Goal: Transaction & Acquisition: Book appointment/travel/reservation

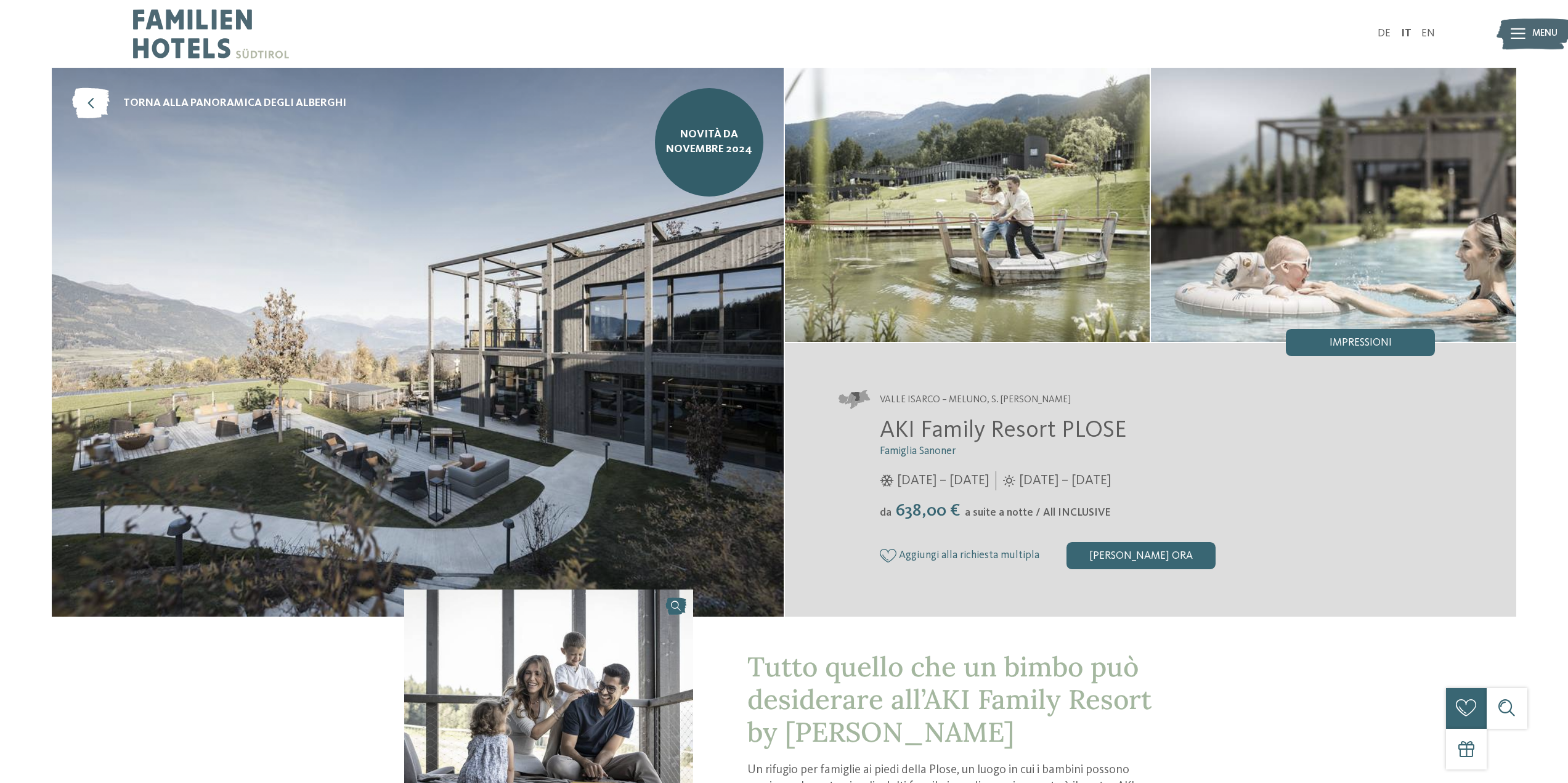
click at [721, 148] on span "NOVITÀ da novembre 2024" at bounding box center [709, 142] width 88 height 30
click at [275, 106] on span "torna alla panoramica degli alberghi" at bounding box center [235, 104] width 223 height 15
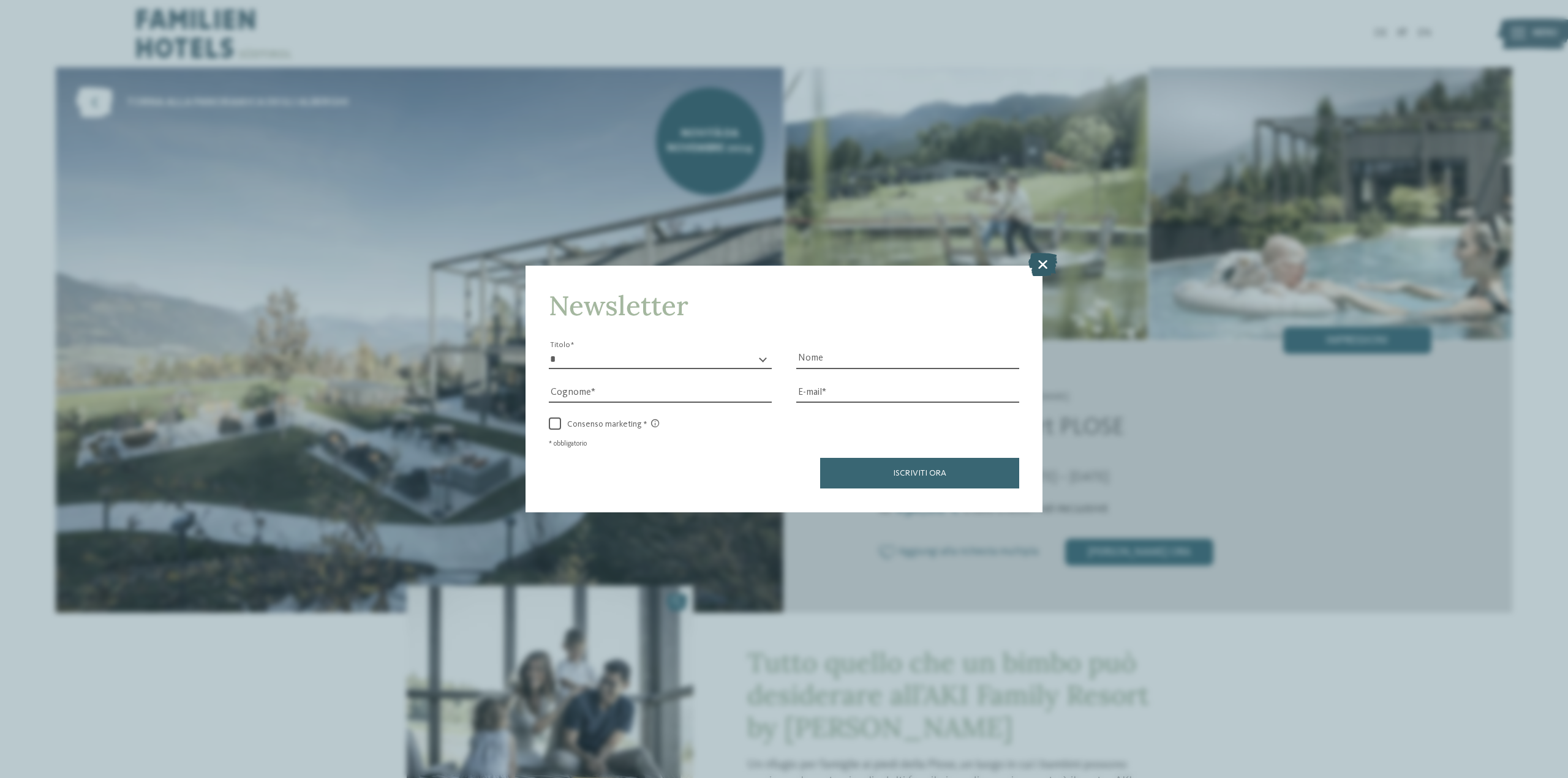
click at [1035, 266] on icon at bounding box center [1043, 264] width 29 height 23
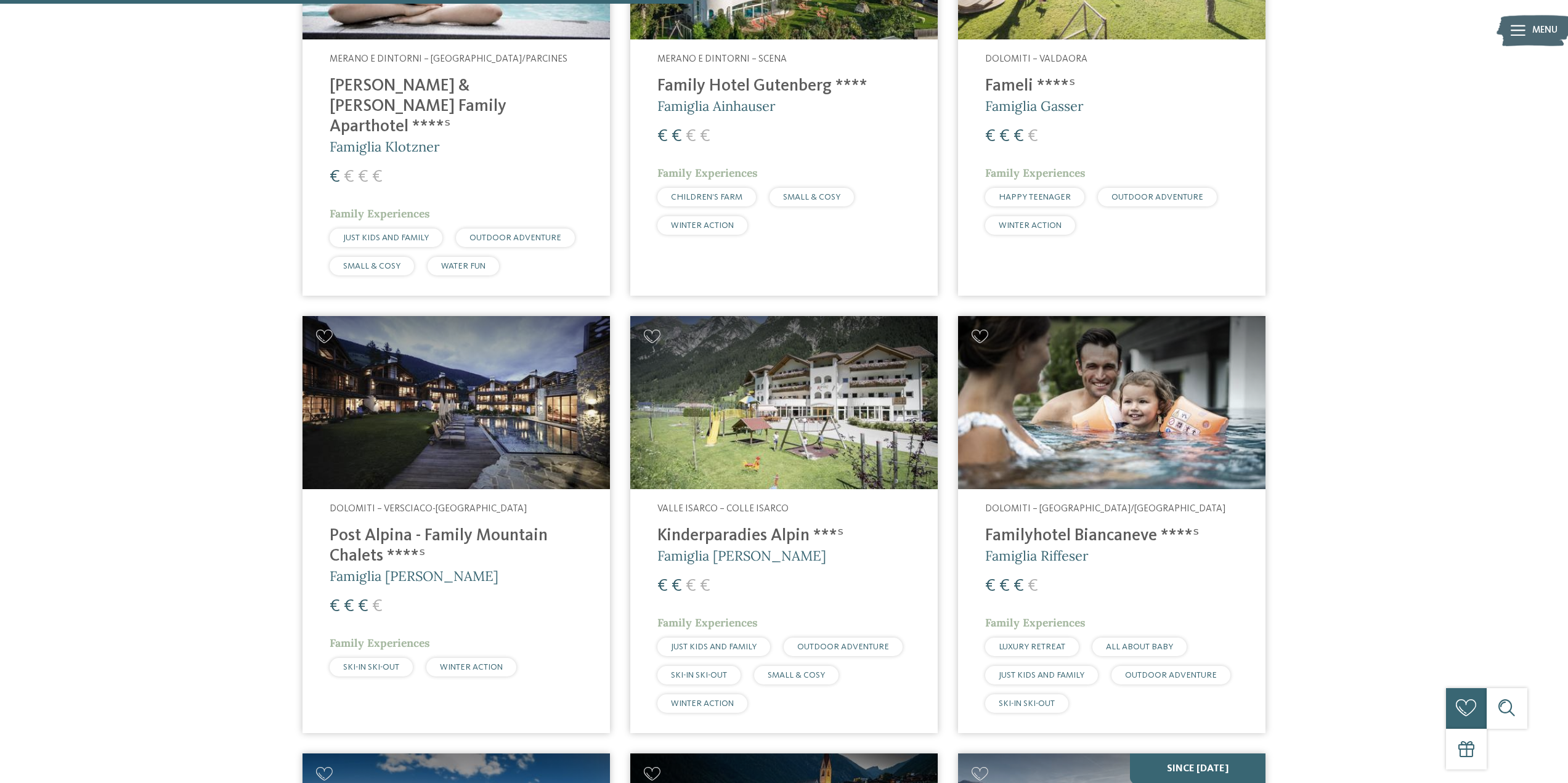
scroll to position [1911, 0]
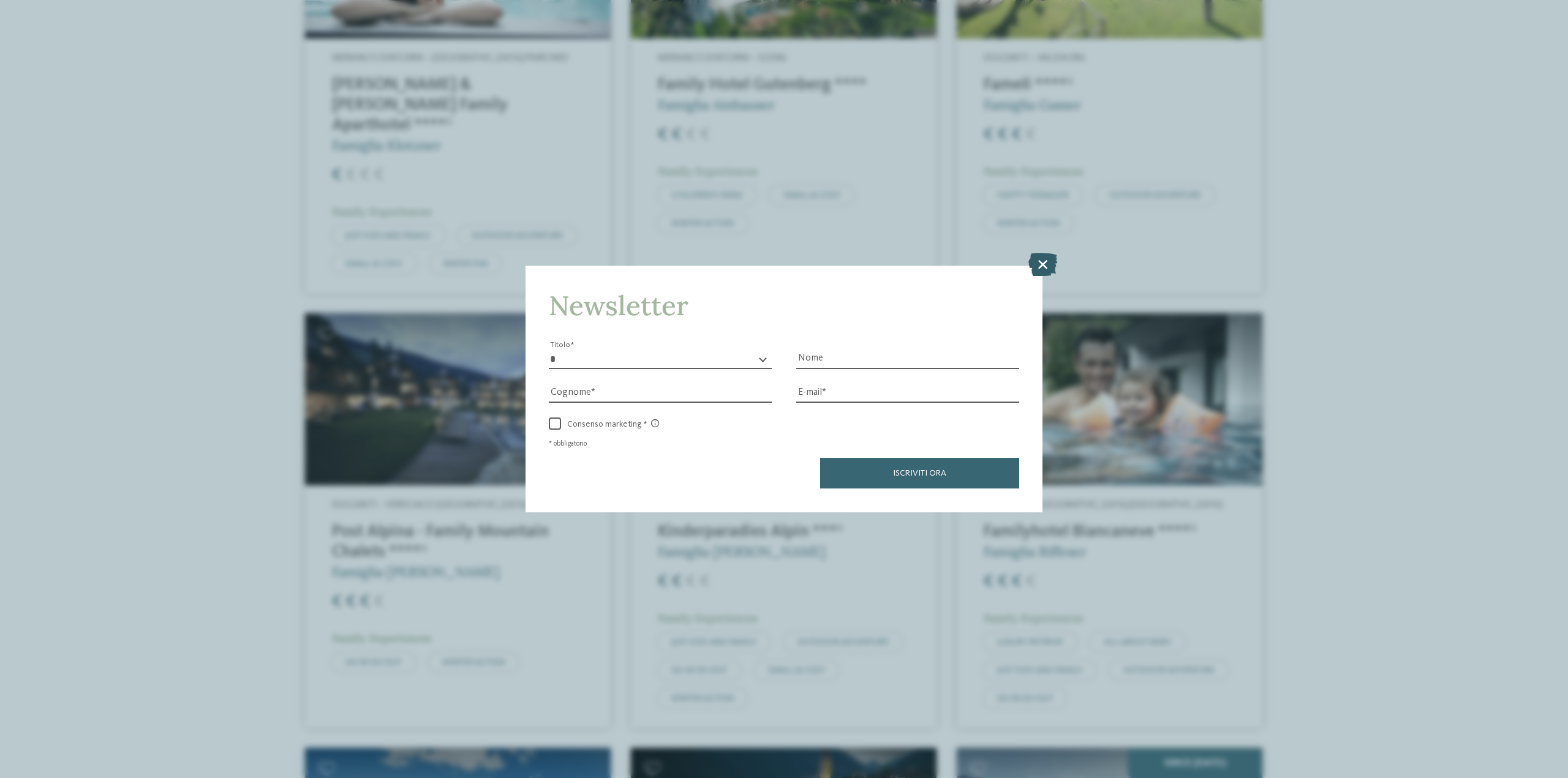
click at [1046, 262] on icon at bounding box center [1043, 264] width 29 height 23
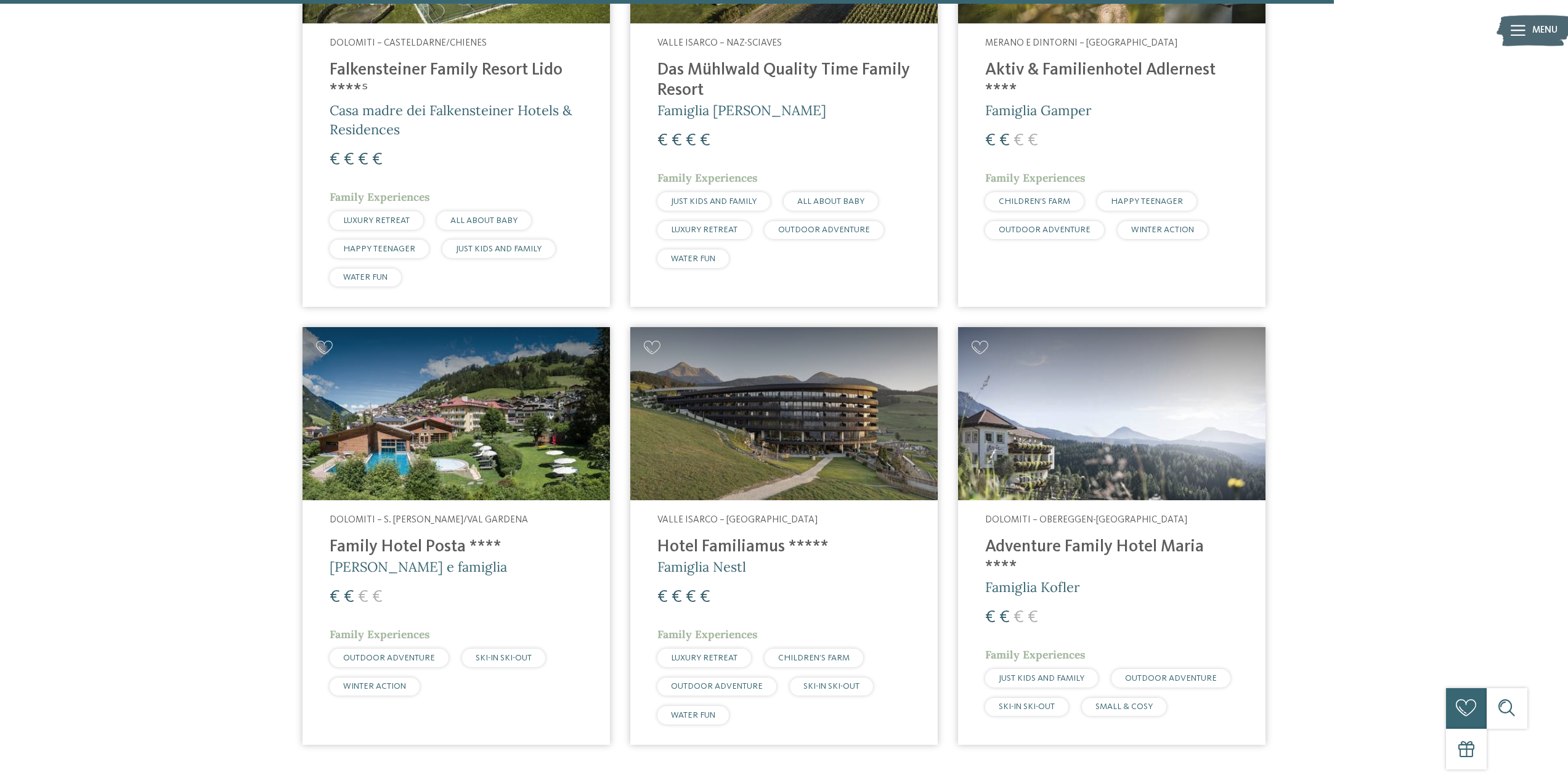
scroll to position [3697, 0]
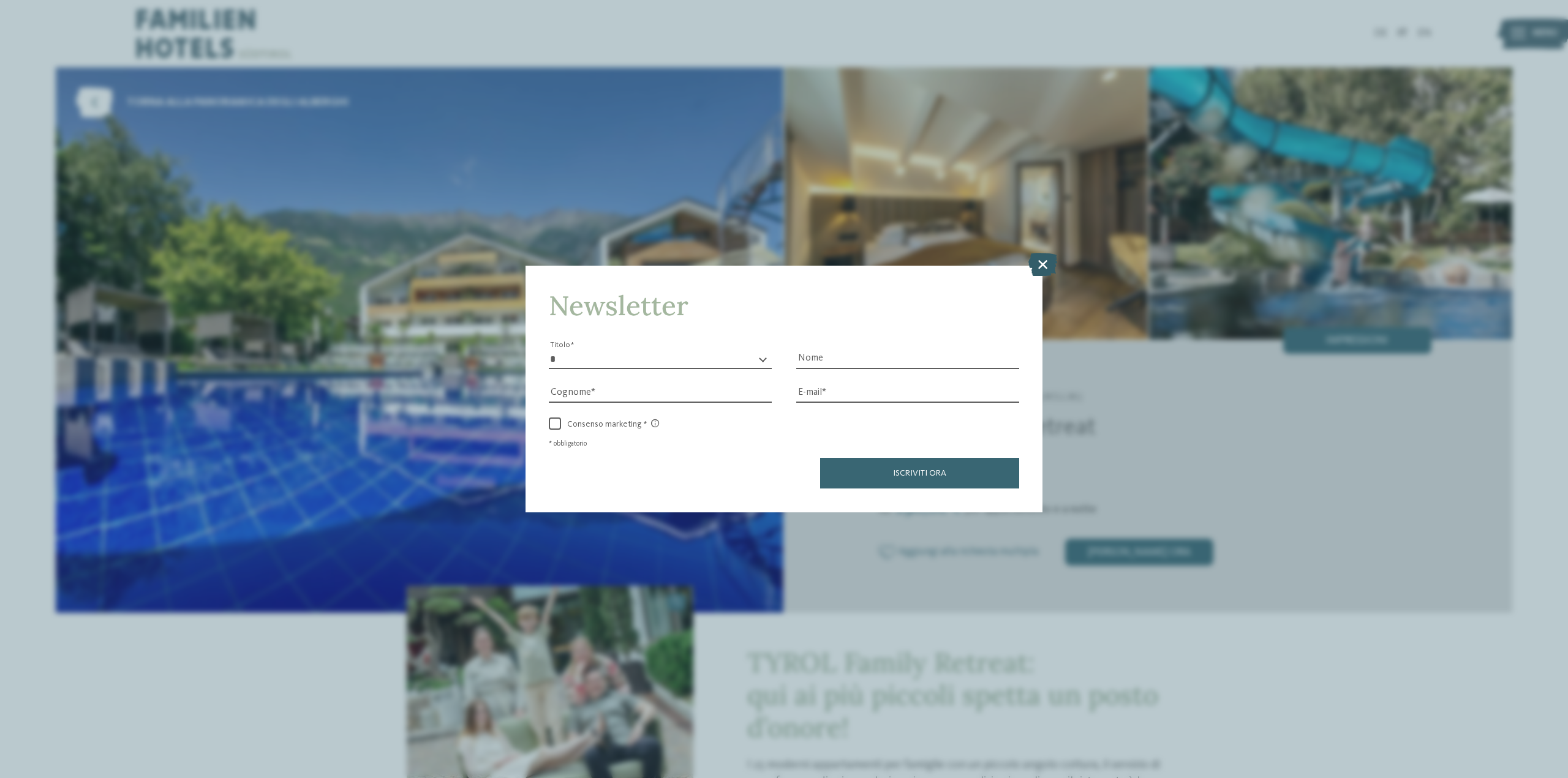
click at [1042, 260] on icon at bounding box center [1043, 264] width 29 height 23
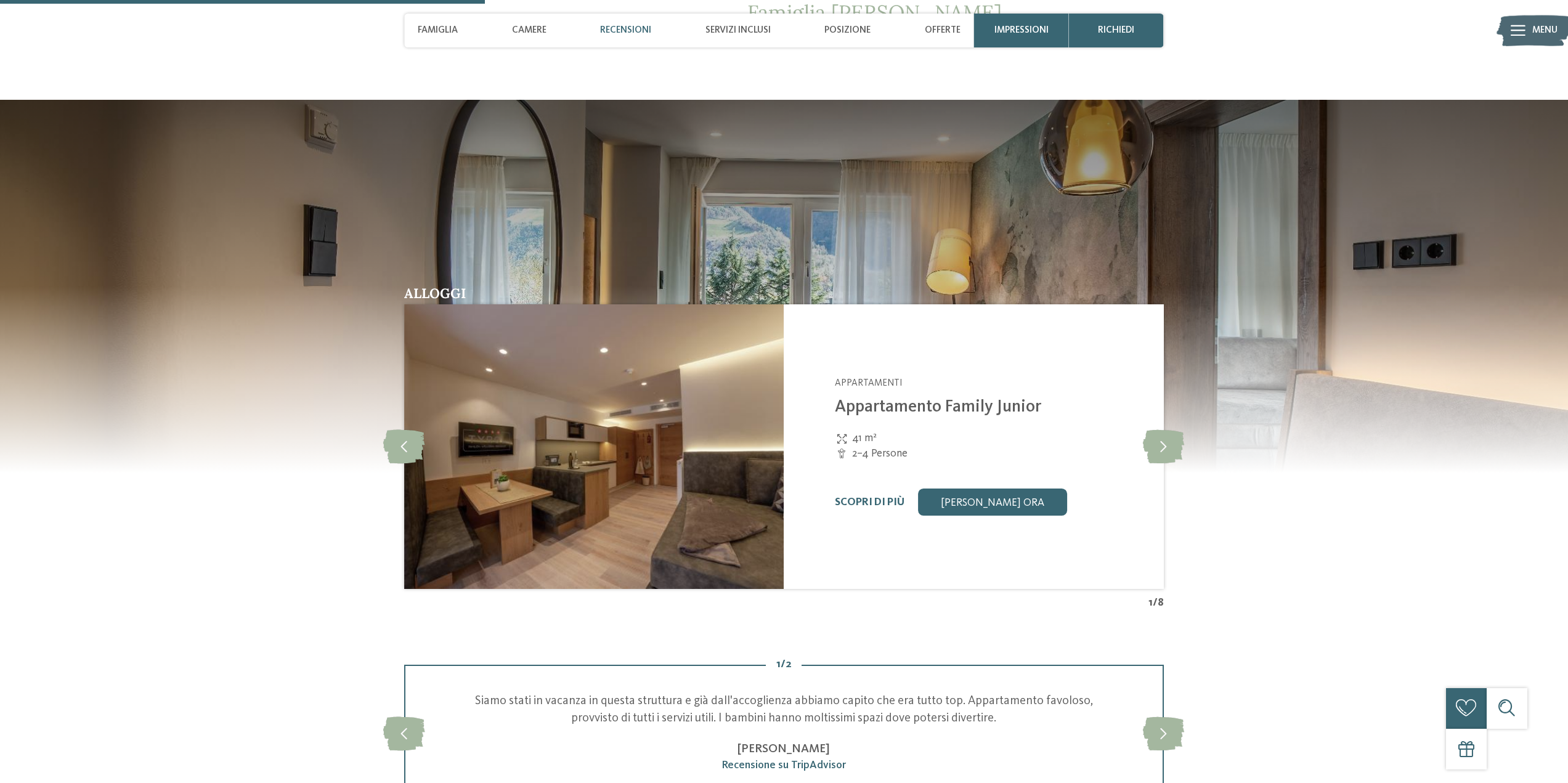
scroll to position [1294, 0]
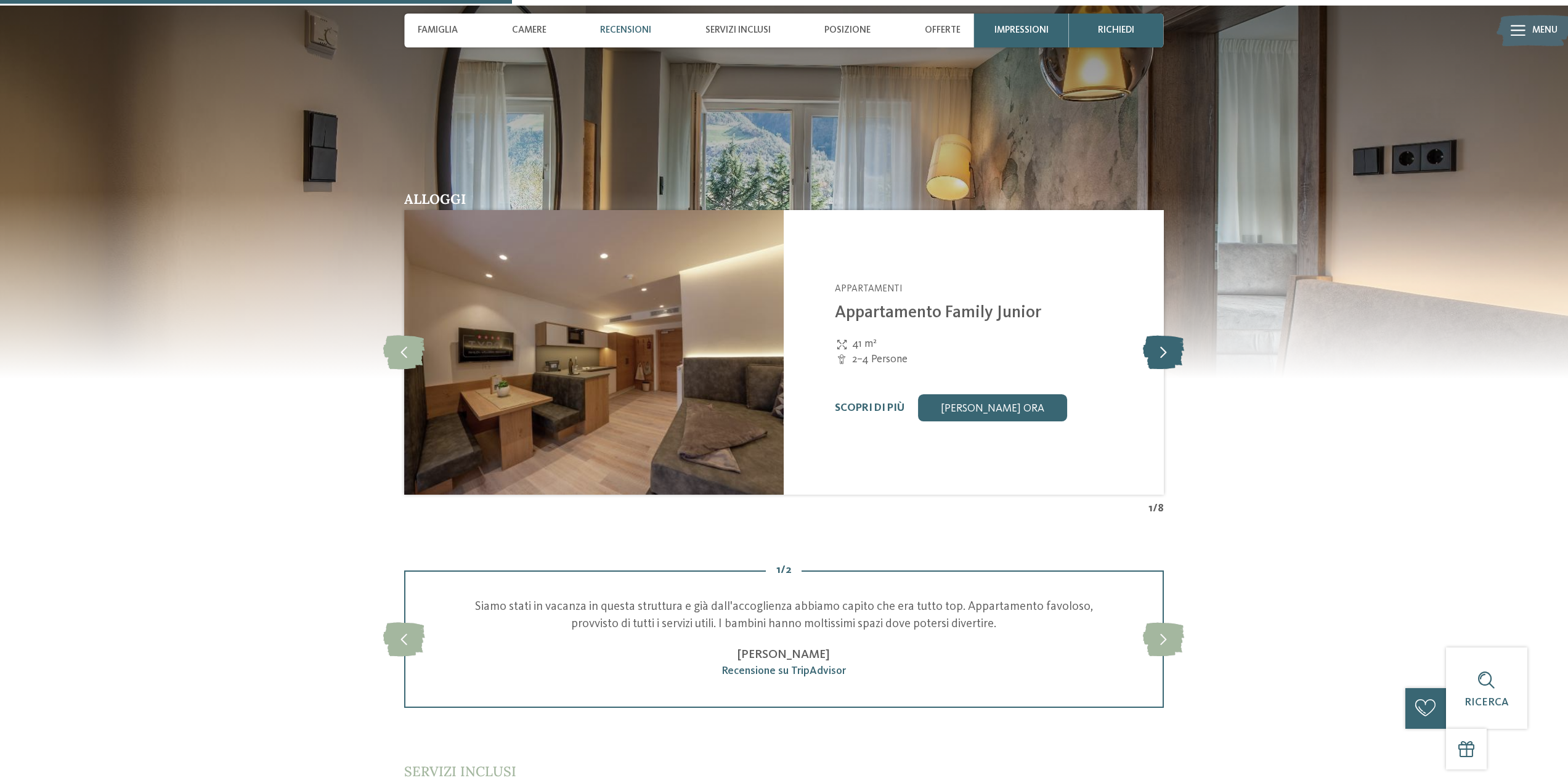
click at [1164, 356] on icon at bounding box center [1163, 352] width 41 height 34
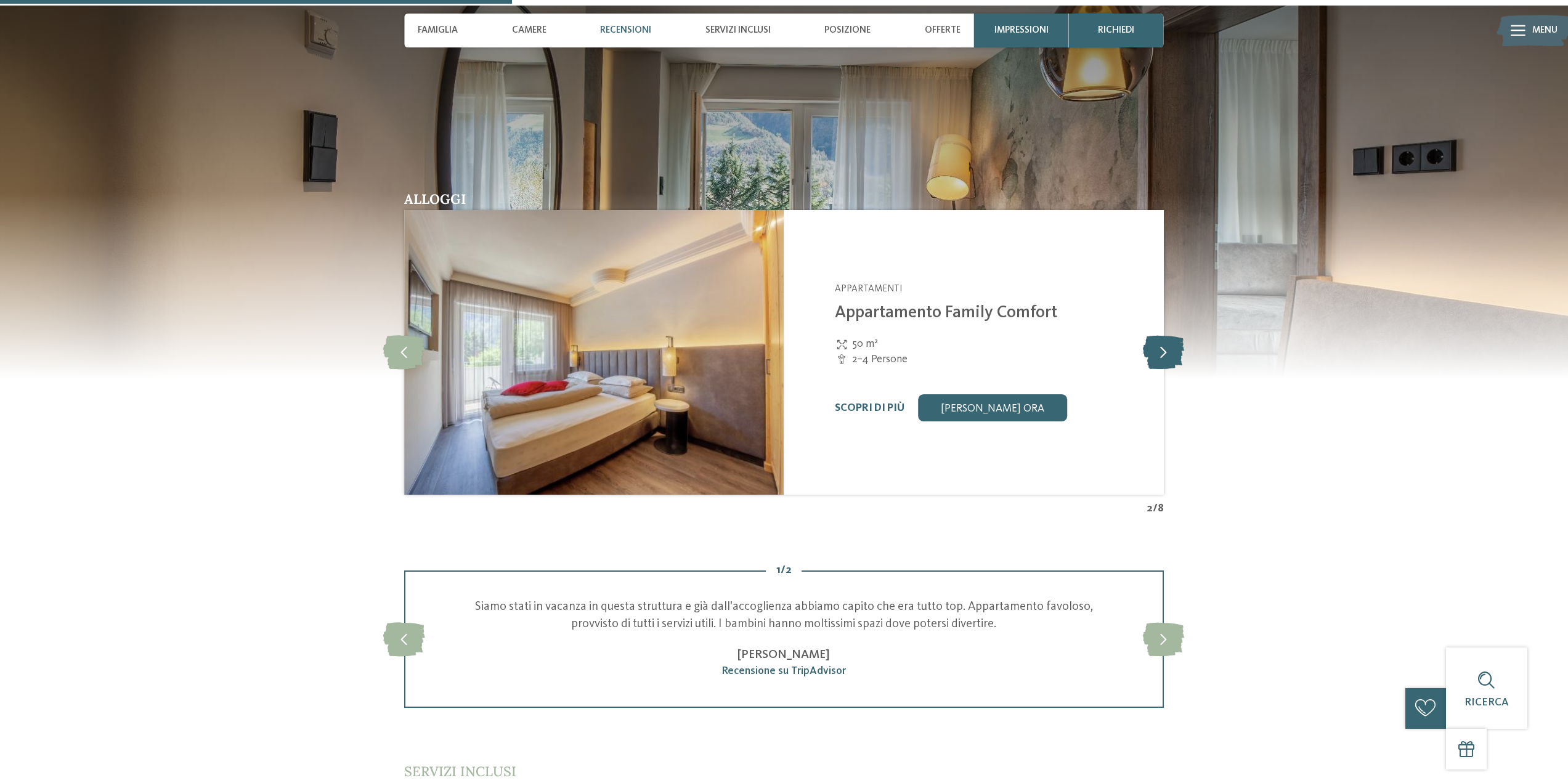
click at [1164, 356] on icon at bounding box center [1163, 352] width 41 height 34
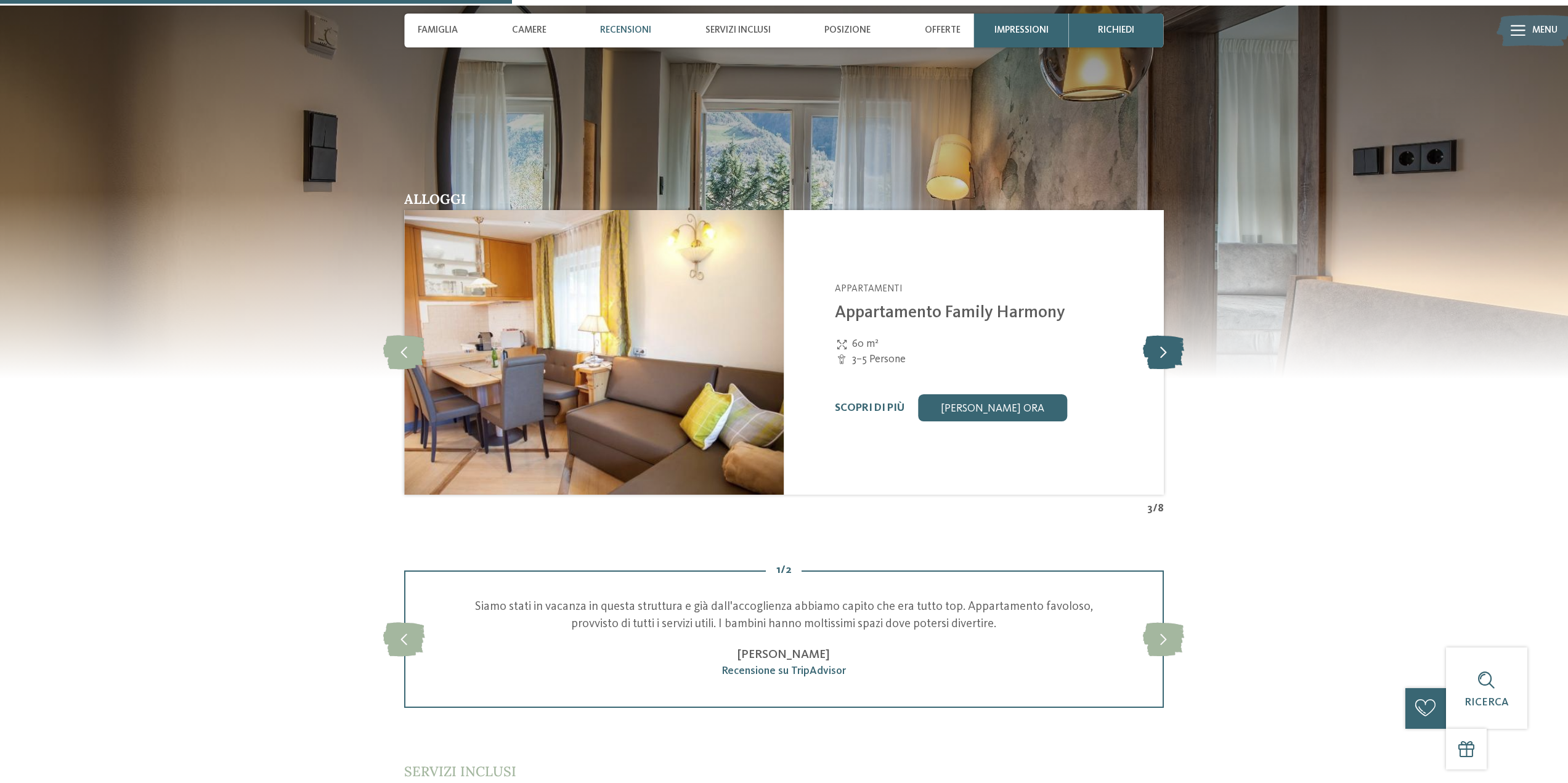
click at [1164, 356] on icon at bounding box center [1163, 352] width 41 height 34
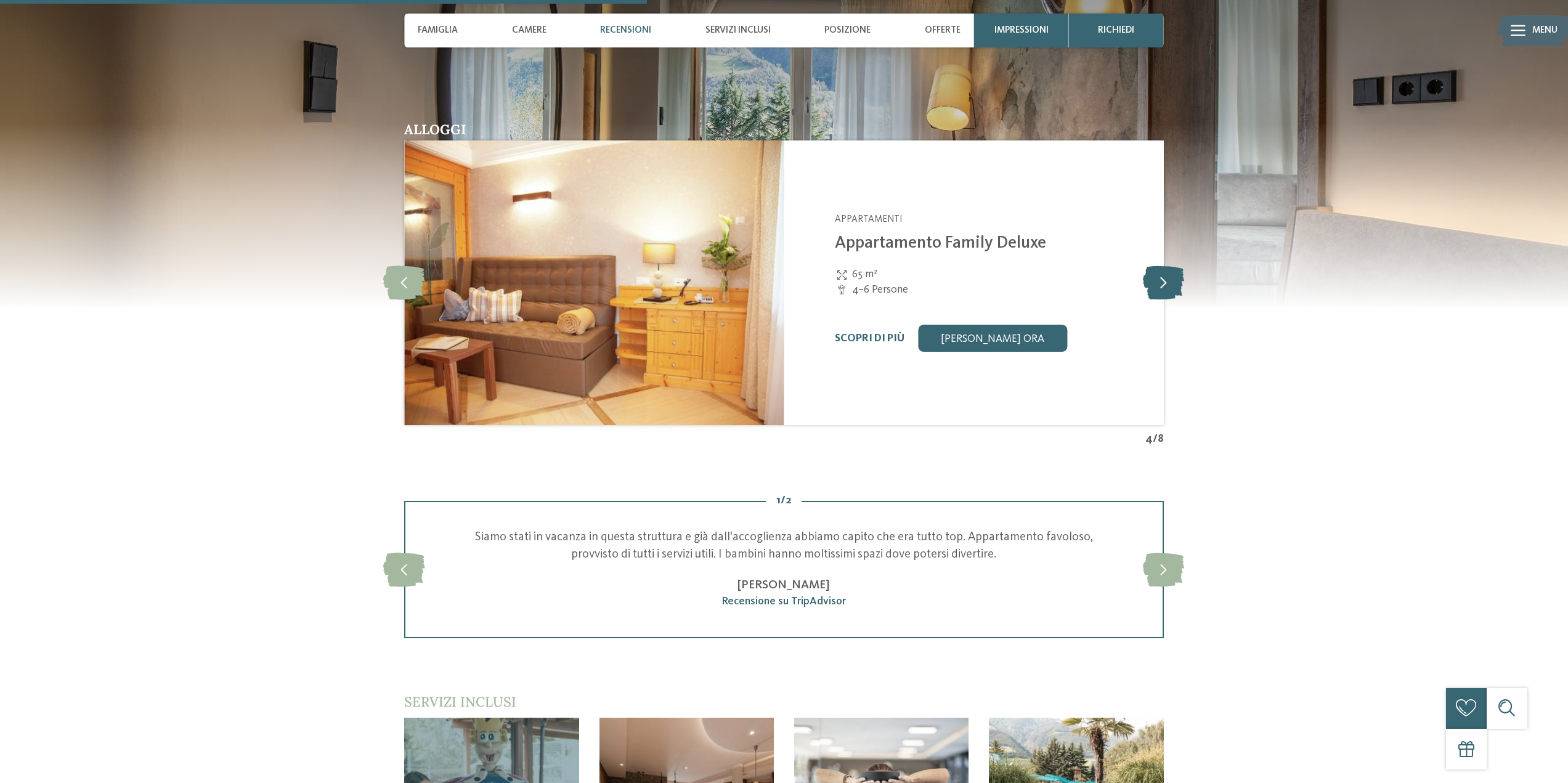
scroll to position [1787, 0]
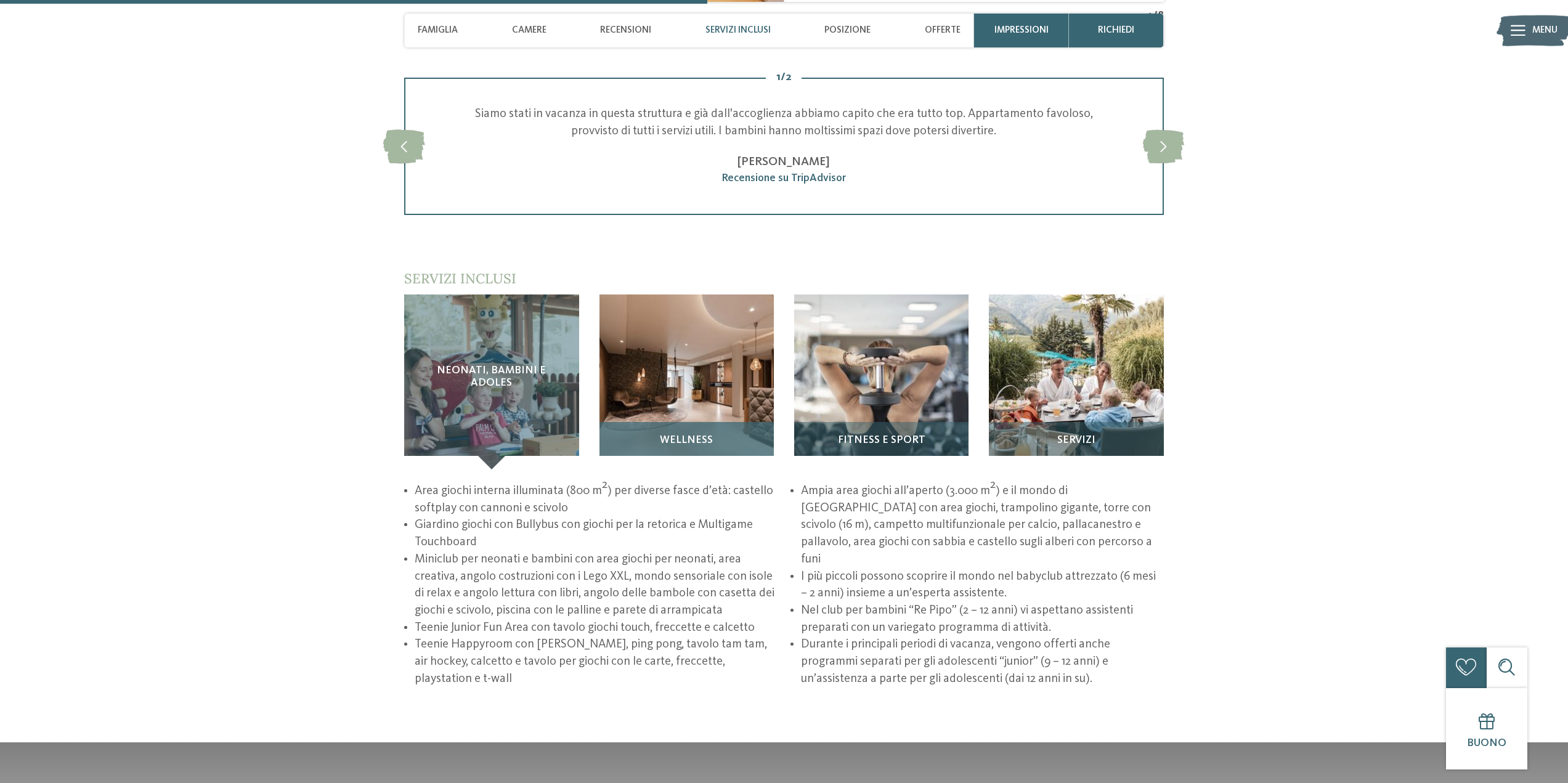
click at [661, 400] on img at bounding box center [686, 382] width 175 height 175
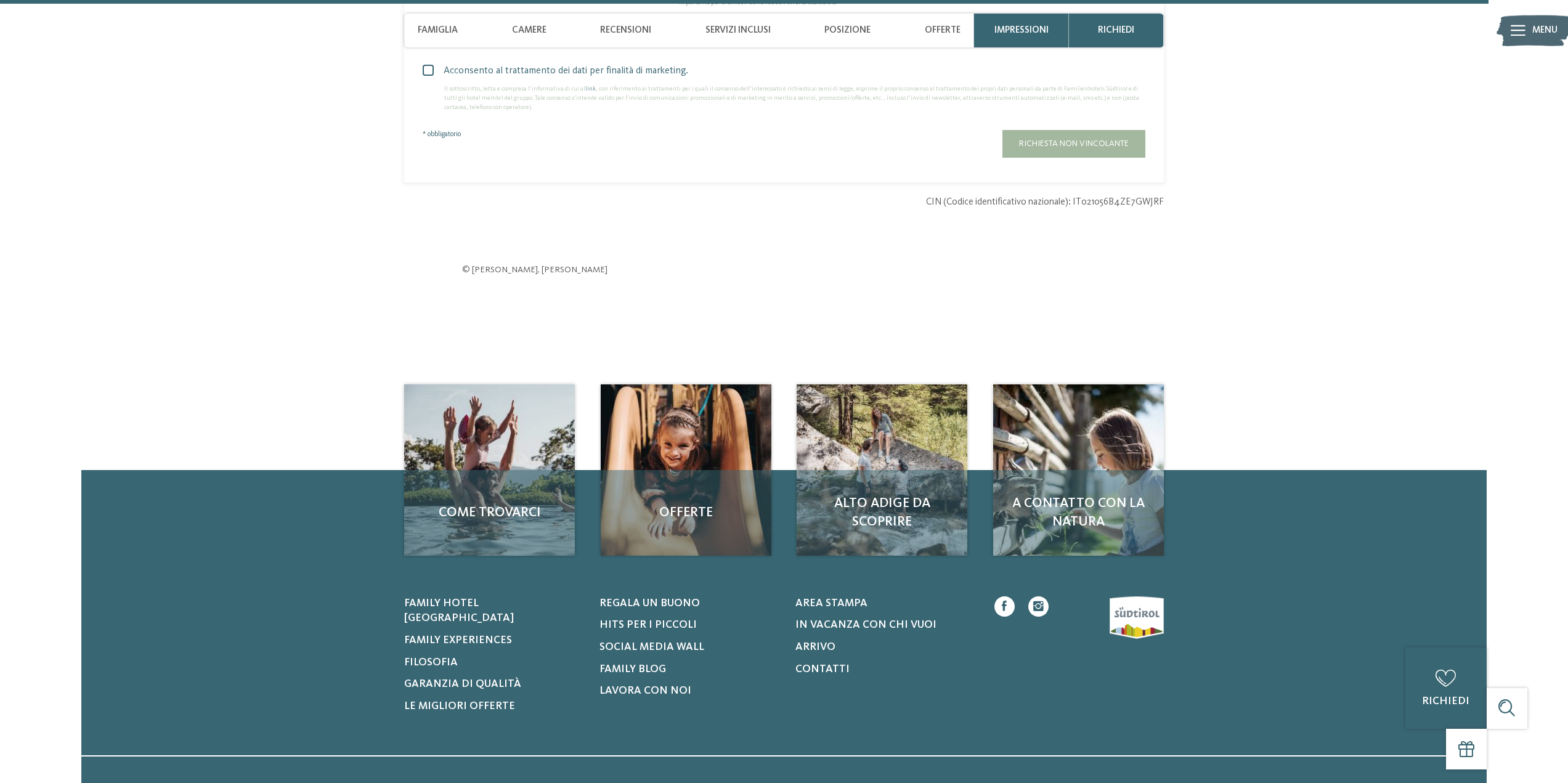
scroll to position [3882, 0]
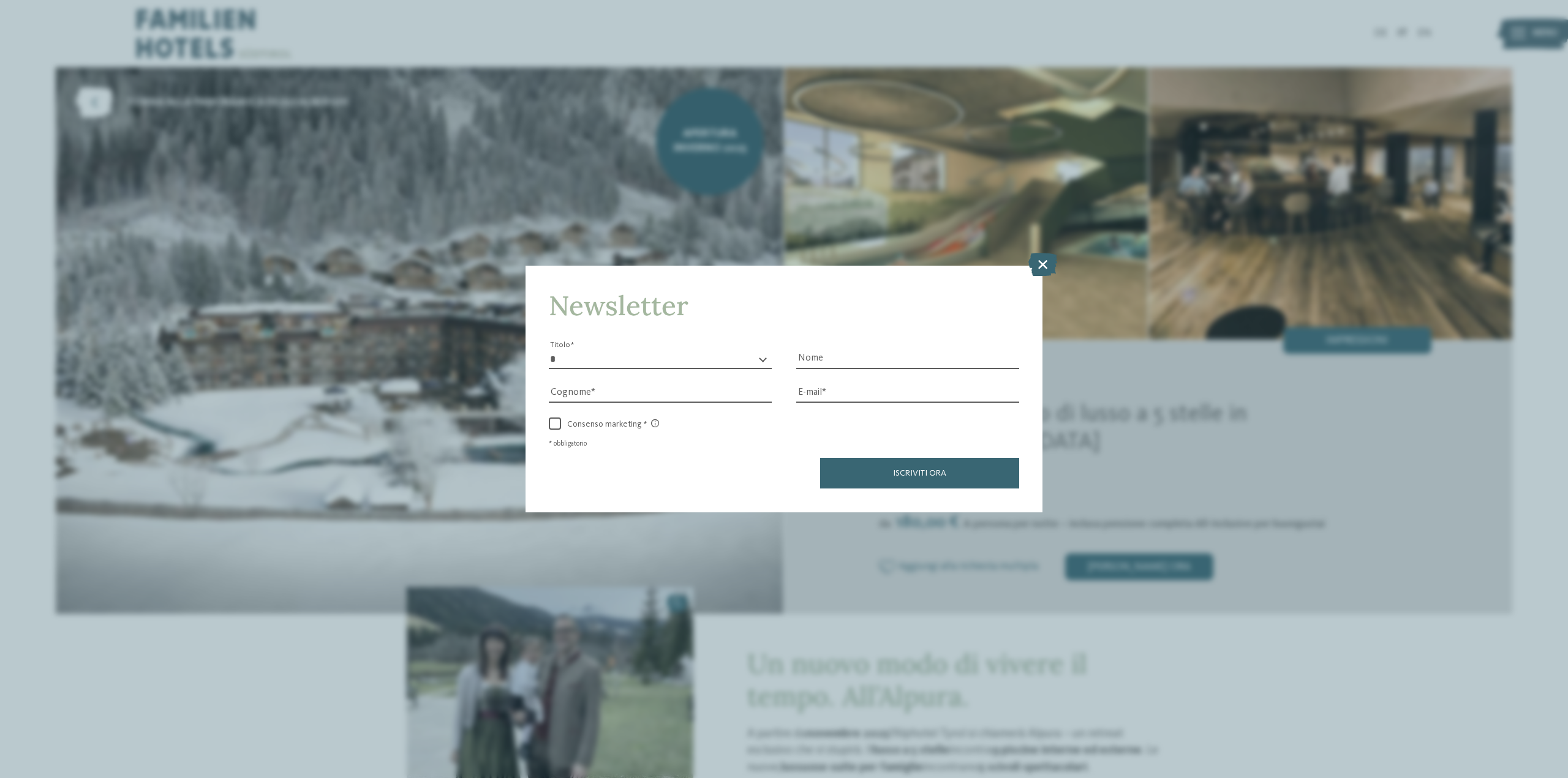
click at [1042, 263] on icon at bounding box center [1043, 264] width 29 height 23
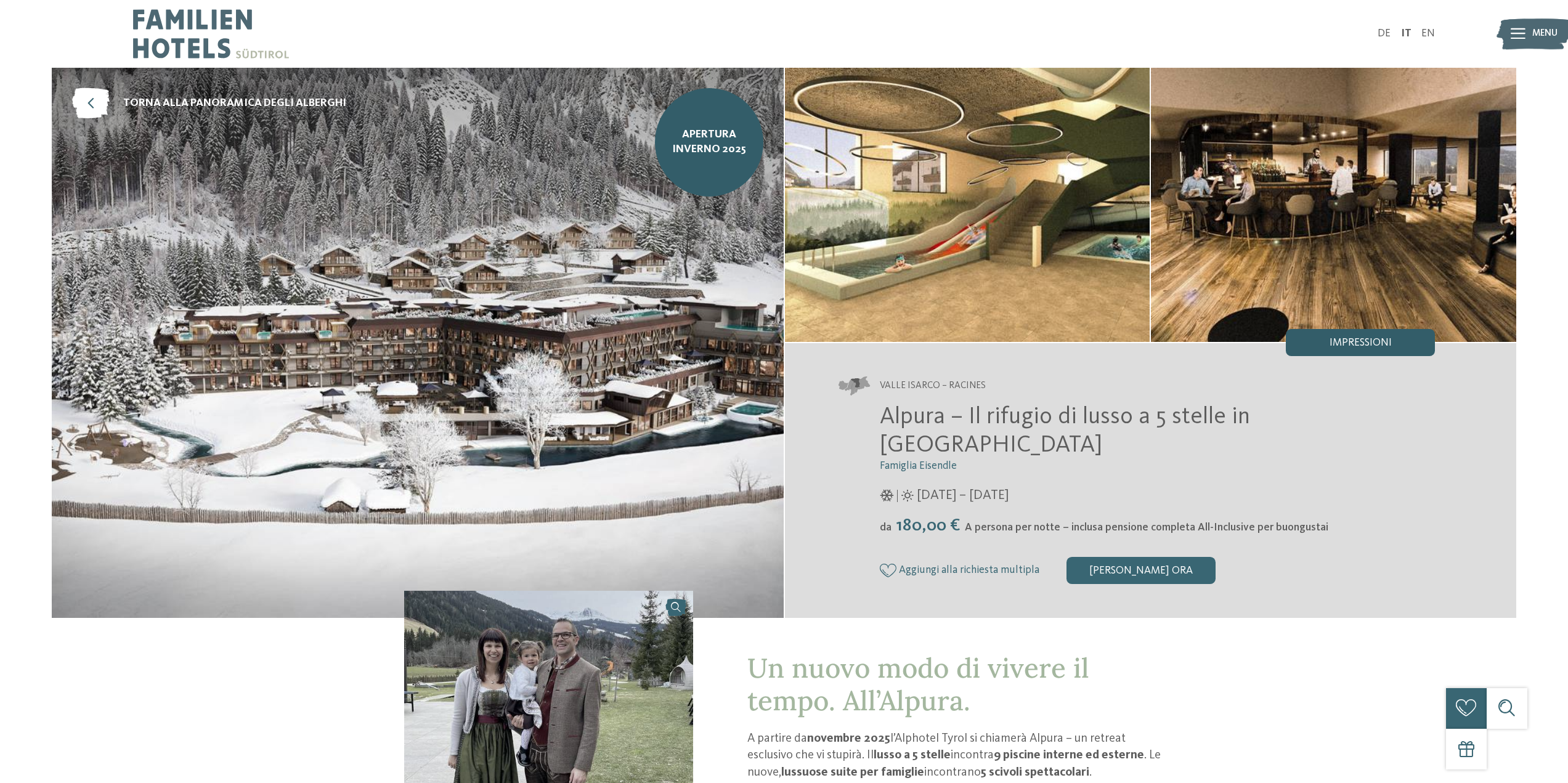
click at [1357, 341] on span "Impressioni" at bounding box center [1360, 343] width 62 height 11
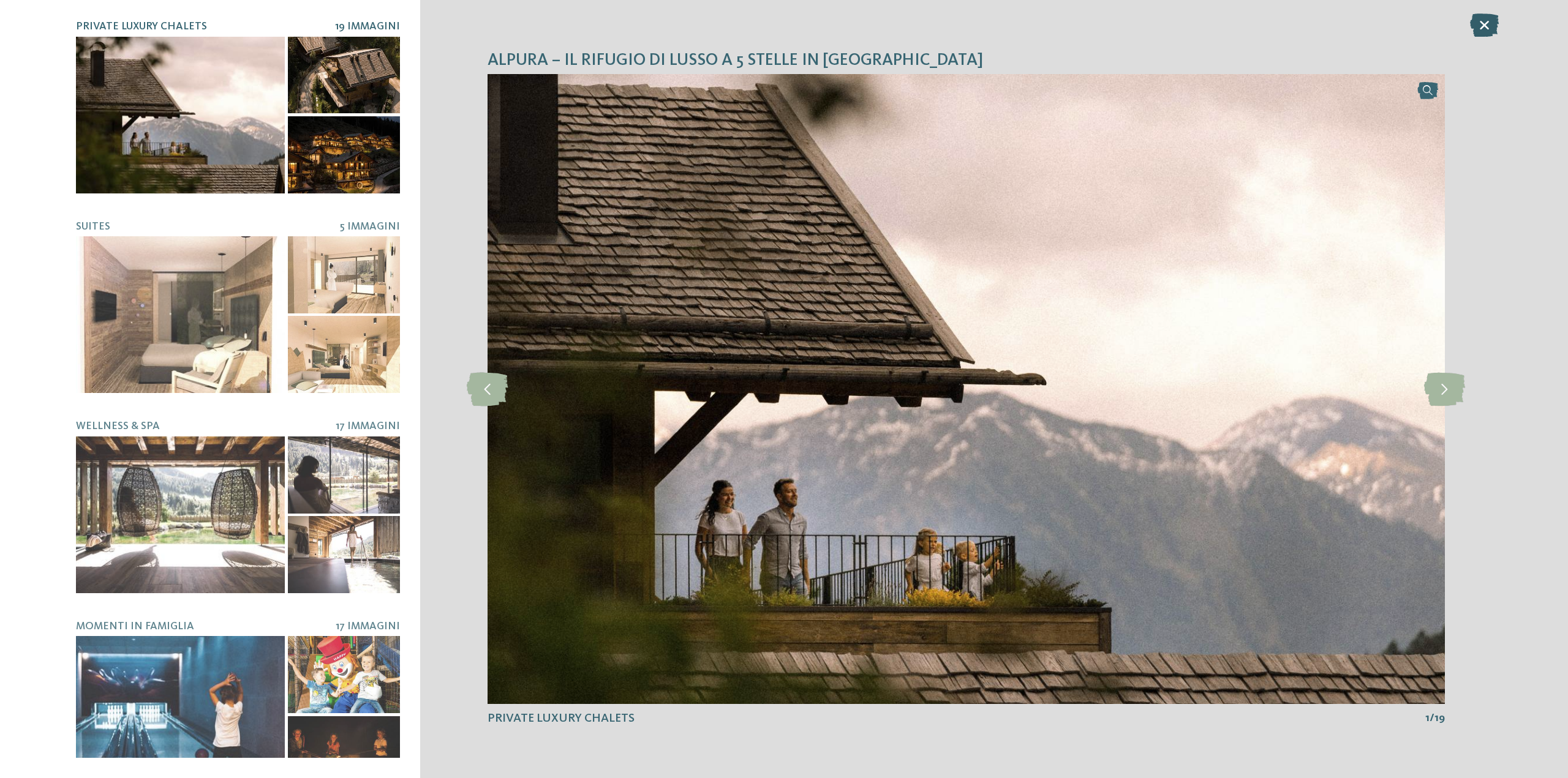
click at [1495, 24] on icon at bounding box center [1485, 24] width 29 height 23
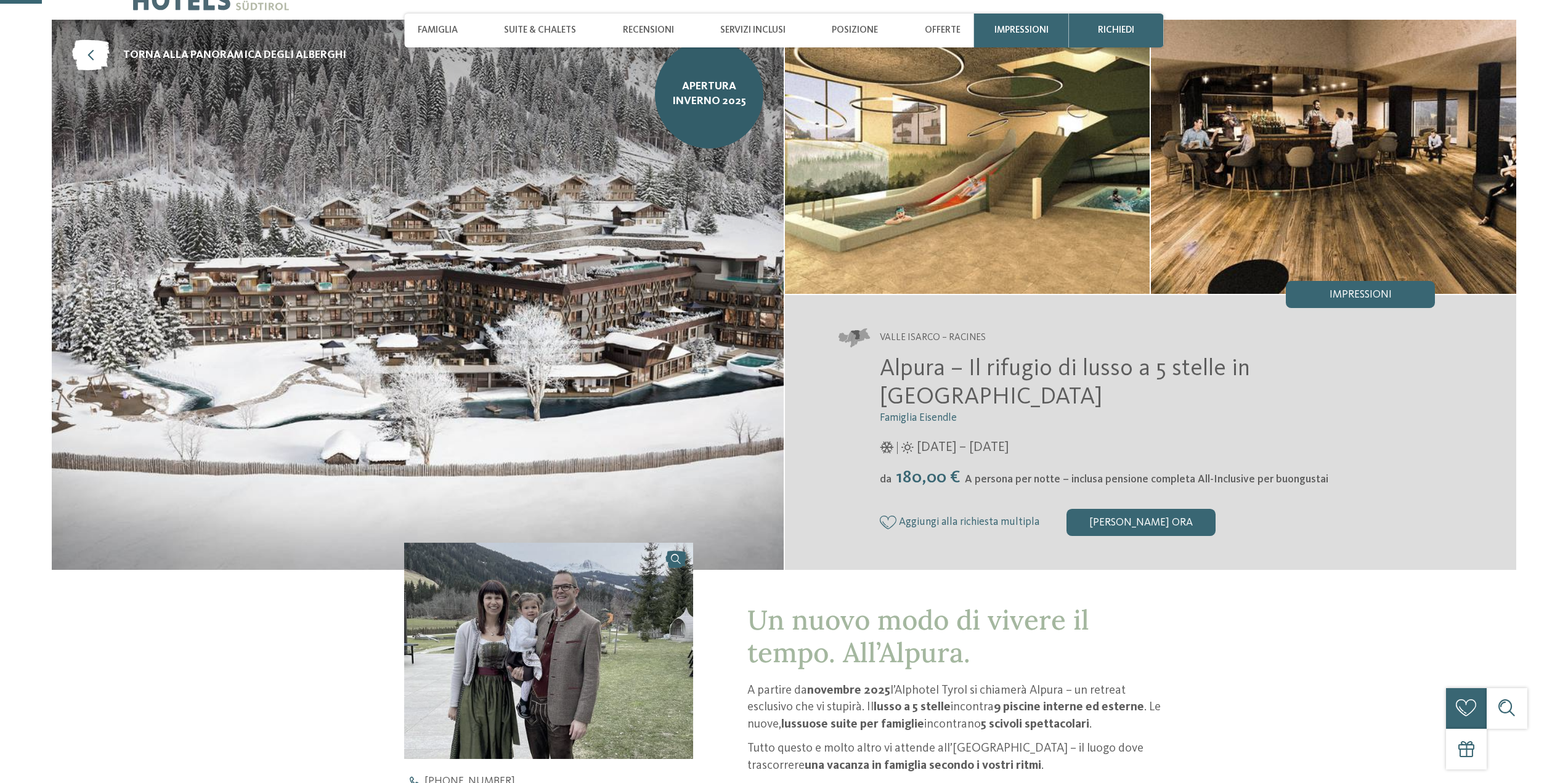
scroll to position [124, 0]
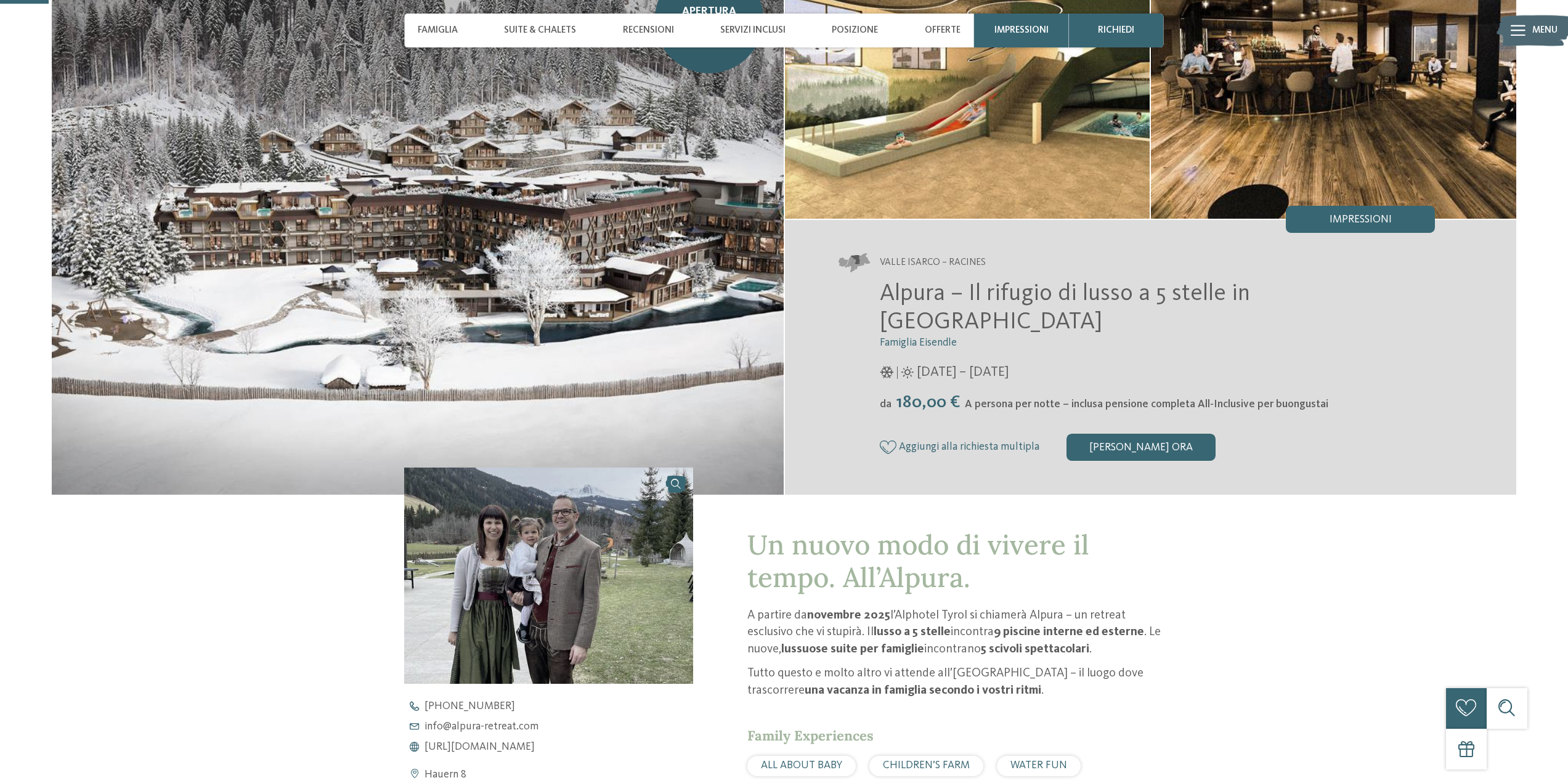
click at [1038, 112] on img at bounding box center [967, 81] width 365 height 274
click at [1088, 176] on img at bounding box center [967, 81] width 365 height 274
click at [1327, 127] on img at bounding box center [1333, 81] width 365 height 274
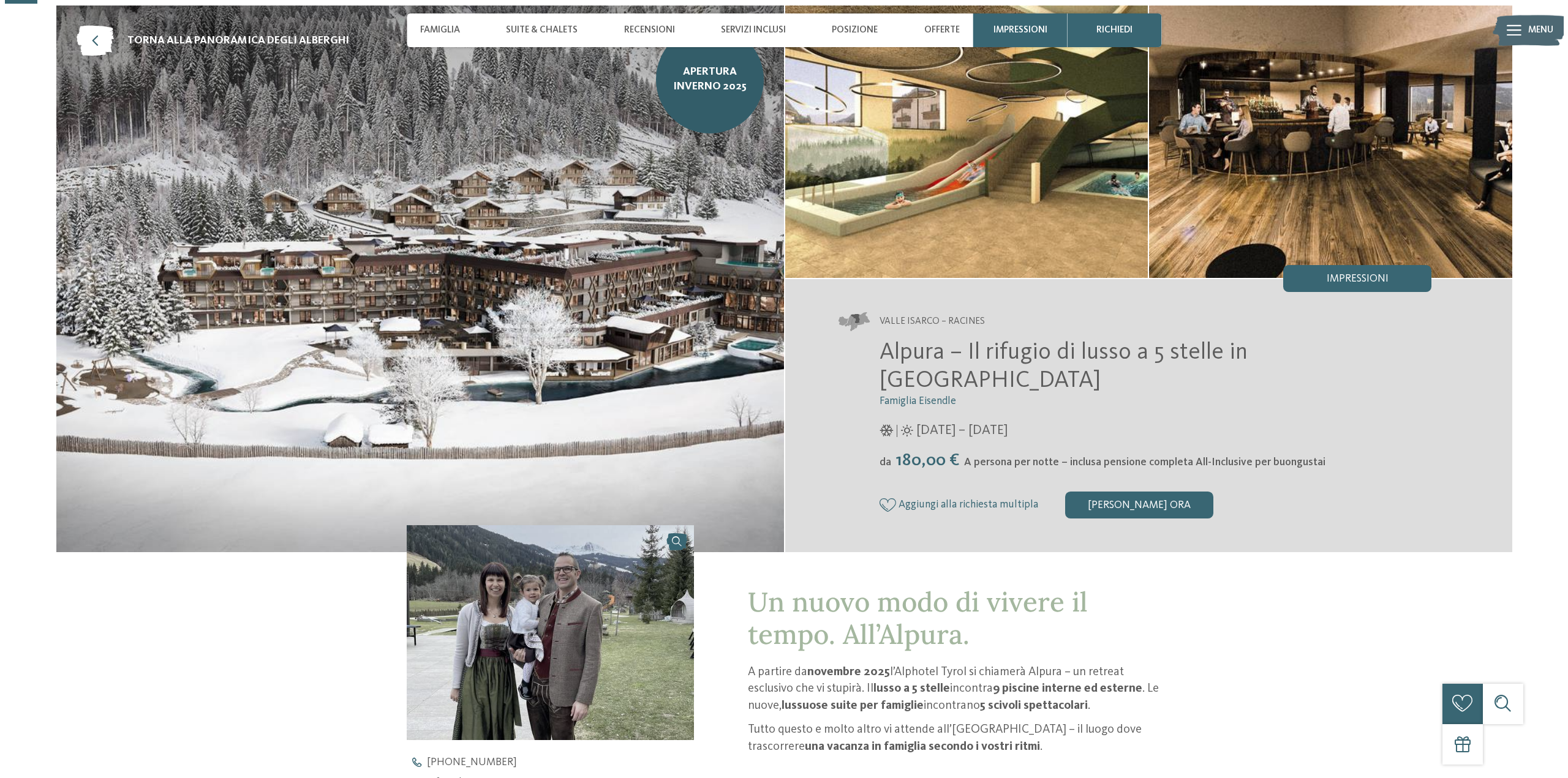
scroll to position [61, 0]
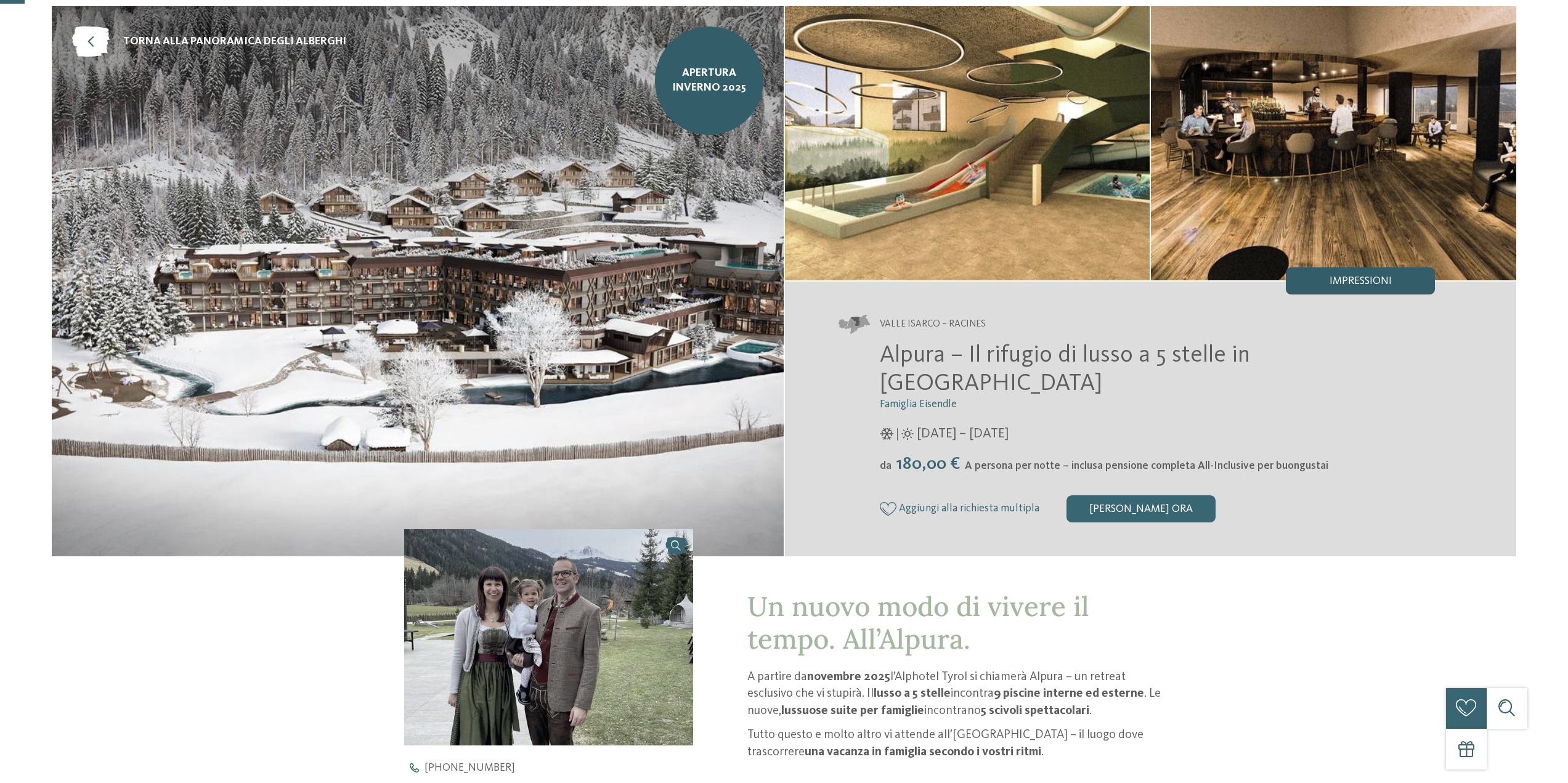
click at [1375, 274] on div "Impressioni" at bounding box center [1360, 281] width 149 height 27
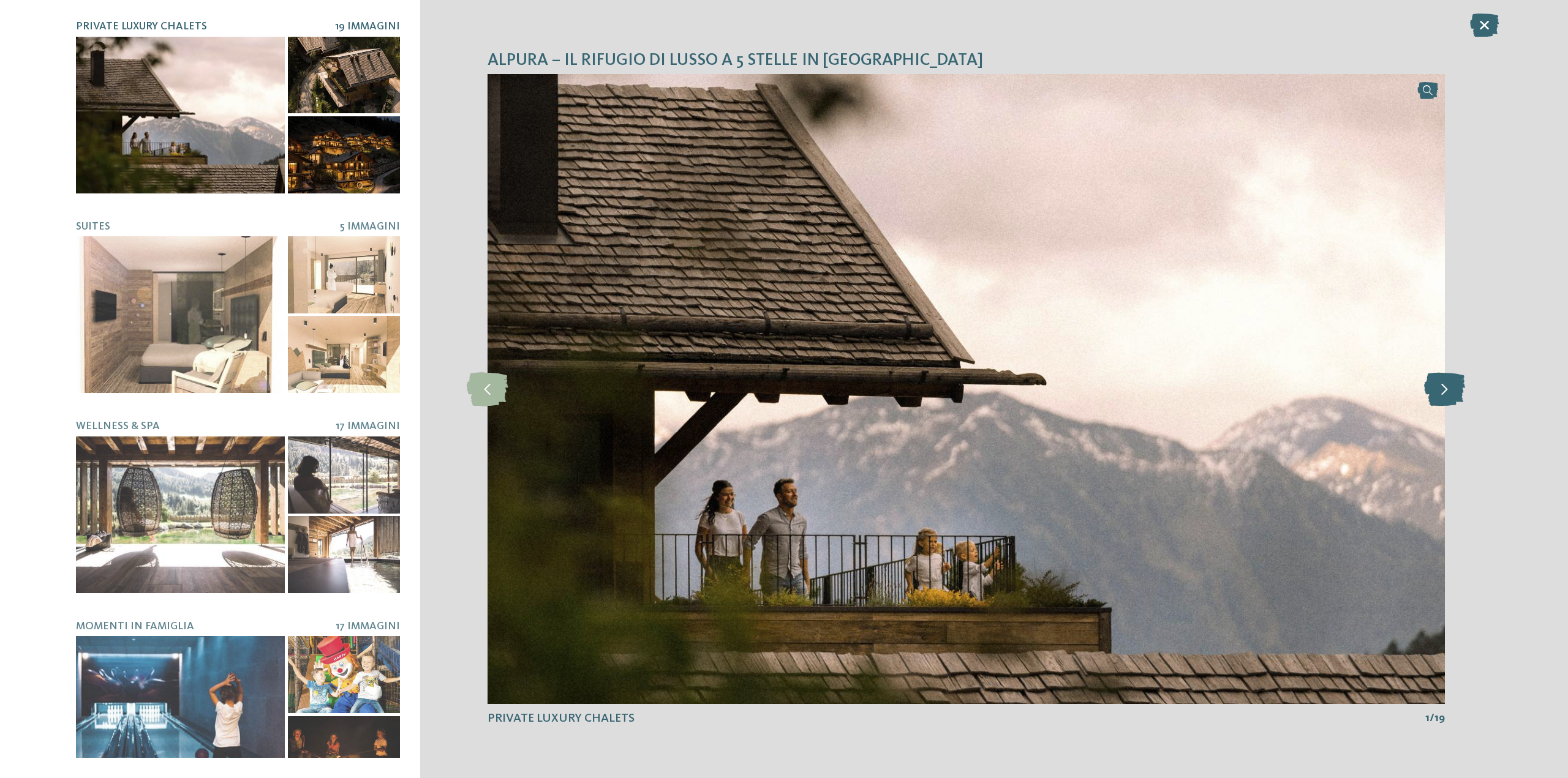
click at [1433, 383] on icon at bounding box center [1445, 389] width 41 height 34
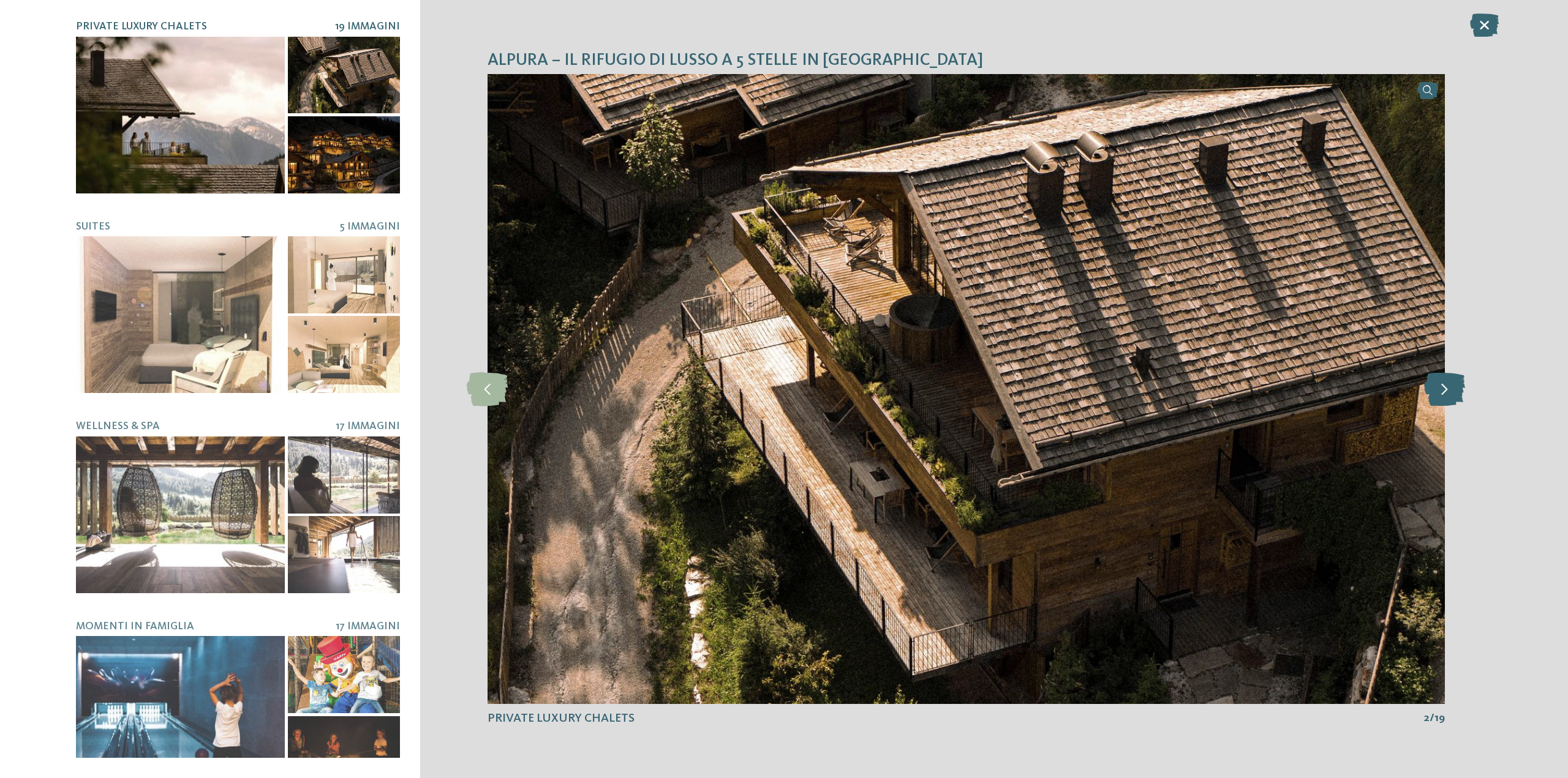
click at [1433, 383] on icon at bounding box center [1445, 389] width 41 height 34
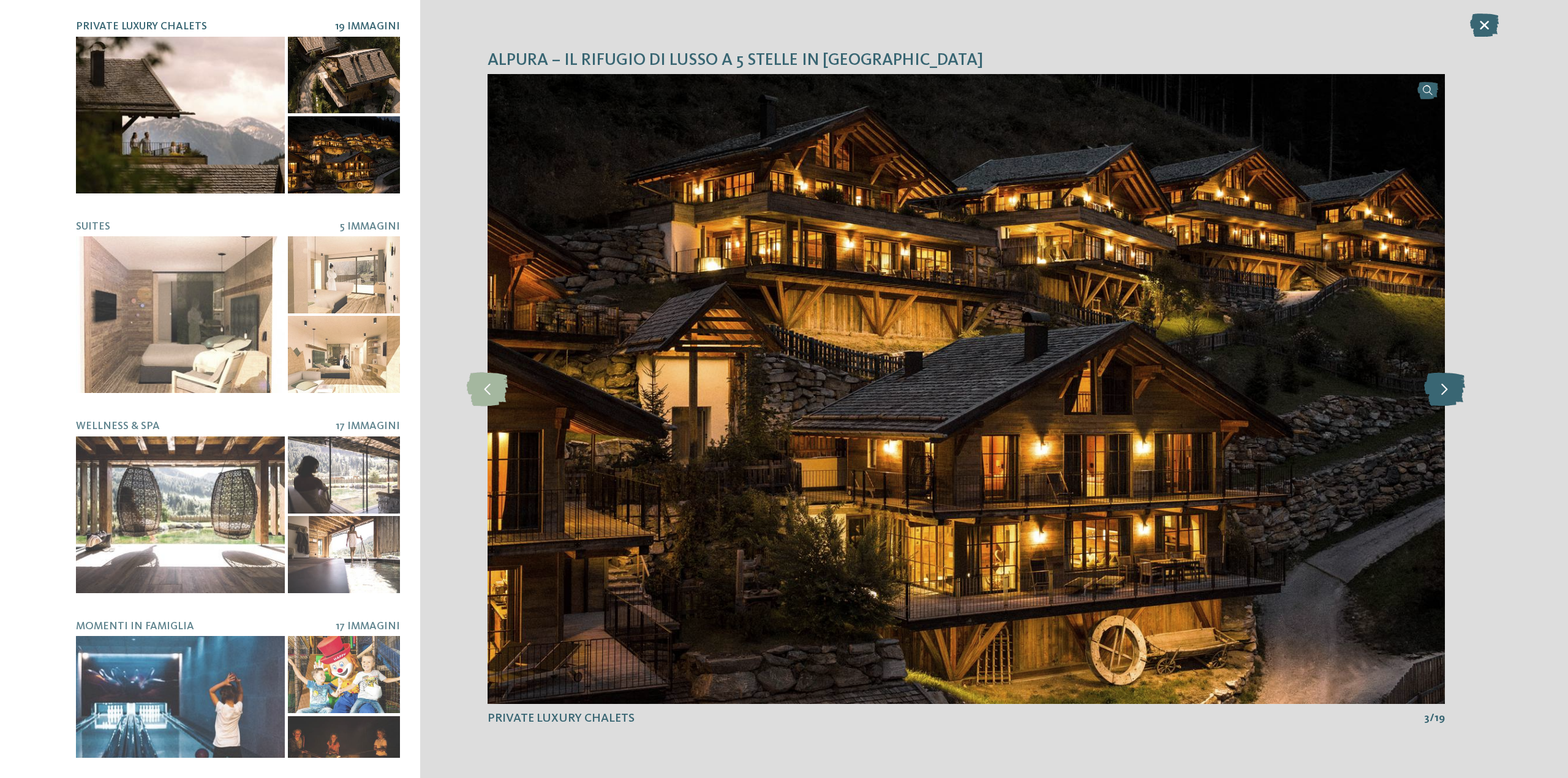
click at [1433, 383] on icon at bounding box center [1445, 389] width 41 height 34
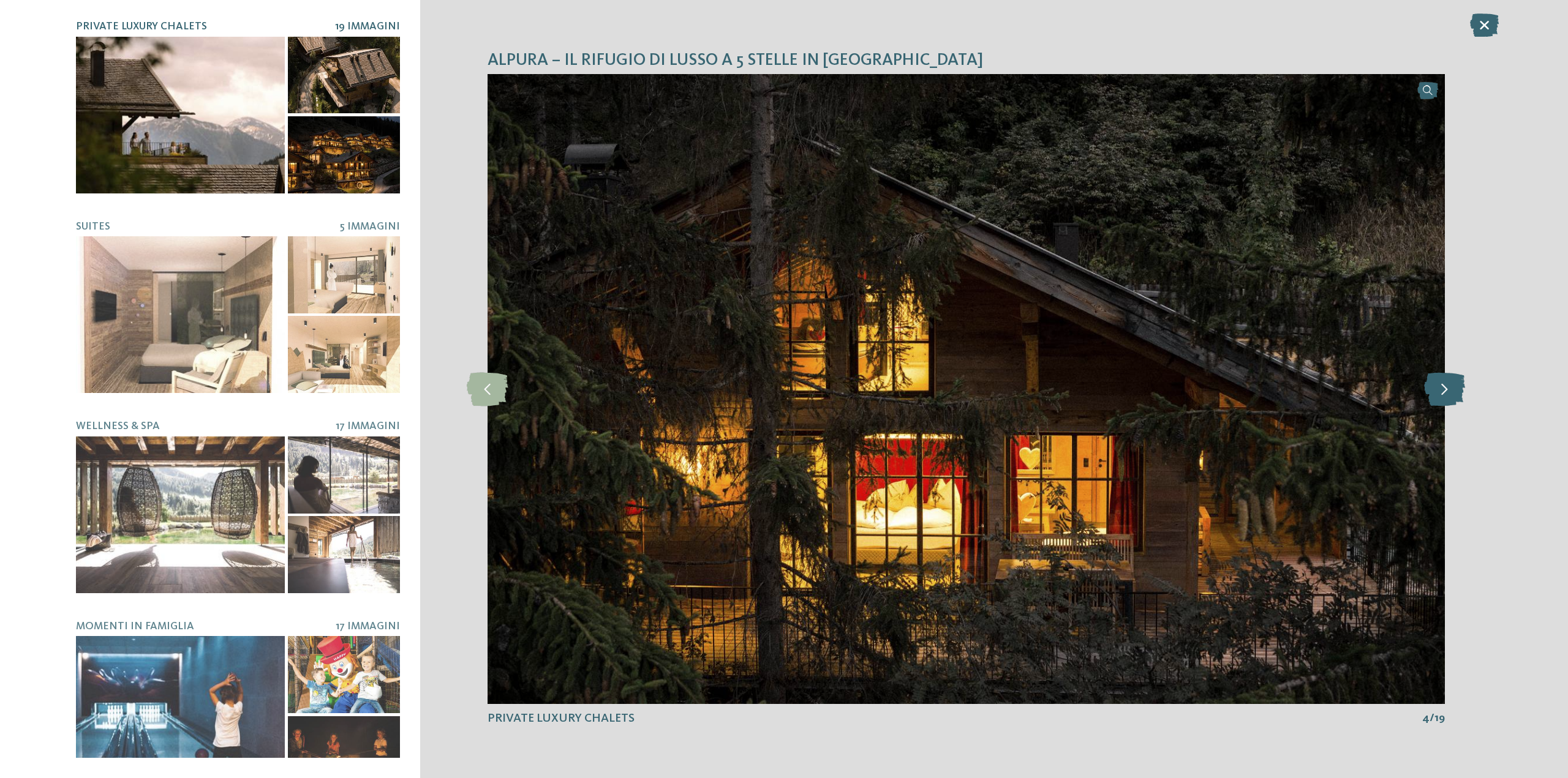
click at [1433, 383] on icon at bounding box center [1445, 389] width 41 height 34
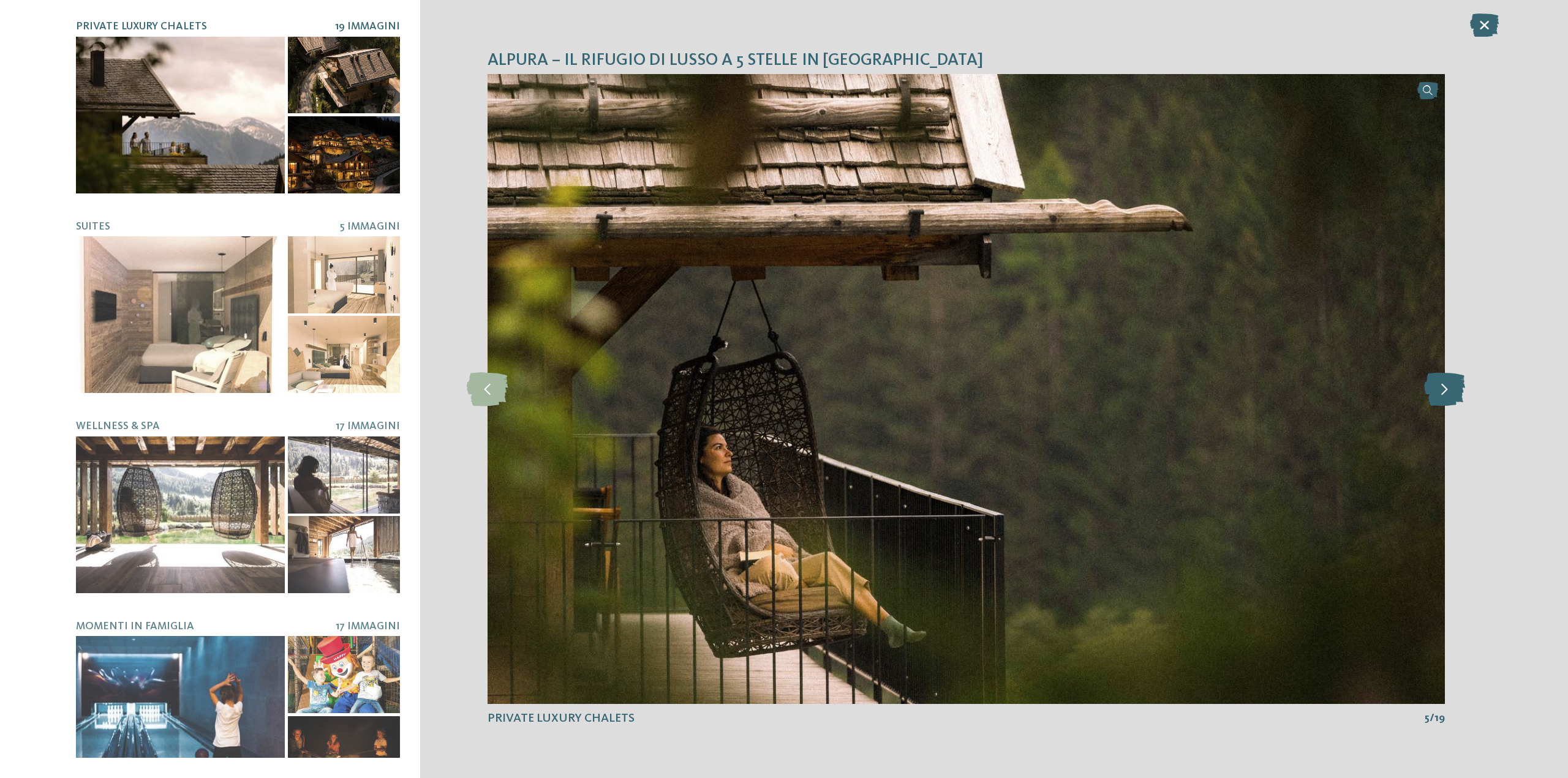
click at [1433, 383] on icon at bounding box center [1445, 389] width 41 height 34
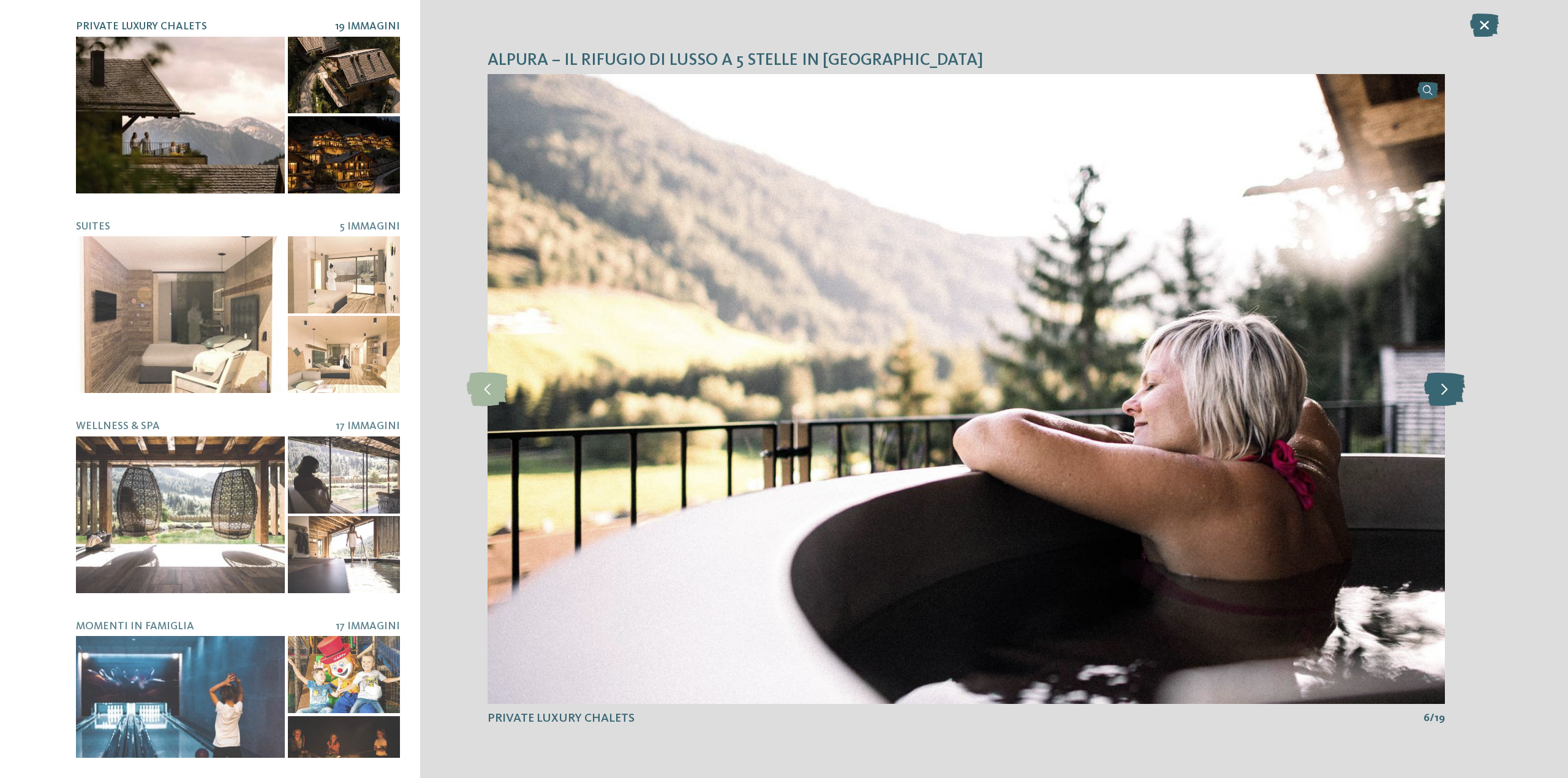
click at [1433, 383] on icon at bounding box center [1445, 389] width 41 height 34
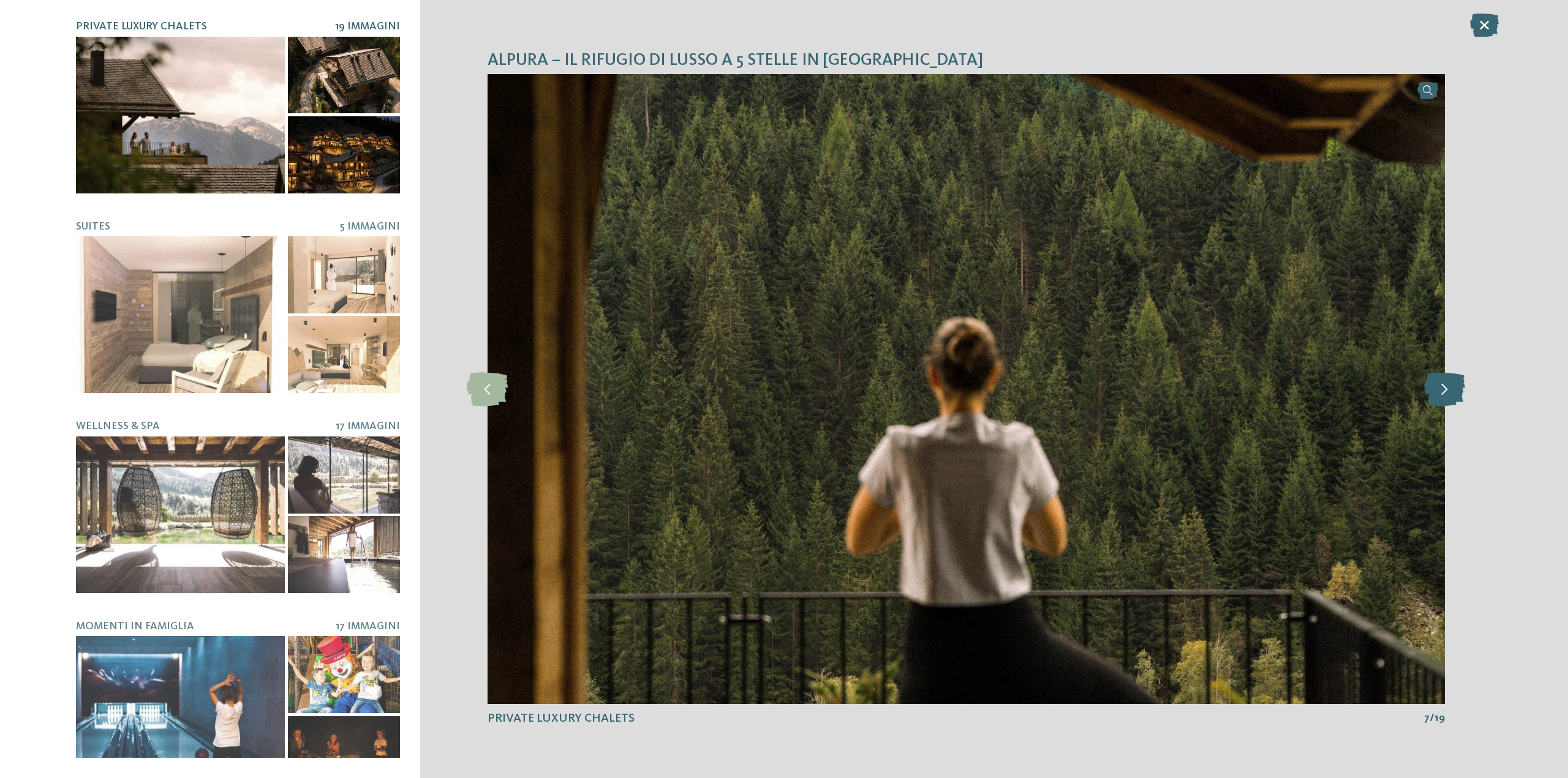
click at [1433, 383] on icon at bounding box center [1445, 389] width 41 height 34
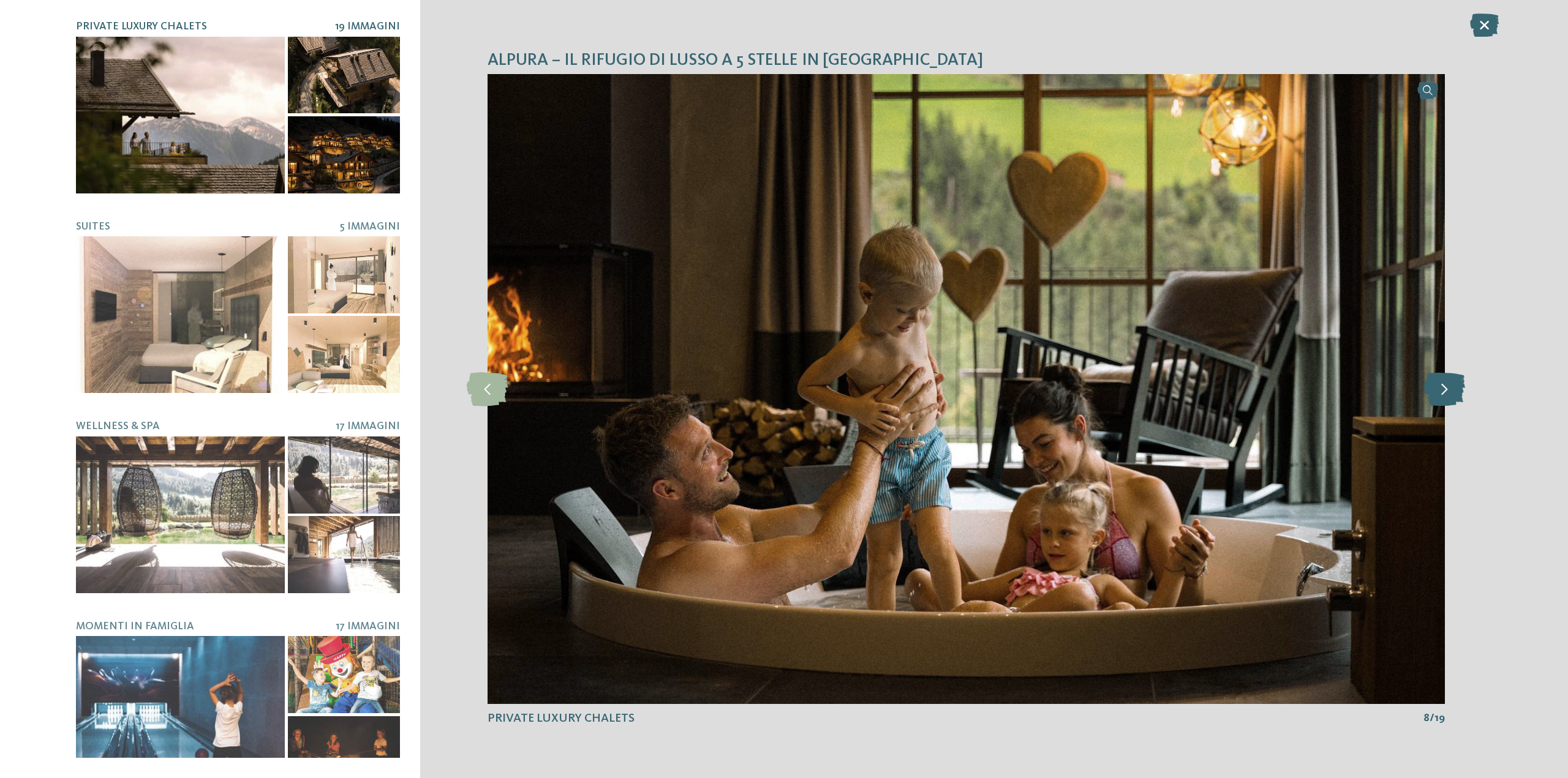
click at [1433, 383] on icon at bounding box center [1445, 389] width 41 height 34
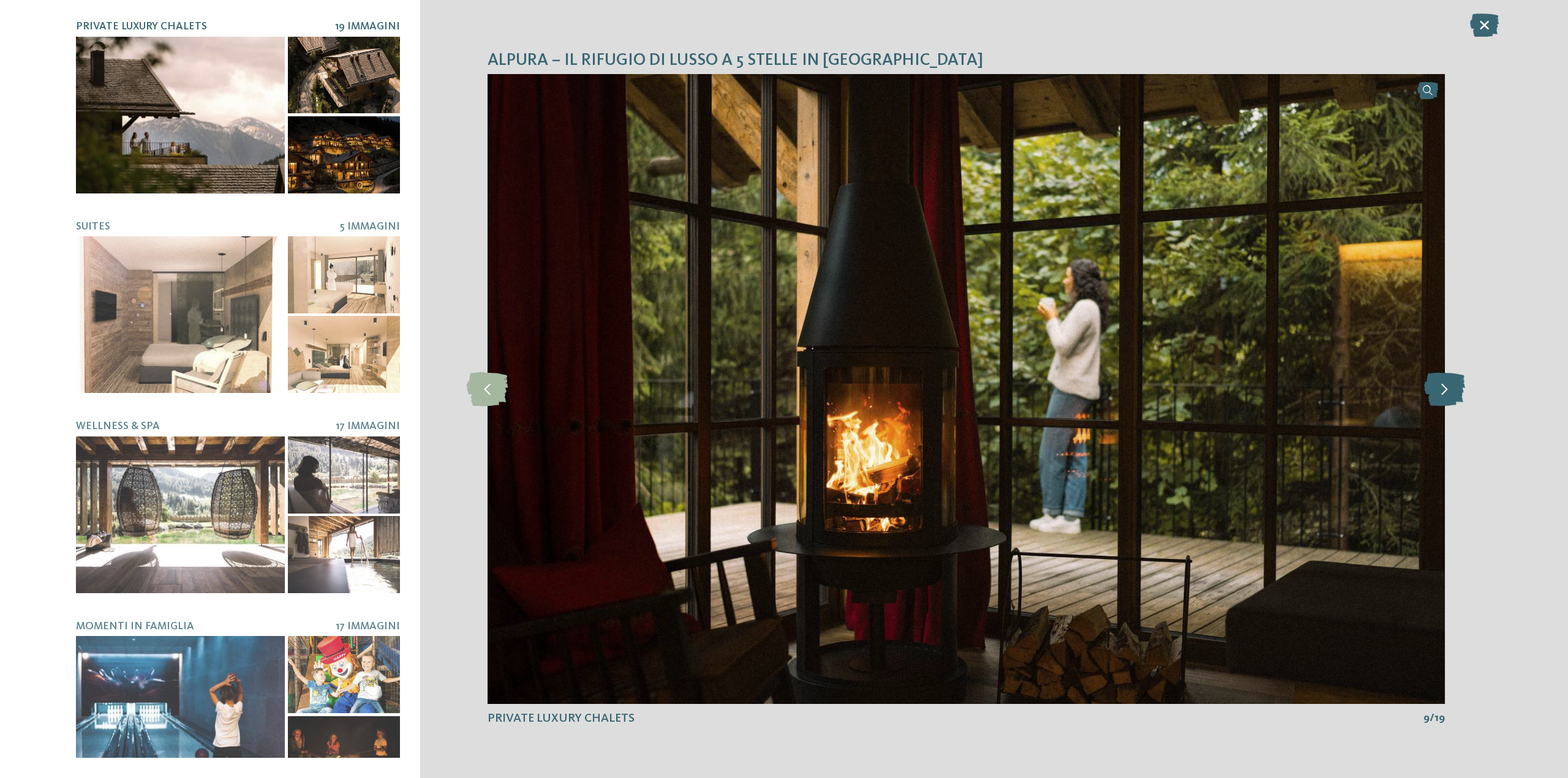
click at [1433, 383] on icon at bounding box center [1445, 389] width 41 height 34
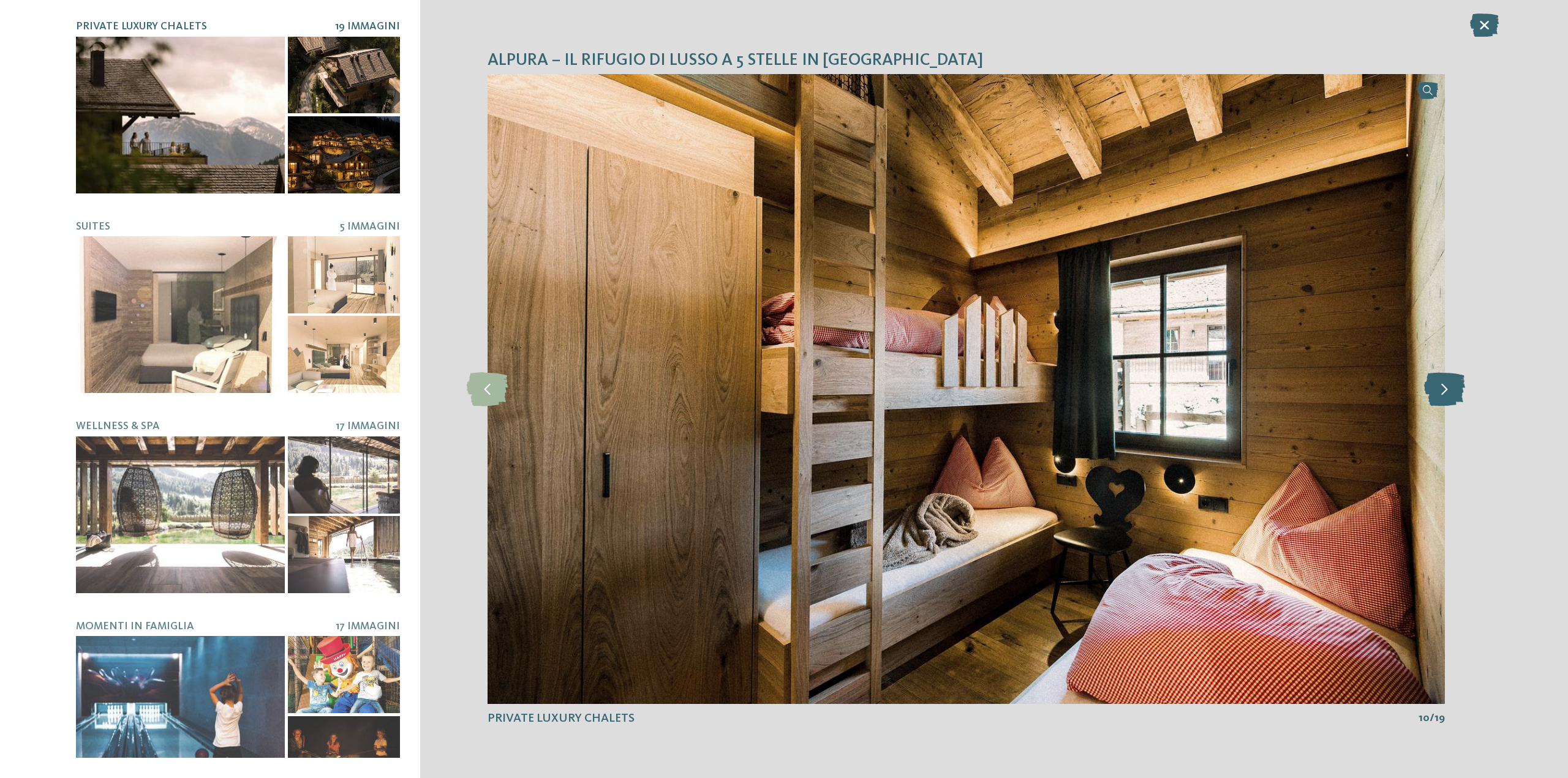
click at [1433, 383] on icon at bounding box center [1445, 389] width 41 height 34
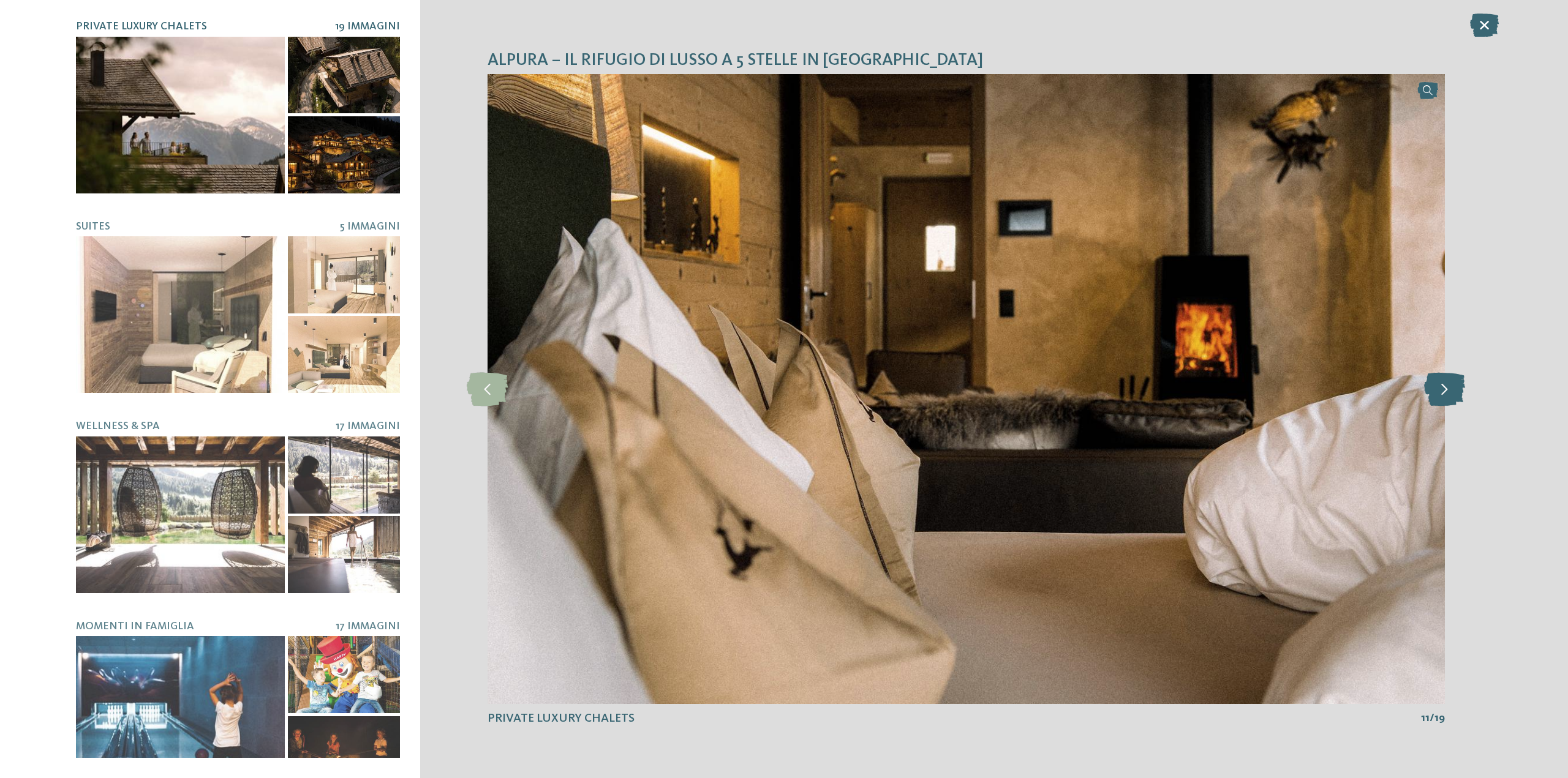
click at [1433, 383] on icon at bounding box center [1445, 389] width 41 height 34
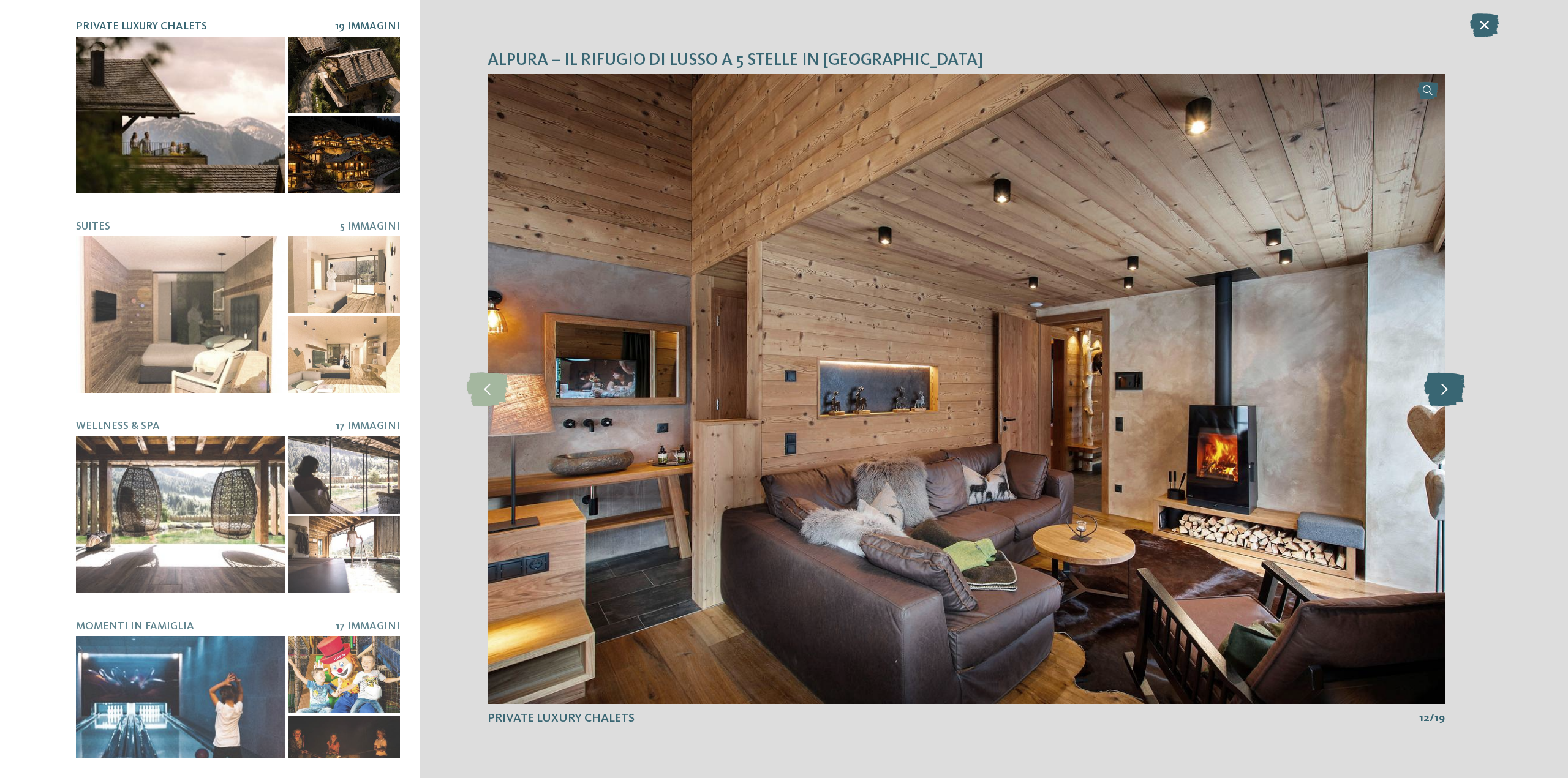
click at [1433, 383] on icon at bounding box center [1445, 389] width 41 height 34
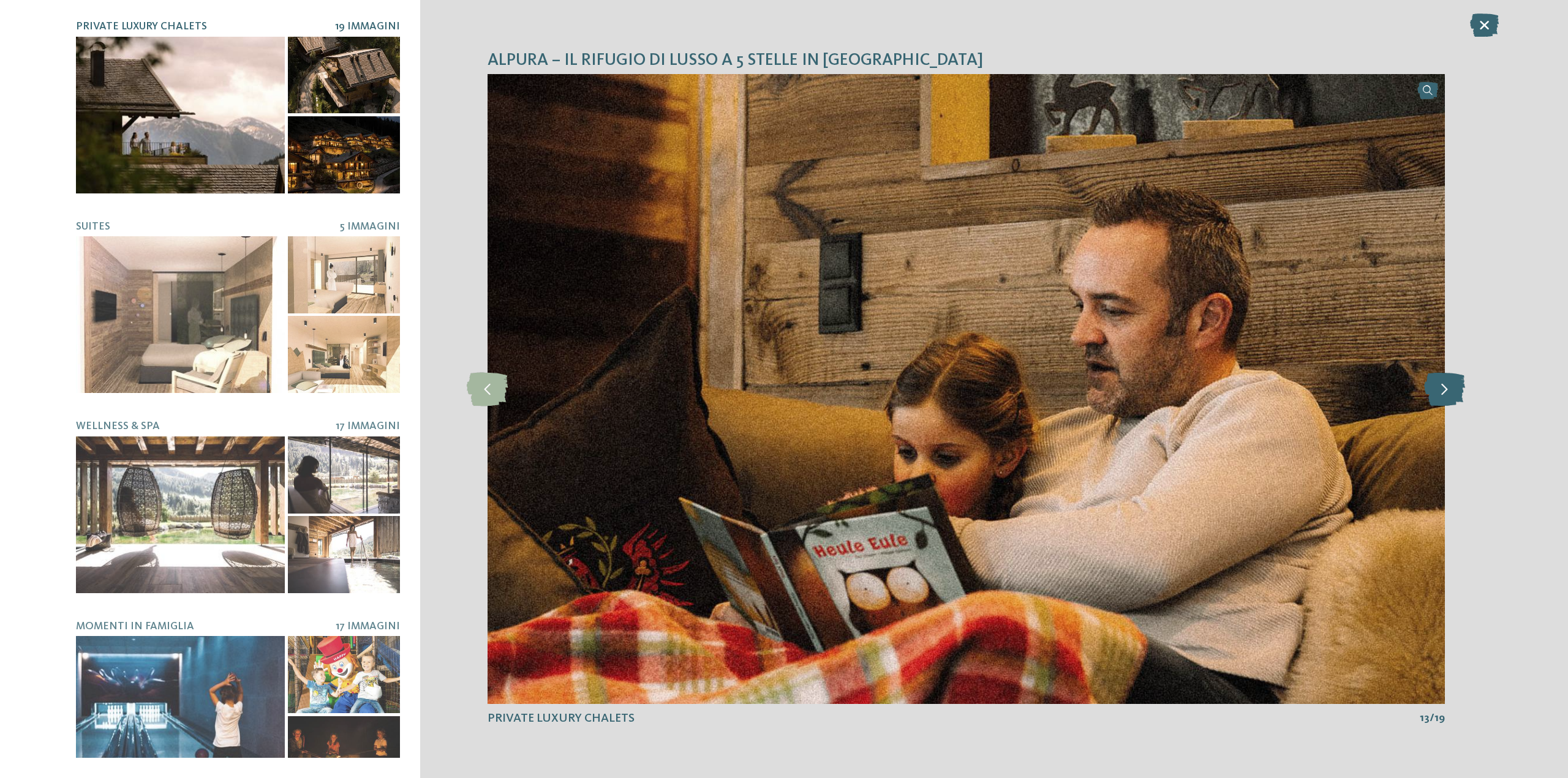
click at [1433, 383] on icon at bounding box center [1445, 389] width 41 height 34
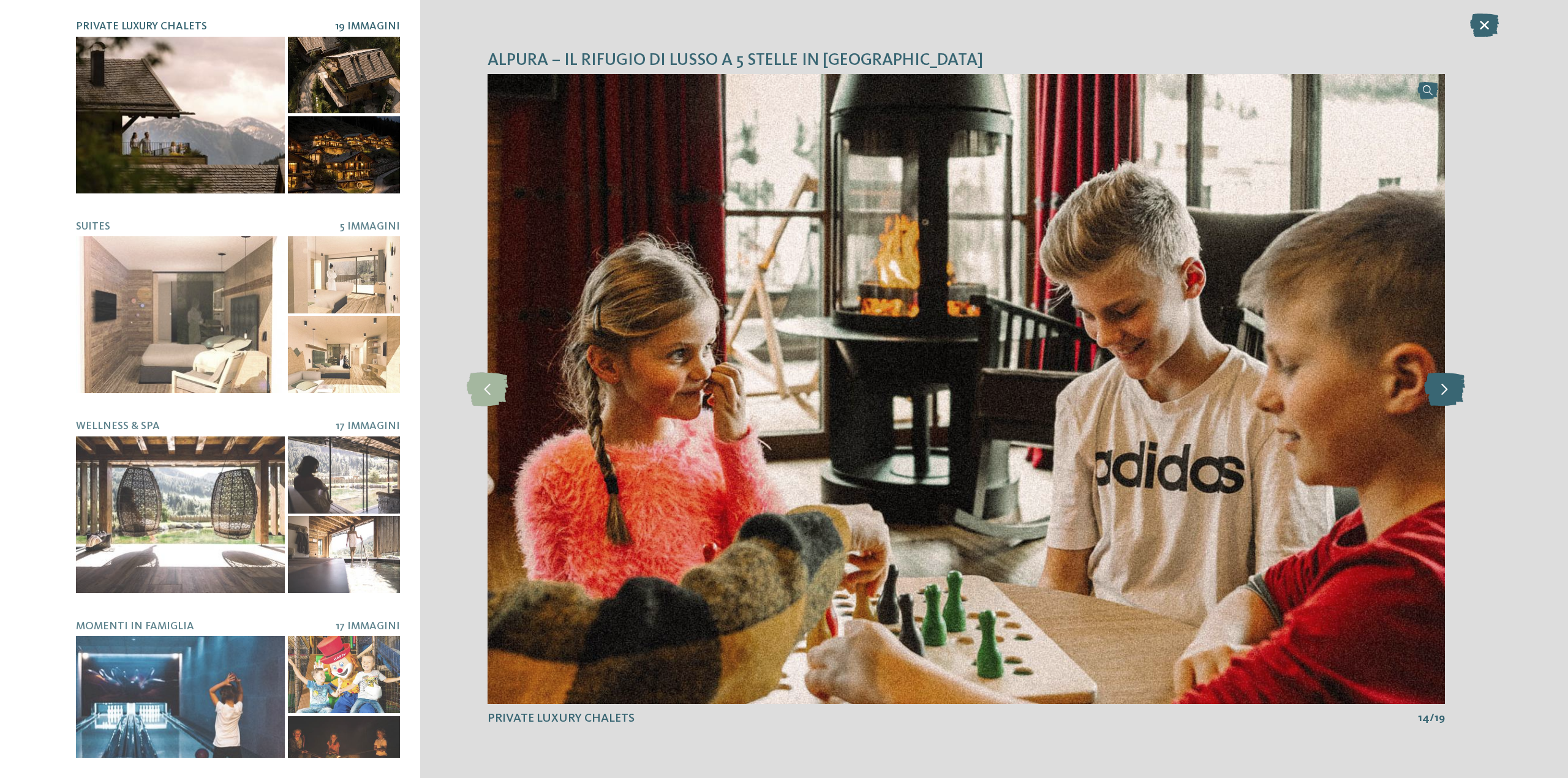
click at [1433, 383] on icon at bounding box center [1445, 389] width 41 height 34
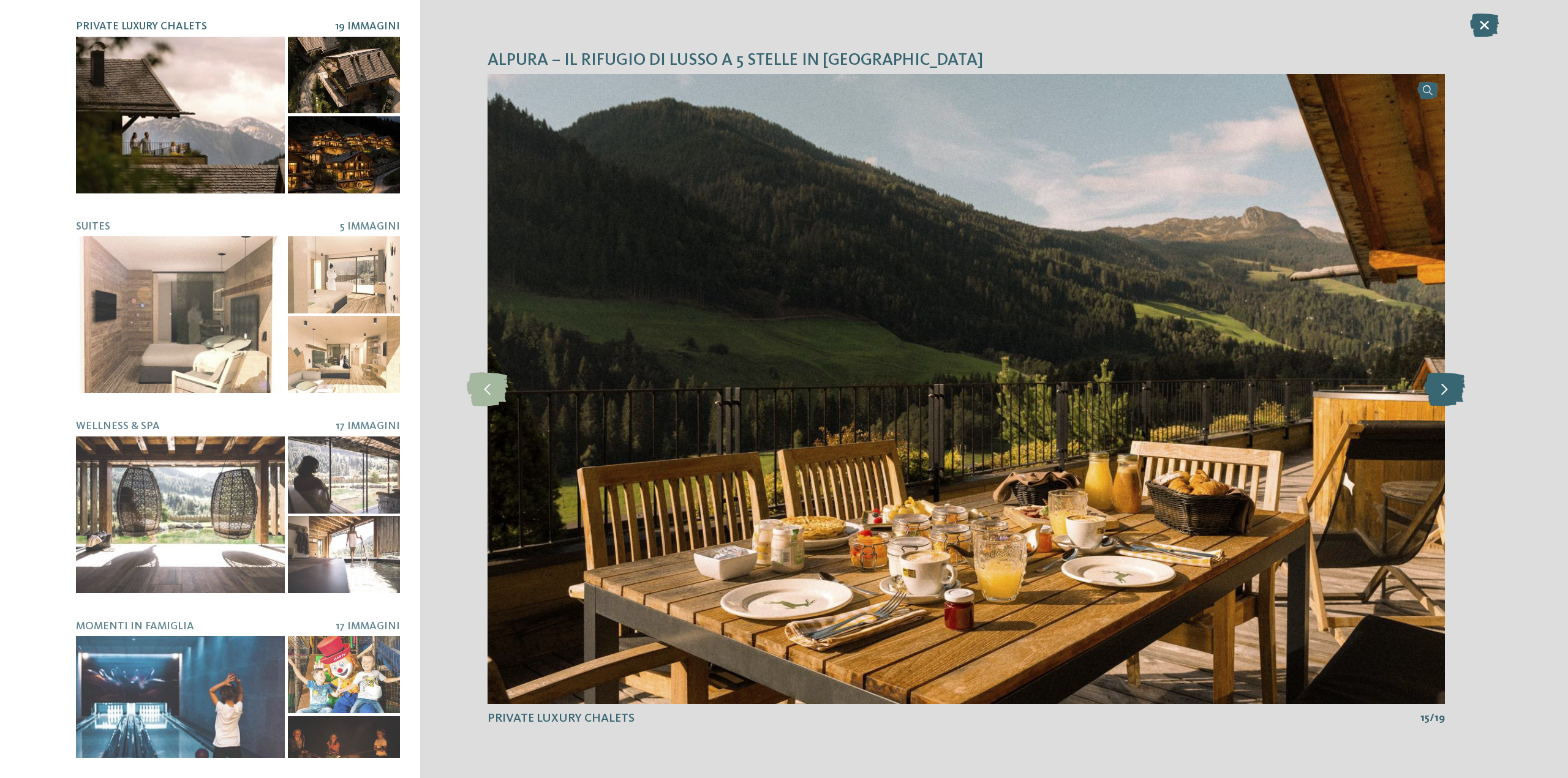
click at [1433, 383] on icon at bounding box center [1445, 389] width 41 height 34
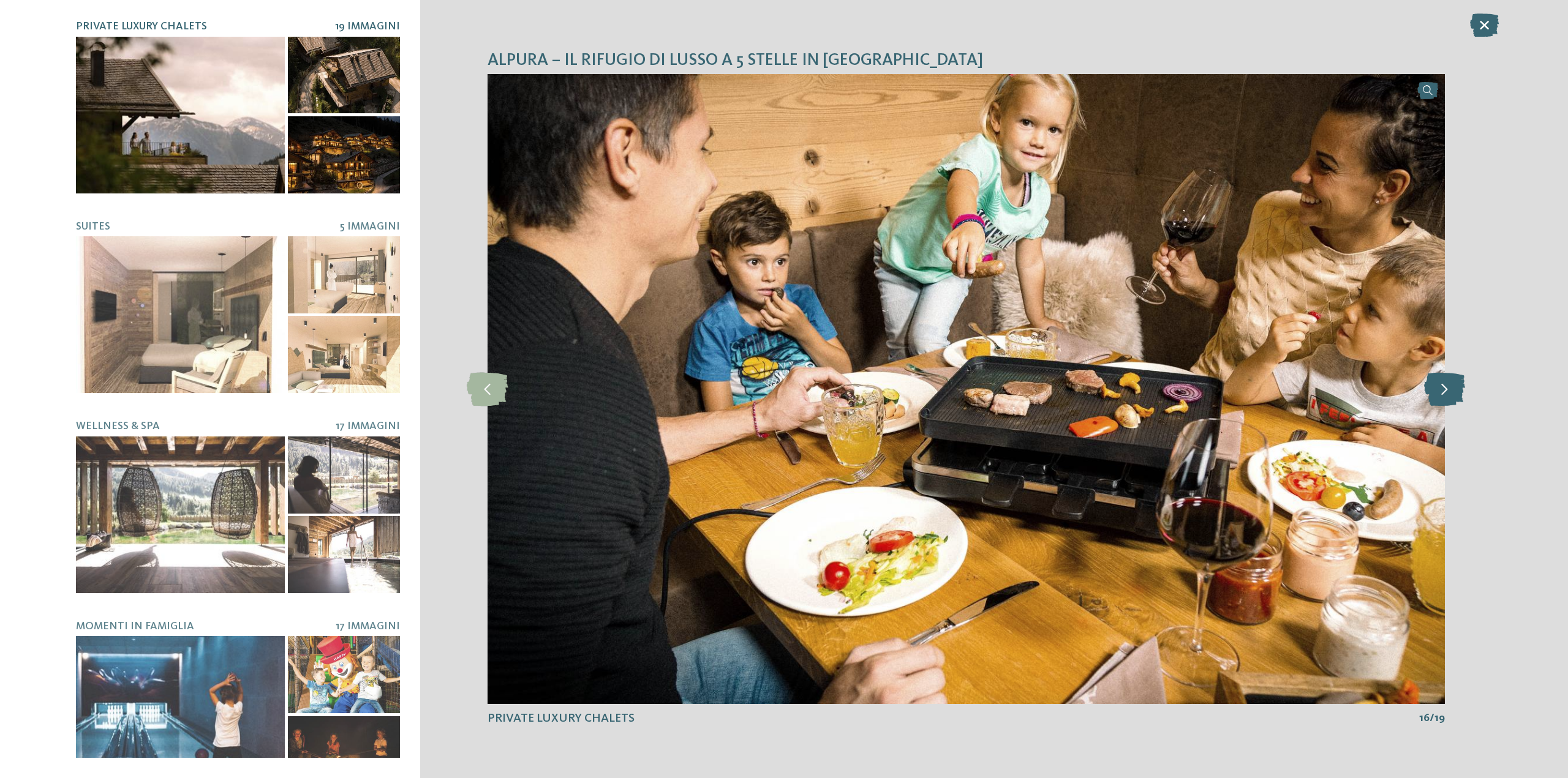
click at [1433, 383] on icon at bounding box center [1445, 389] width 41 height 34
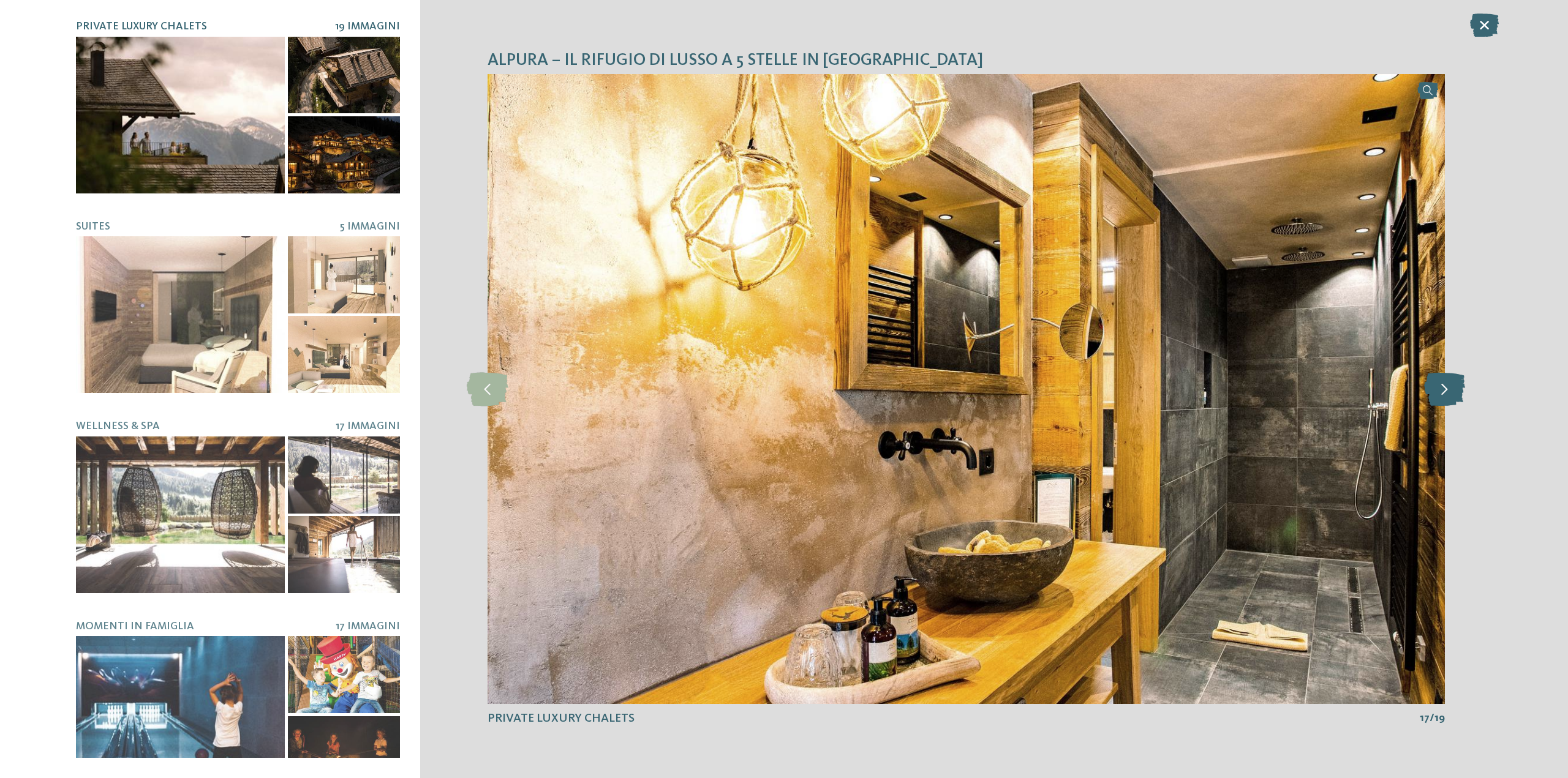
click at [1433, 383] on icon at bounding box center [1445, 389] width 41 height 34
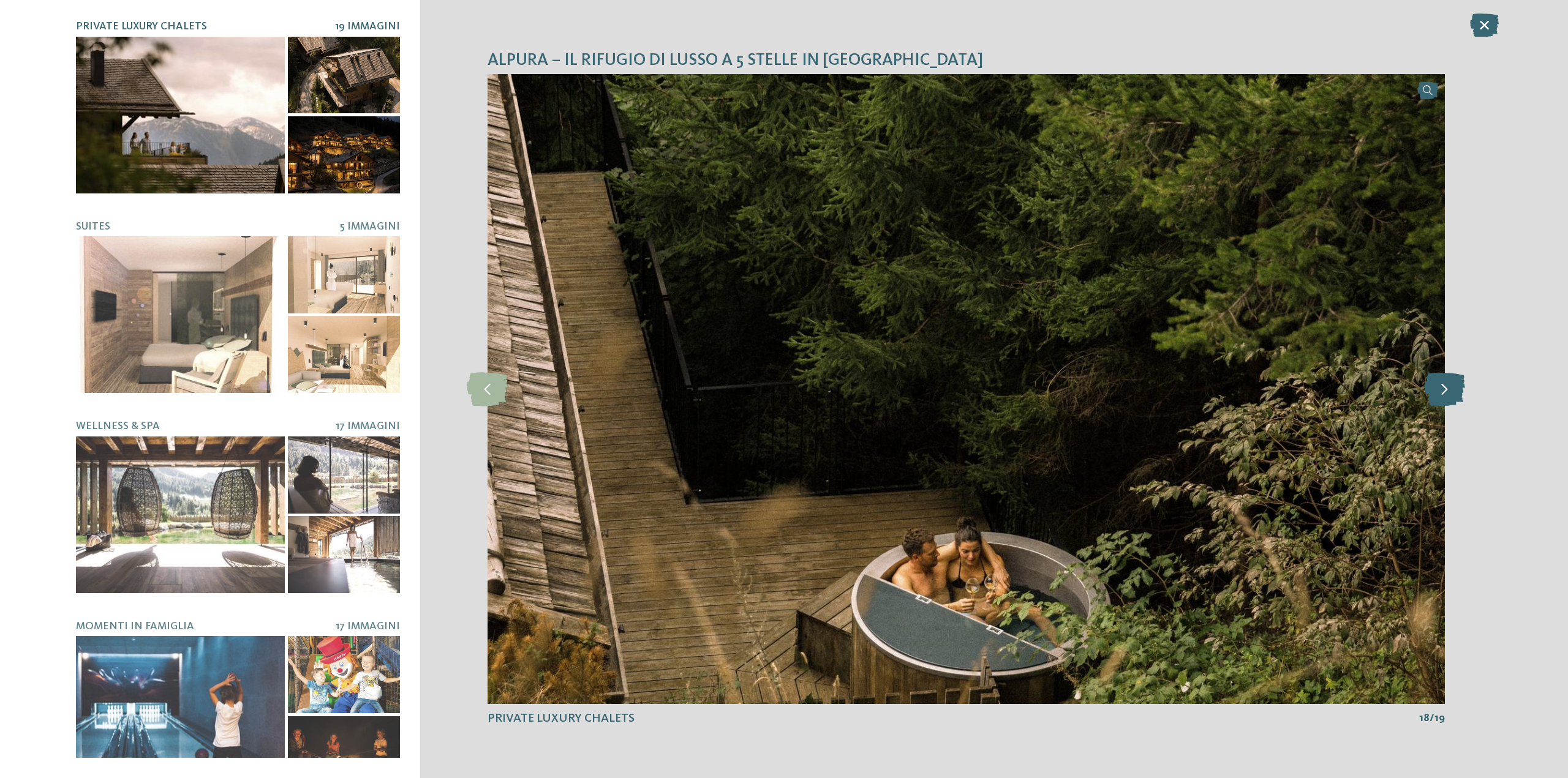
click at [1433, 383] on icon at bounding box center [1445, 389] width 41 height 34
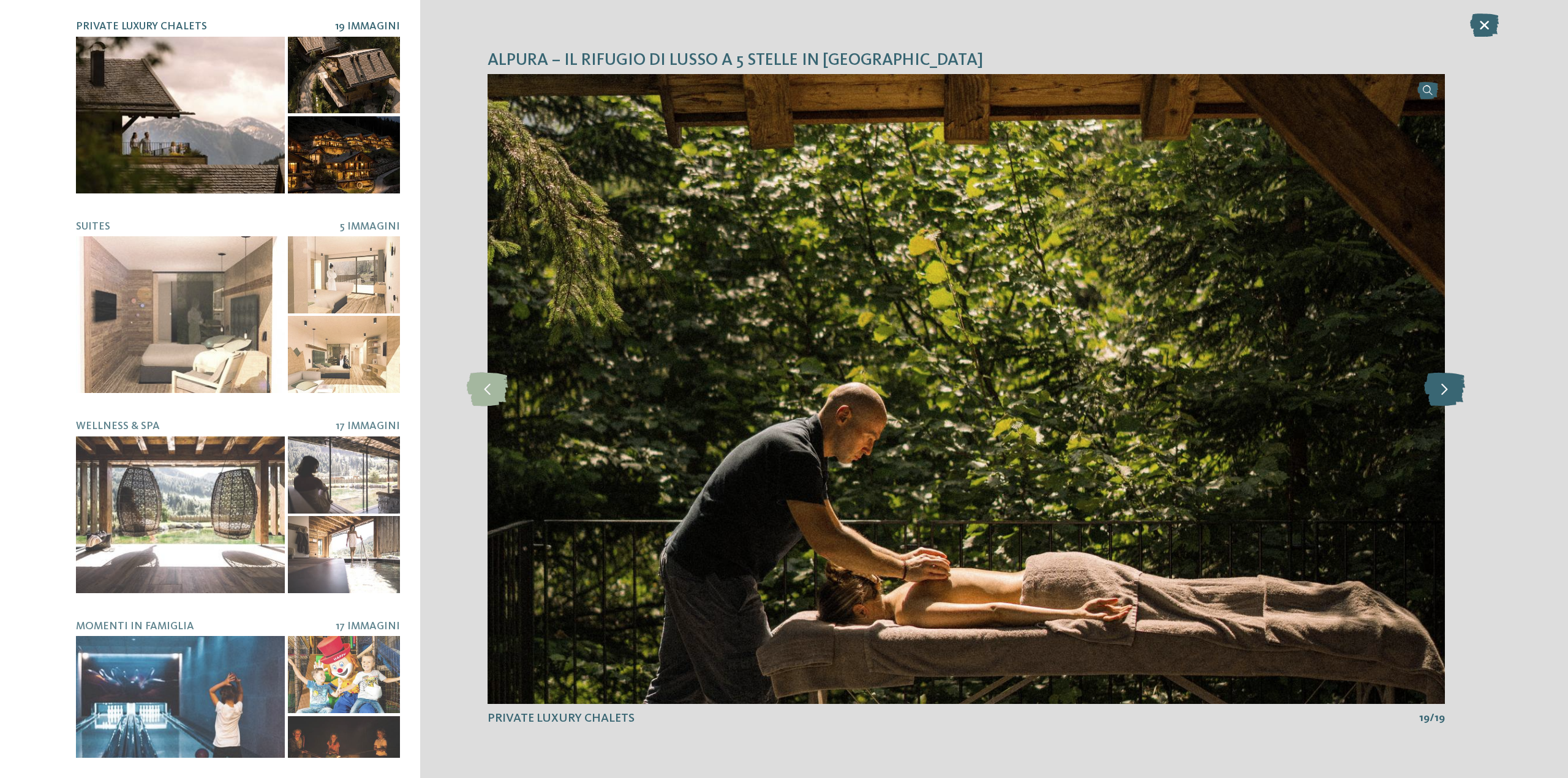
click at [1433, 383] on icon at bounding box center [1445, 389] width 41 height 34
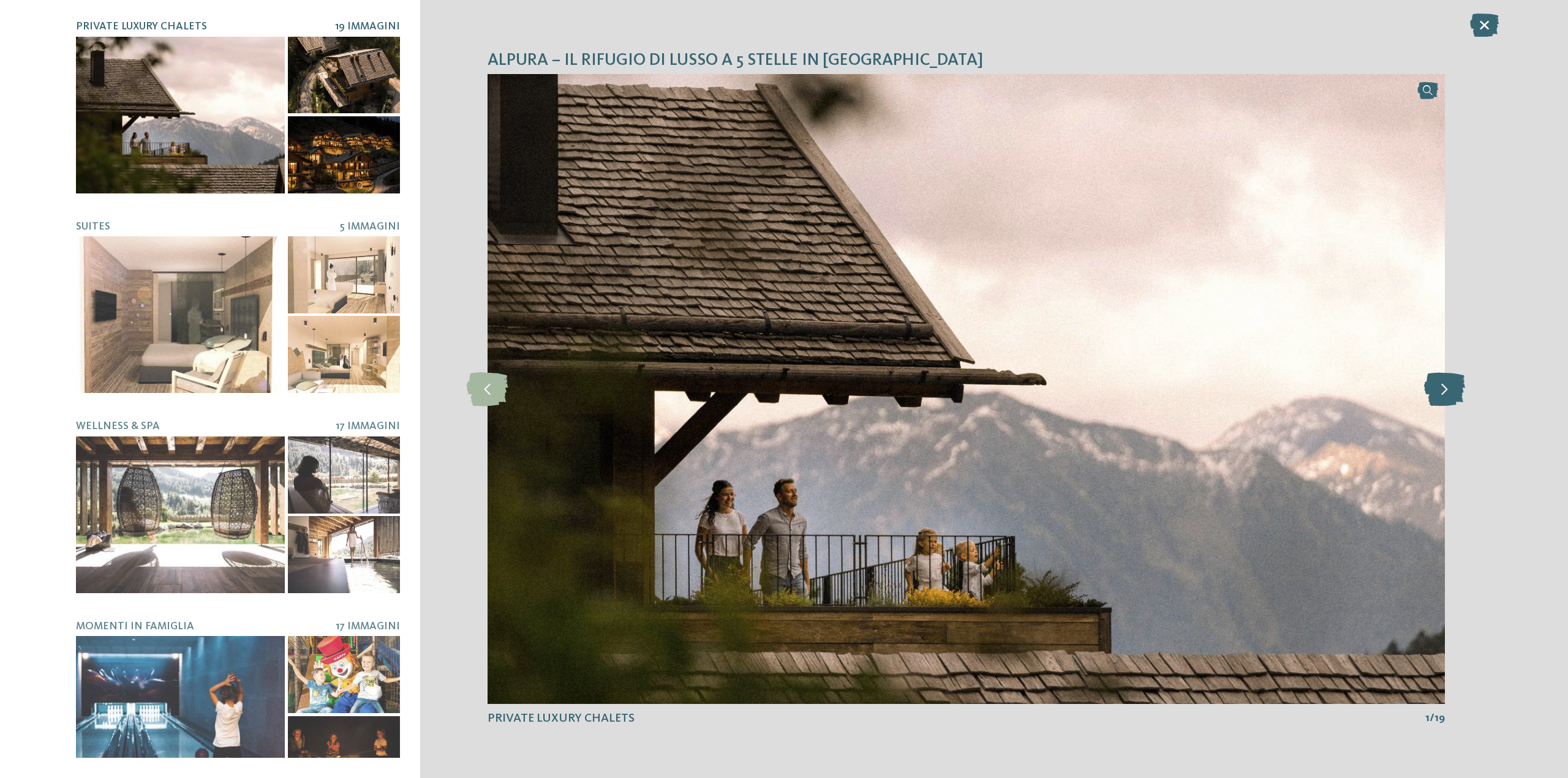
click at [1433, 383] on icon at bounding box center [1445, 389] width 41 height 34
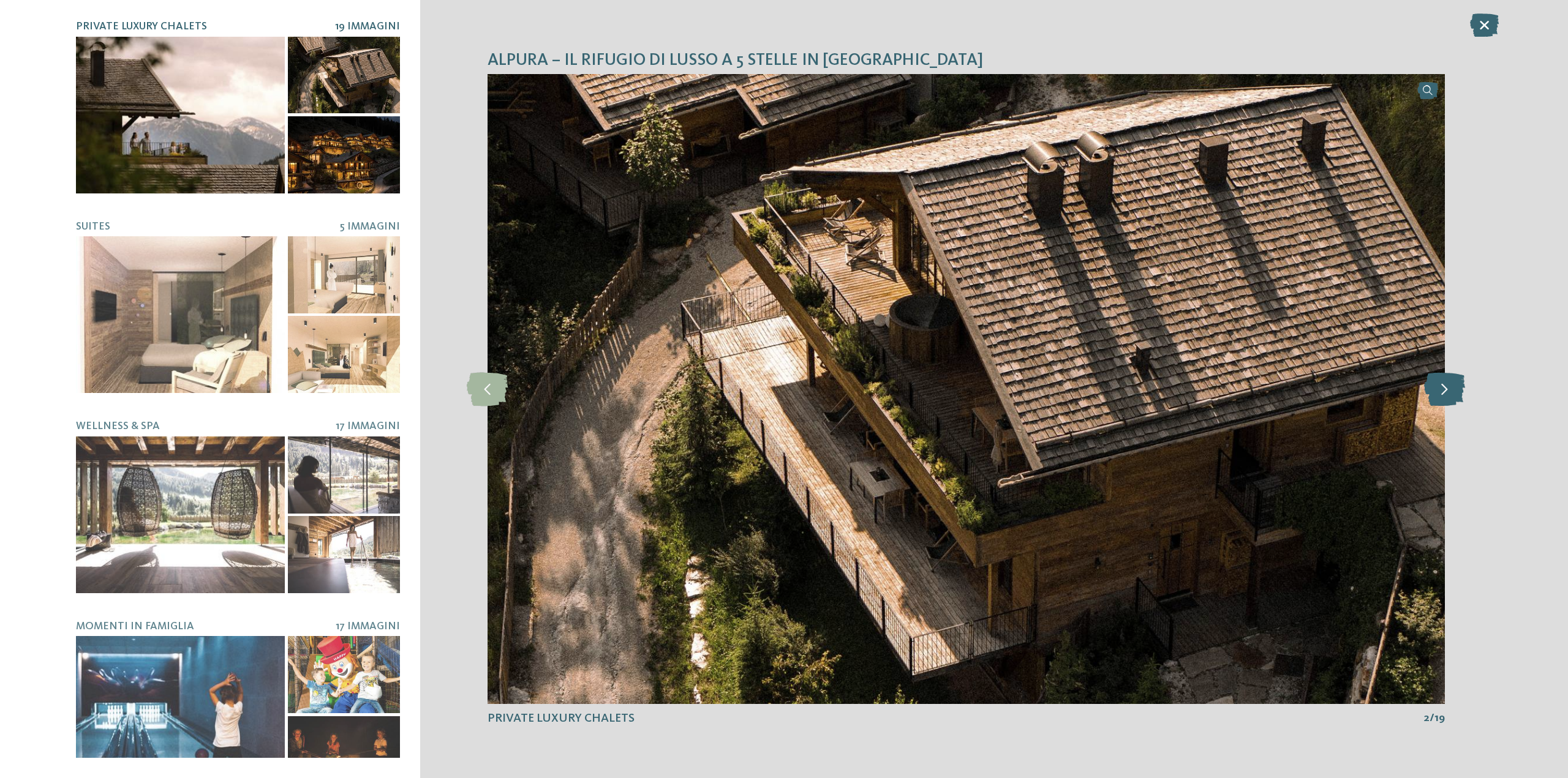
click at [1433, 383] on icon at bounding box center [1445, 389] width 41 height 34
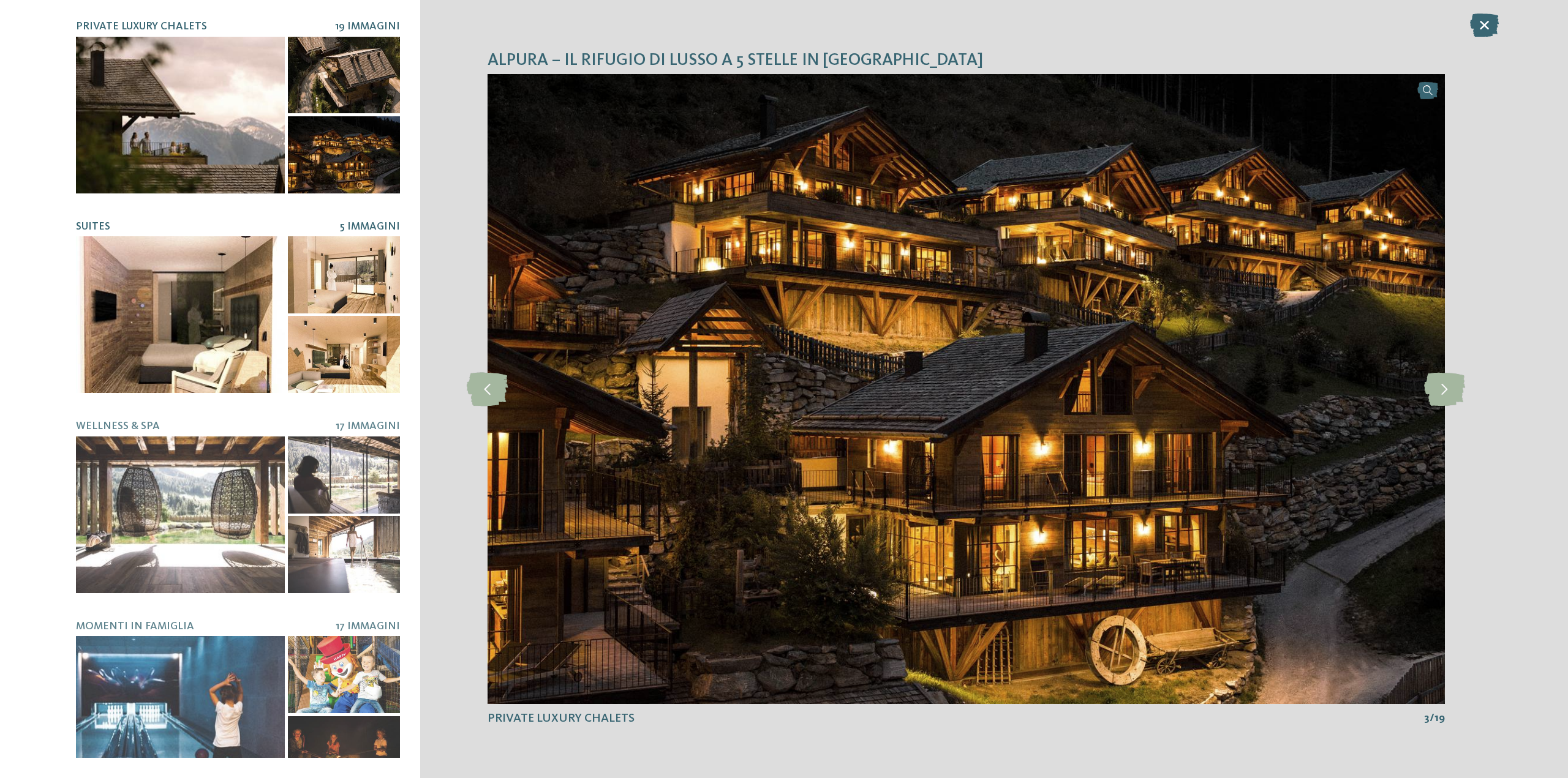
click at [121, 294] on div at bounding box center [180, 315] width 209 height 157
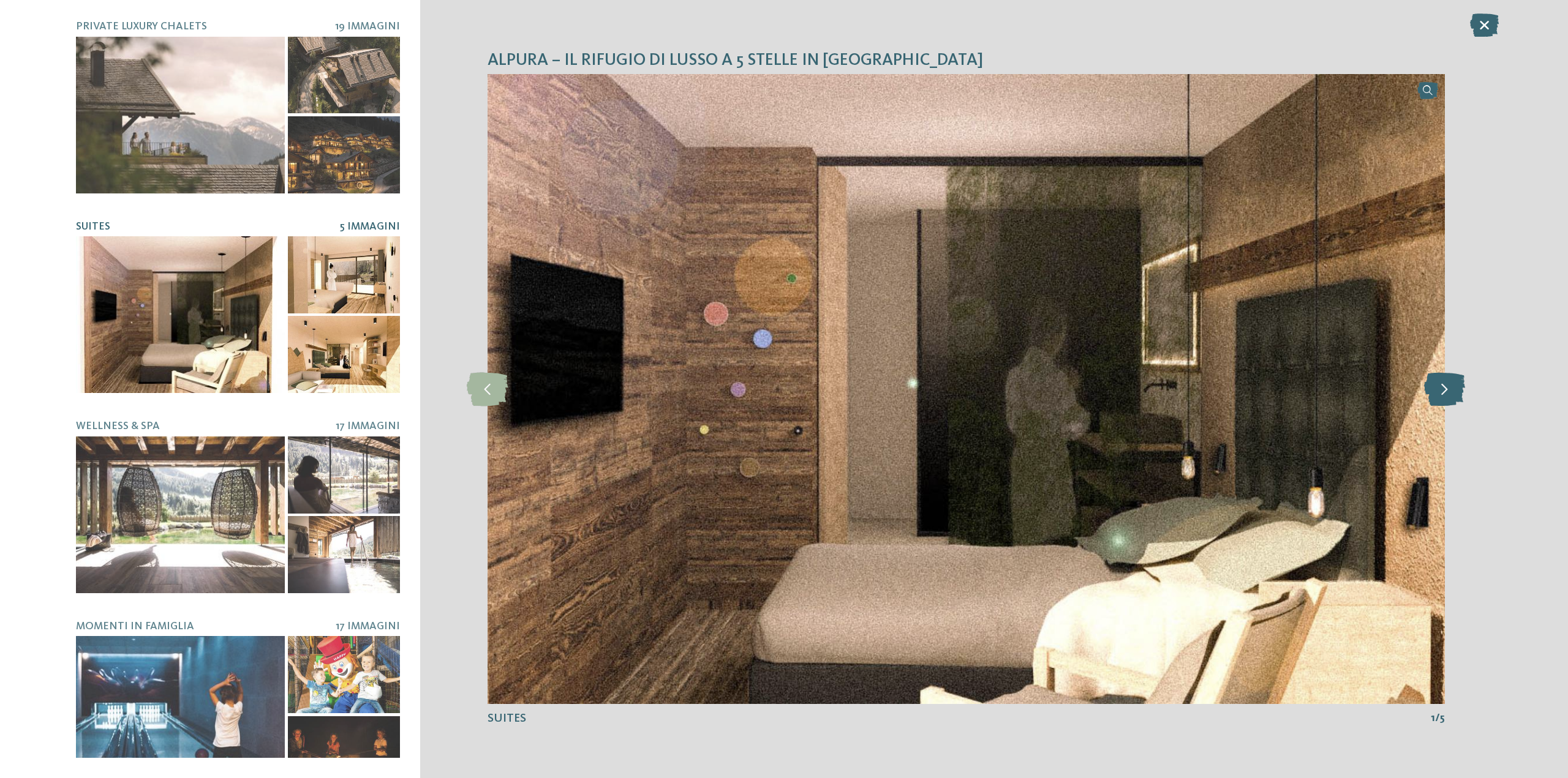
click at [1437, 389] on icon at bounding box center [1445, 389] width 41 height 34
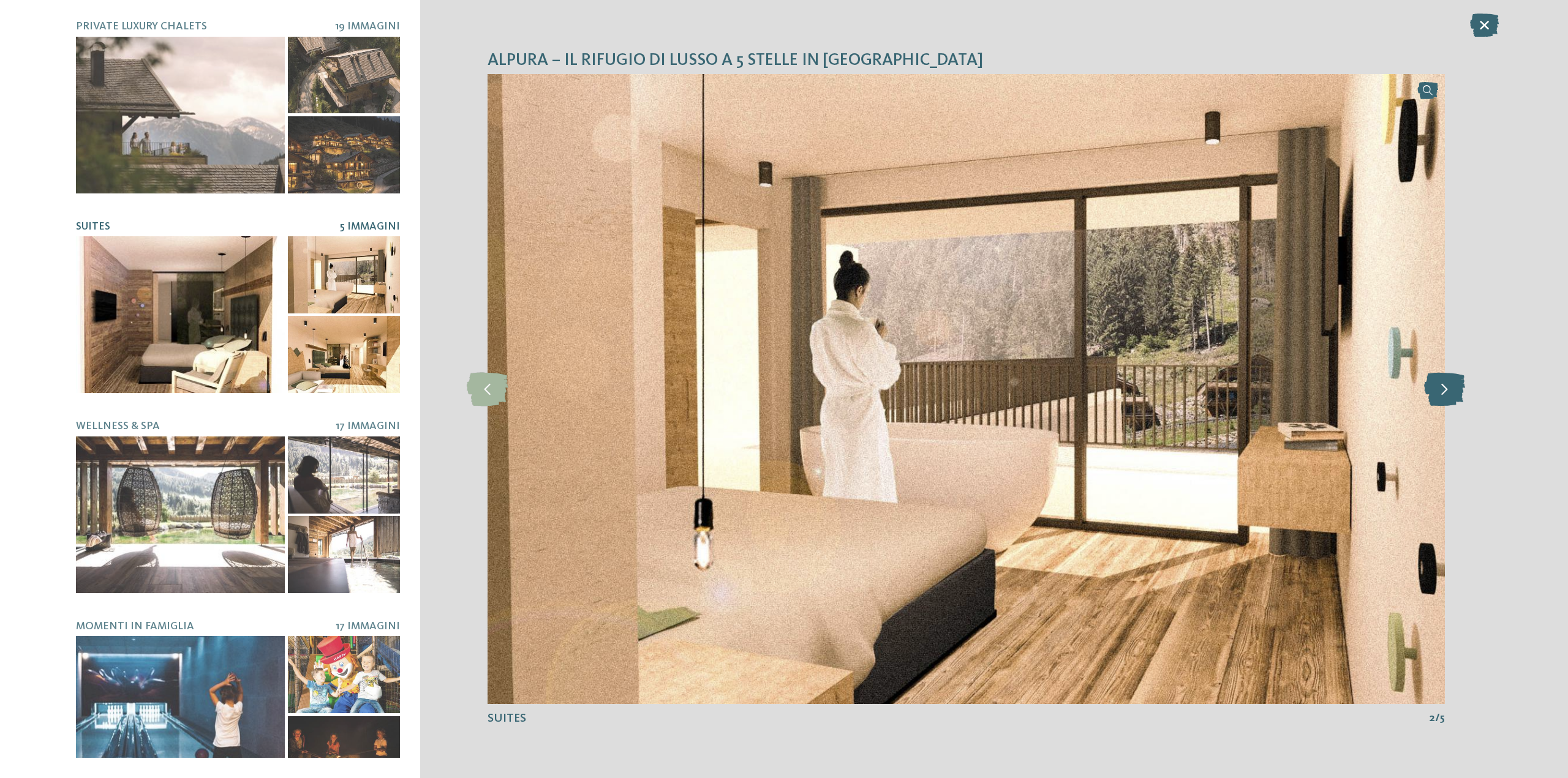
click at [1438, 389] on icon at bounding box center [1445, 389] width 41 height 34
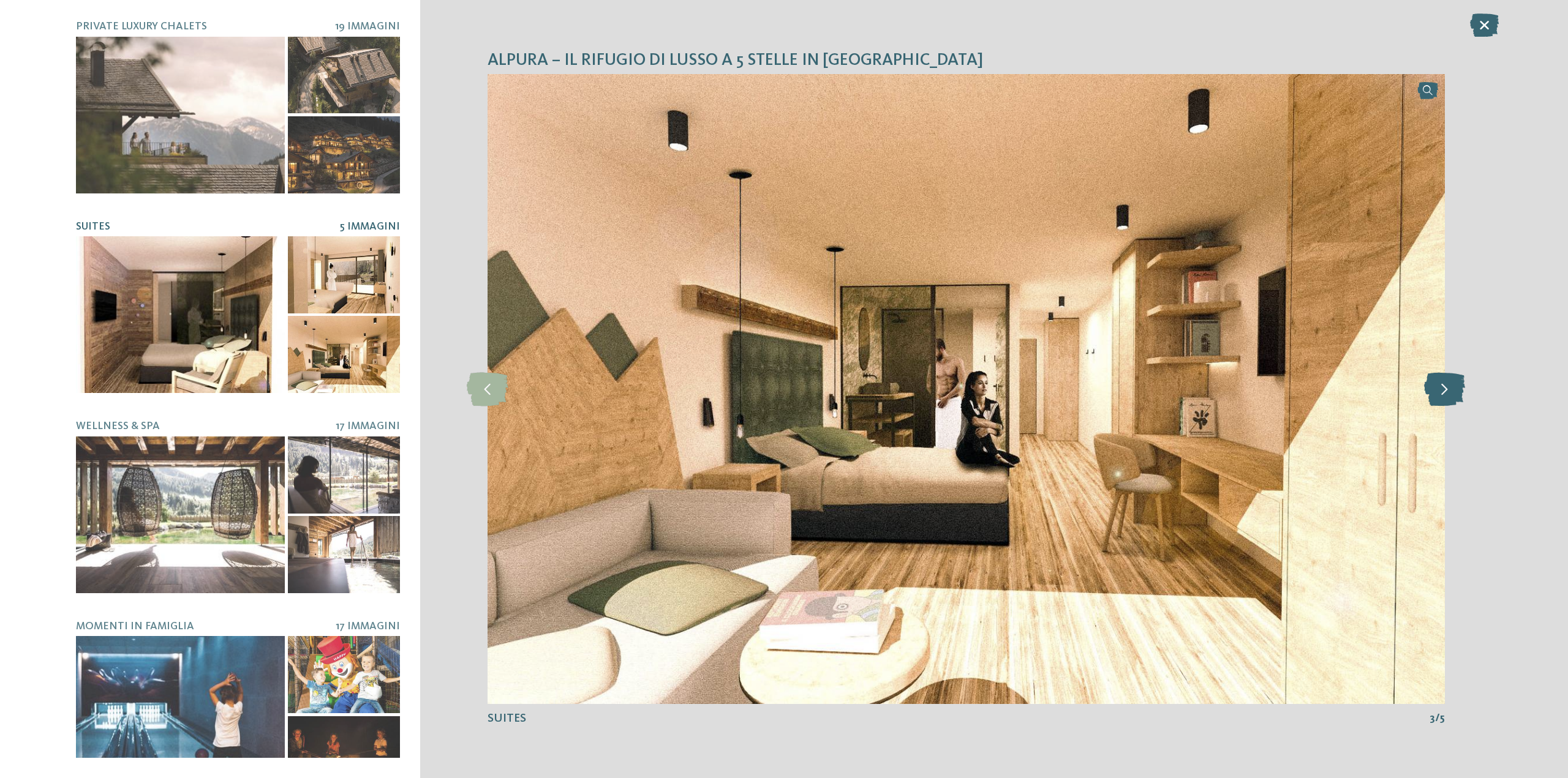
click at [1438, 389] on icon at bounding box center [1445, 389] width 41 height 34
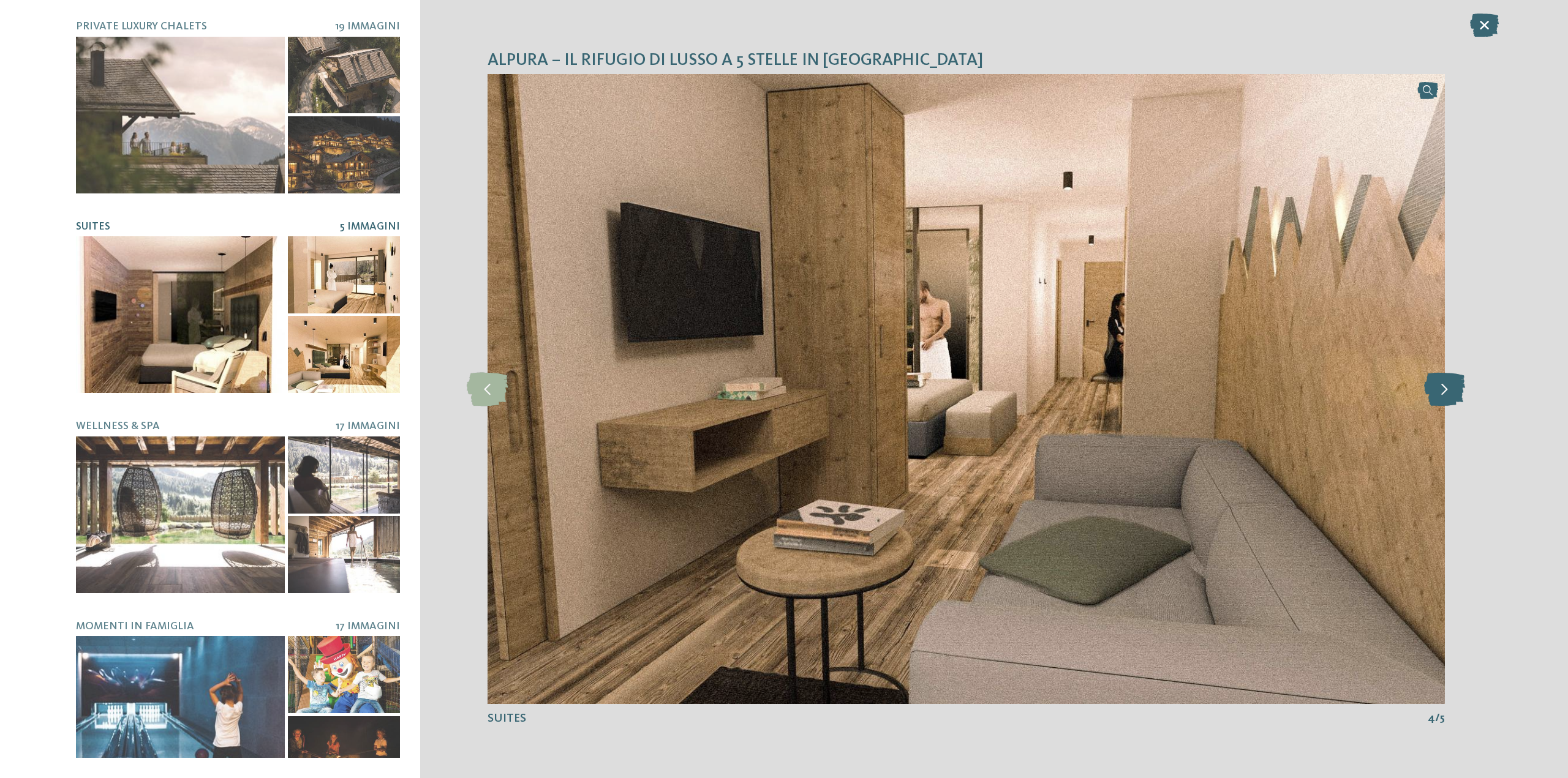
click at [1438, 389] on icon at bounding box center [1445, 389] width 41 height 34
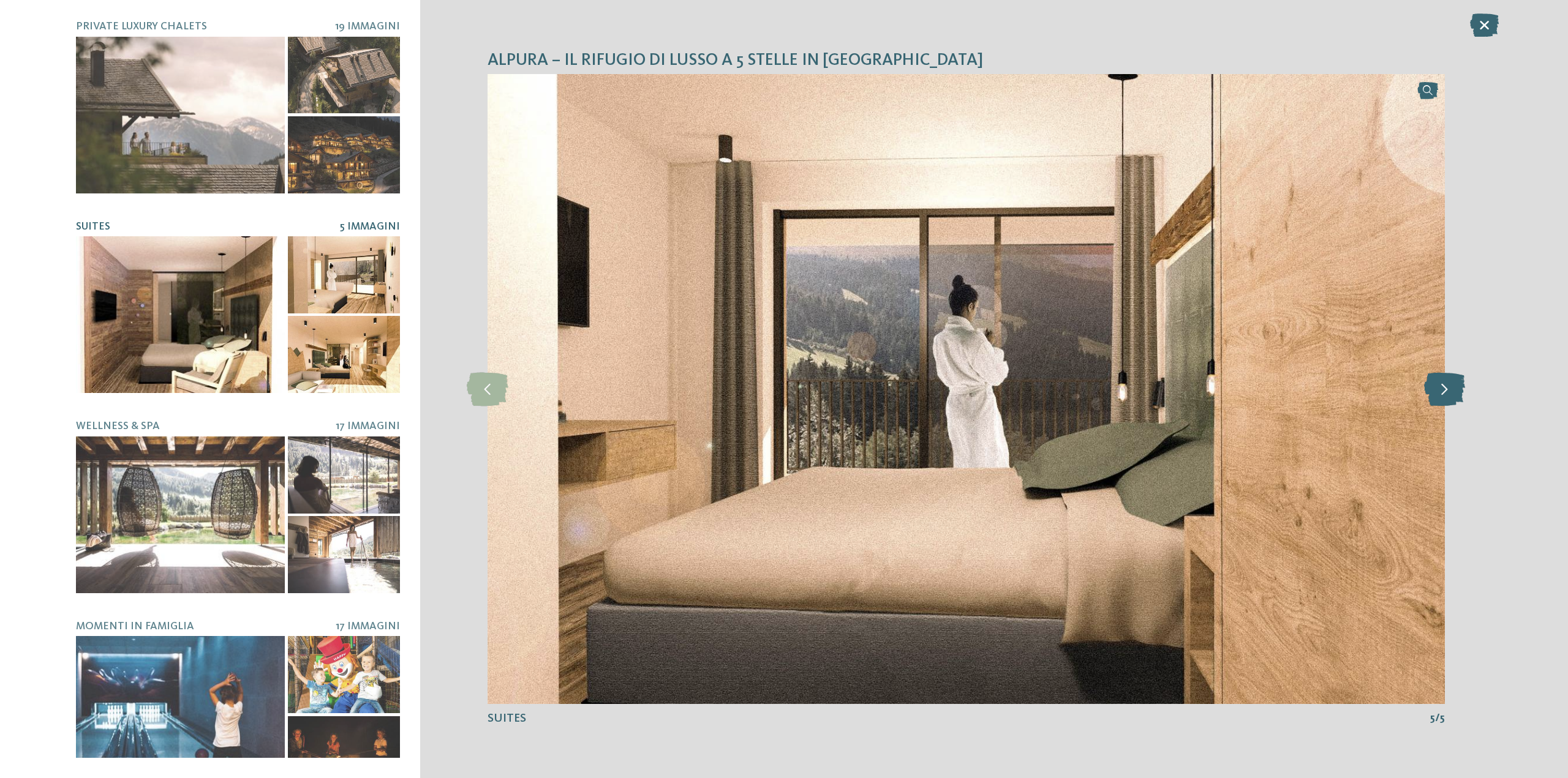
click at [1438, 389] on icon at bounding box center [1445, 389] width 41 height 34
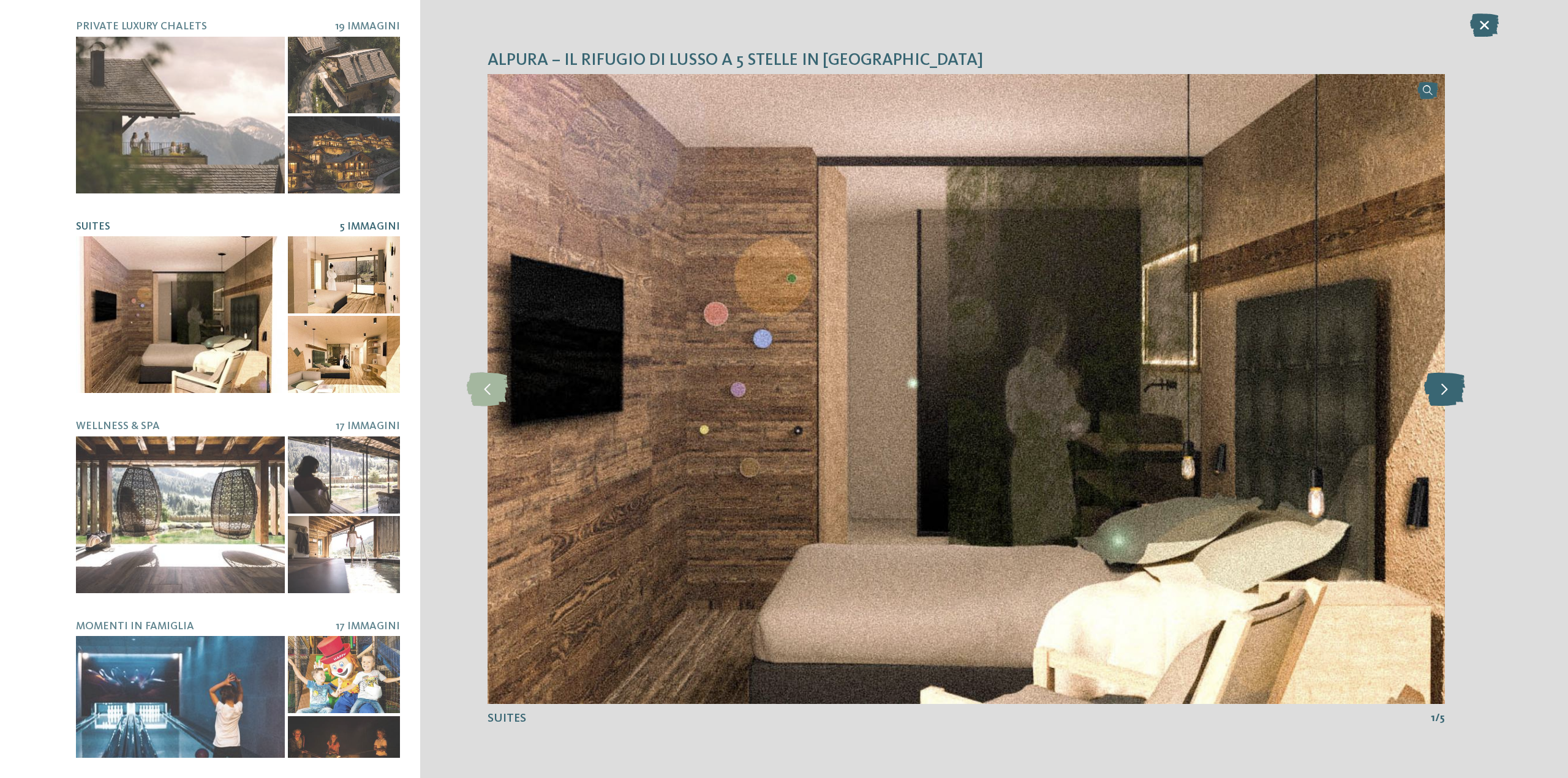
click at [1438, 389] on icon at bounding box center [1445, 389] width 41 height 34
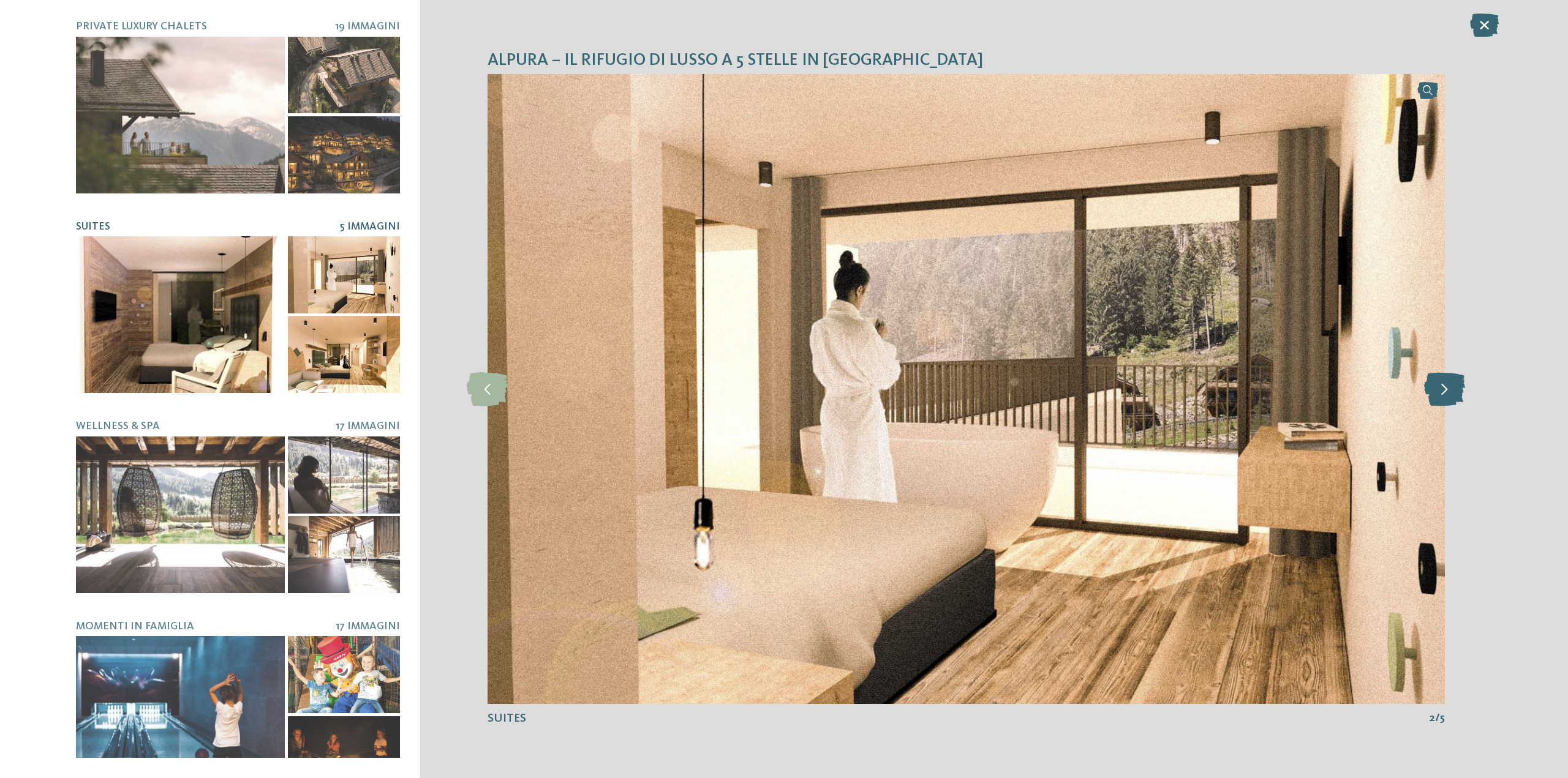
click at [1438, 389] on icon at bounding box center [1445, 389] width 41 height 34
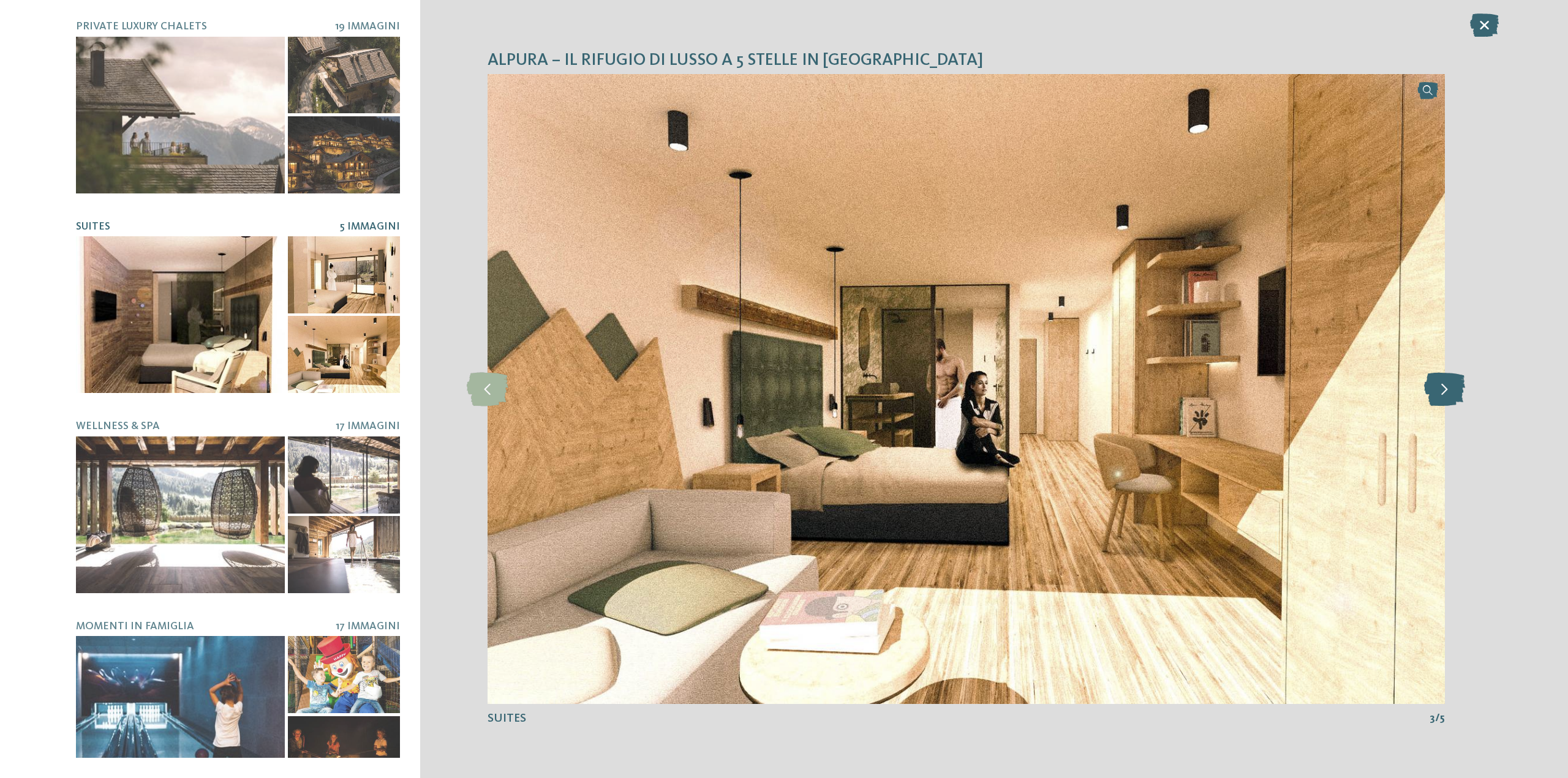
click at [1438, 389] on icon at bounding box center [1445, 389] width 41 height 34
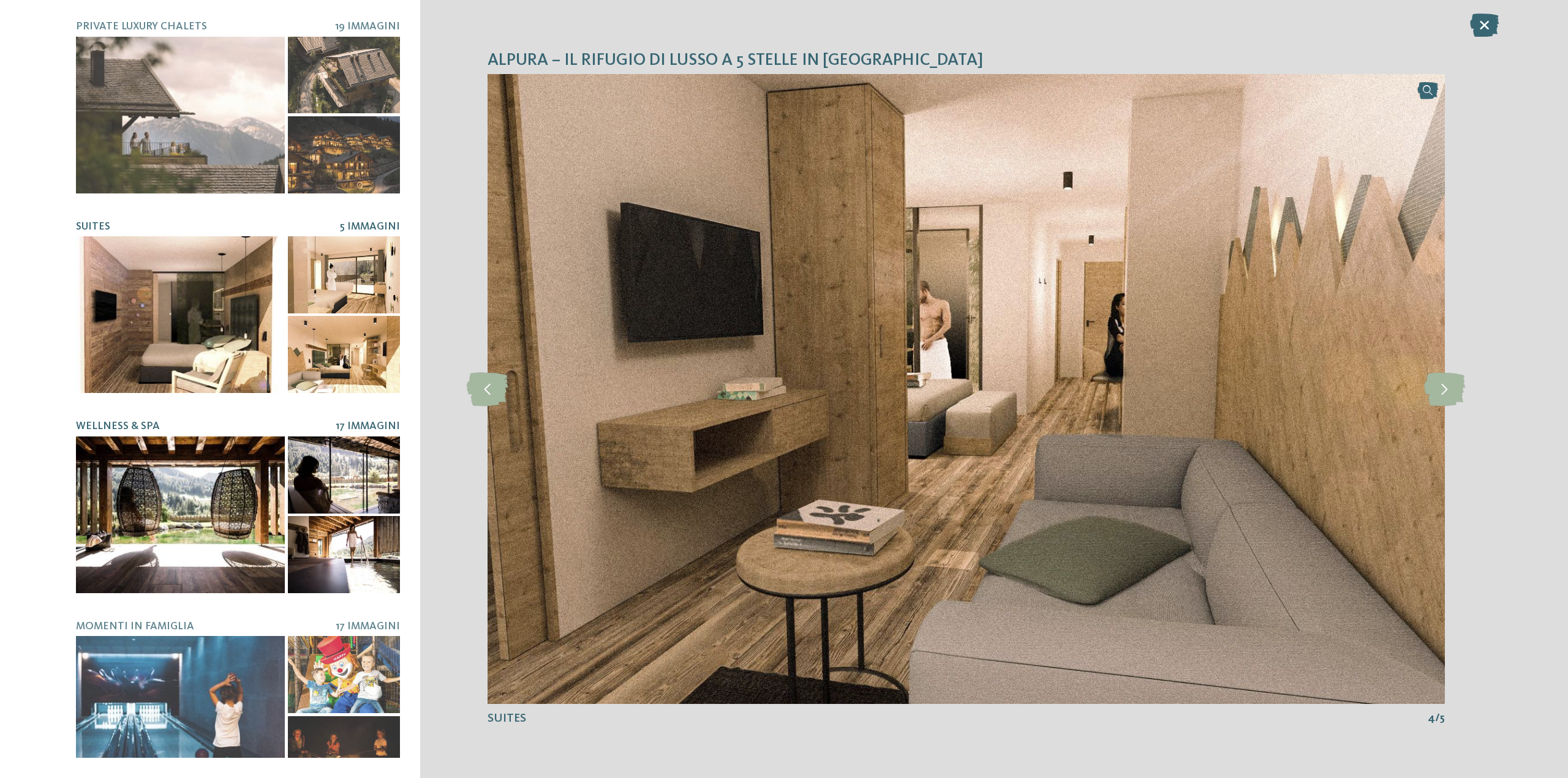
click at [221, 509] on div at bounding box center [180, 515] width 209 height 157
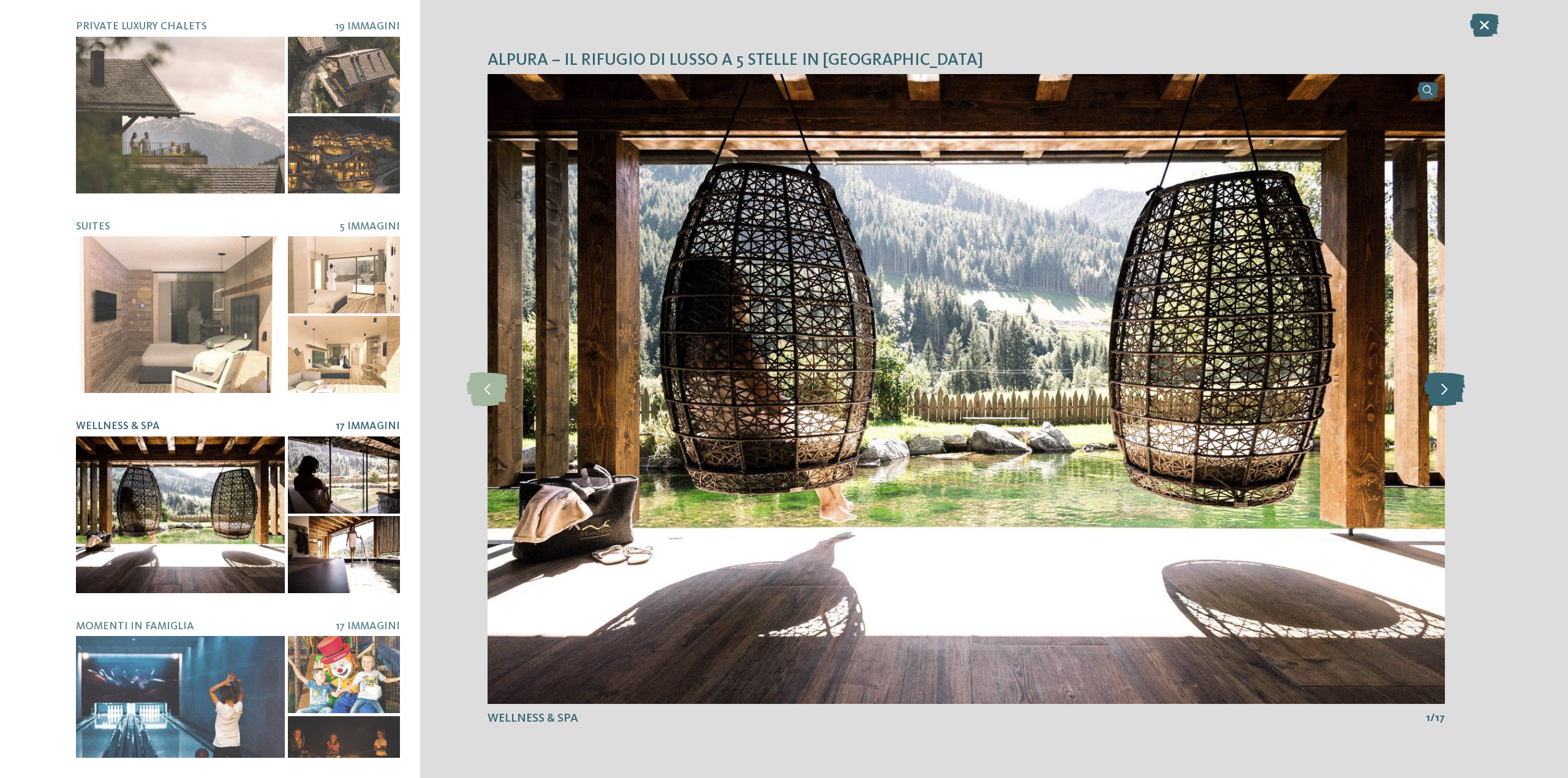
click at [1462, 395] on icon at bounding box center [1445, 389] width 41 height 34
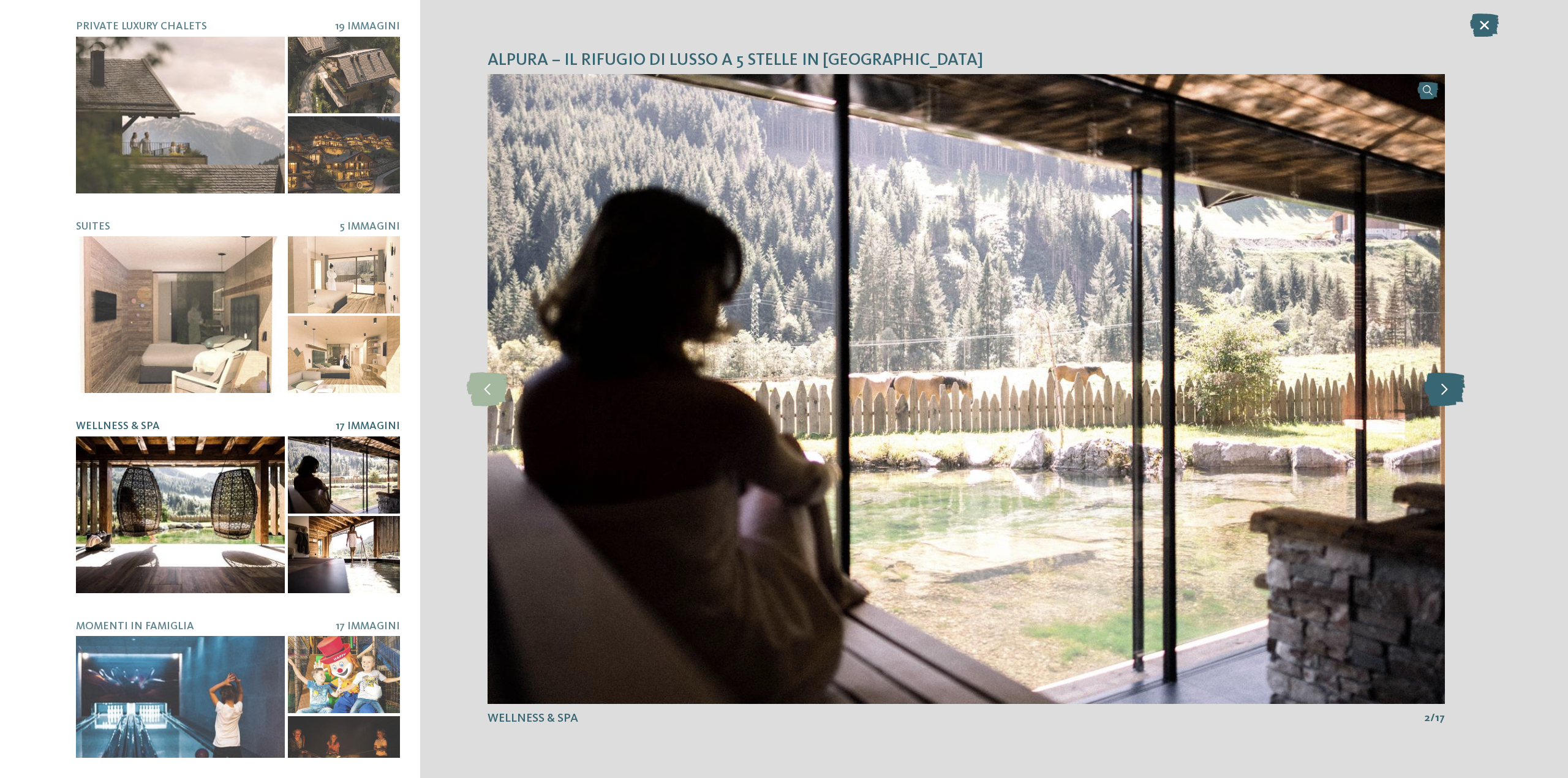
click at [1462, 395] on icon at bounding box center [1445, 389] width 41 height 34
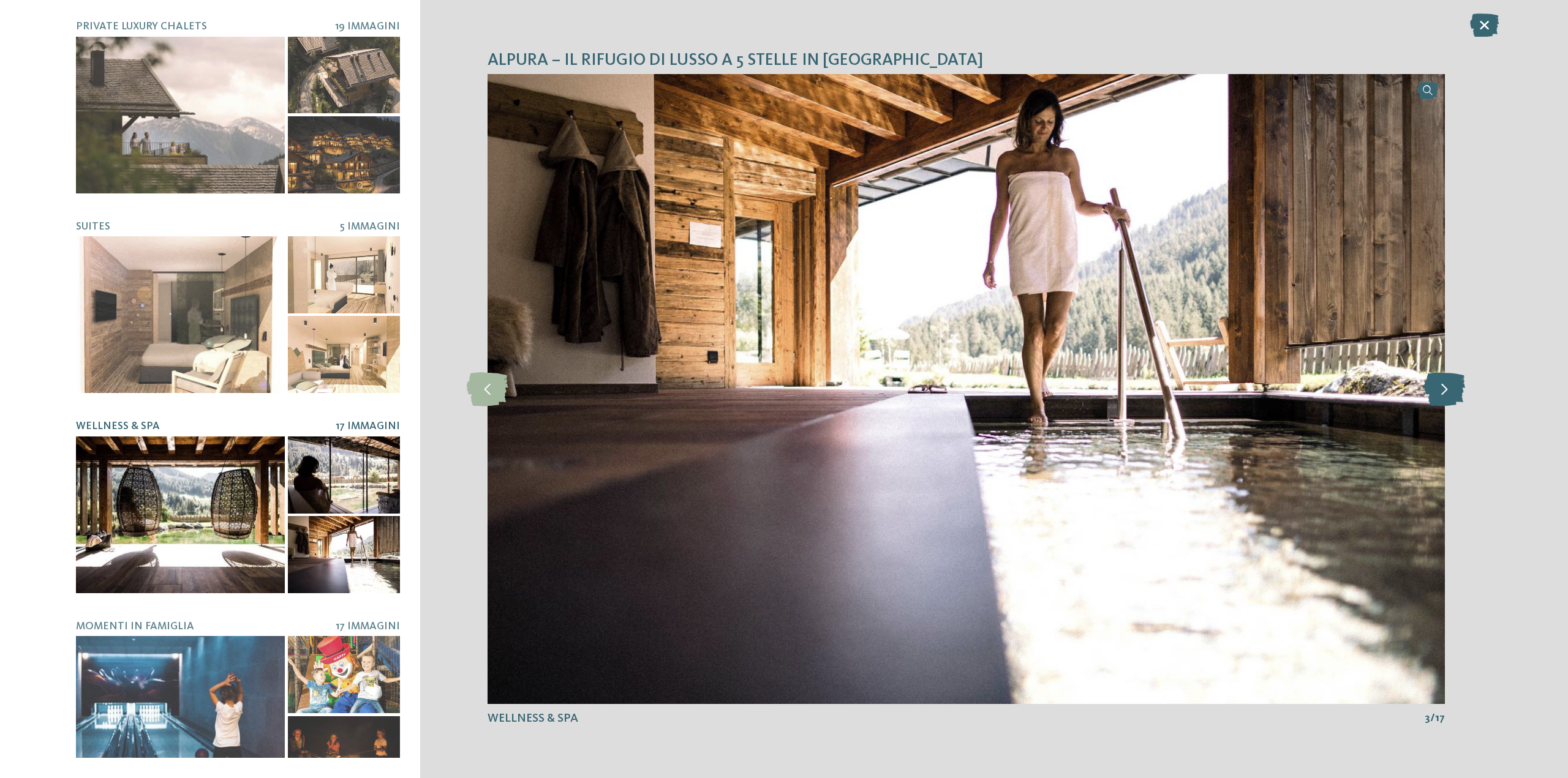
click at [1462, 395] on icon at bounding box center [1445, 389] width 41 height 34
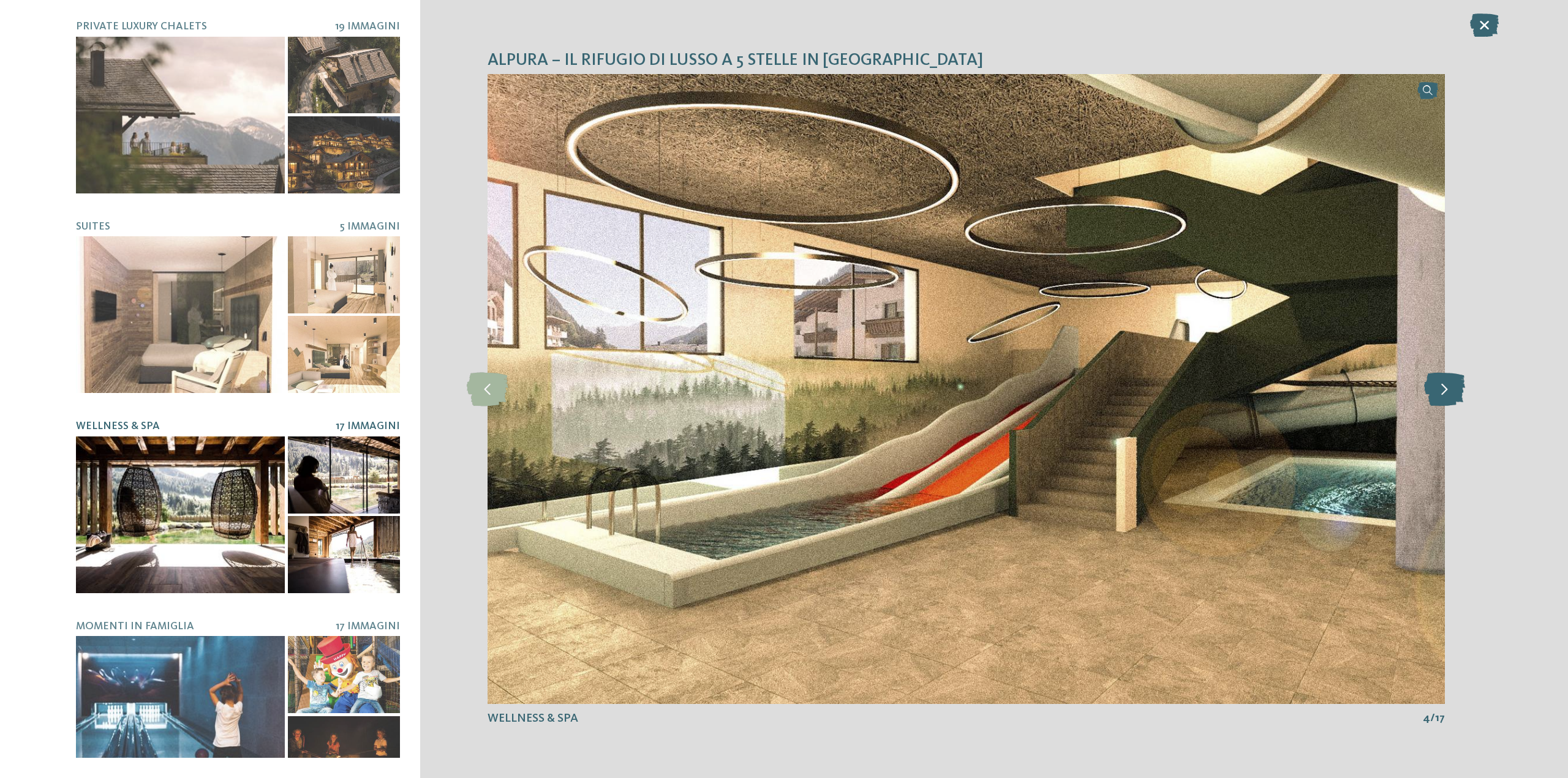
click at [1462, 395] on icon at bounding box center [1445, 389] width 41 height 34
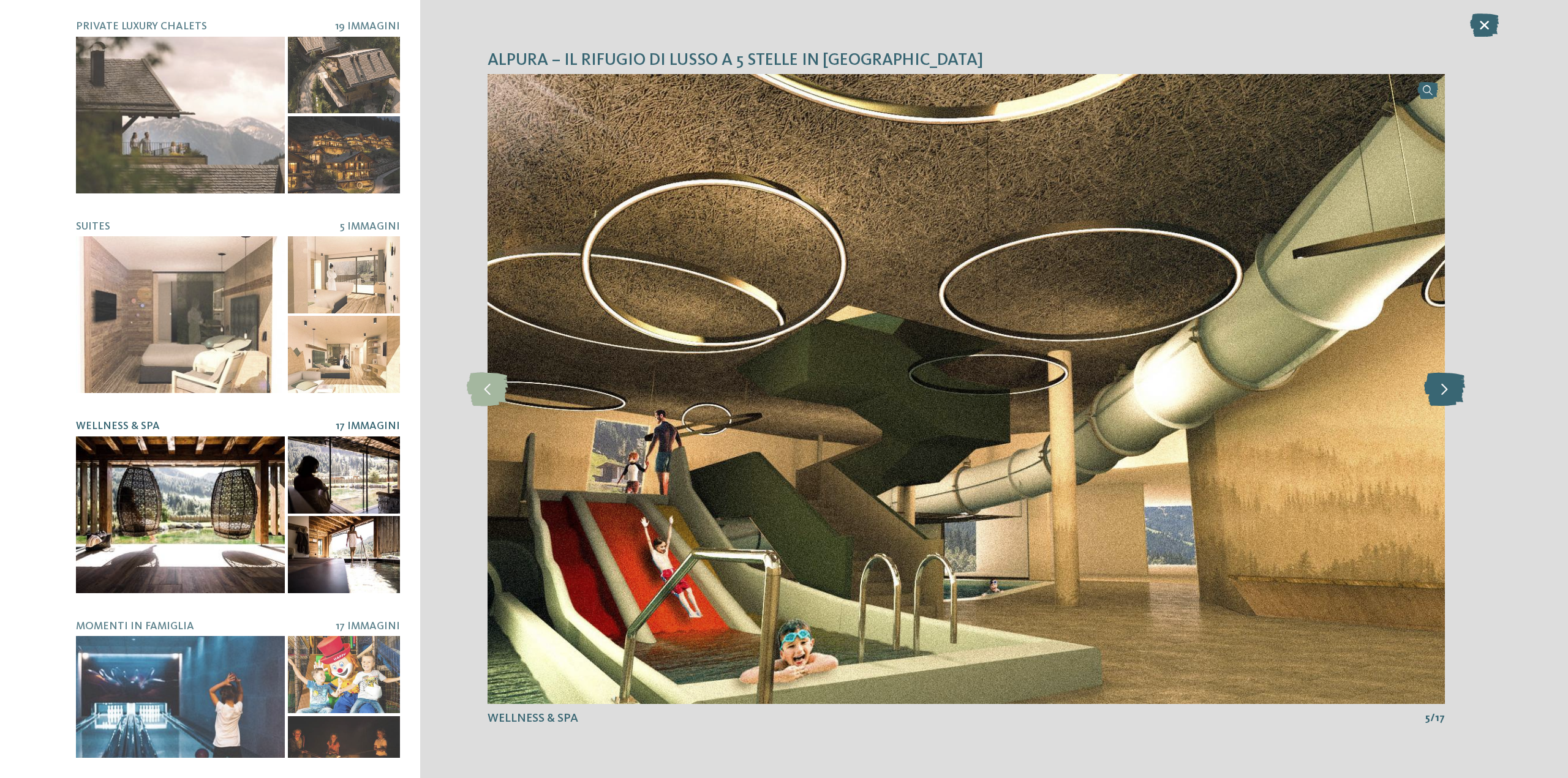
click at [1462, 395] on icon at bounding box center [1445, 389] width 41 height 34
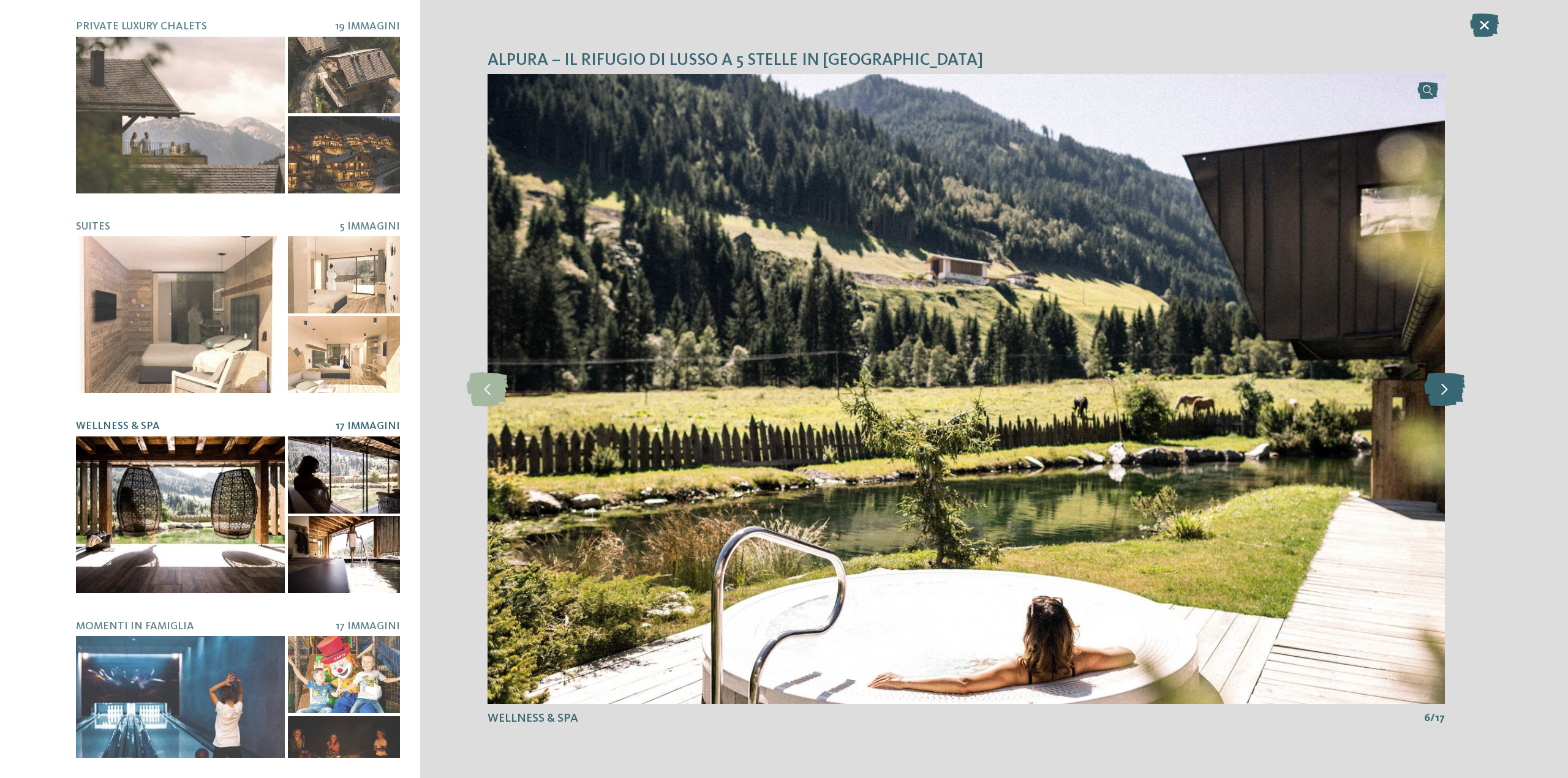
click at [1462, 395] on icon at bounding box center [1445, 389] width 41 height 34
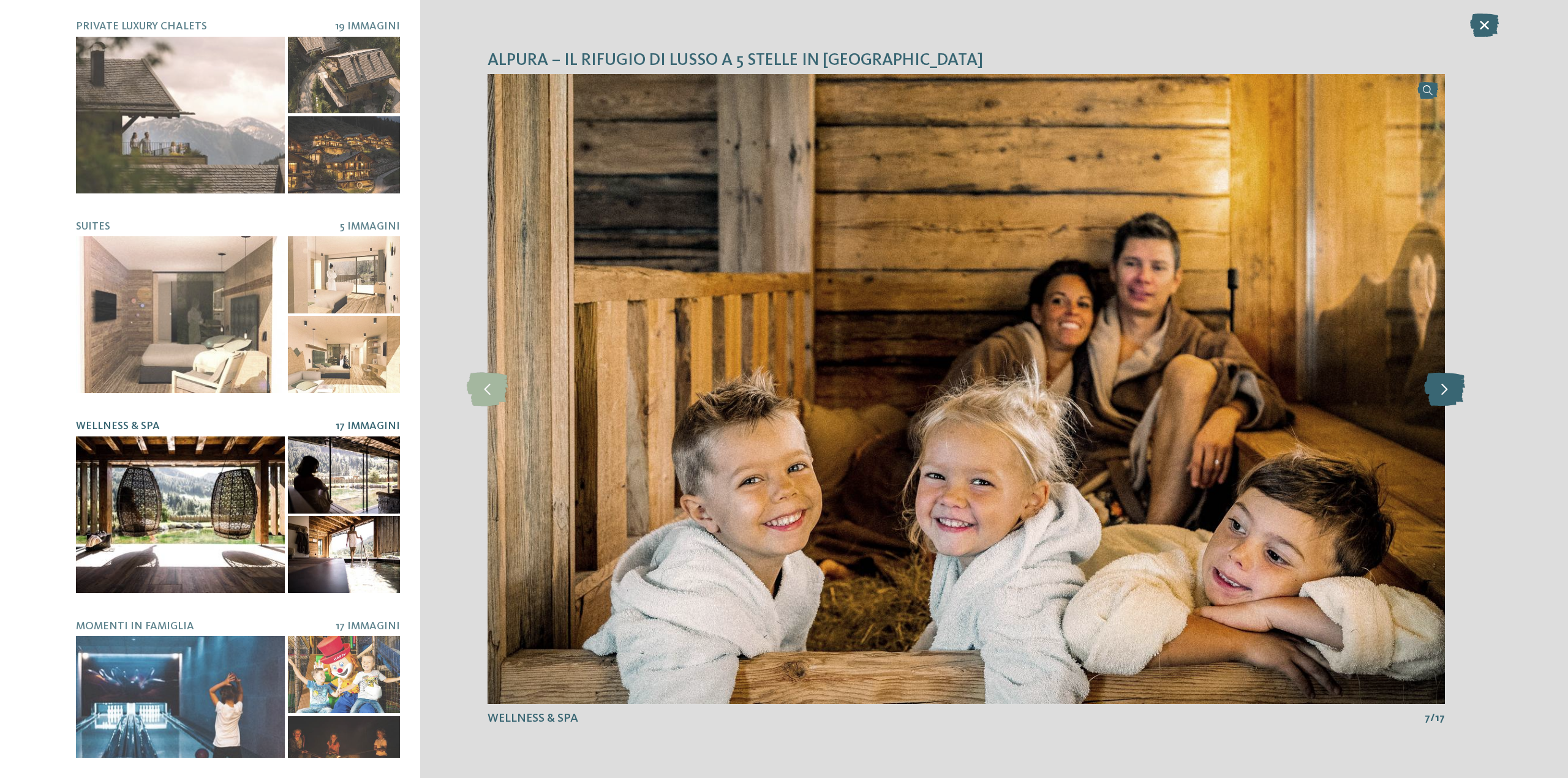
click at [1462, 395] on icon at bounding box center [1445, 389] width 41 height 34
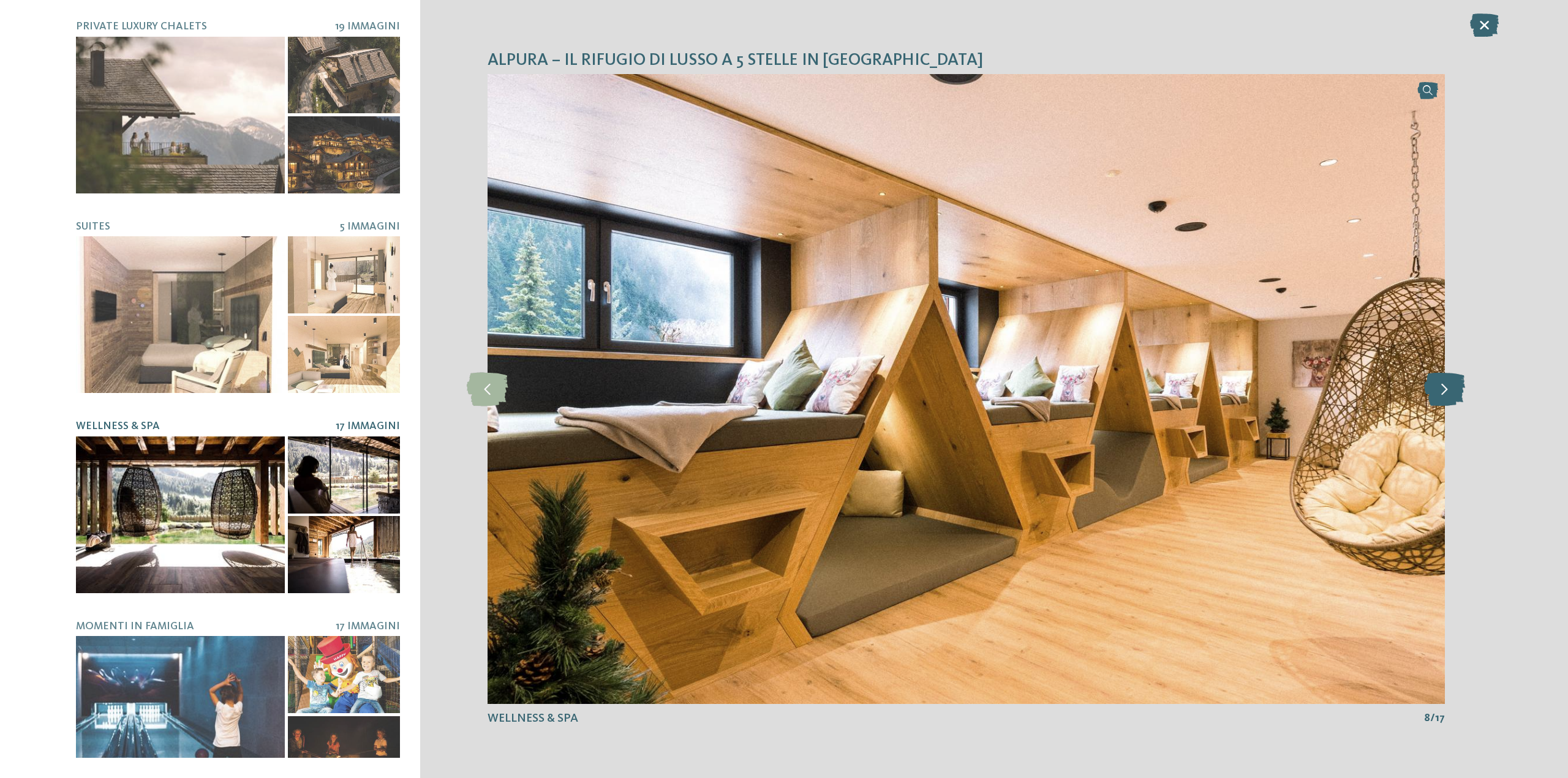
click at [1462, 395] on icon at bounding box center [1445, 389] width 41 height 34
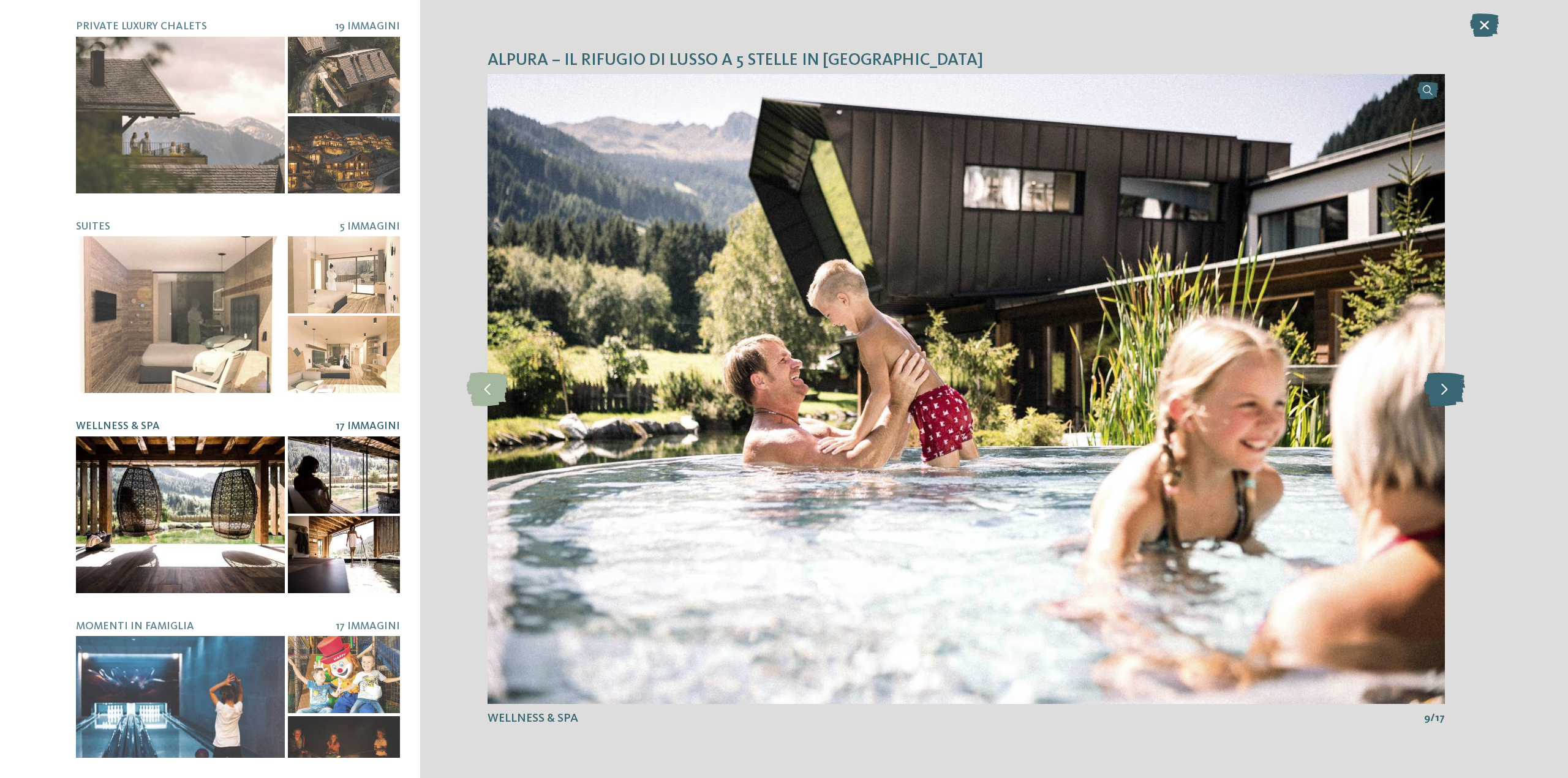
click at [1462, 395] on icon at bounding box center [1445, 389] width 41 height 34
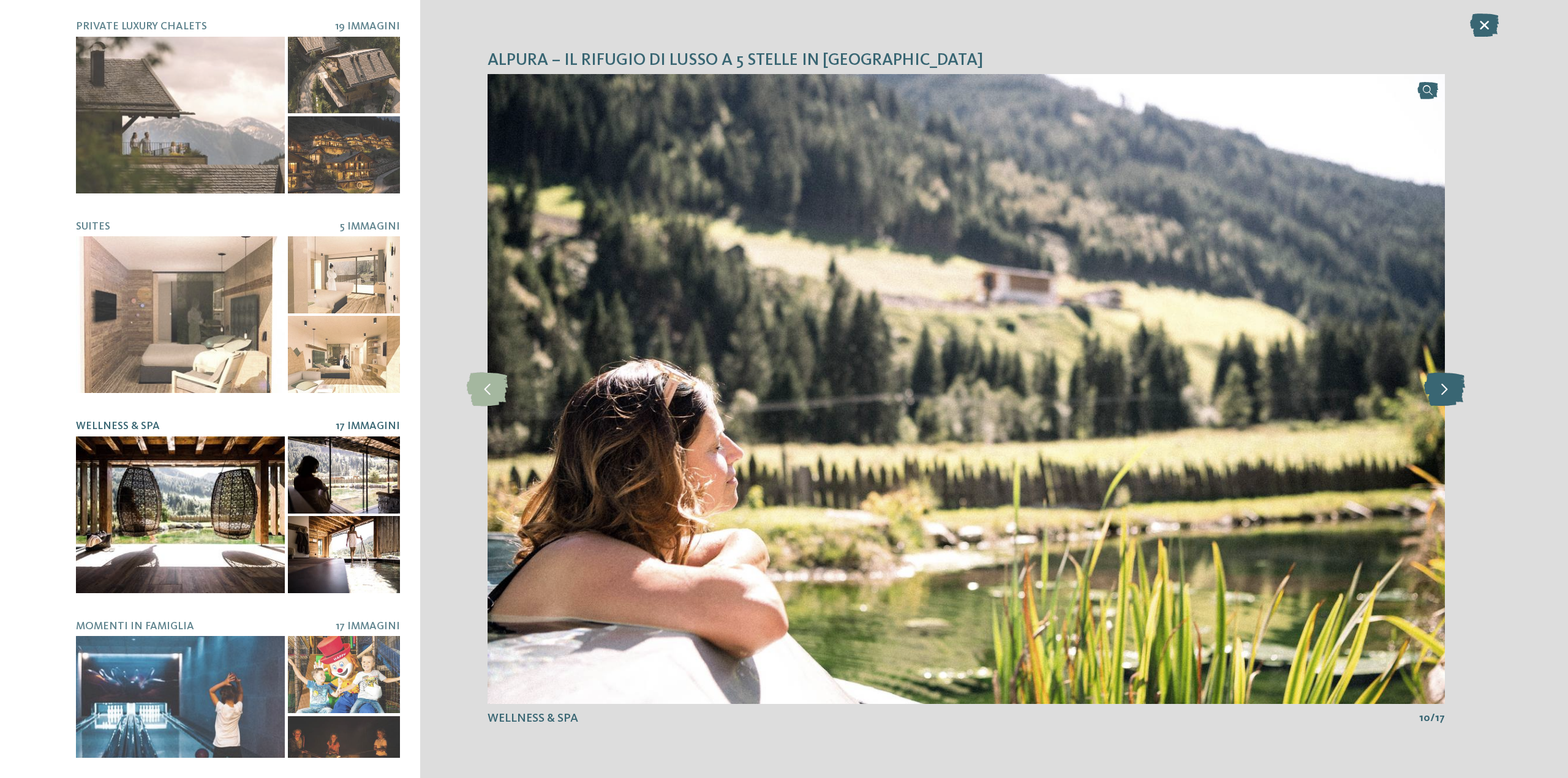
click at [1462, 395] on icon at bounding box center [1445, 389] width 41 height 34
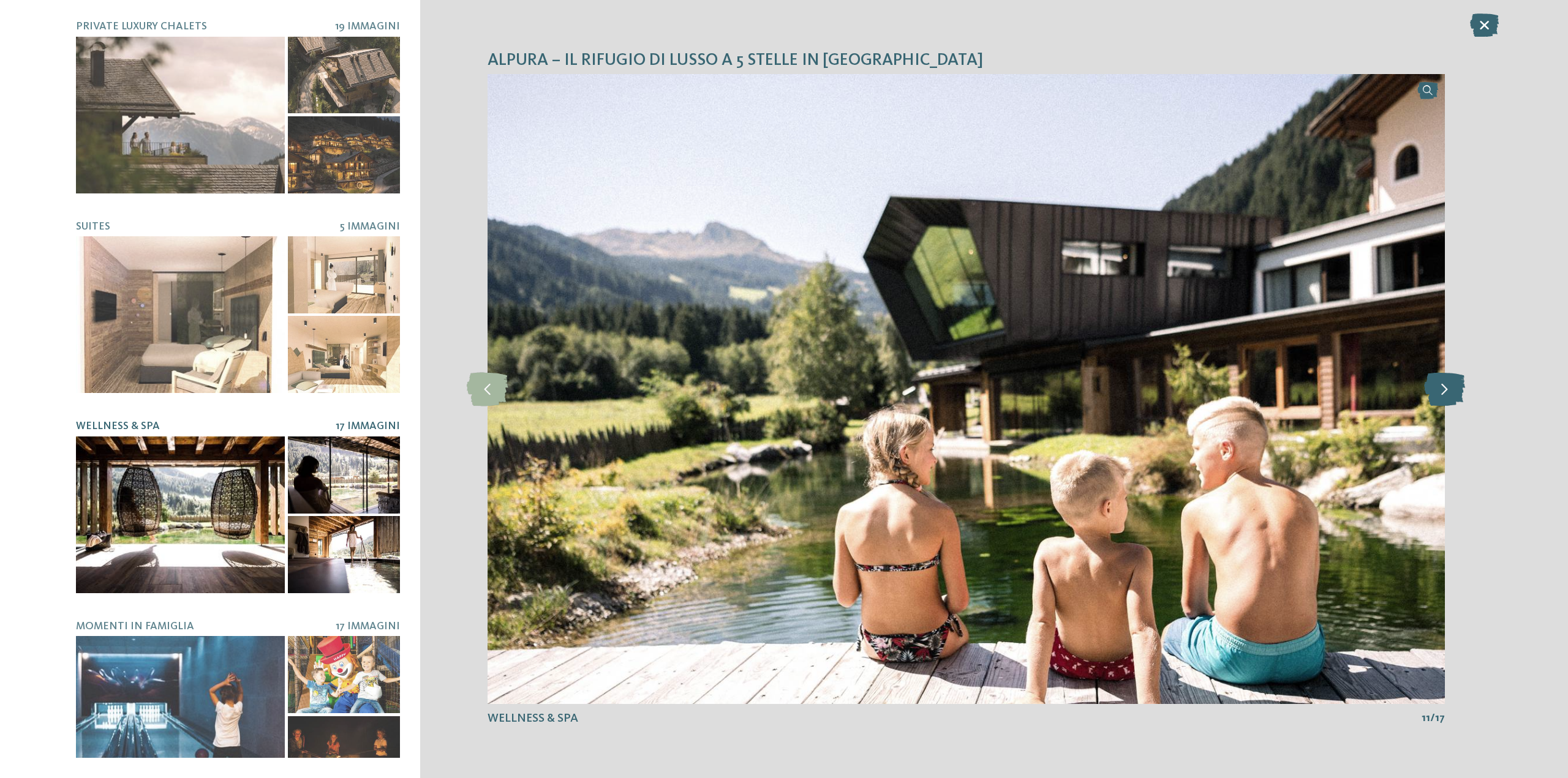
click at [1462, 395] on icon at bounding box center [1445, 389] width 41 height 34
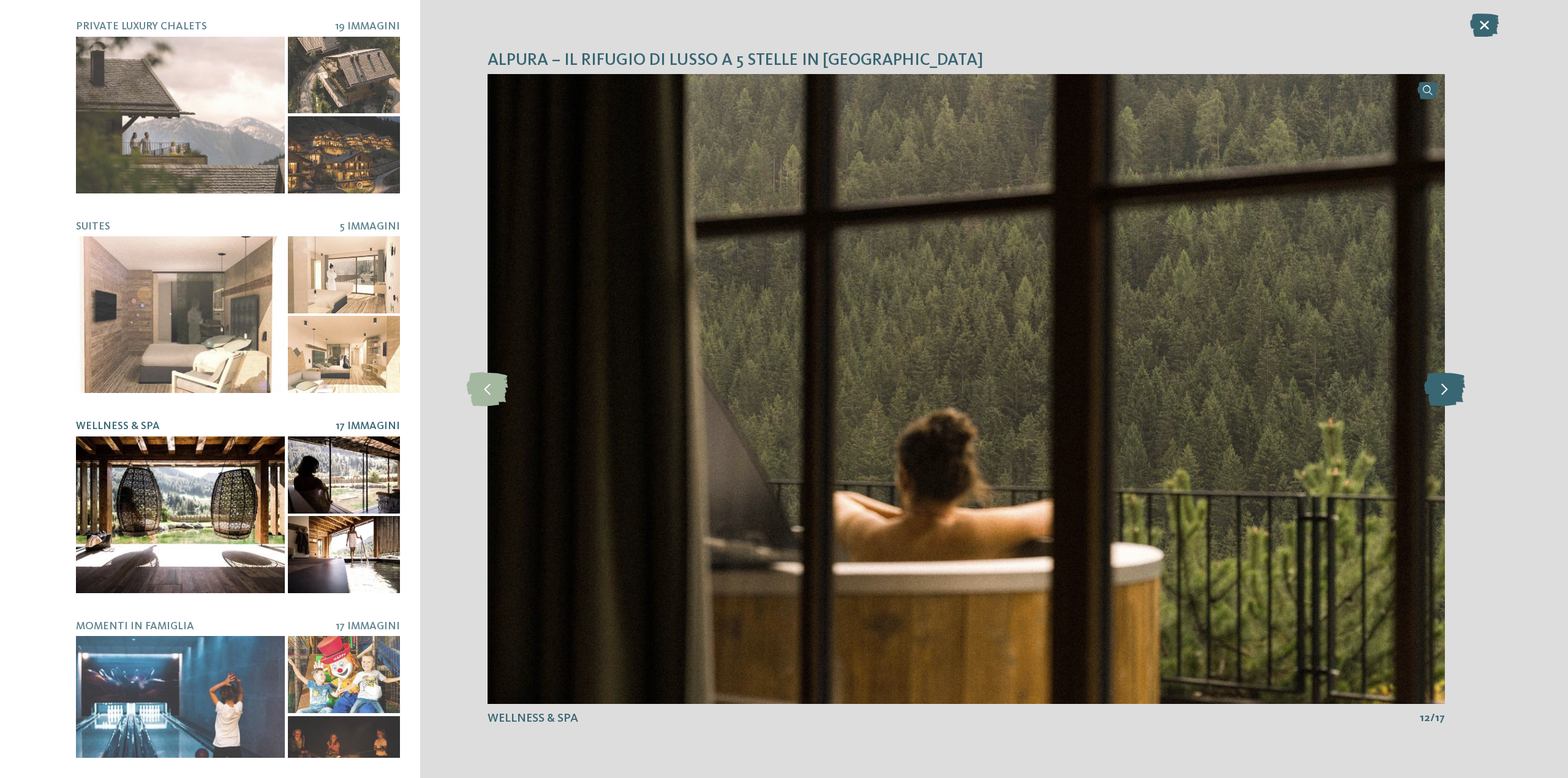
click at [1462, 395] on icon at bounding box center [1445, 389] width 41 height 34
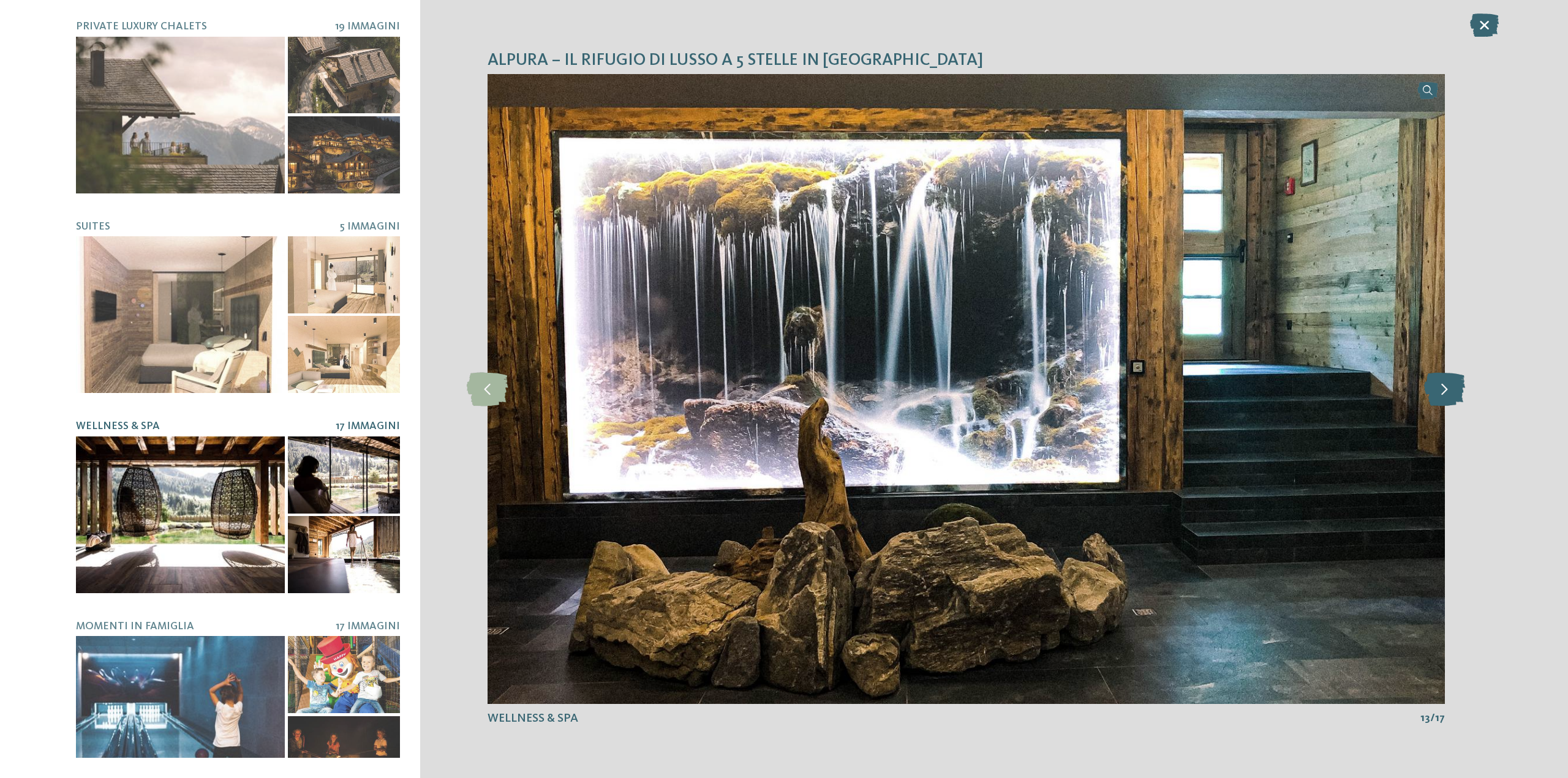
click at [1462, 395] on icon at bounding box center [1445, 389] width 41 height 34
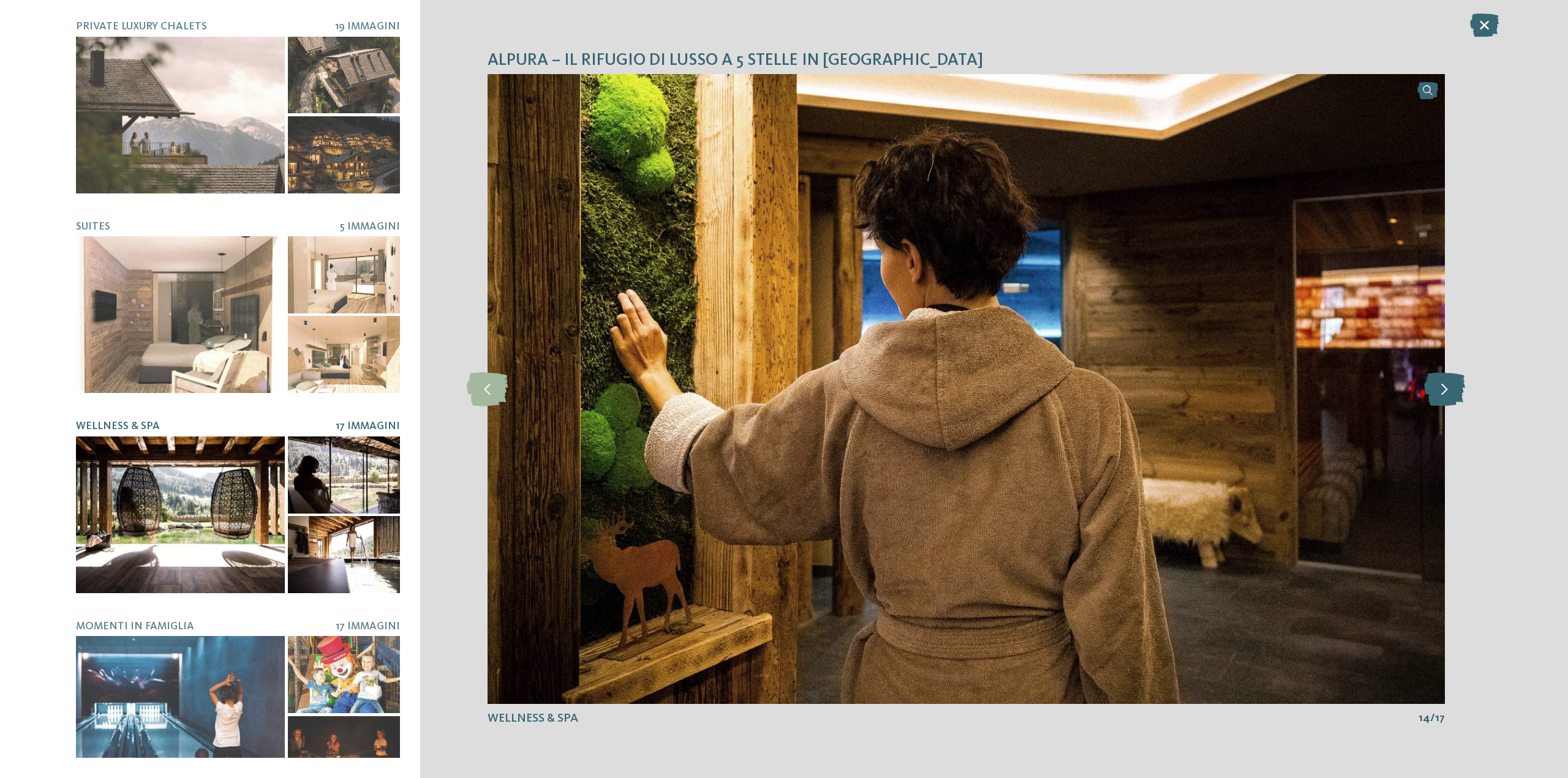
click at [1437, 383] on icon at bounding box center [1445, 389] width 41 height 34
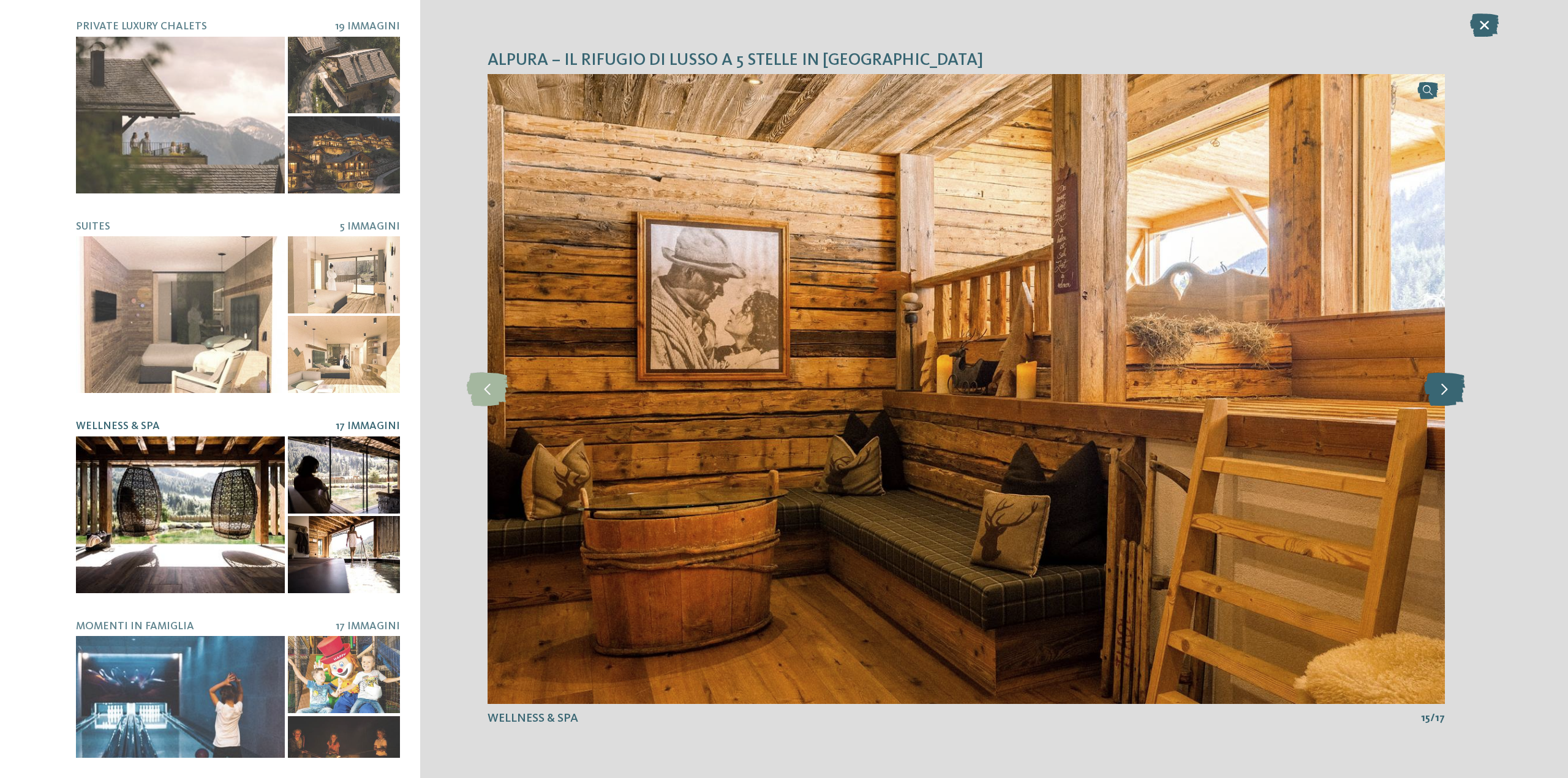
click at [1438, 383] on icon at bounding box center [1445, 389] width 41 height 34
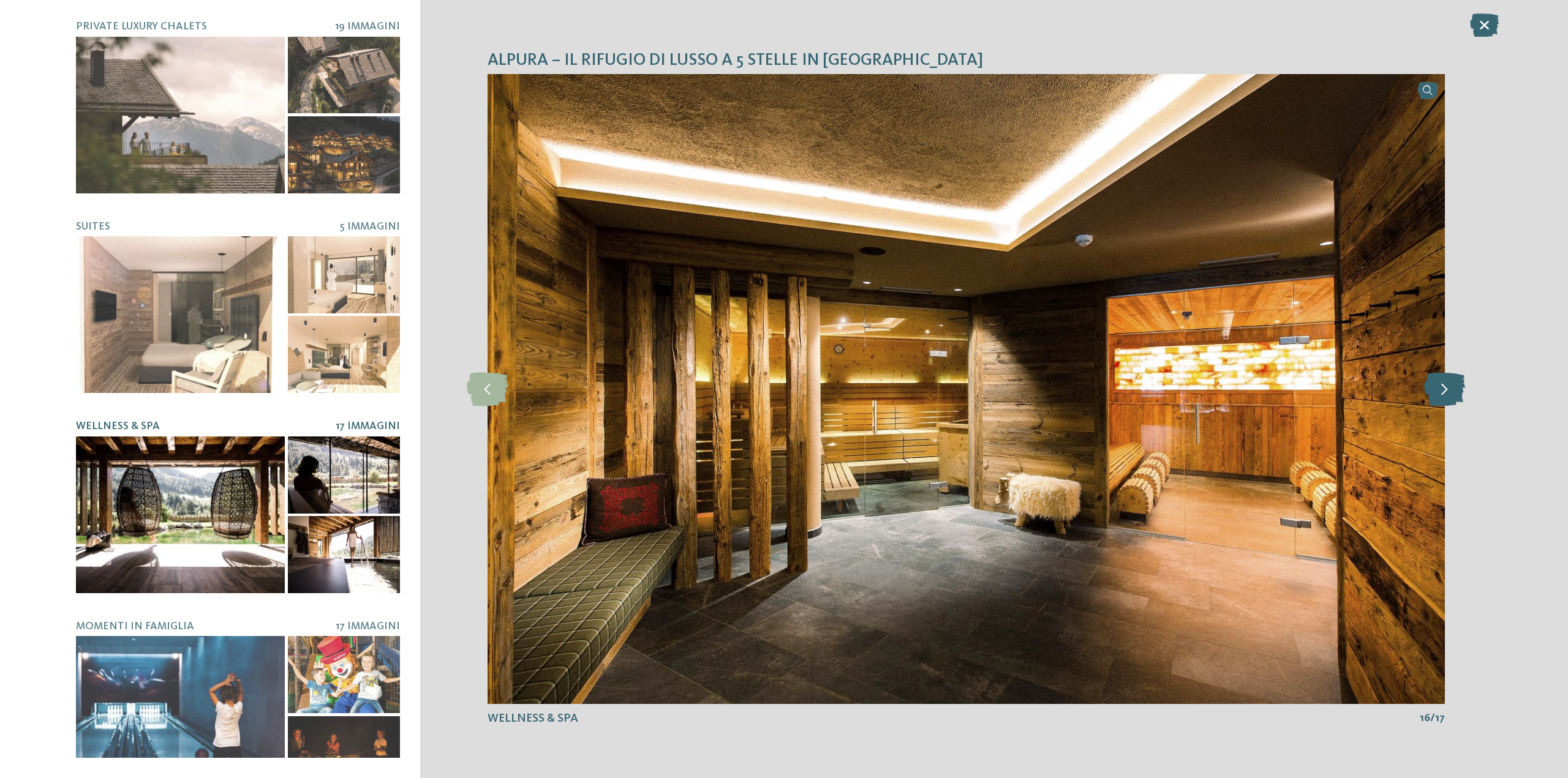
click at [1438, 383] on icon at bounding box center [1445, 389] width 41 height 34
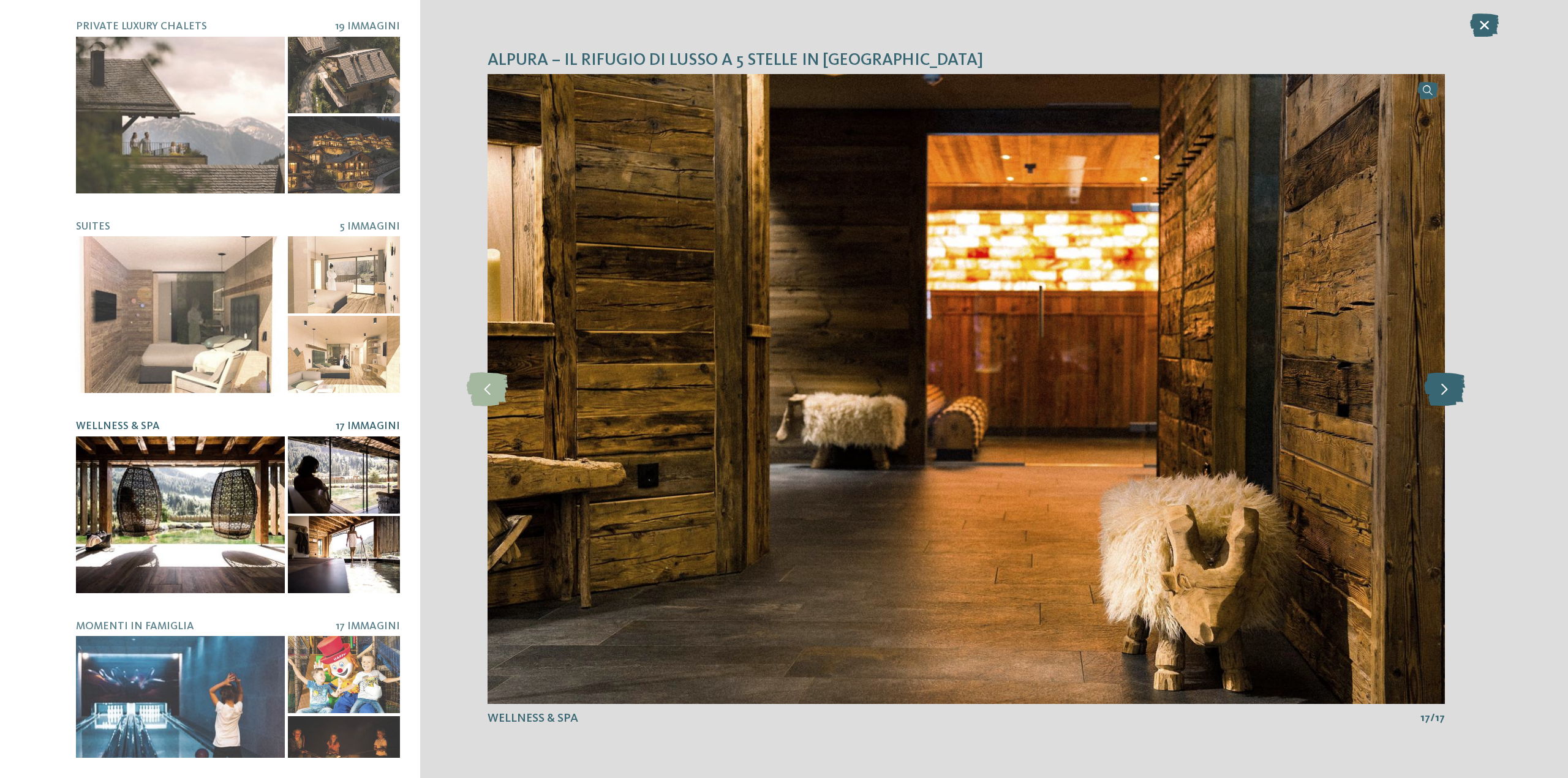
click at [1438, 383] on icon at bounding box center [1445, 389] width 41 height 34
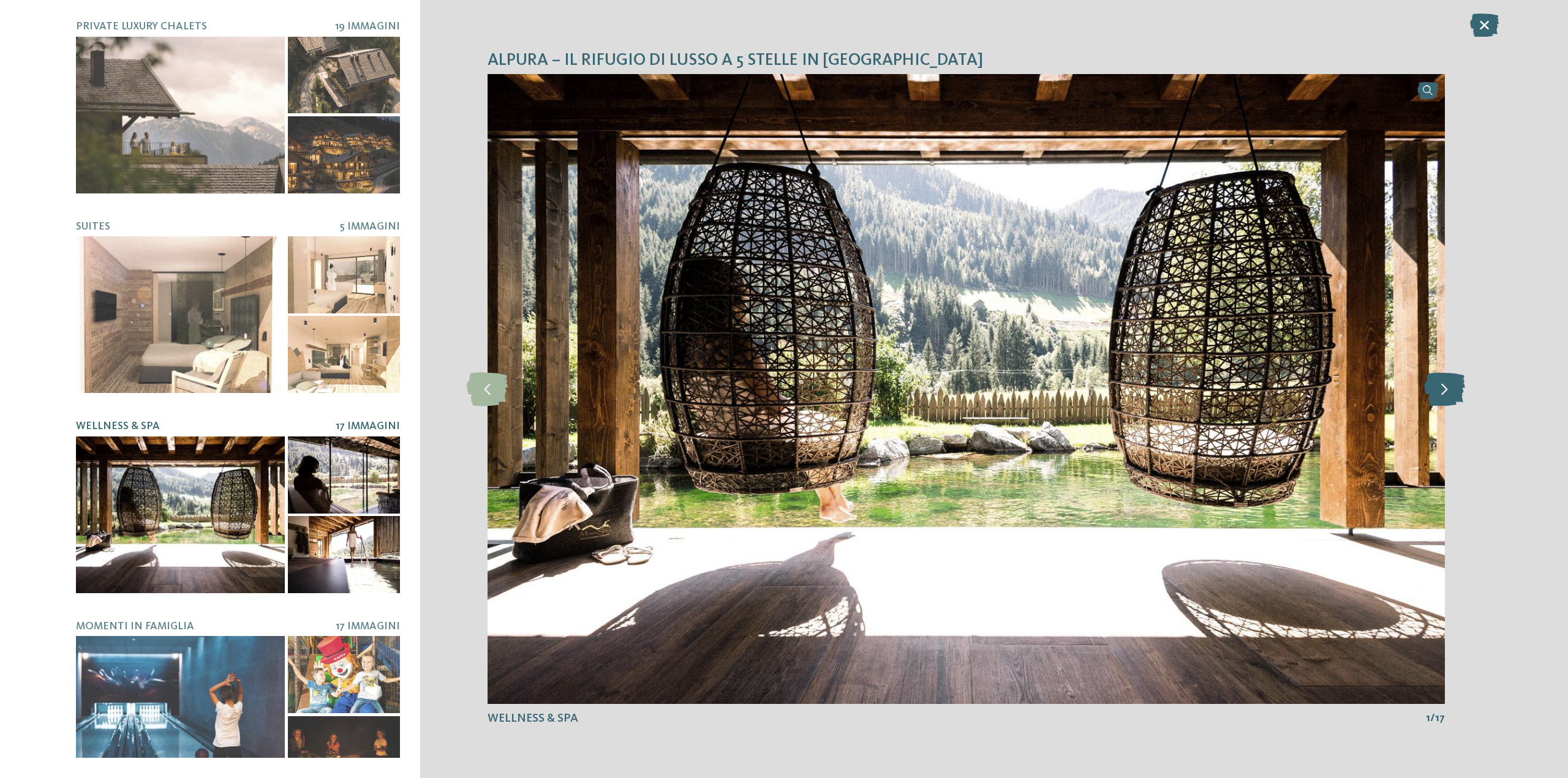
click at [1438, 383] on icon at bounding box center [1445, 389] width 41 height 34
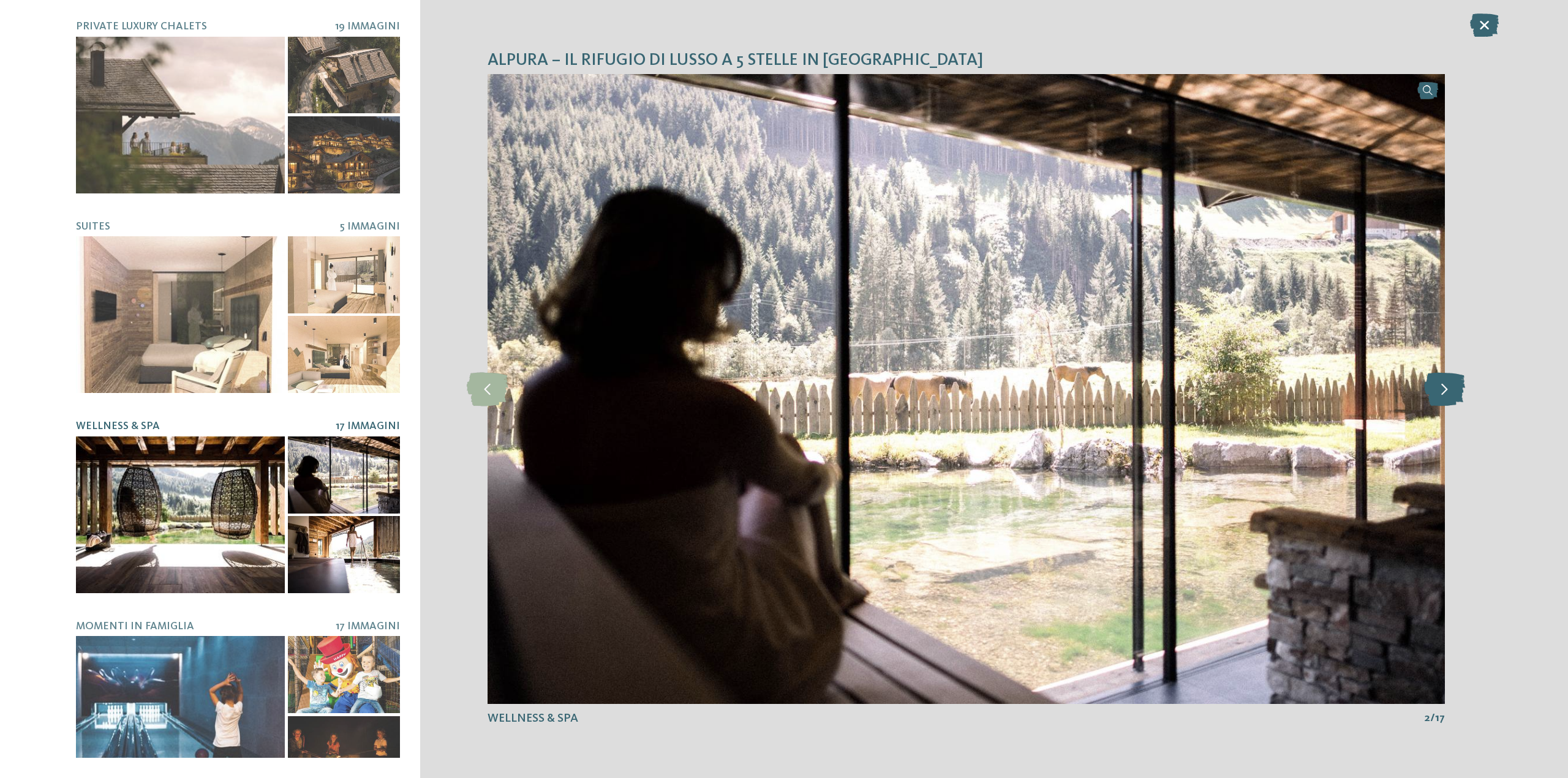
click at [1438, 383] on icon at bounding box center [1445, 389] width 41 height 34
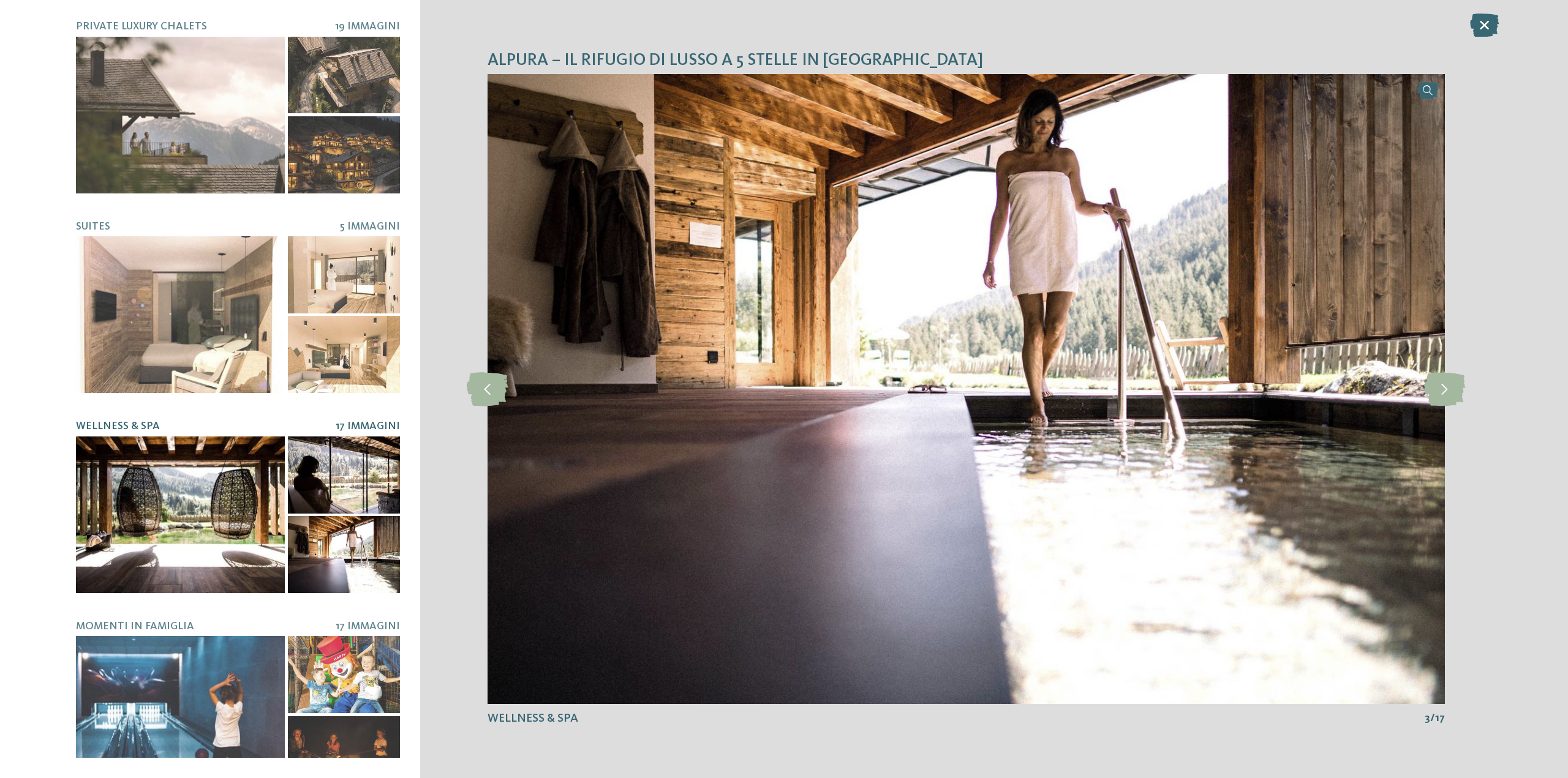
click at [1483, 16] on icon at bounding box center [1485, 24] width 29 height 23
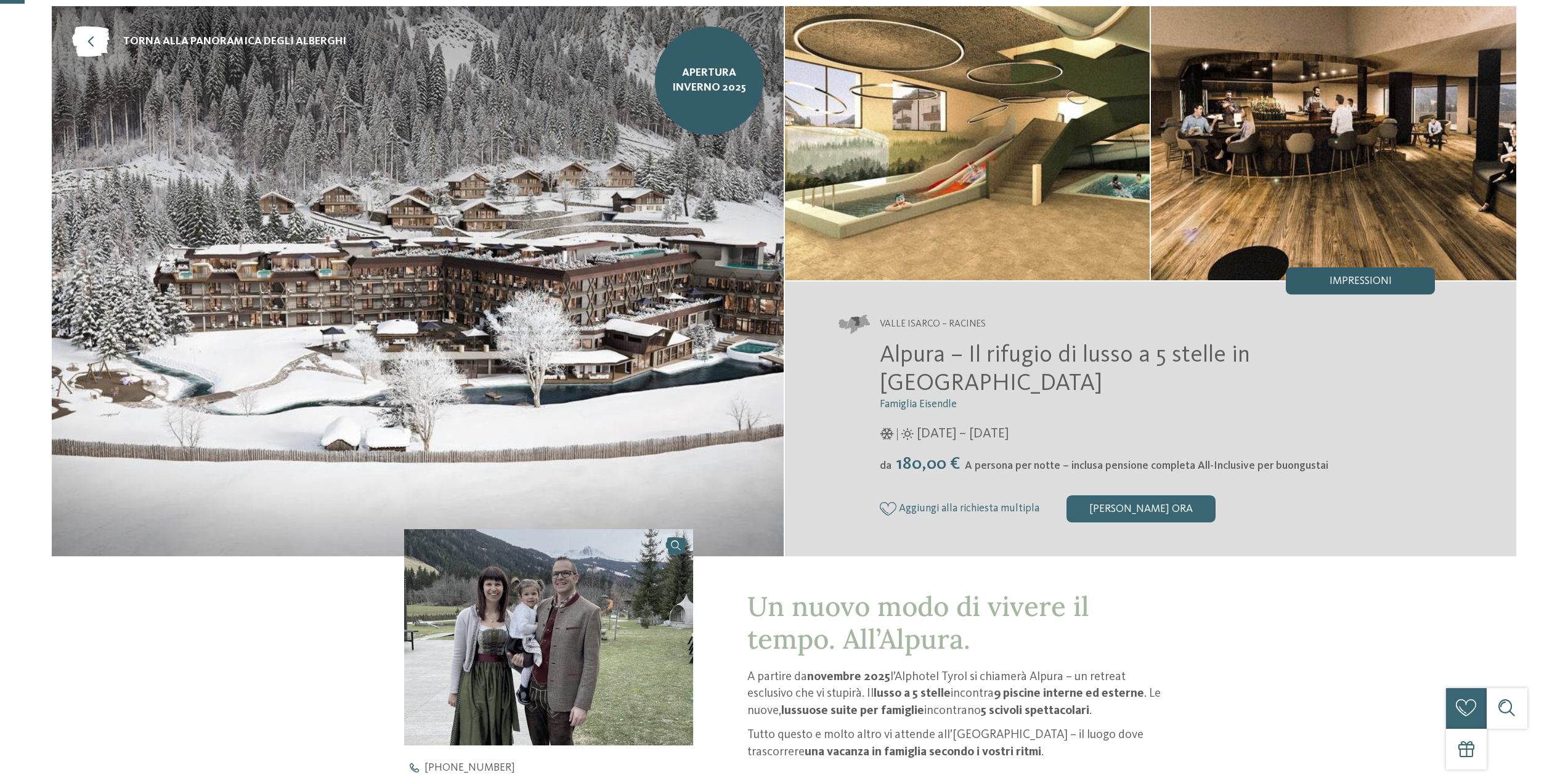
click at [1372, 270] on div "Impressioni" at bounding box center [1360, 281] width 149 height 27
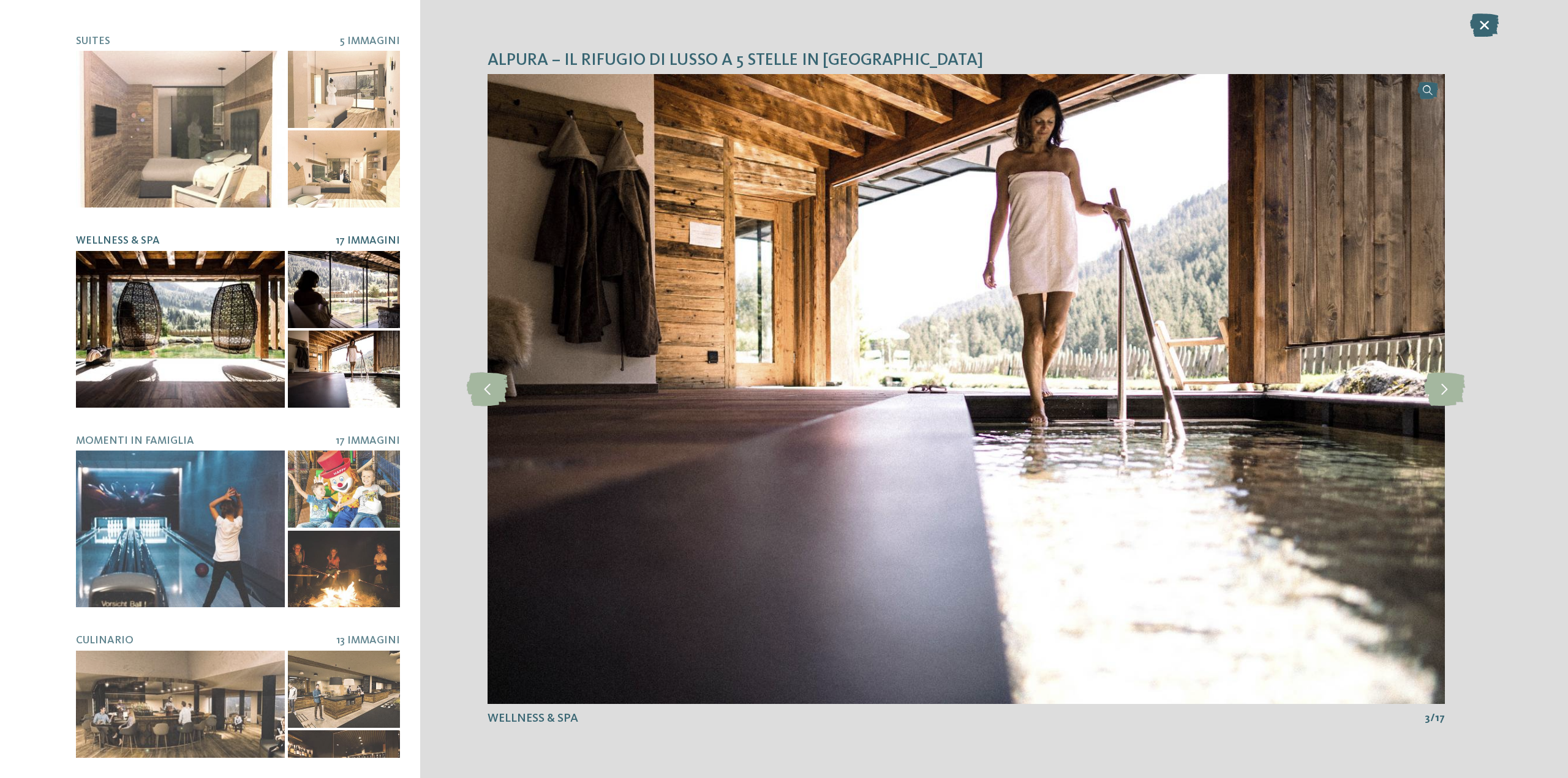
scroll to position [220, 0]
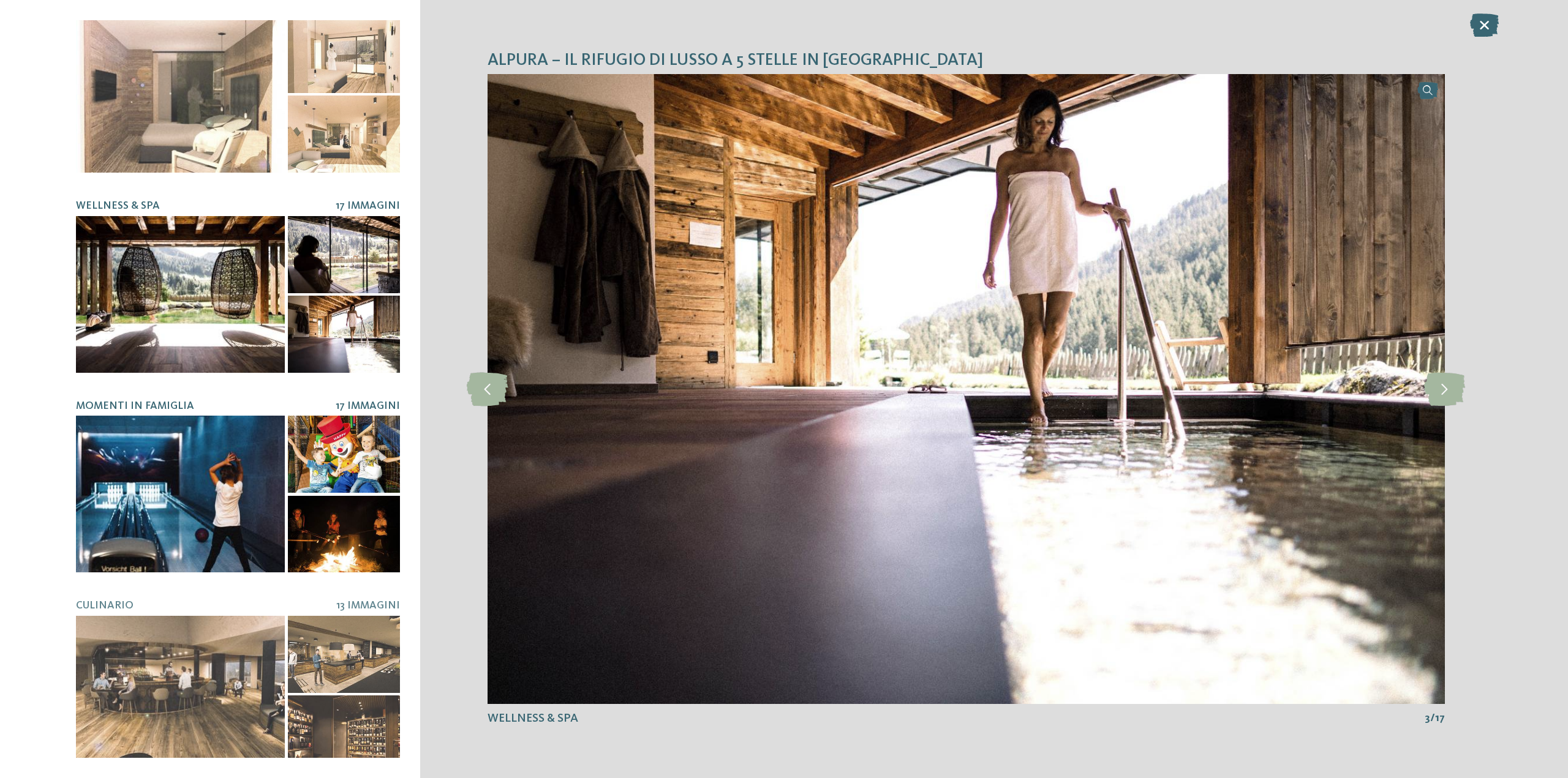
click at [173, 438] on div at bounding box center [180, 494] width 209 height 157
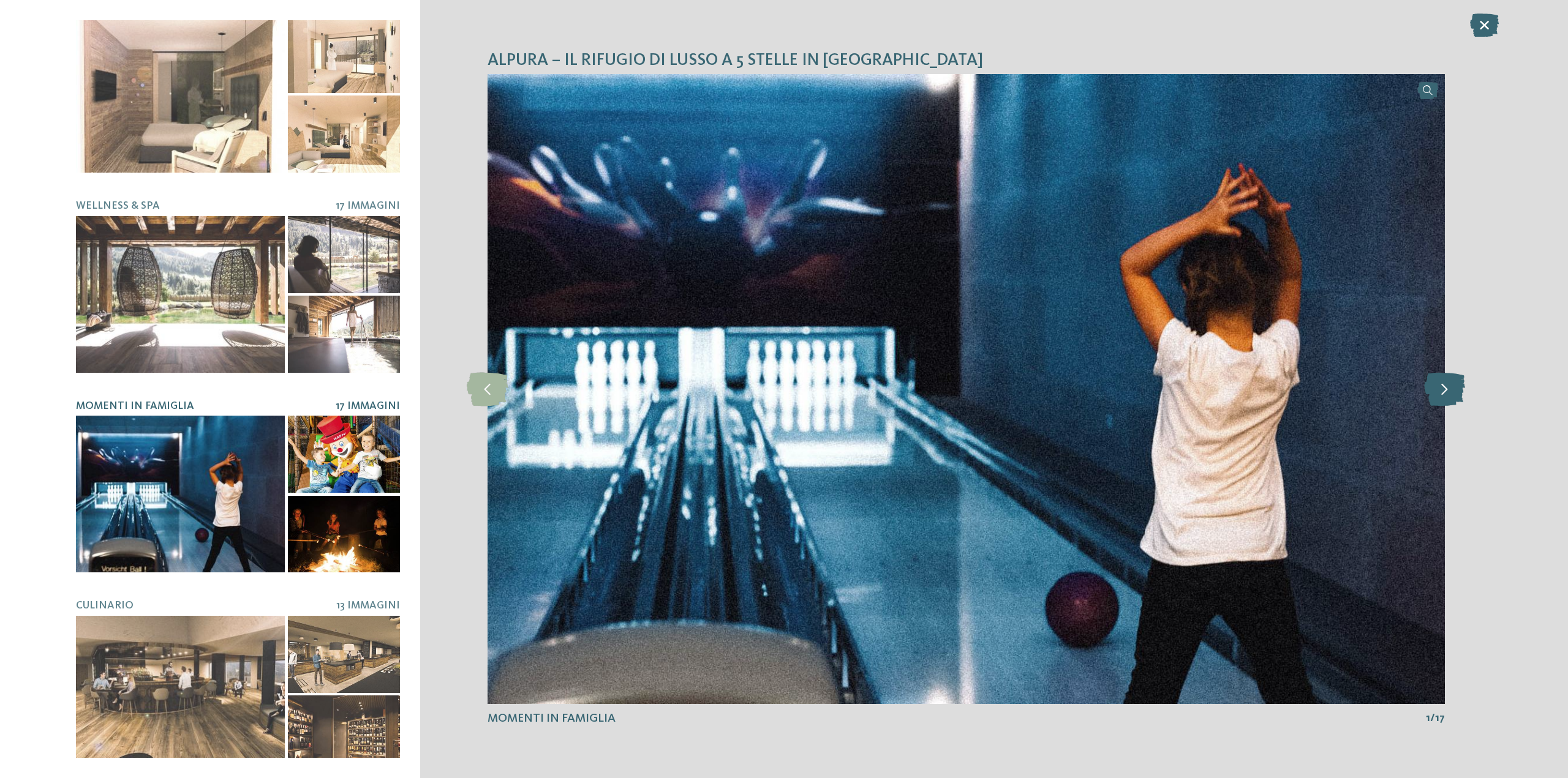
click at [1449, 401] on icon at bounding box center [1445, 389] width 41 height 34
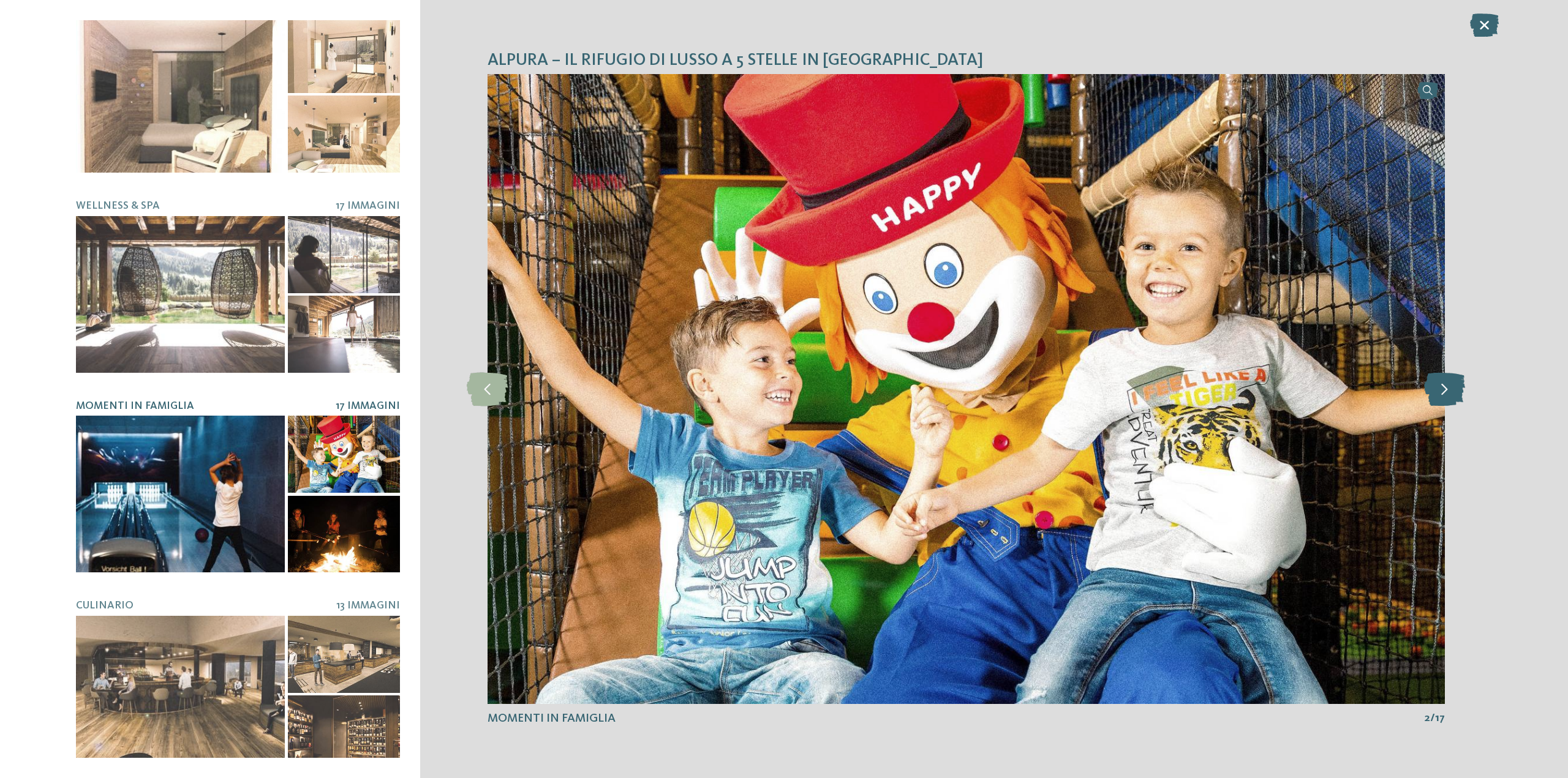
click at [1449, 401] on icon at bounding box center [1445, 389] width 41 height 34
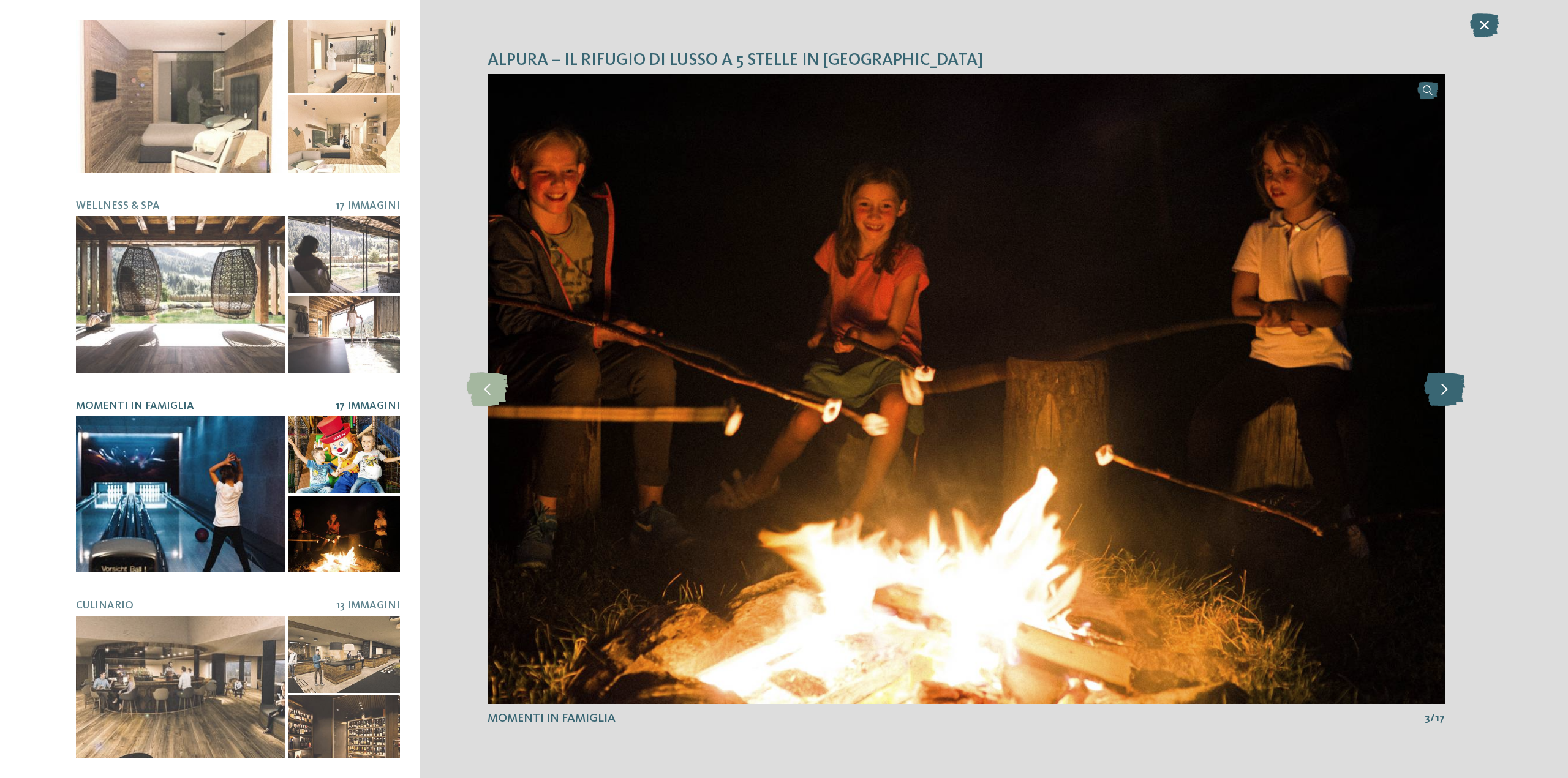
click at [1449, 401] on icon at bounding box center [1445, 389] width 41 height 34
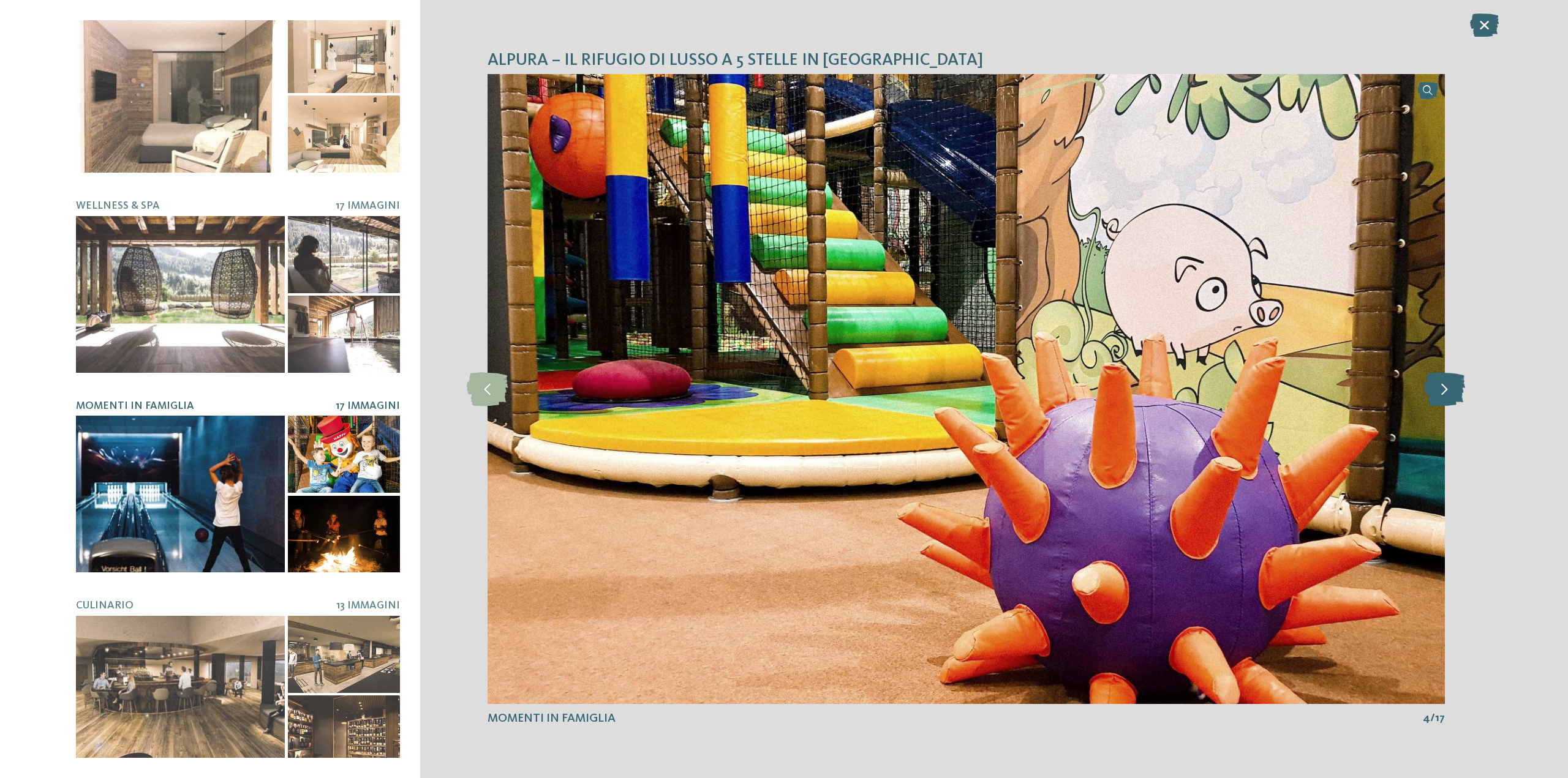
click at [1449, 401] on icon at bounding box center [1445, 389] width 41 height 34
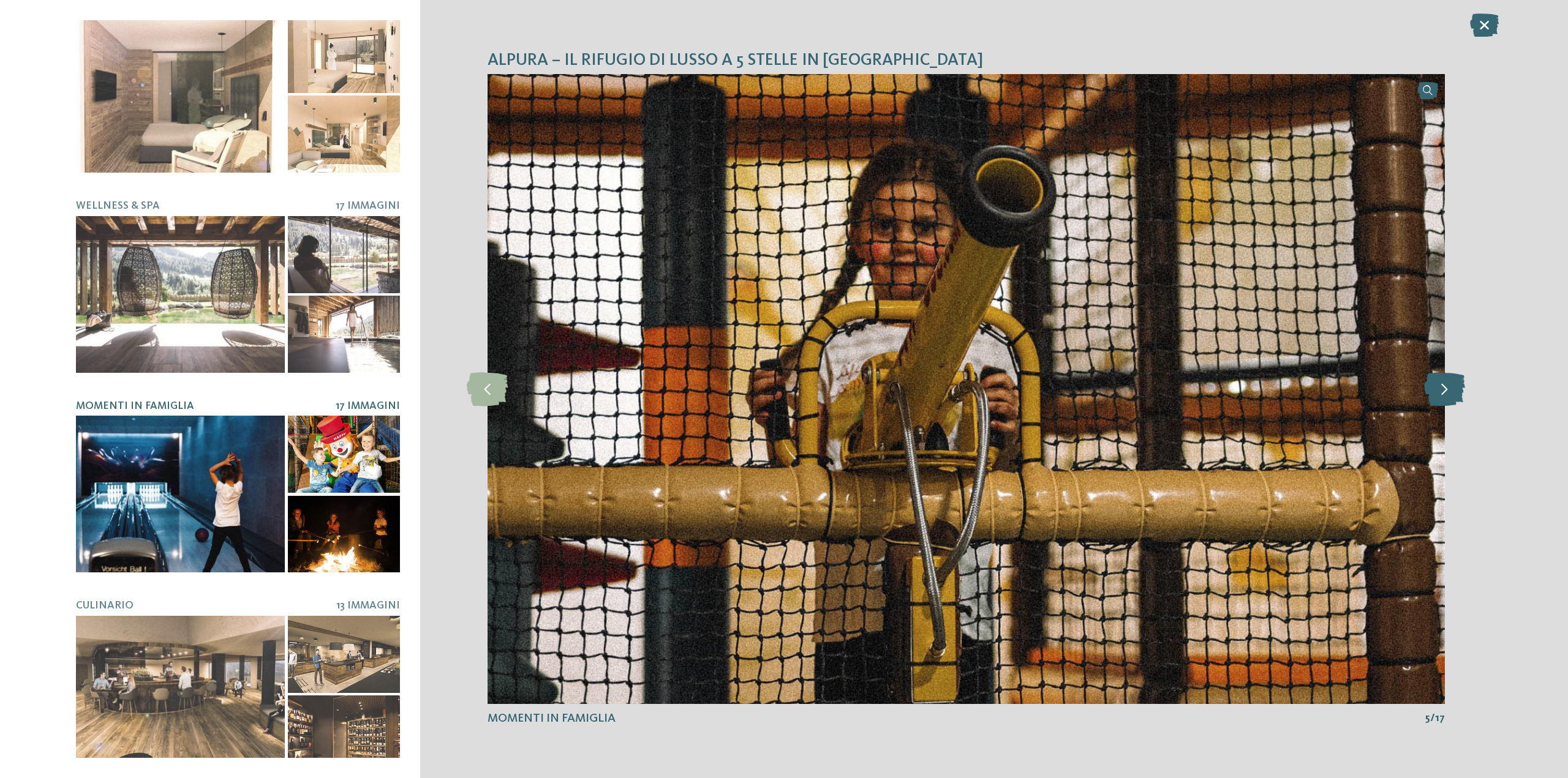
click at [1449, 401] on icon at bounding box center [1445, 389] width 41 height 34
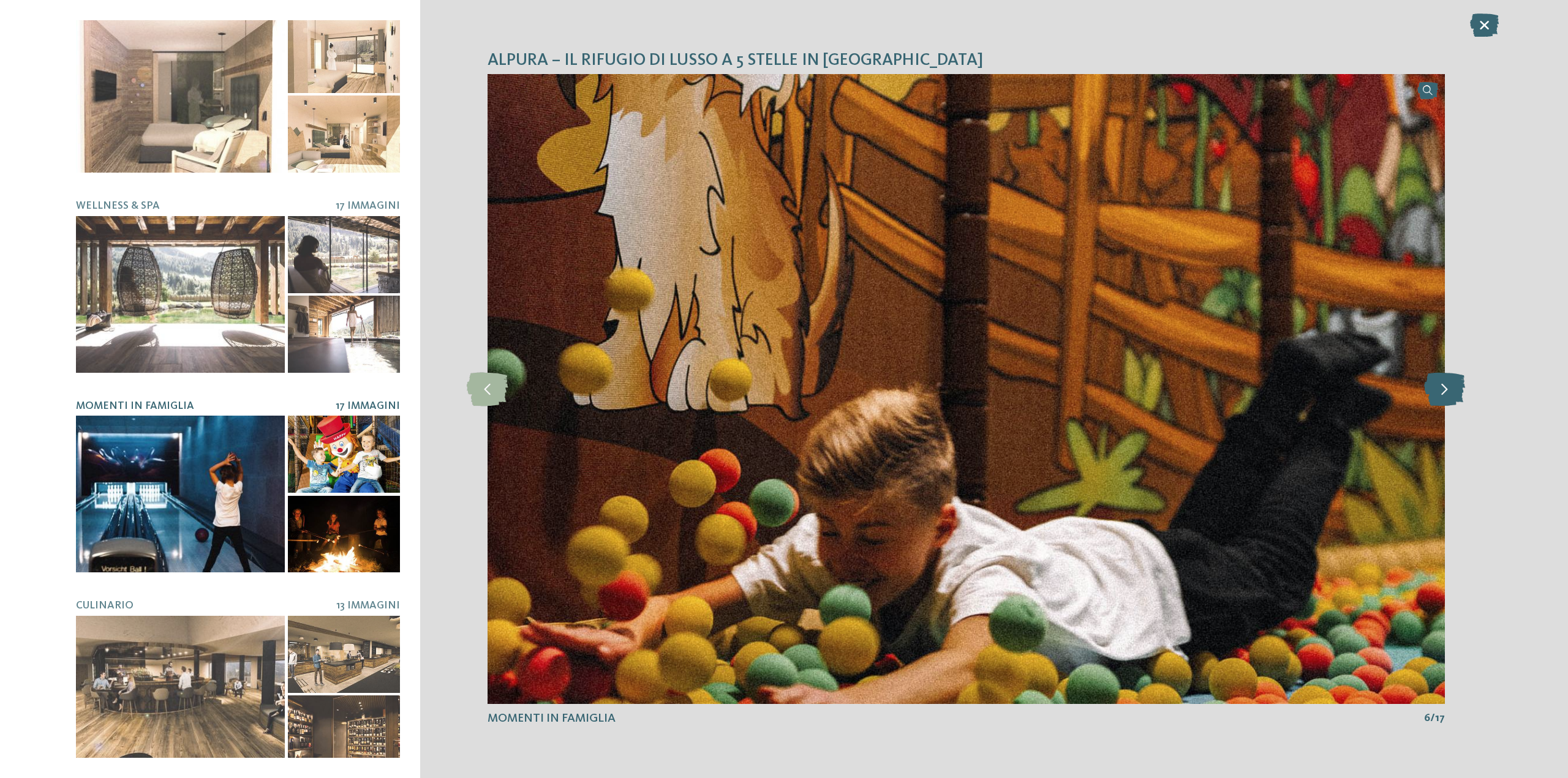
click at [1449, 401] on icon at bounding box center [1445, 389] width 41 height 34
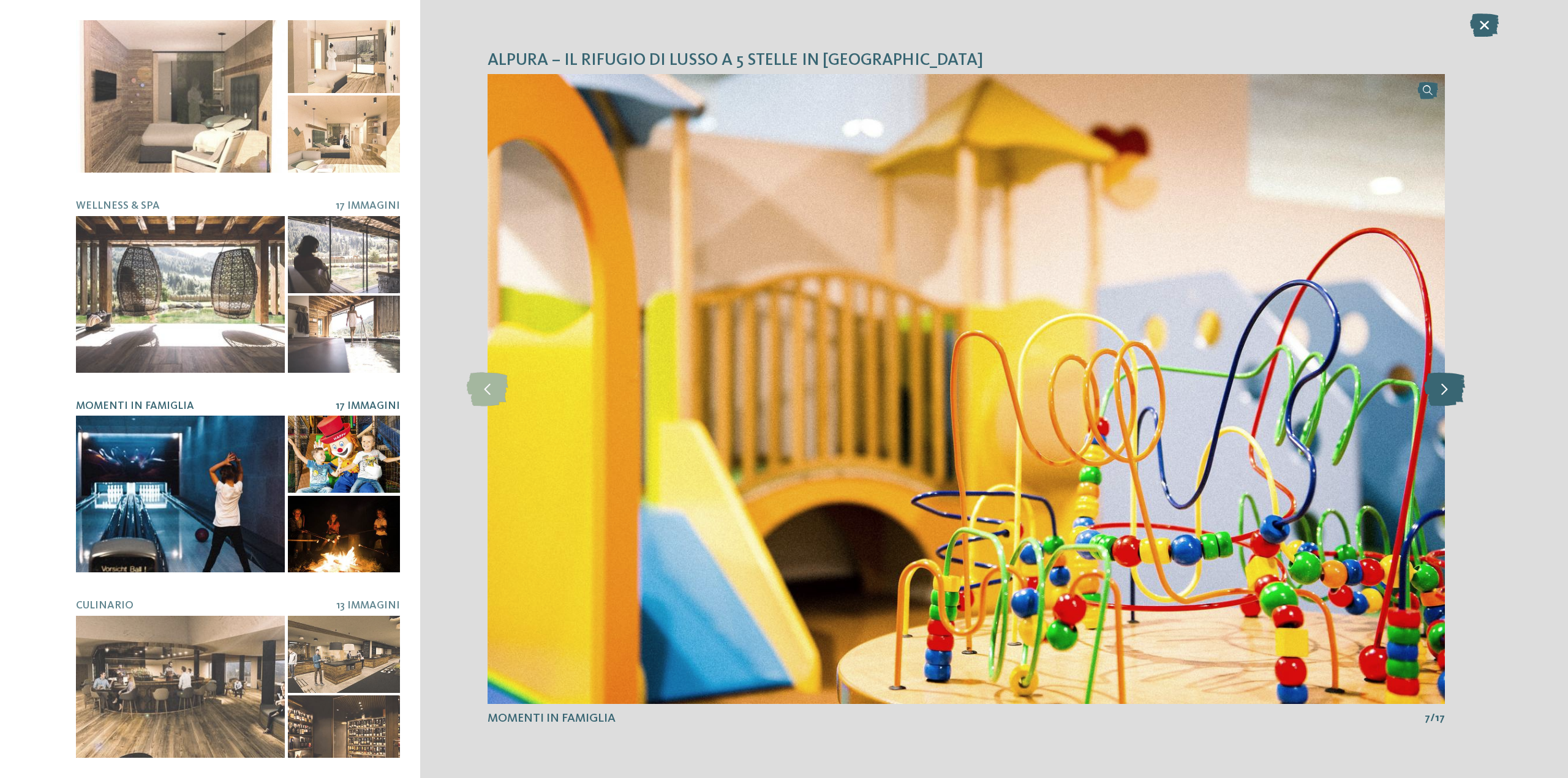
click at [1449, 401] on icon at bounding box center [1445, 389] width 41 height 34
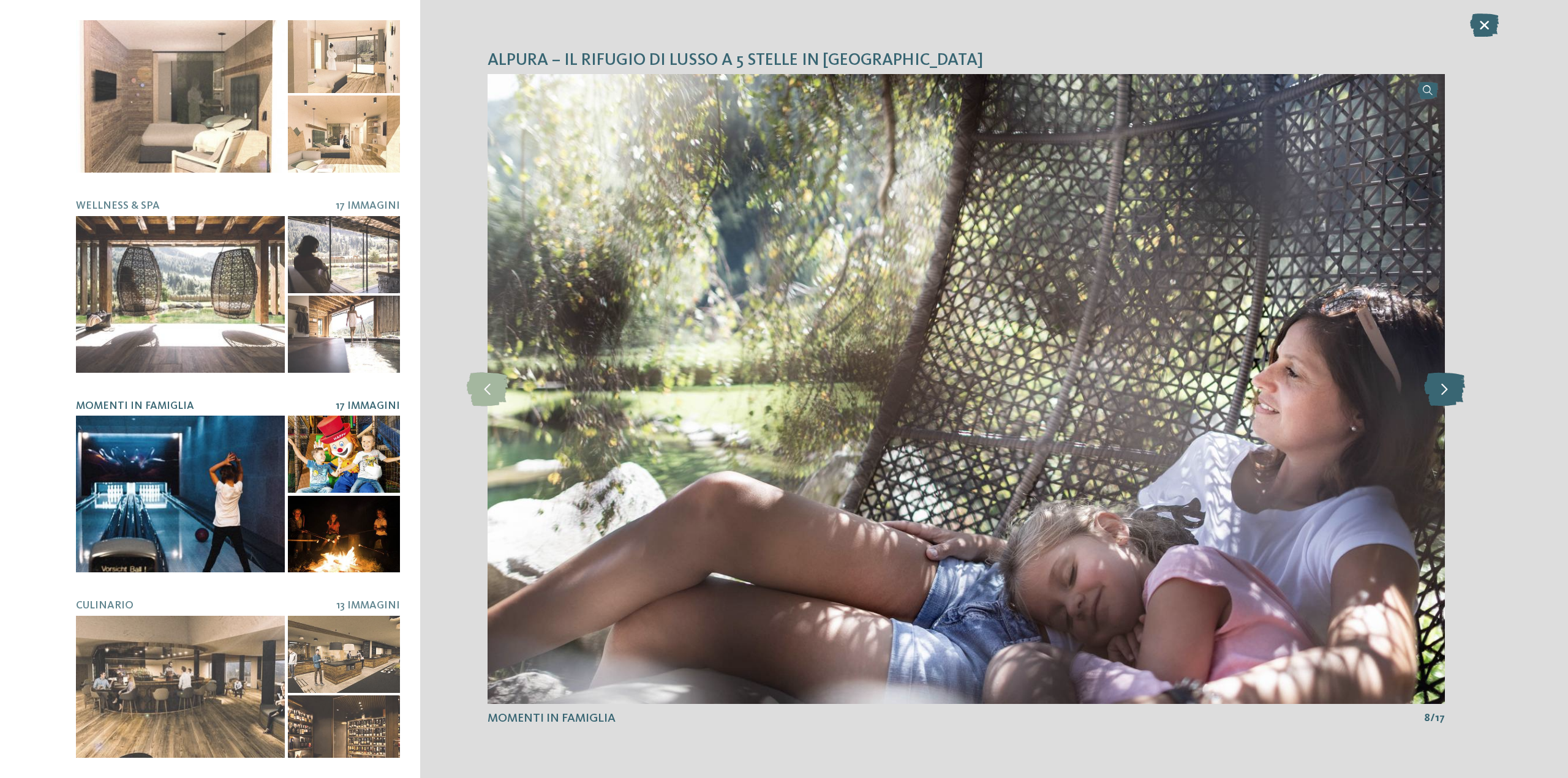
click at [1449, 401] on icon at bounding box center [1445, 389] width 41 height 34
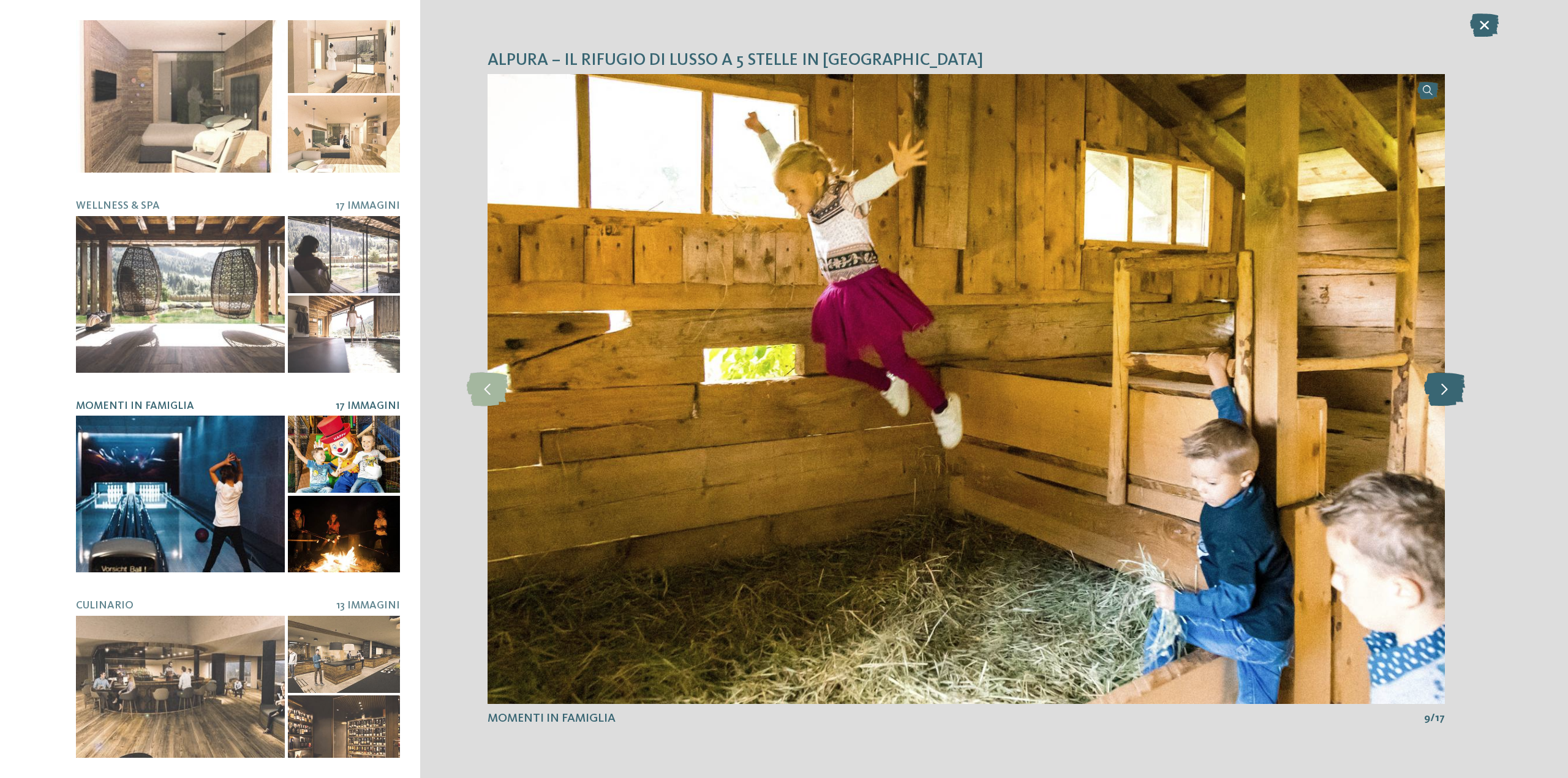
click at [1449, 401] on icon at bounding box center [1445, 389] width 41 height 34
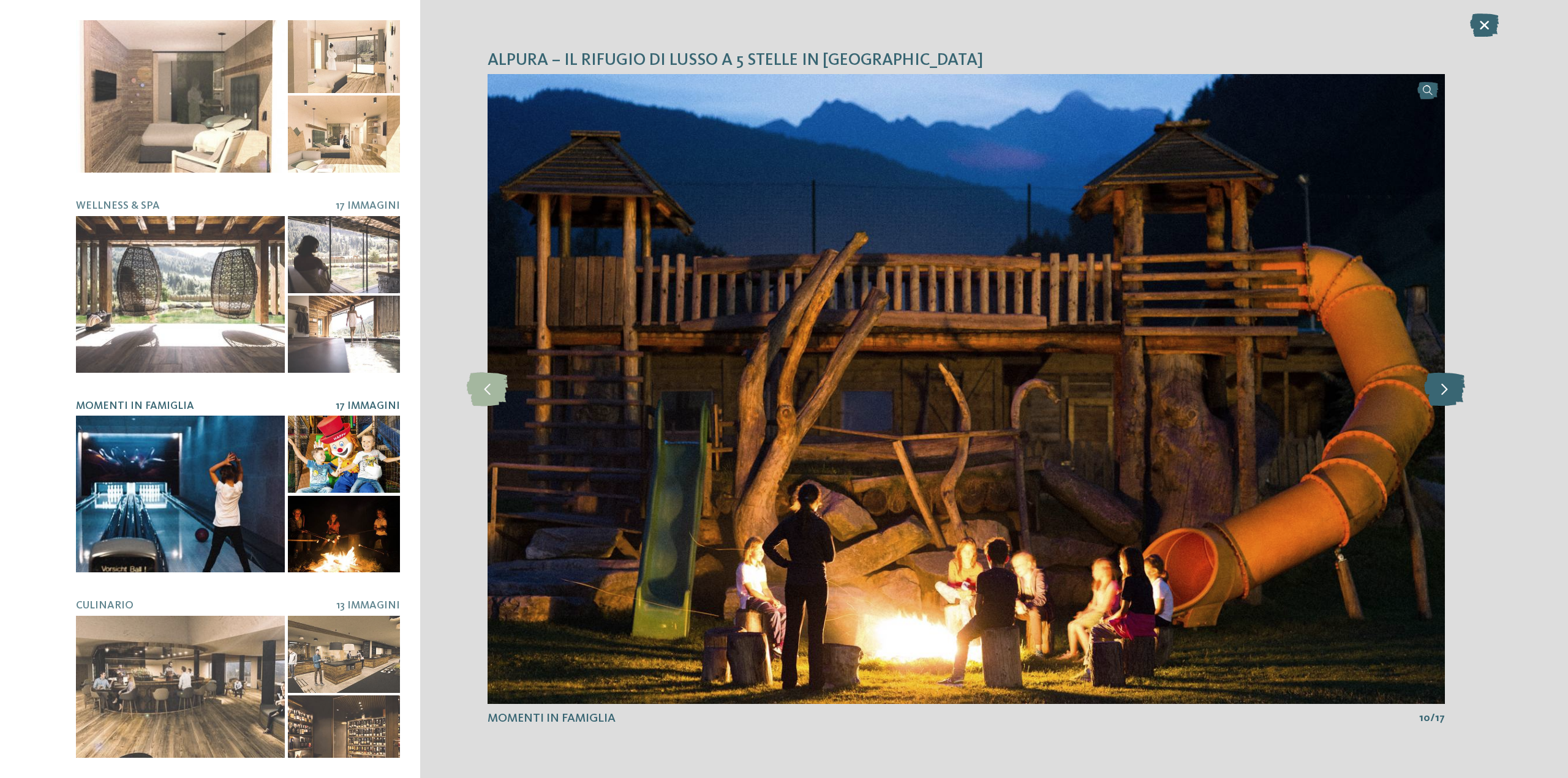
click at [1449, 401] on icon at bounding box center [1445, 389] width 41 height 34
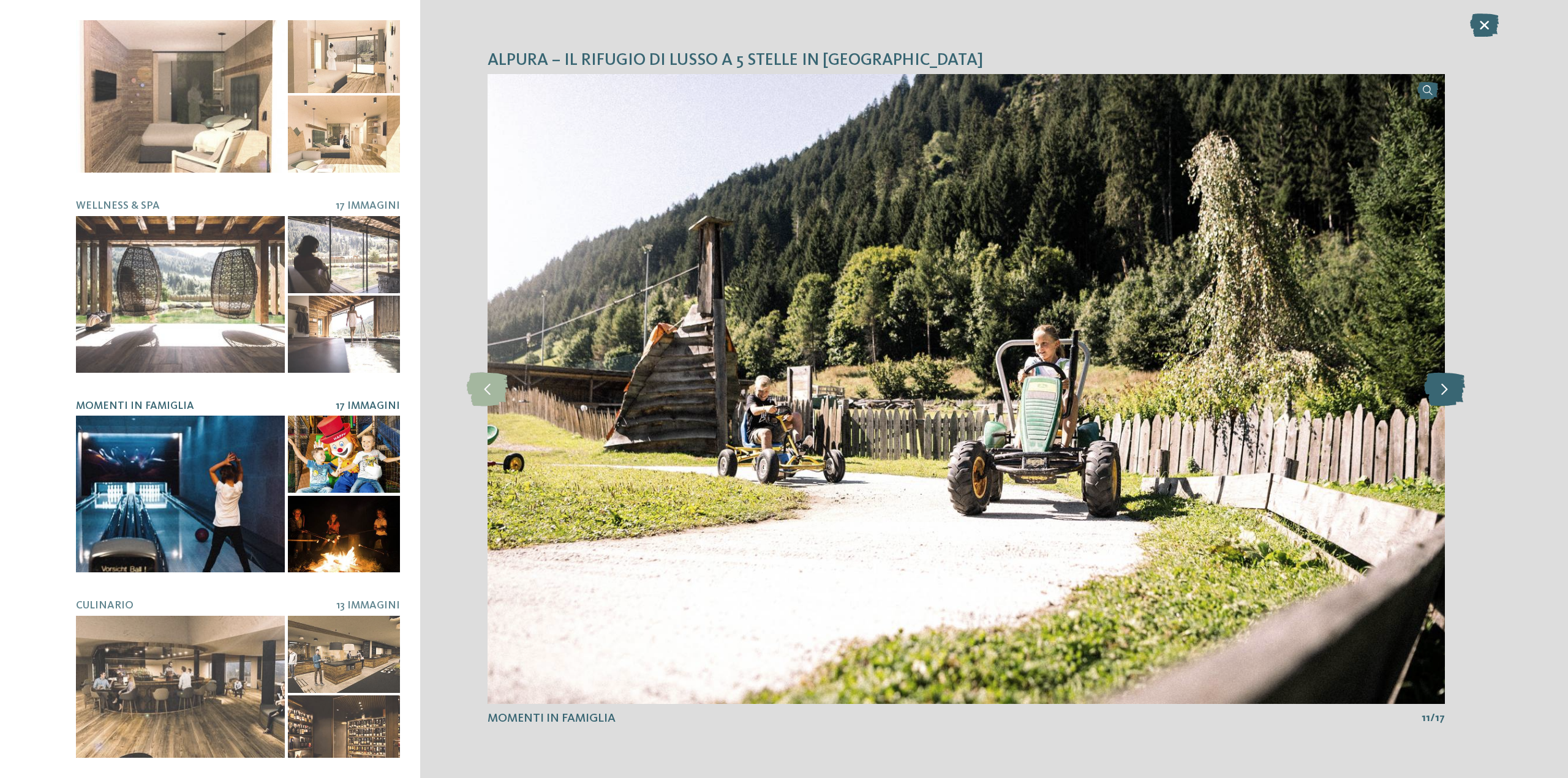
click at [1449, 401] on icon at bounding box center [1445, 389] width 41 height 34
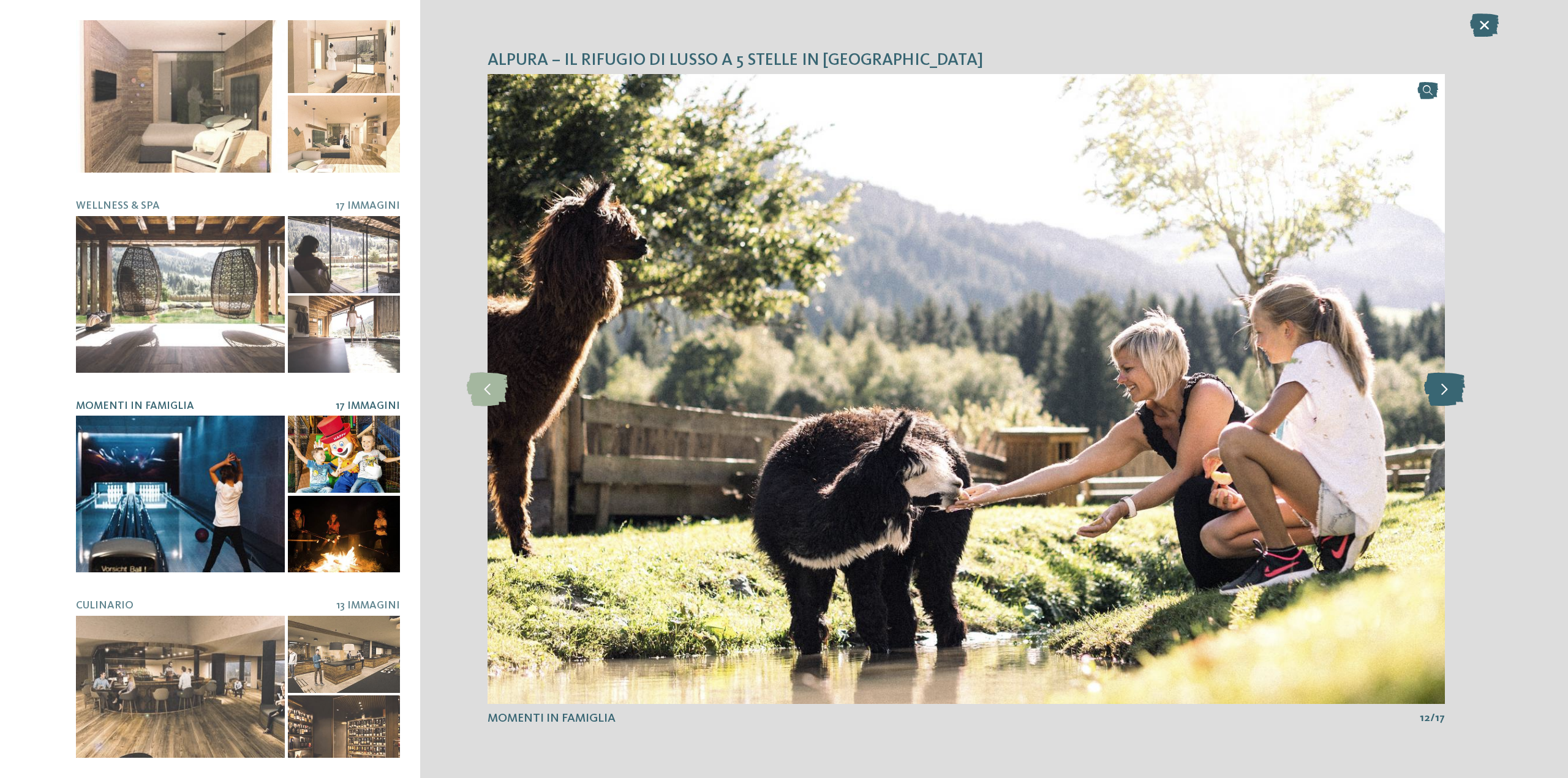
click at [1449, 401] on icon at bounding box center [1445, 389] width 41 height 34
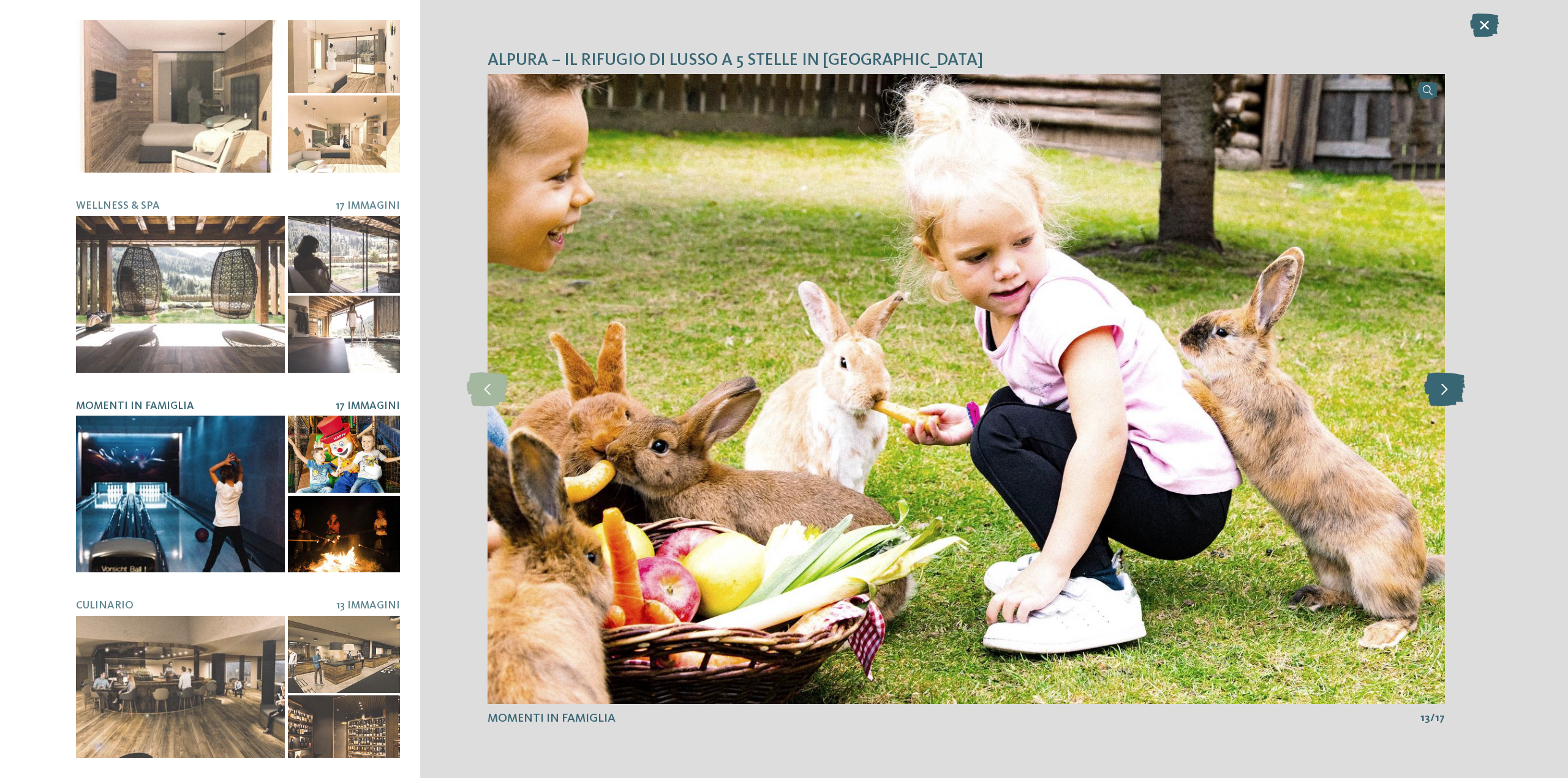
click at [1449, 401] on icon at bounding box center [1445, 389] width 41 height 34
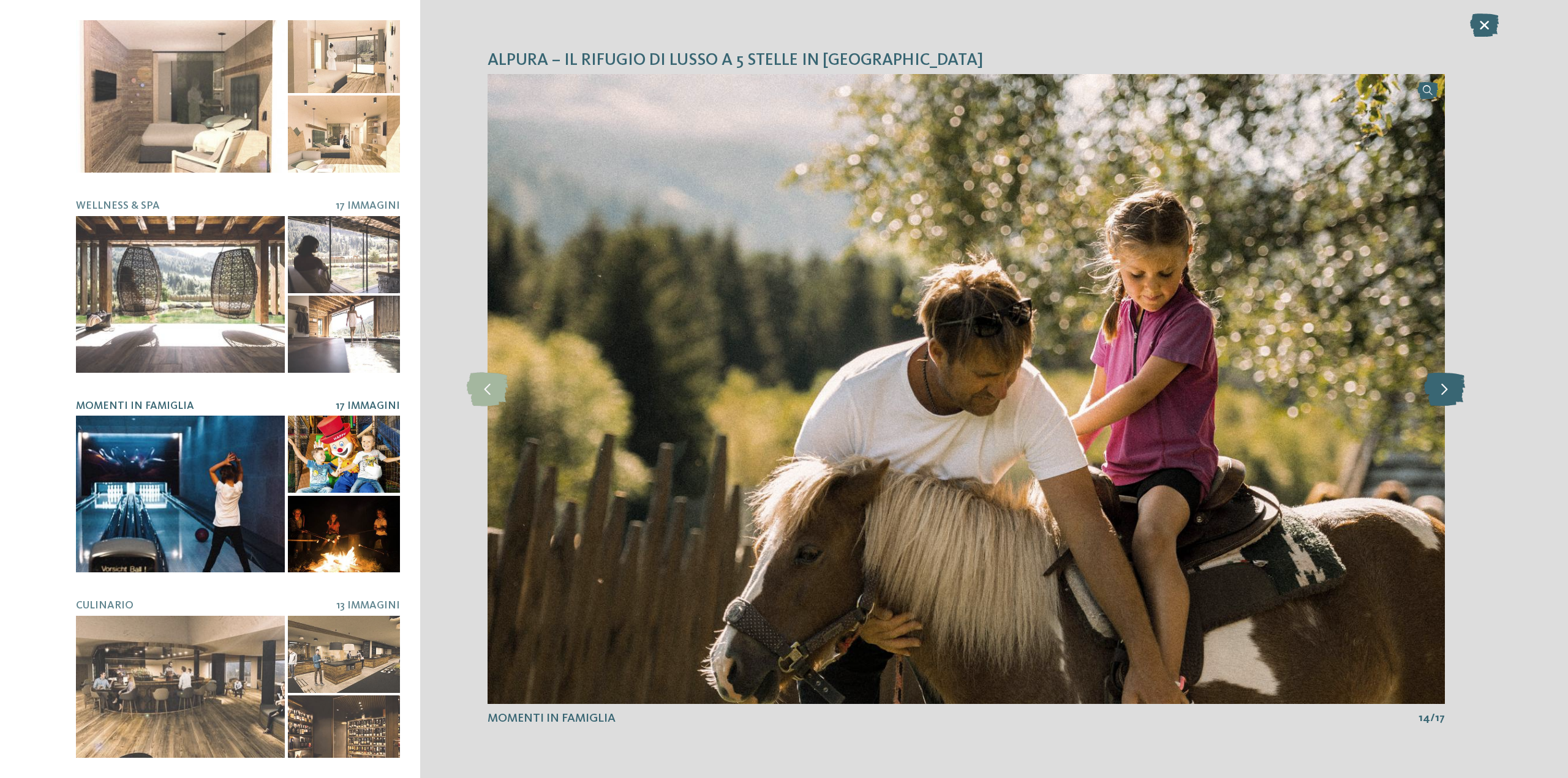
click at [1449, 401] on icon at bounding box center [1445, 389] width 41 height 34
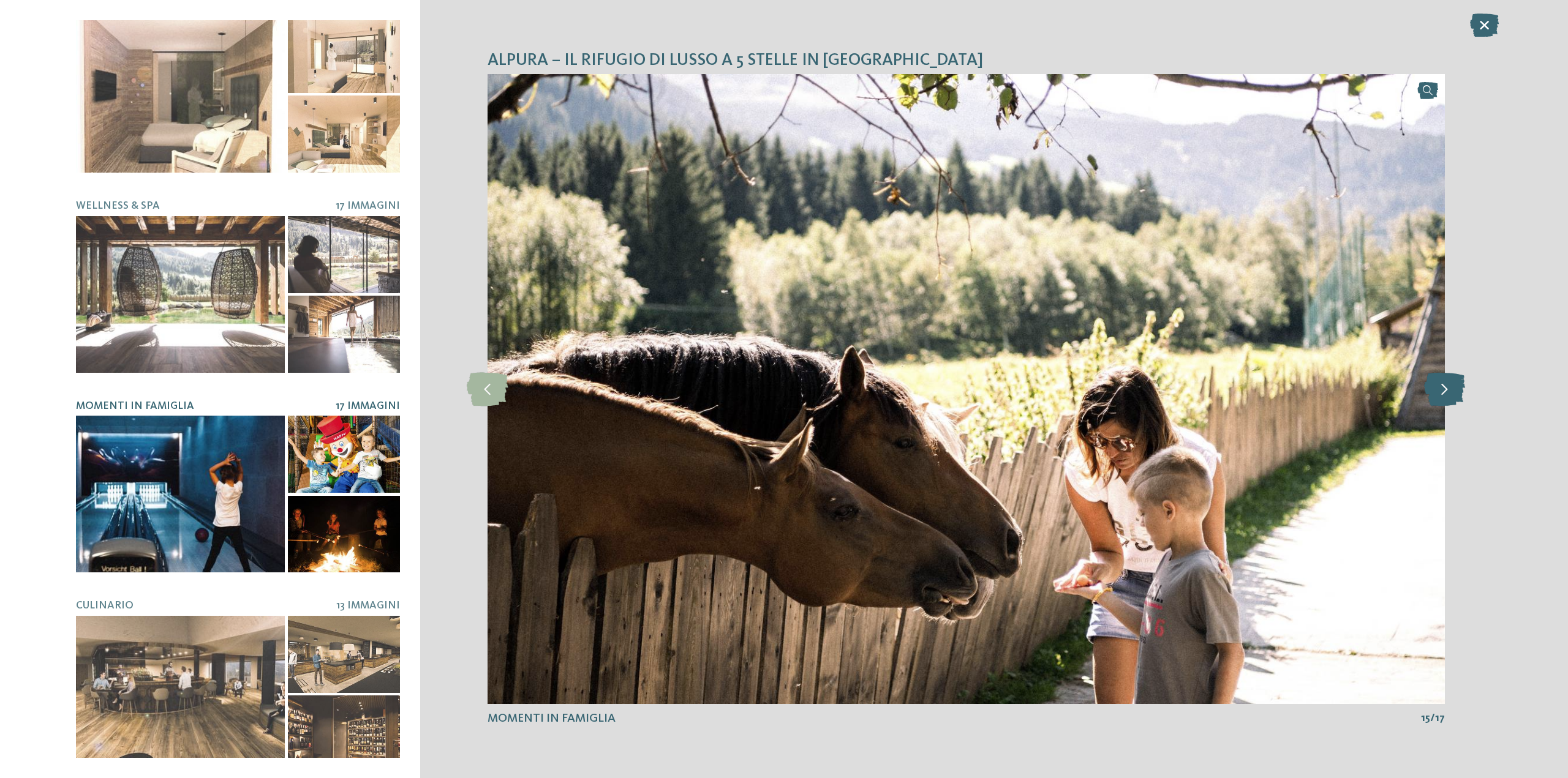
click at [1449, 401] on icon at bounding box center [1445, 389] width 41 height 34
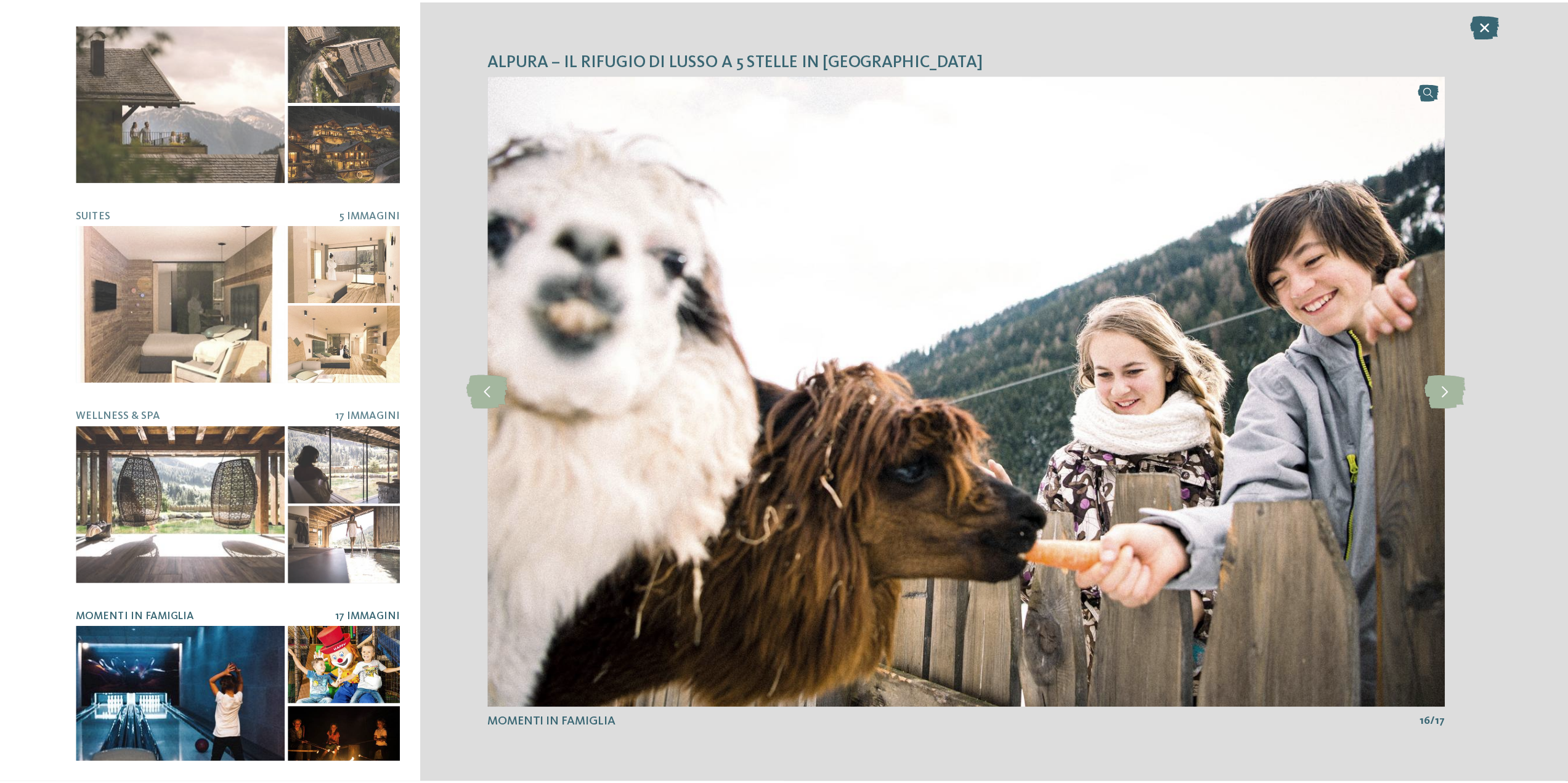
scroll to position [0, 0]
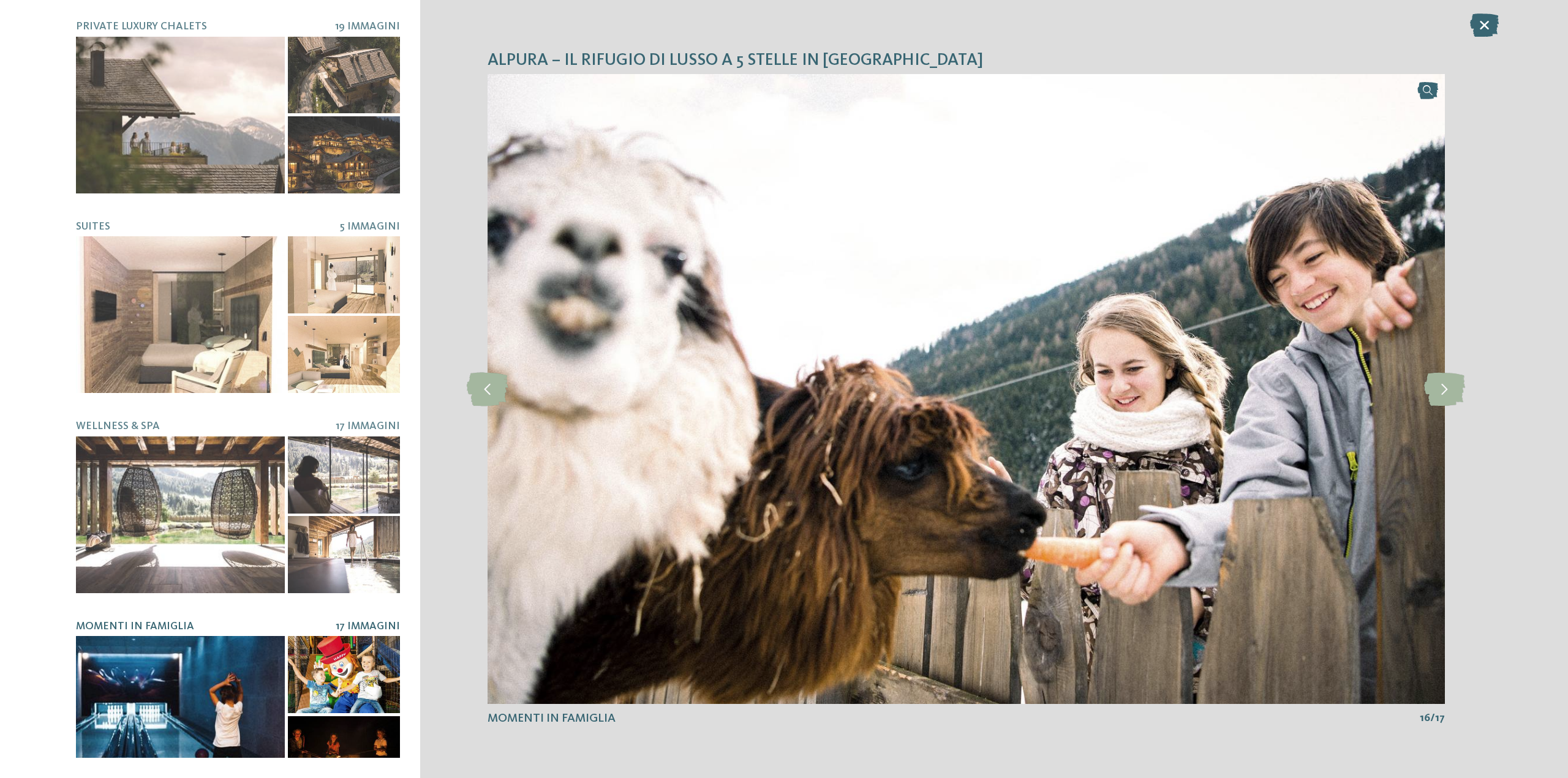
click at [1492, 23] on icon at bounding box center [1485, 24] width 29 height 23
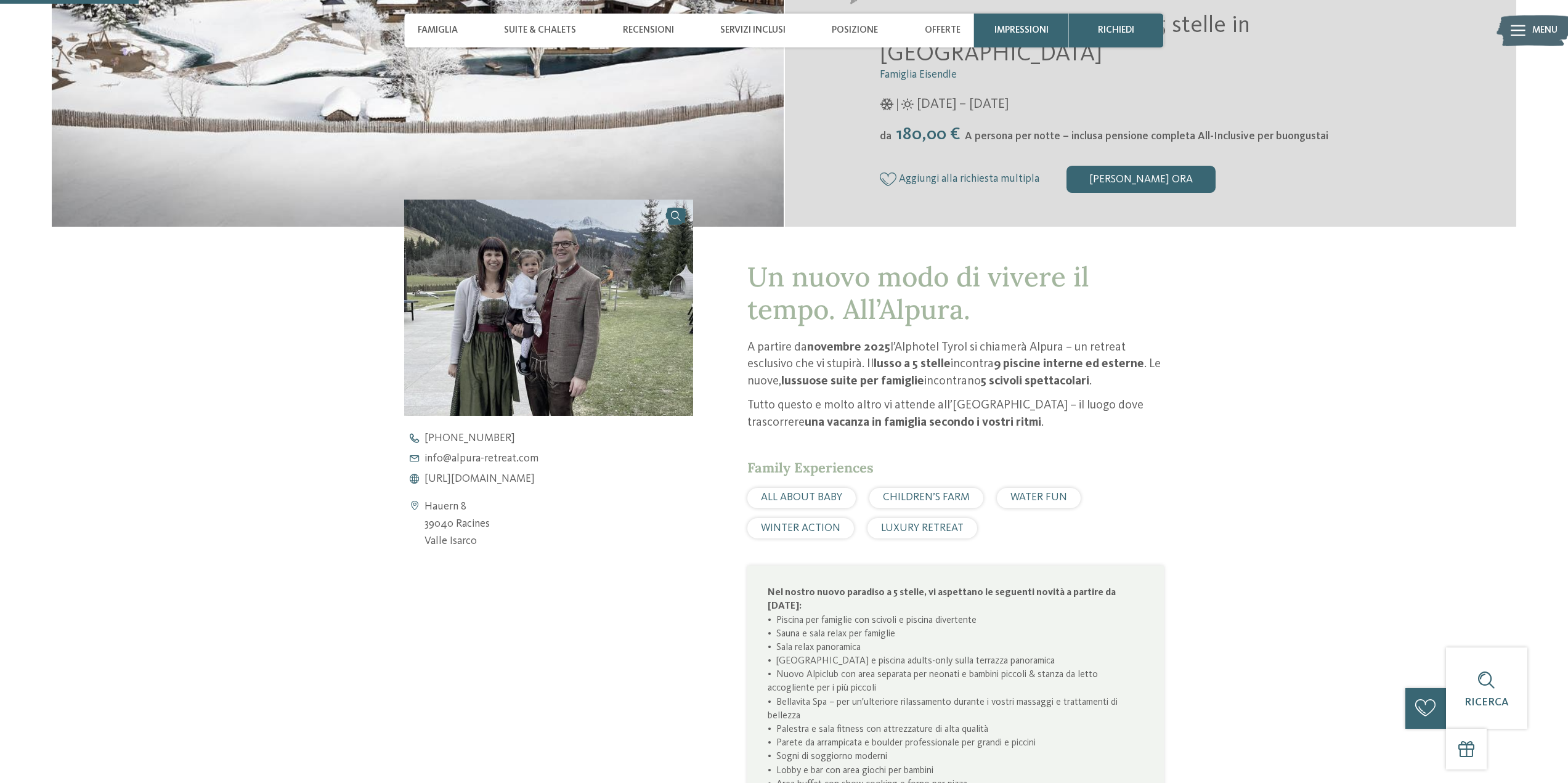
scroll to position [308, 0]
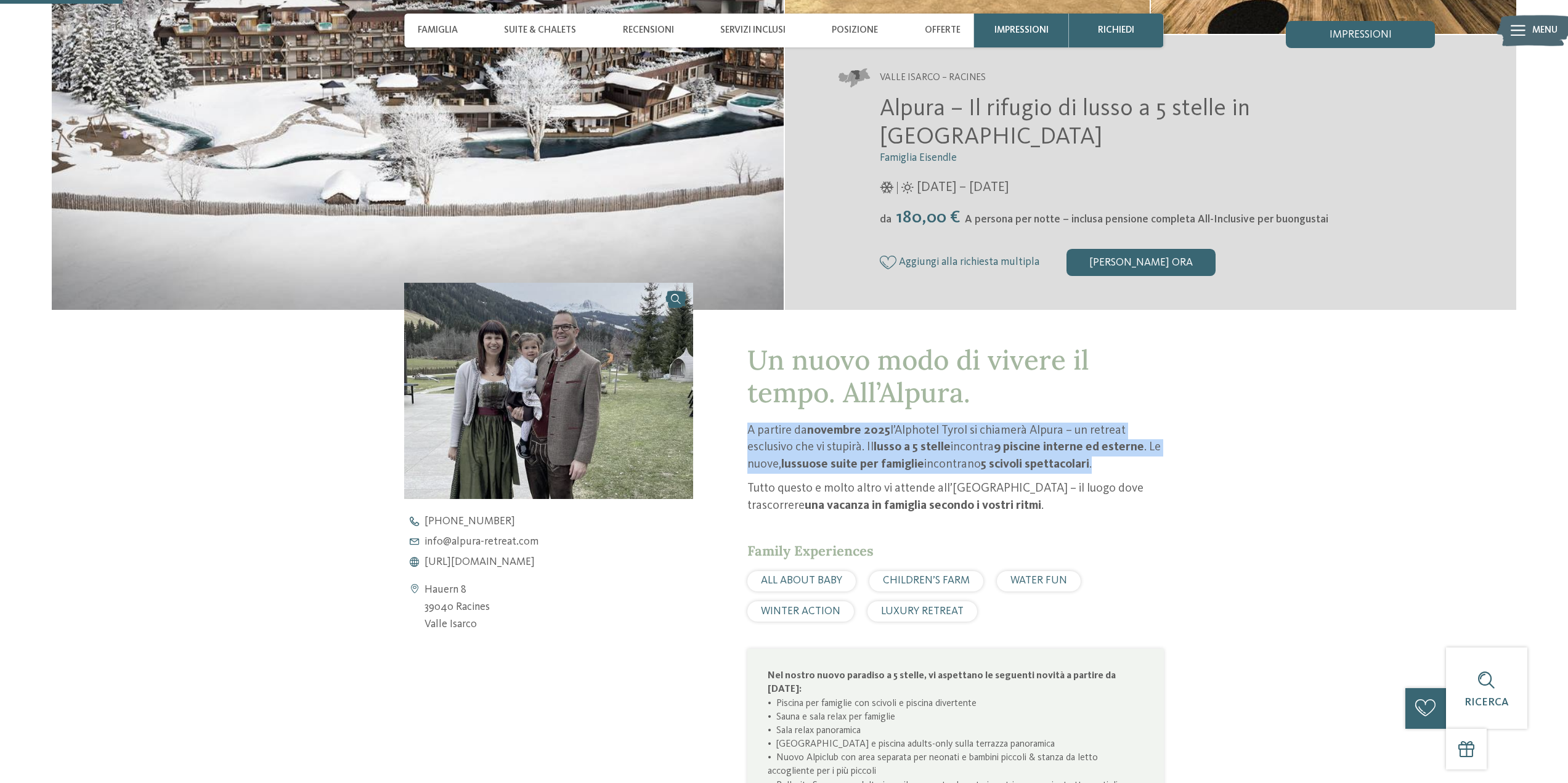
drag, startPoint x: 747, startPoint y: 427, endPoint x: 1098, endPoint y: 460, distance: 352.5
click at [1098, 460] on p "A partire da novembre 2025 l’Alphotel Tyrol si chiamerà Alpura – un retreat esc…" at bounding box center [955, 448] width 416 height 51
click at [1046, 458] on p "A partire da novembre 2025 l’Alphotel Tyrol si chiamerà Alpura – un retreat esc…" at bounding box center [955, 448] width 416 height 51
drag, startPoint x: 869, startPoint y: 433, endPoint x: 858, endPoint y: 428, distance: 12.1
click at [868, 432] on strong "novembre 2025" at bounding box center [848, 430] width 83 height 13
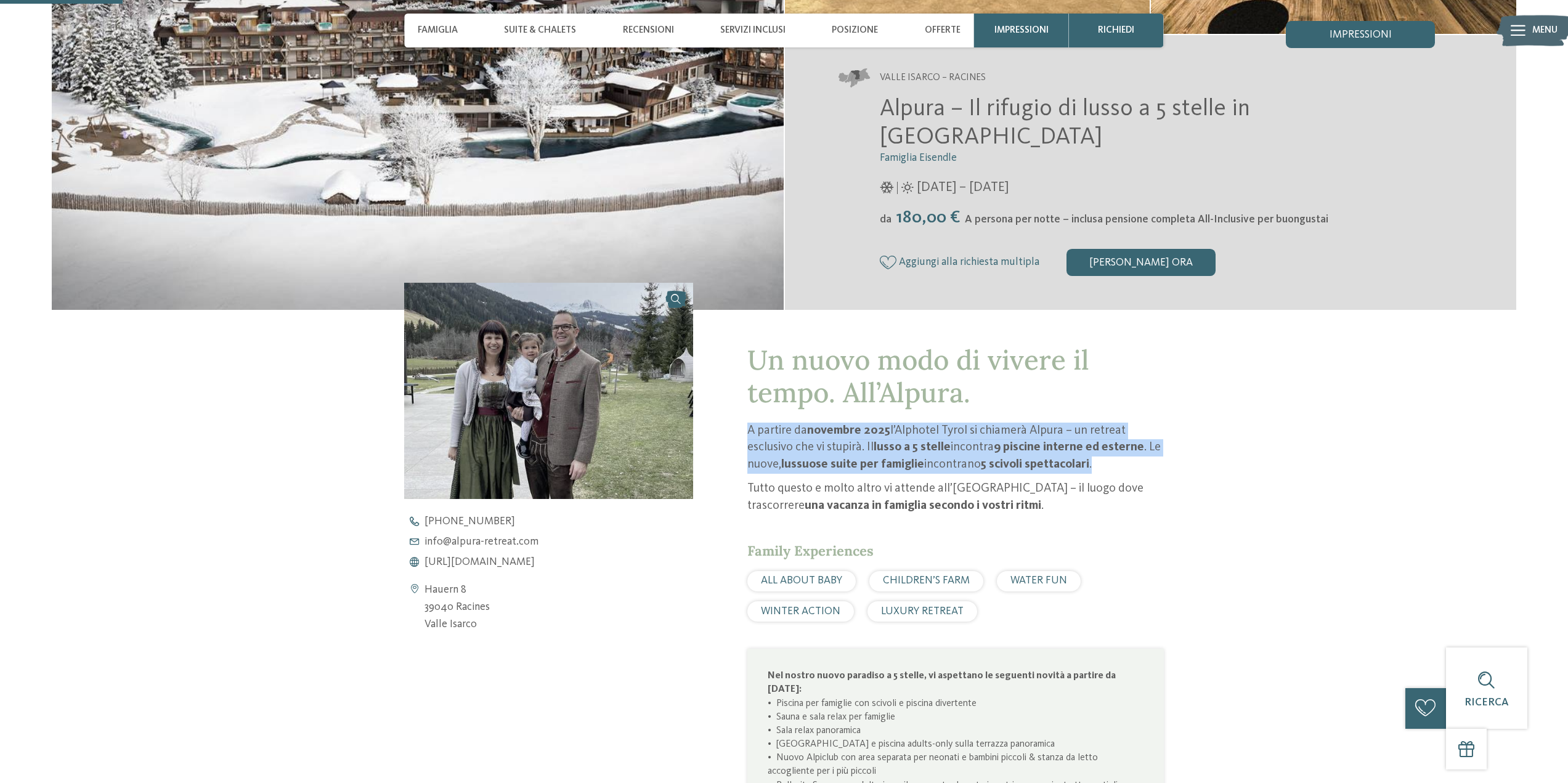
click at [763, 426] on p "A partire da novembre 2025 l’Alphotel Tyrol si chiamerà Alpura – un retreat esc…" at bounding box center [955, 448] width 416 height 51
drag, startPoint x: 747, startPoint y: 432, endPoint x: 1094, endPoint y: 461, distance: 348.2
click at [1094, 461] on p "A partire da novembre 2025 l’Alphotel Tyrol si chiamerà Alpura – un retreat esc…" at bounding box center [955, 448] width 416 height 51
drag, startPoint x: 884, startPoint y: 449, endPoint x: 859, endPoint y: 438, distance: 27.3
click at [882, 448] on strong "lusso a 5 stelle" at bounding box center [912, 447] width 77 height 13
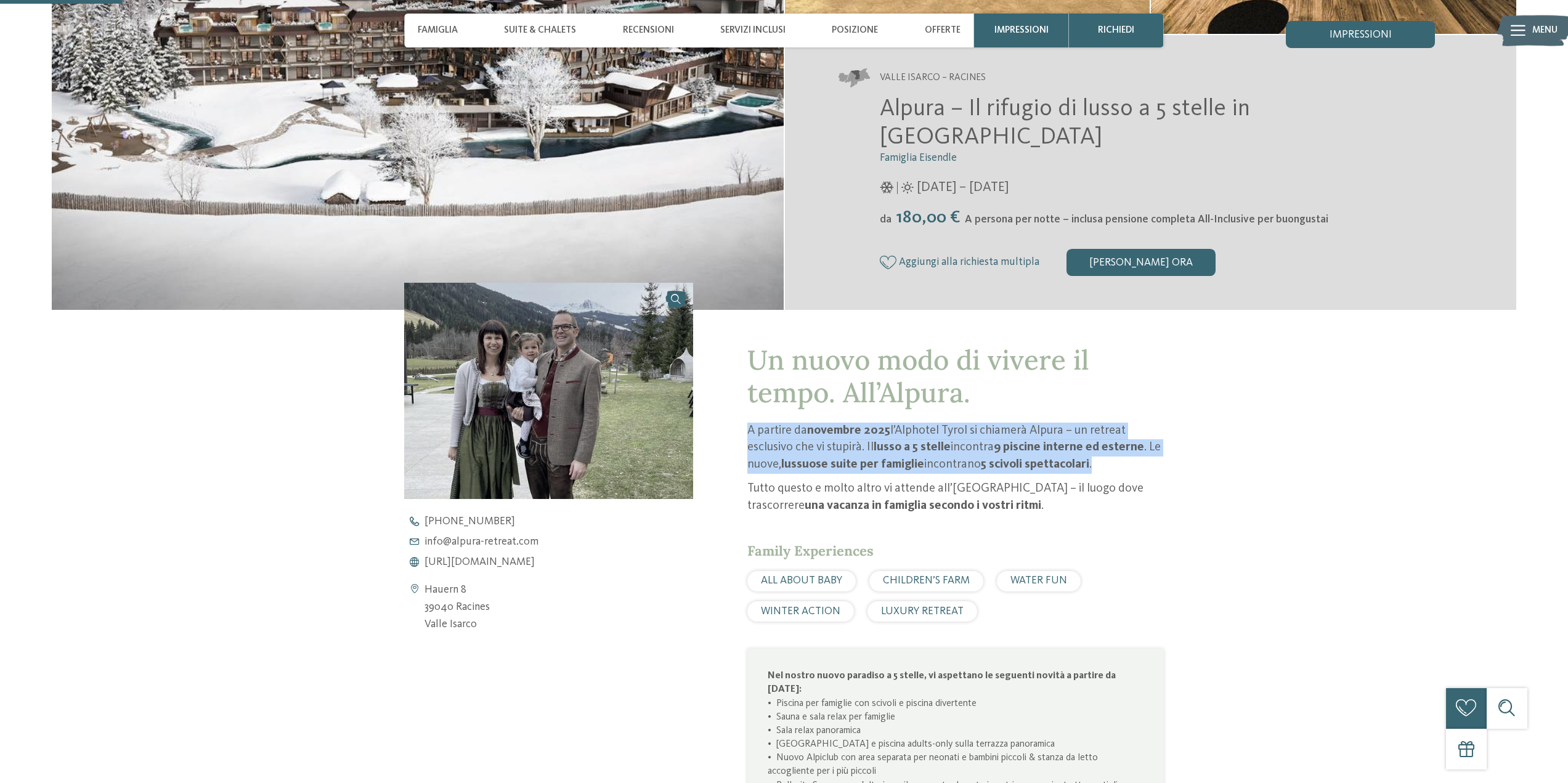
click at [765, 432] on p "A partire da novembre 2025 l’Alphotel Tyrol si chiamerà Alpura – un retreat esc…" at bounding box center [955, 448] width 416 height 51
drag, startPoint x: 750, startPoint y: 432, endPoint x: 1115, endPoint y: 458, distance: 365.9
click at [1115, 458] on p "A partire da novembre 2025 l’Alphotel Tyrol si chiamerà Alpura – un retreat esc…" at bounding box center [955, 448] width 416 height 51
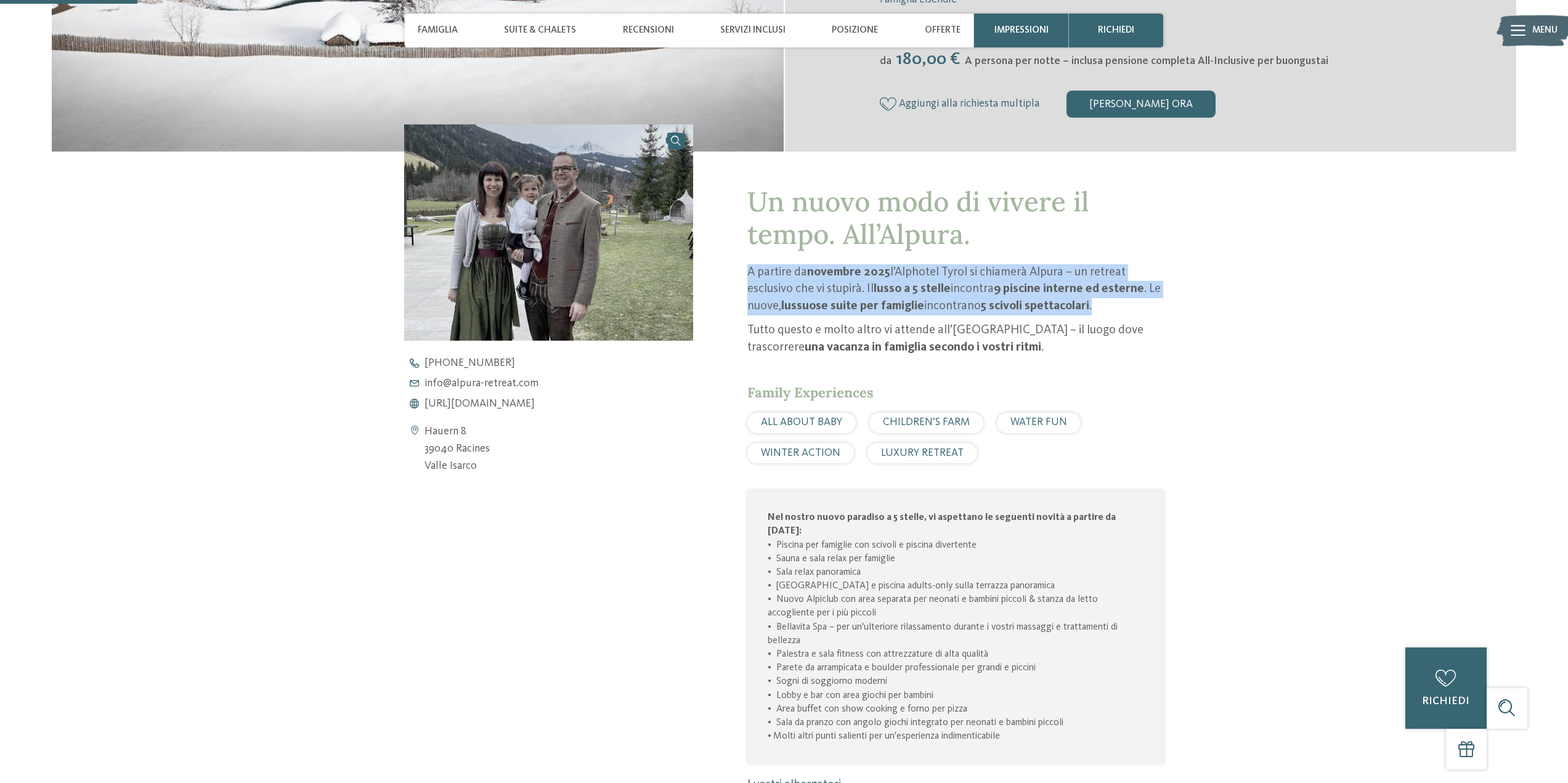
scroll to position [493, 0]
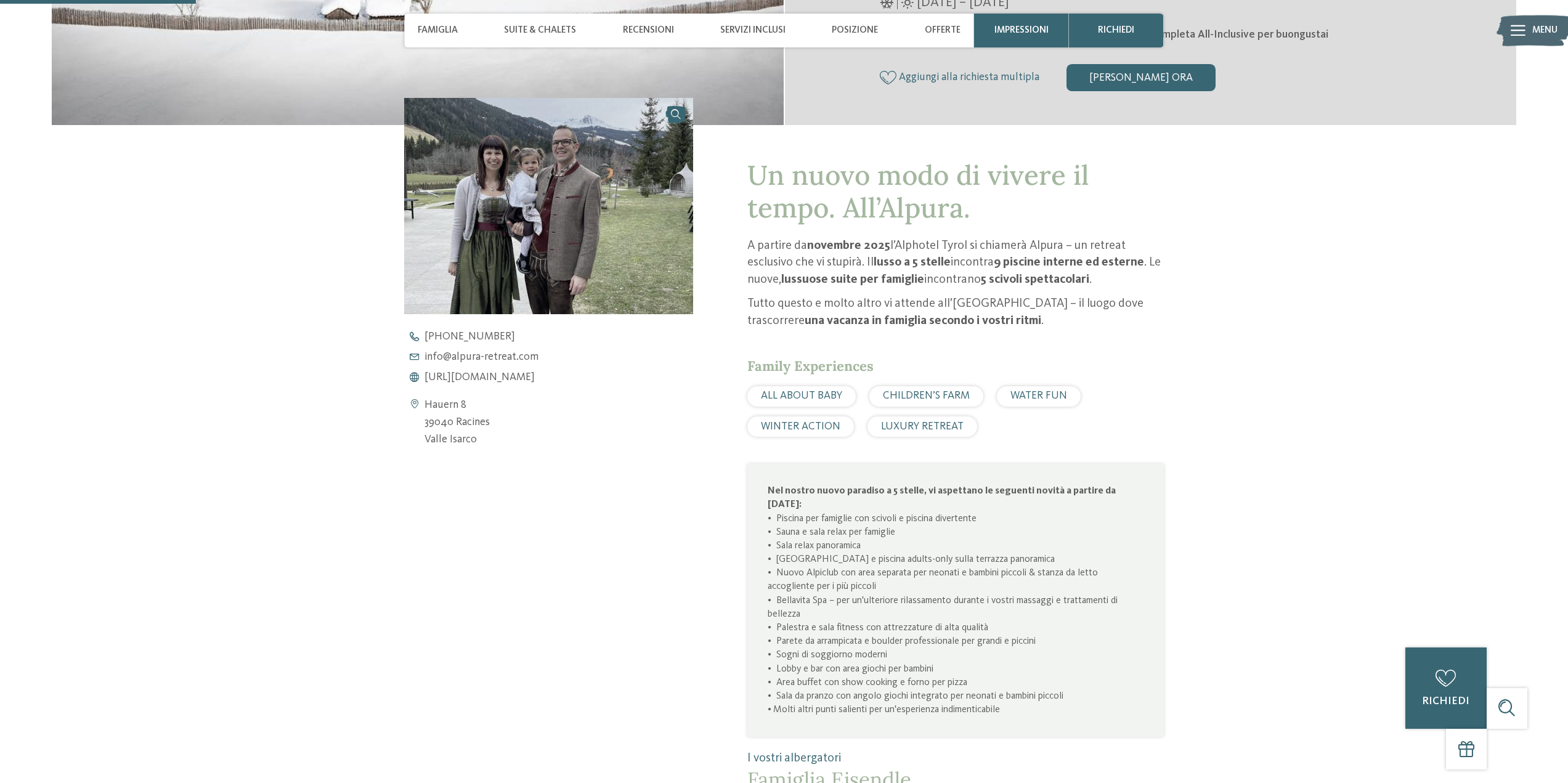
click at [903, 315] on strong "una vacanza in famiglia secondo i vostri ritmi" at bounding box center [923, 321] width 236 height 13
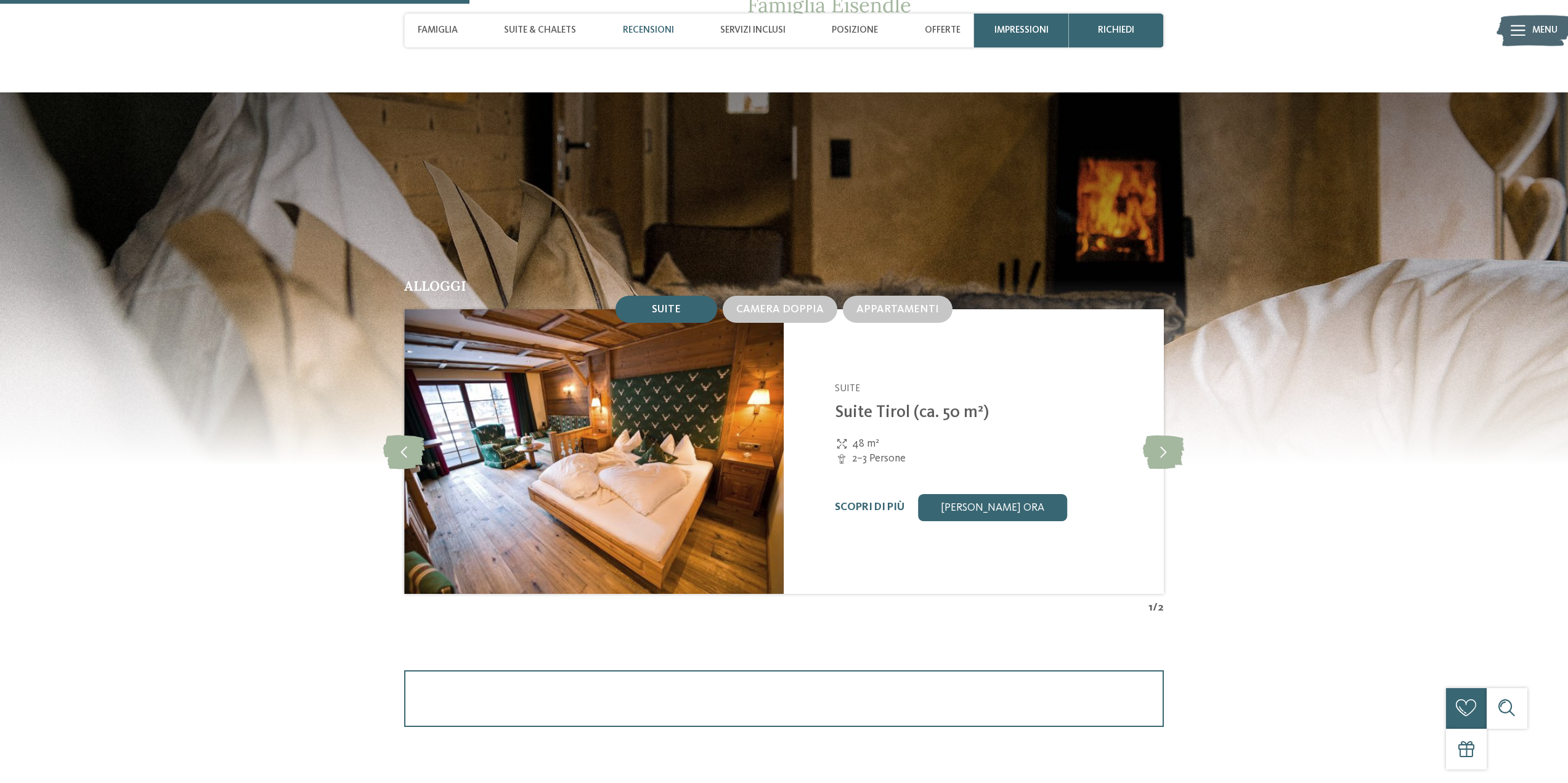
scroll to position [1355, 0]
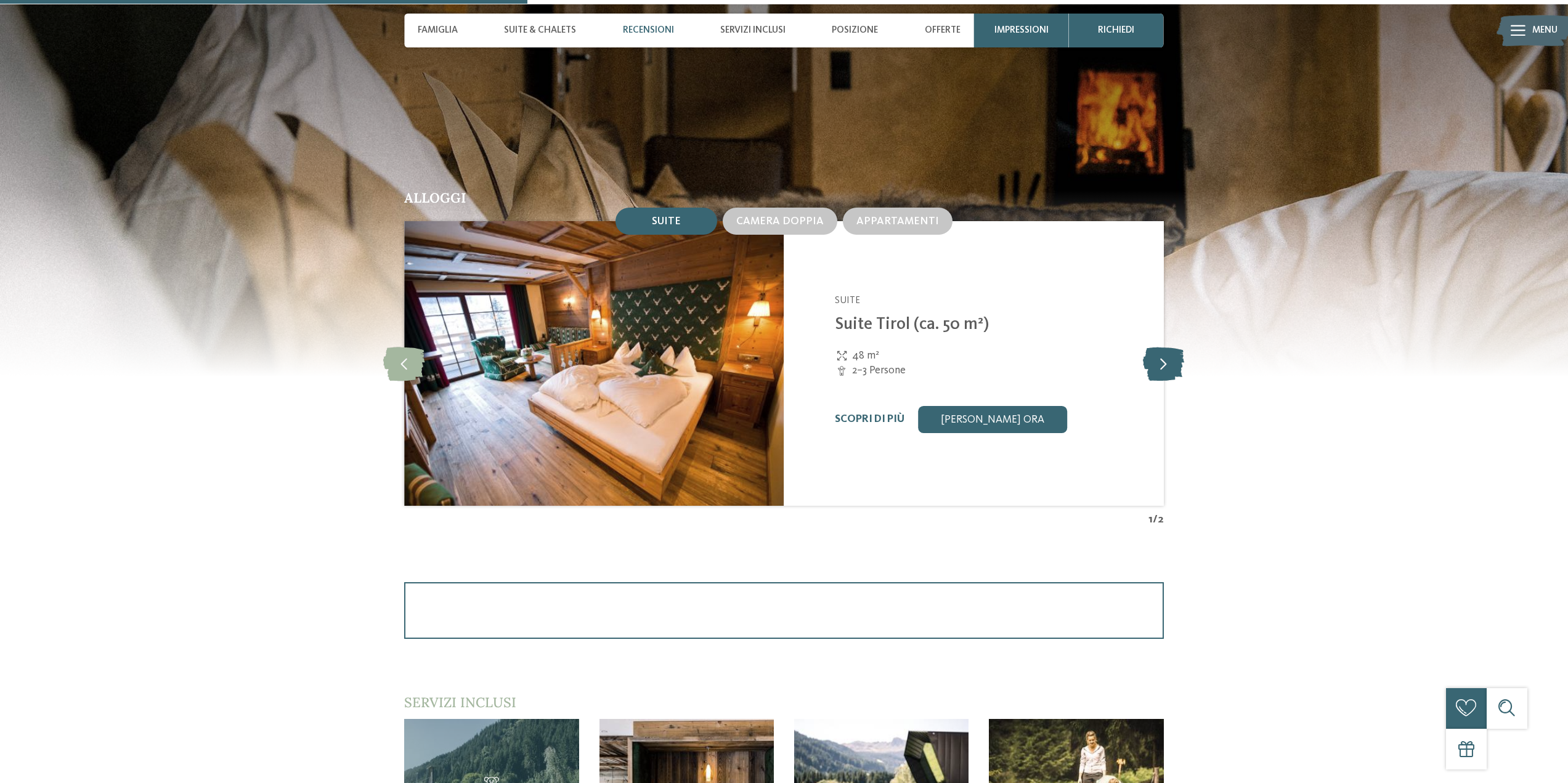
click at [1161, 361] on icon at bounding box center [1163, 363] width 41 height 34
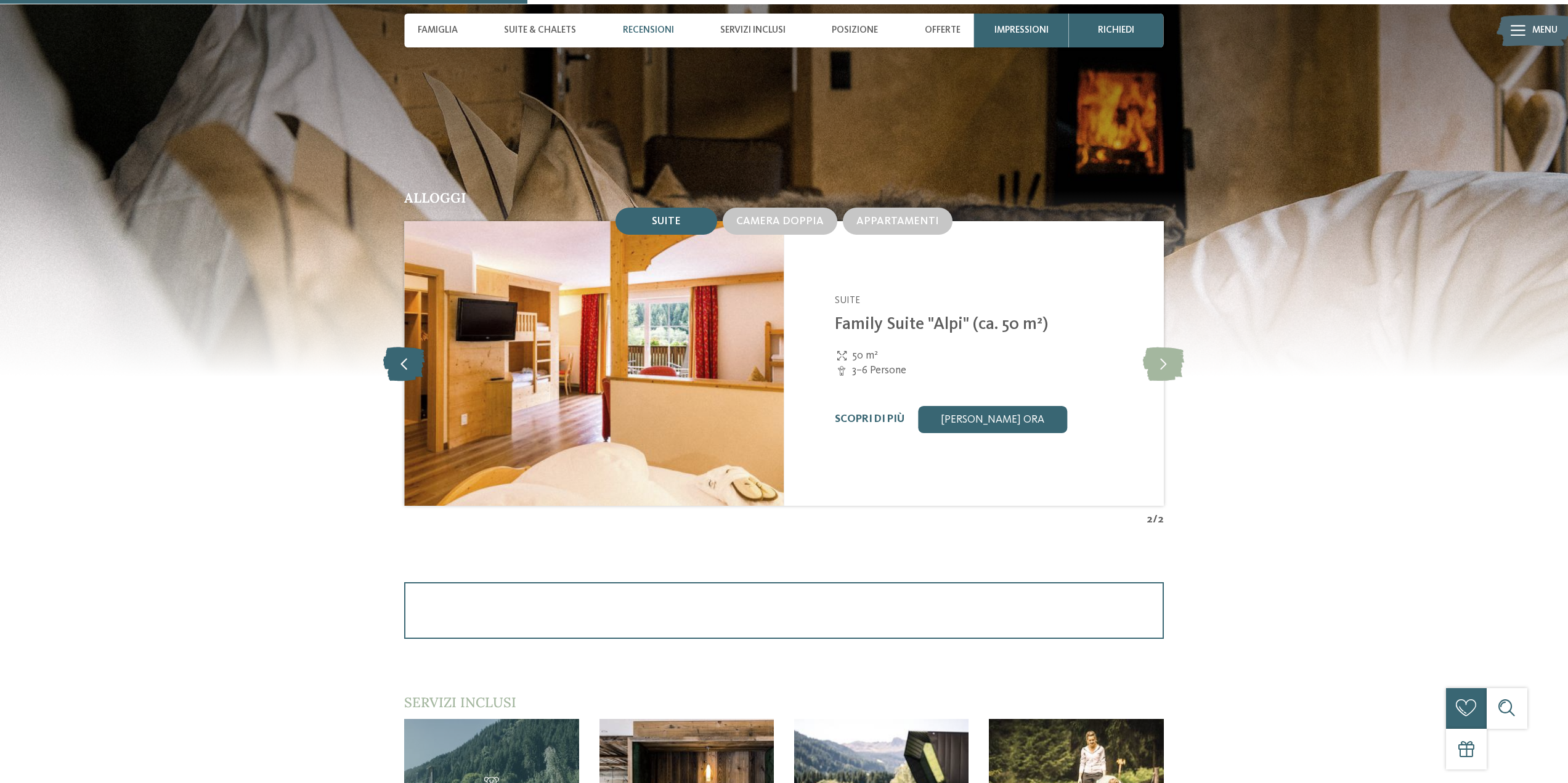
click at [411, 351] on icon at bounding box center [404, 363] width 42 height 34
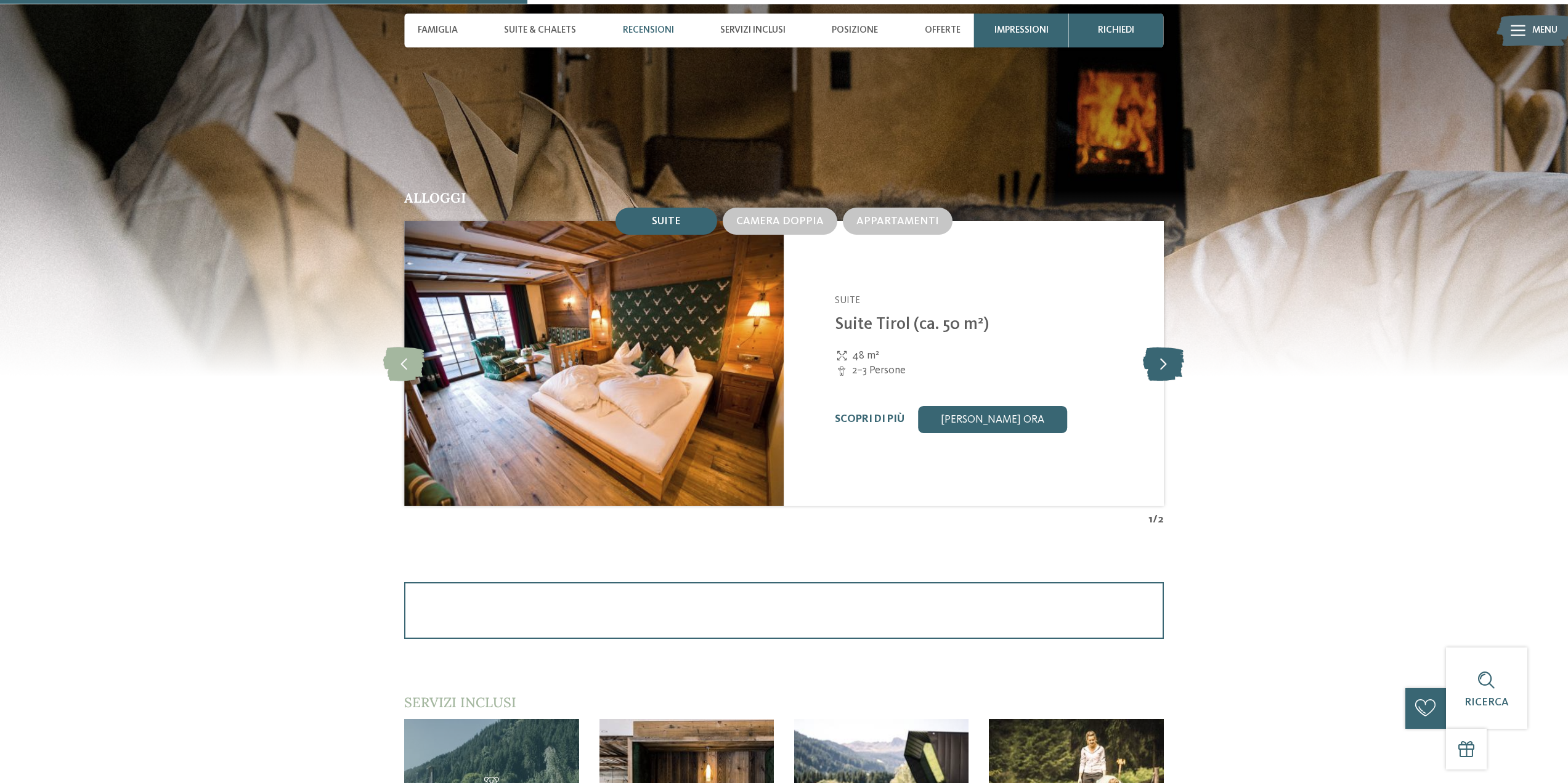
click at [1171, 359] on icon at bounding box center [1163, 363] width 41 height 34
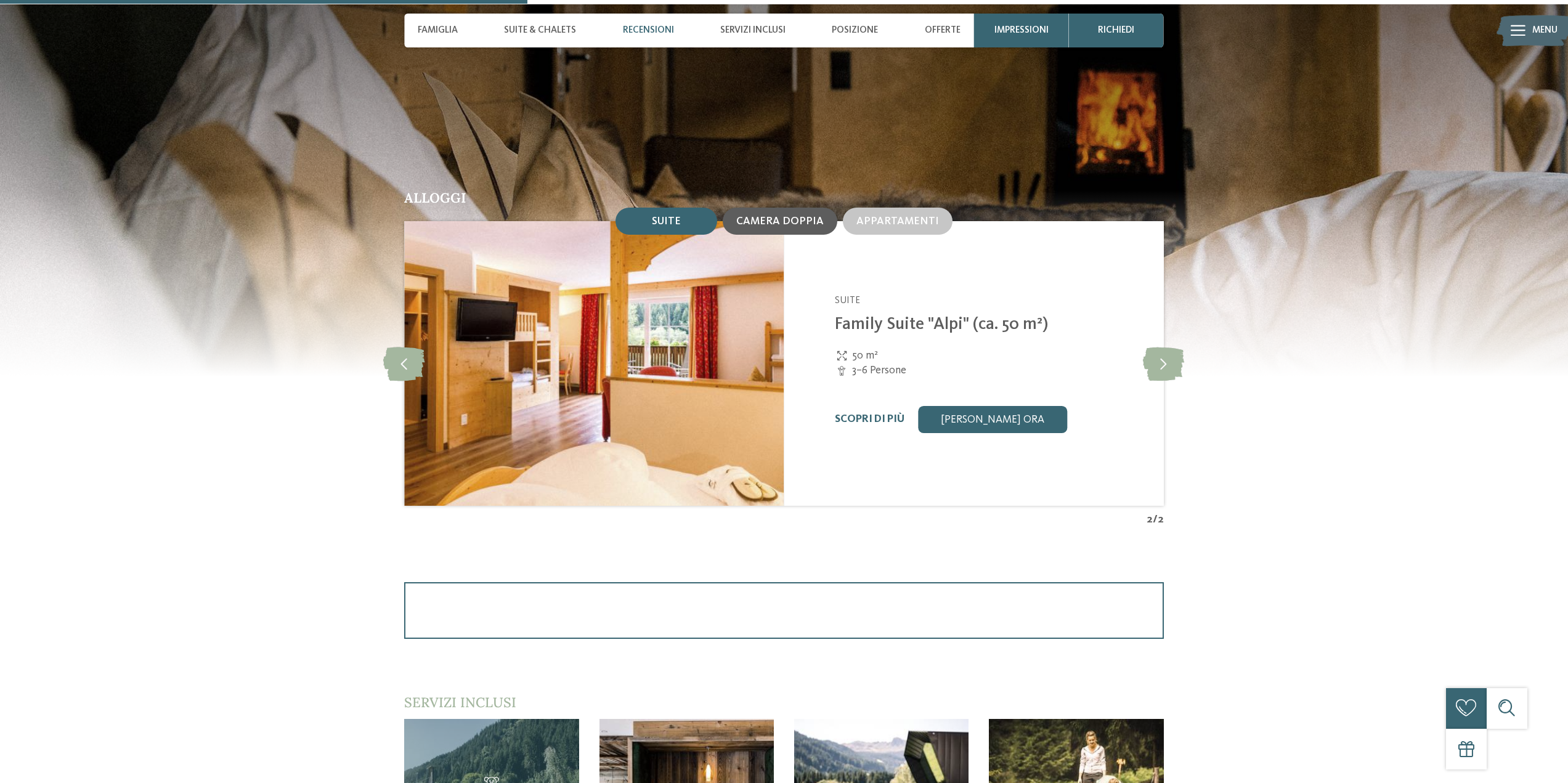
click at [807, 231] on div "Camera doppia" at bounding box center [779, 221] width 115 height 27
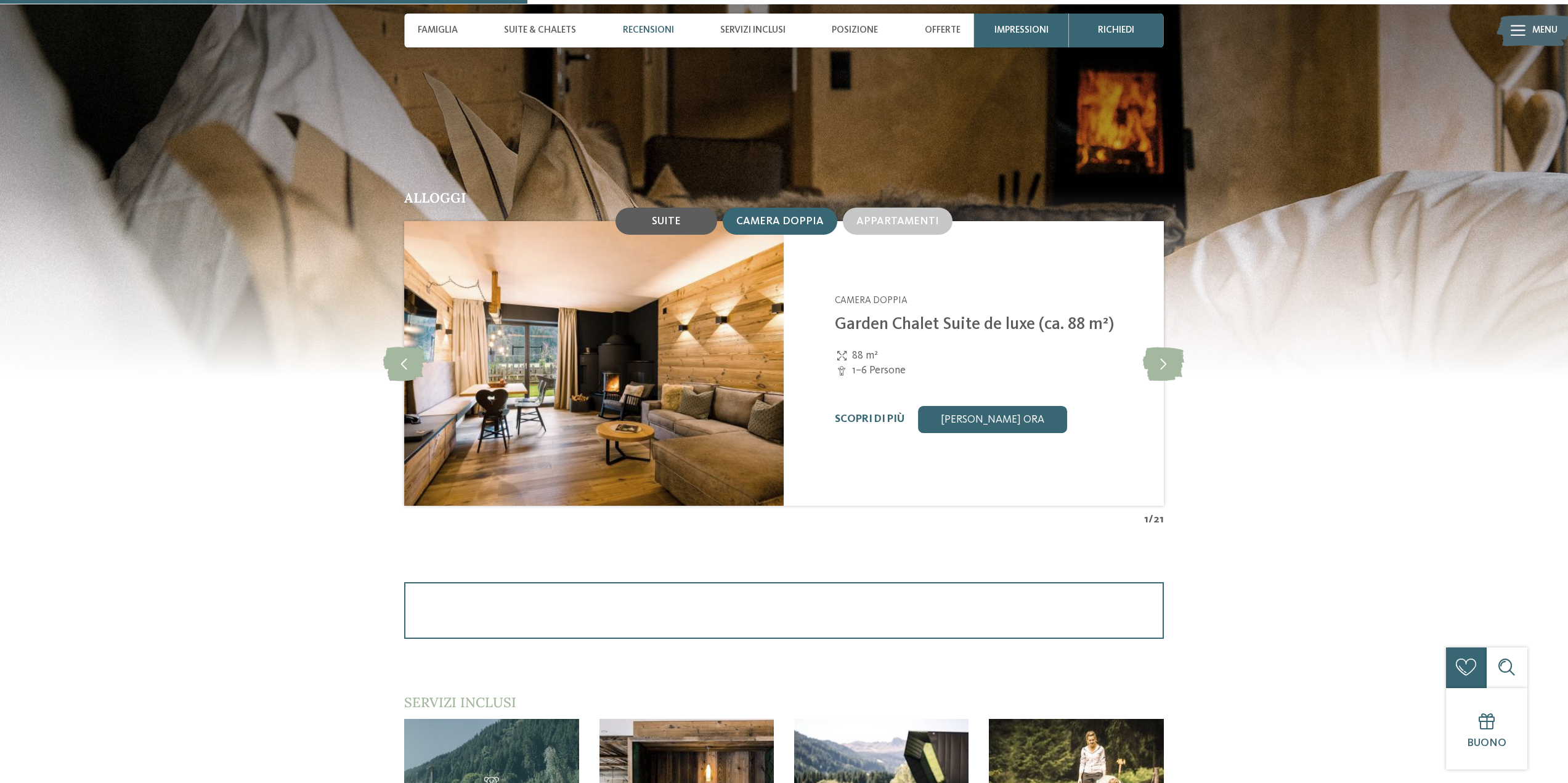
click at [624, 210] on div "Suite" at bounding box center [666, 221] width 102 height 27
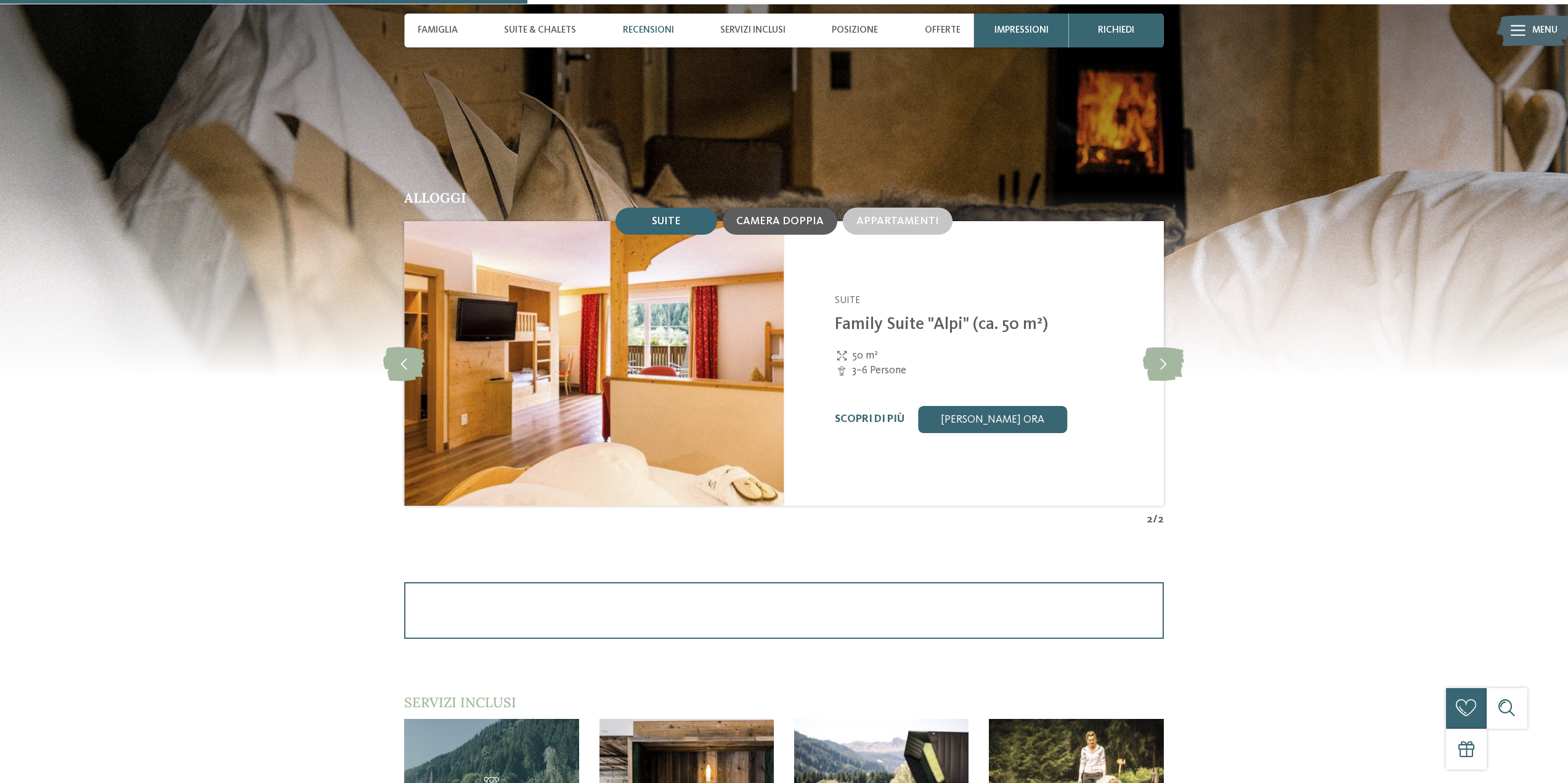
click at [773, 218] on span "Camera doppia" at bounding box center [780, 222] width 88 height 11
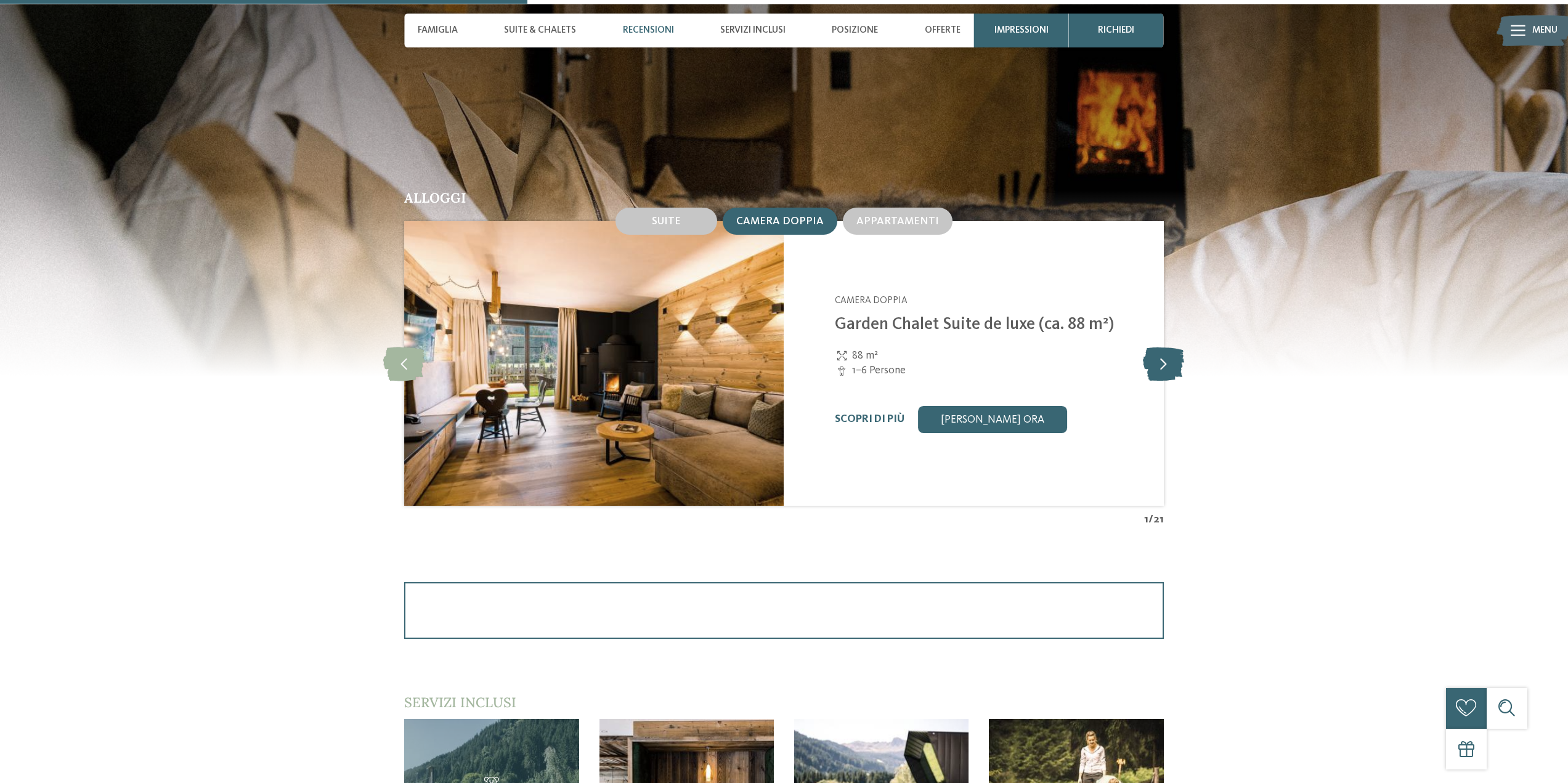
click at [1154, 356] on icon at bounding box center [1163, 363] width 41 height 34
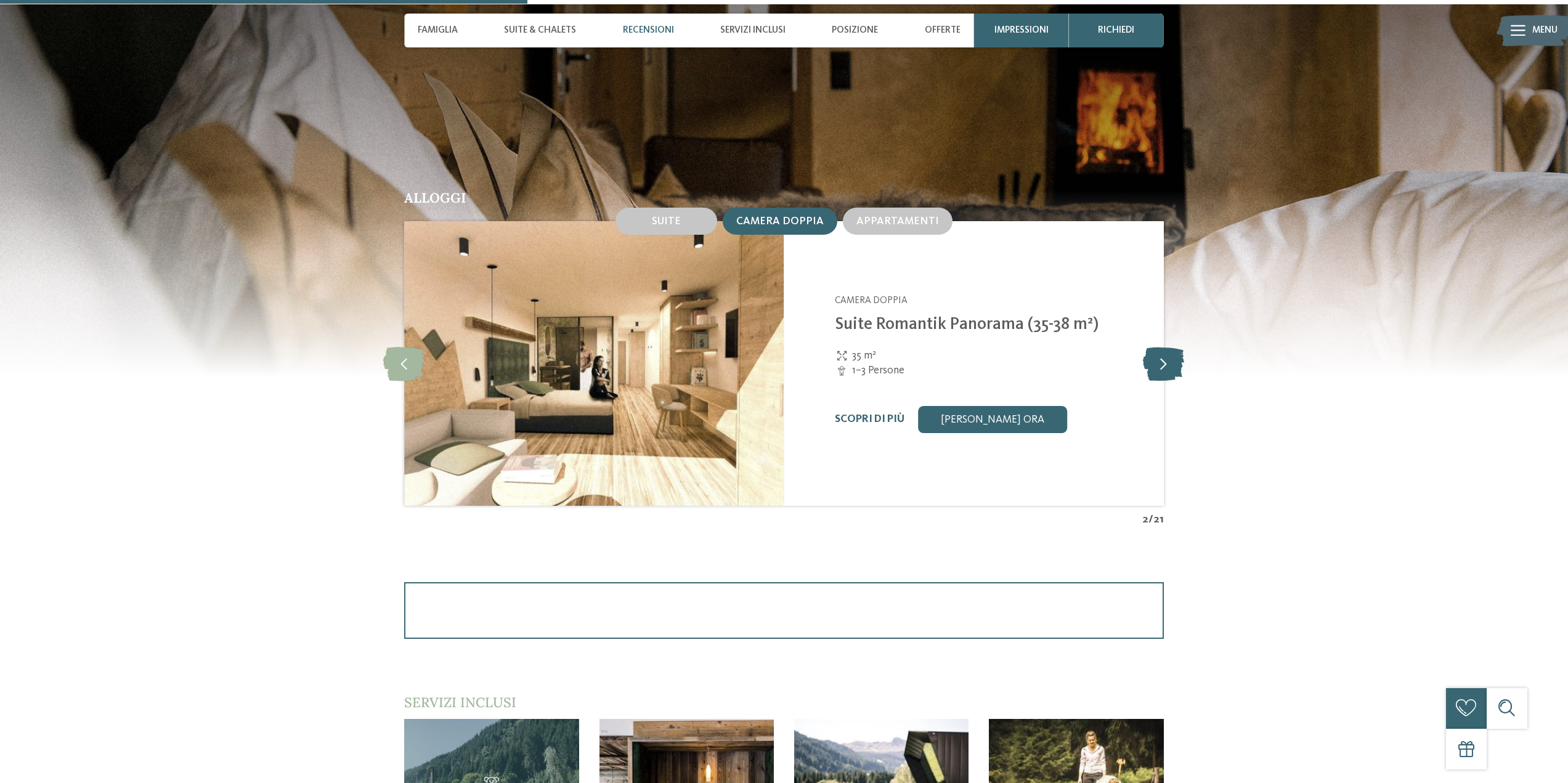
click at [1154, 356] on icon at bounding box center [1163, 363] width 41 height 34
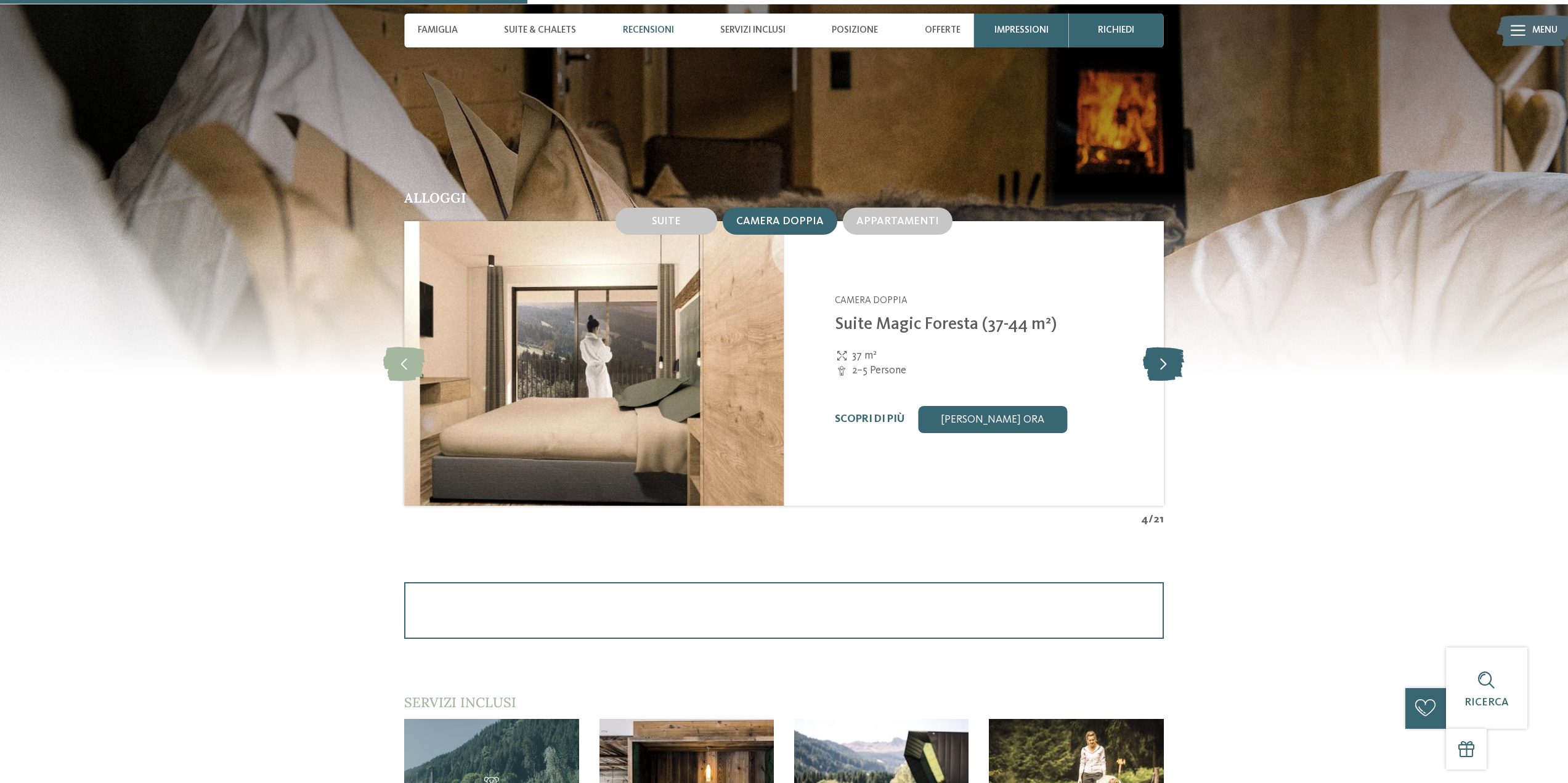
click at [1154, 356] on icon at bounding box center [1163, 363] width 41 height 34
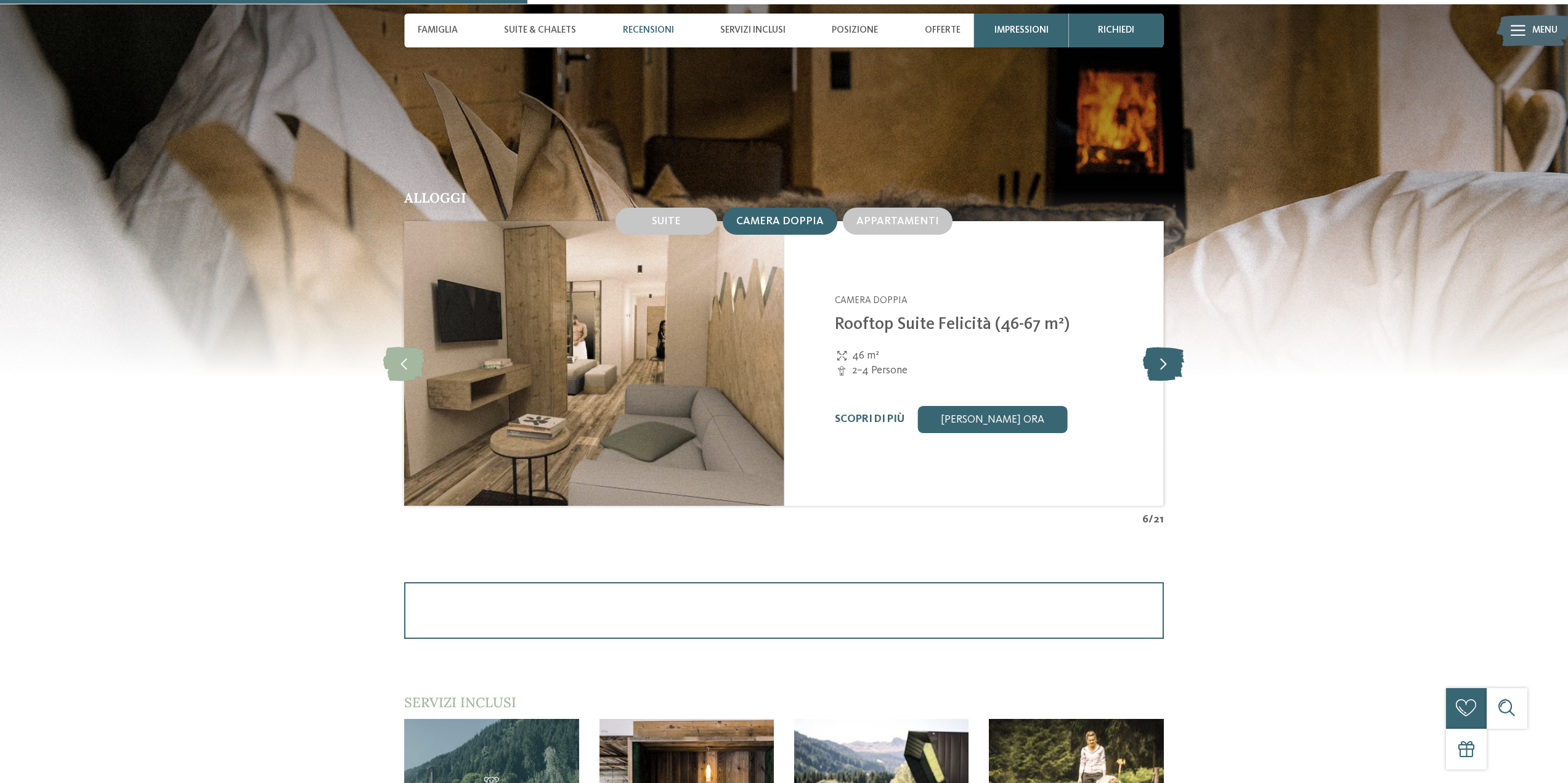
click at [1154, 356] on icon at bounding box center [1163, 363] width 41 height 34
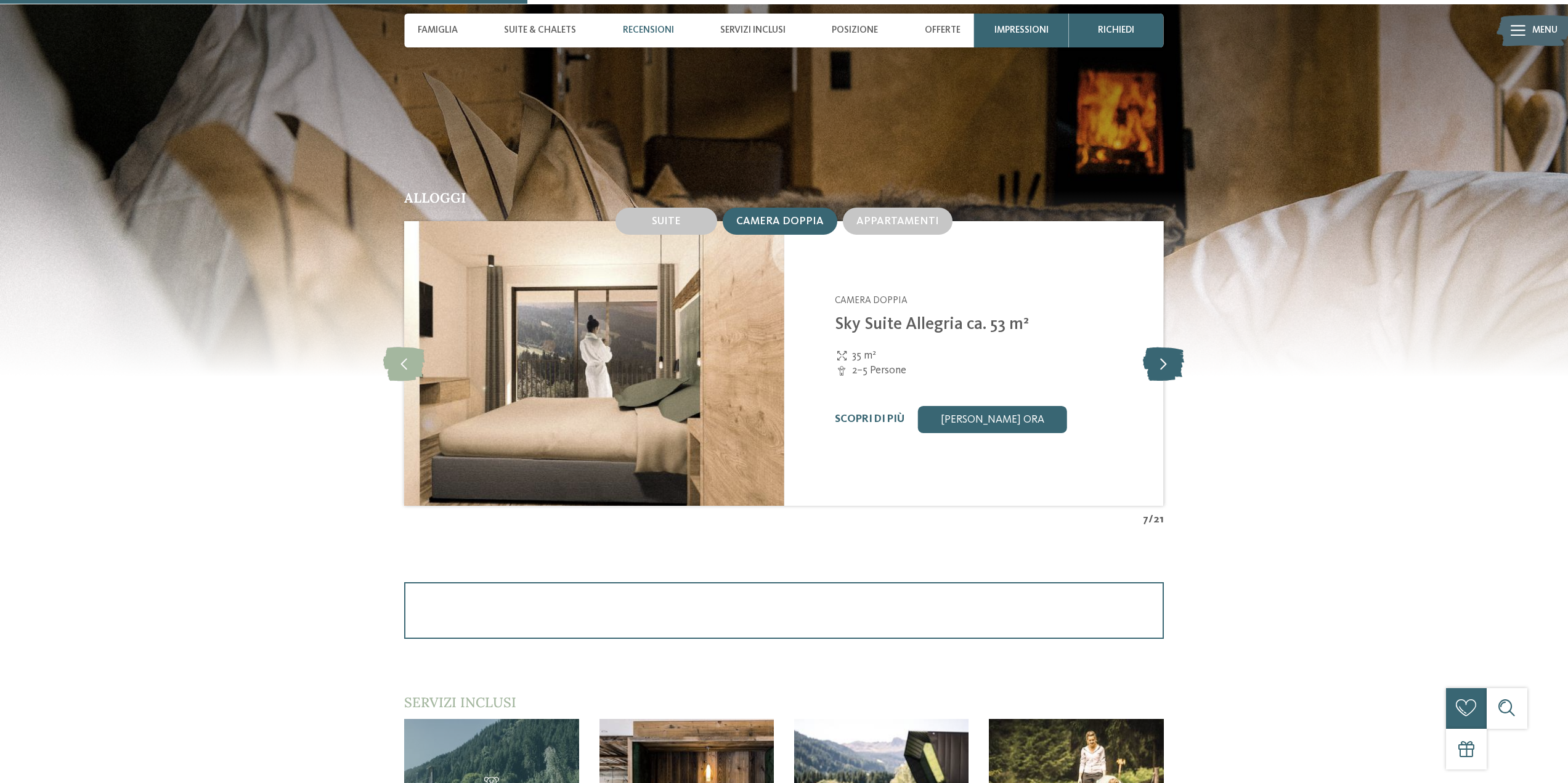
click at [1154, 356] on icon at bounding box center [1163, 363] width 41 height 34
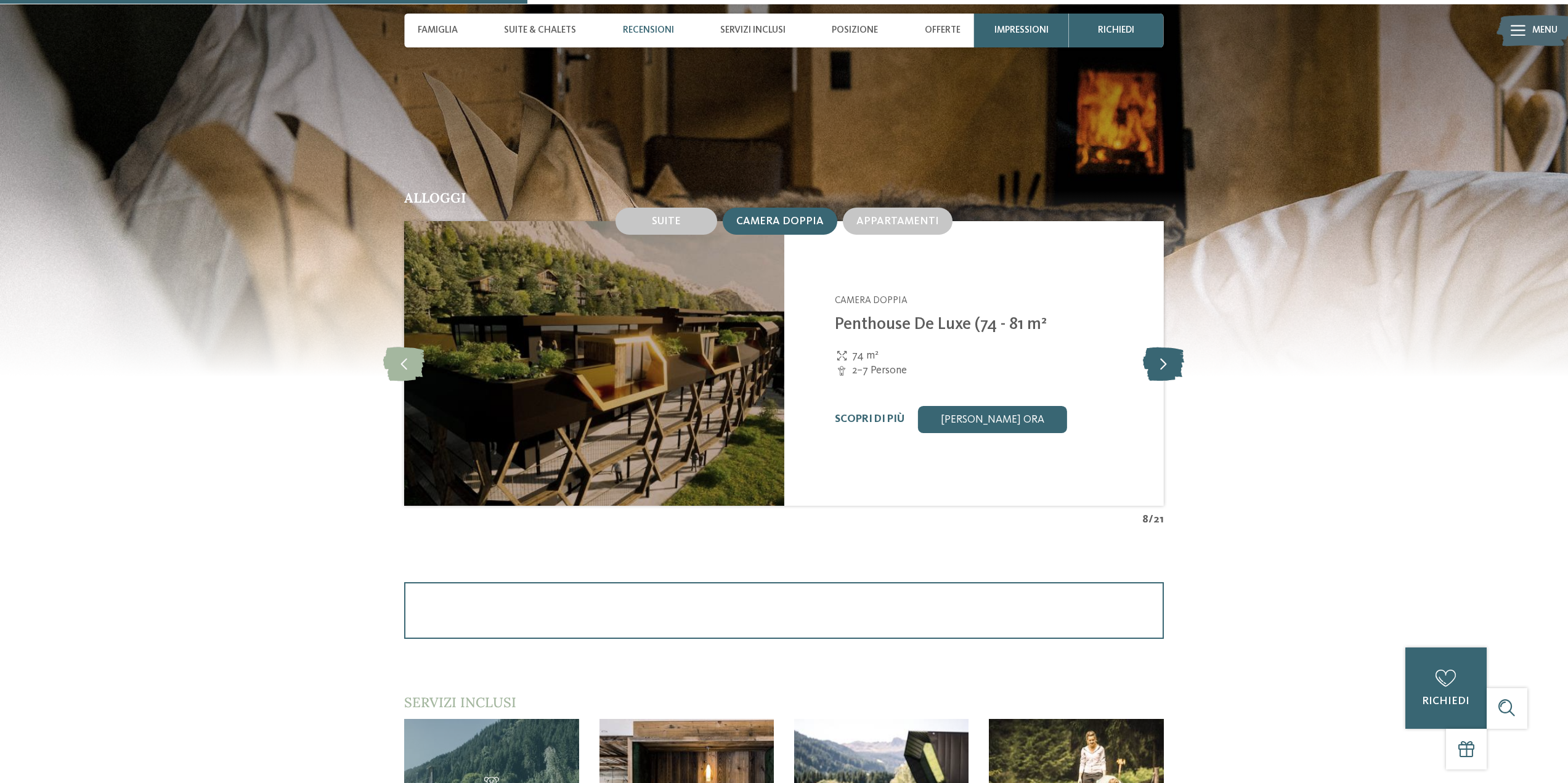
click at [1164, 357] on icon at bounding box center [1163, 363] width 41 height 34
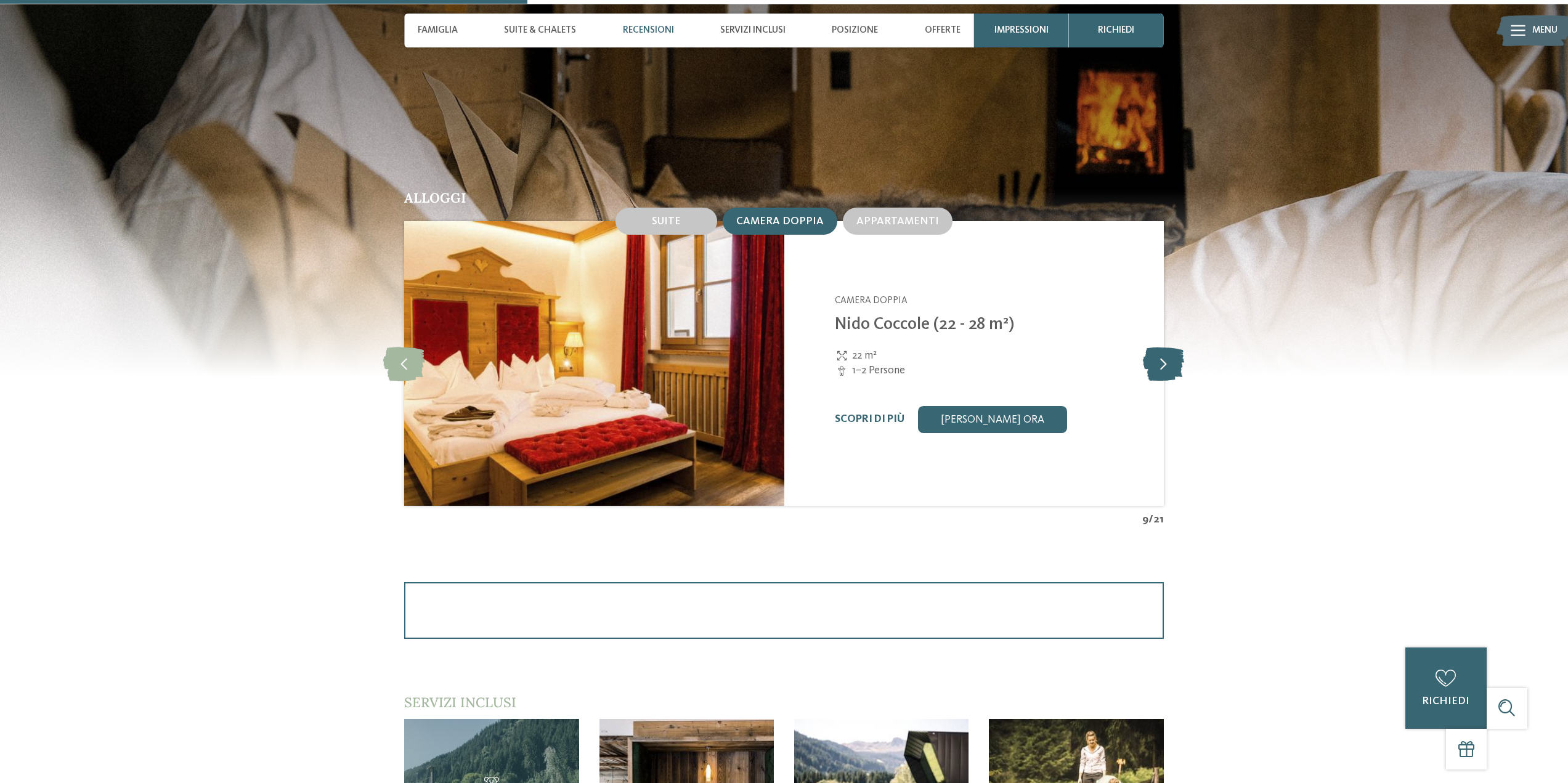
click at [1164, 357] on icon at bounding box center [1163, 363] width 41 height 34
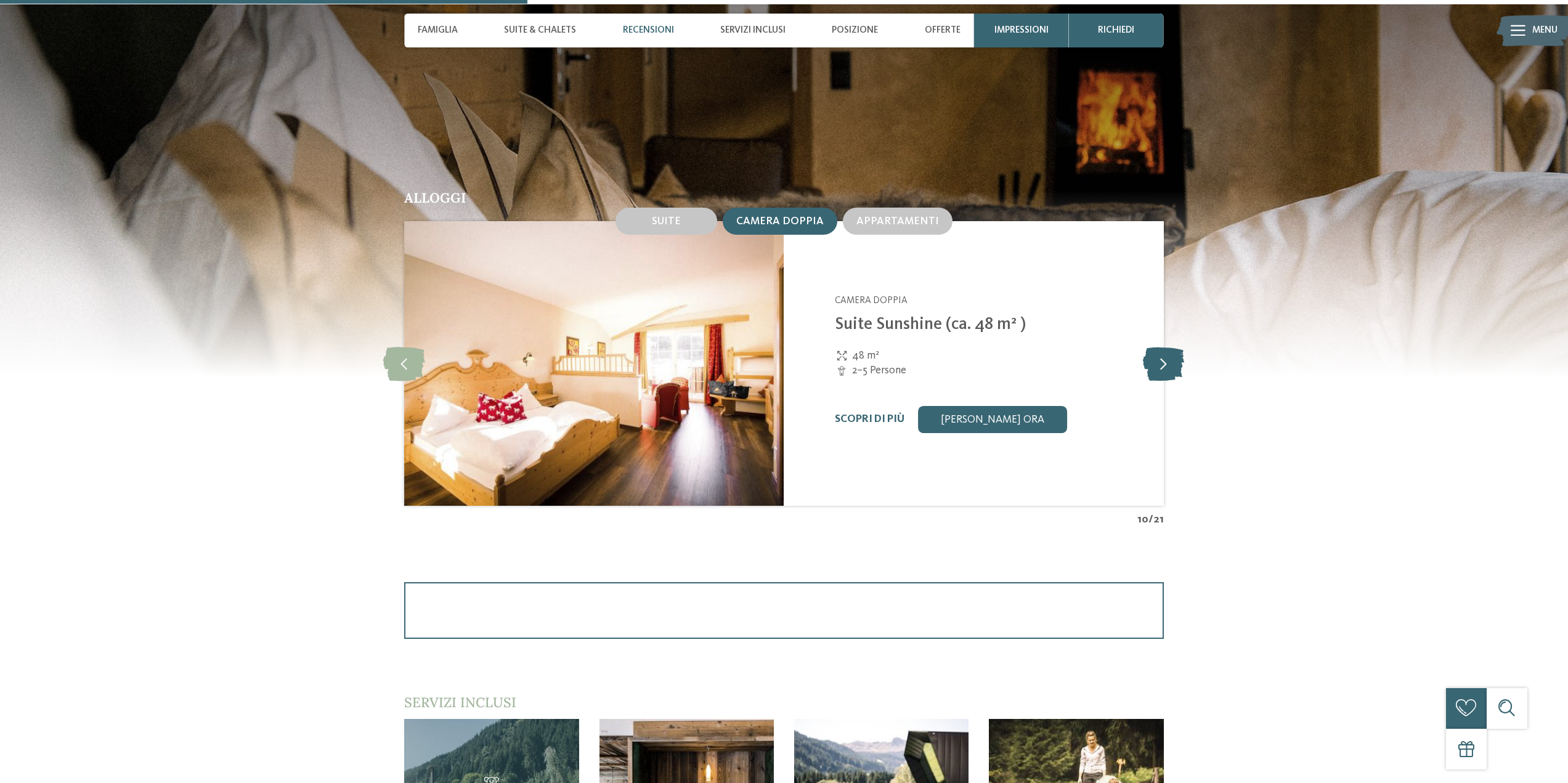
click at [1164, 357] on icon at bounding box center [1163, 363] width 41 height 34
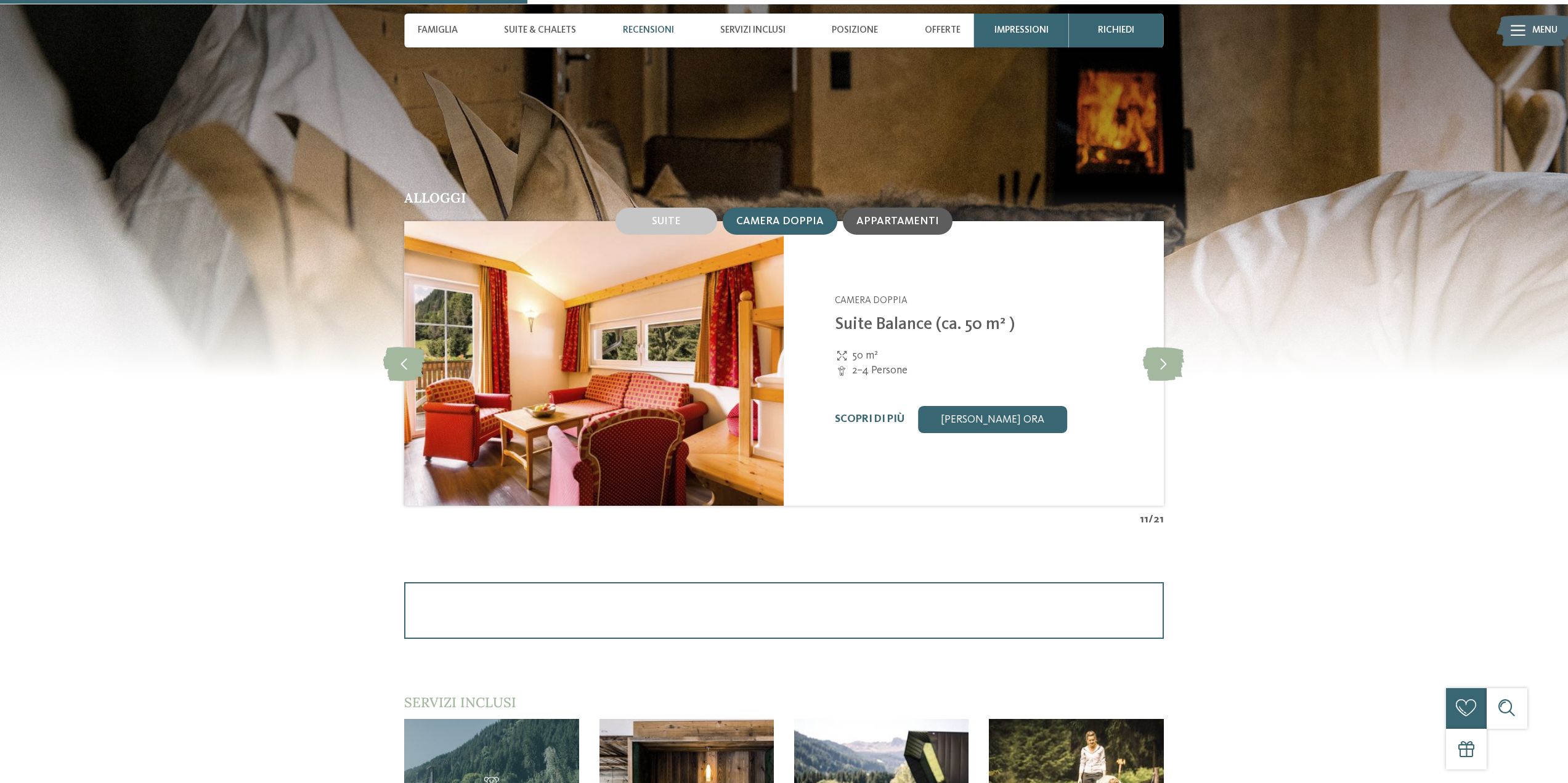
click at [928, 226] on div "Appartamenti" at bounding box center [897, 221] width 110 height 27
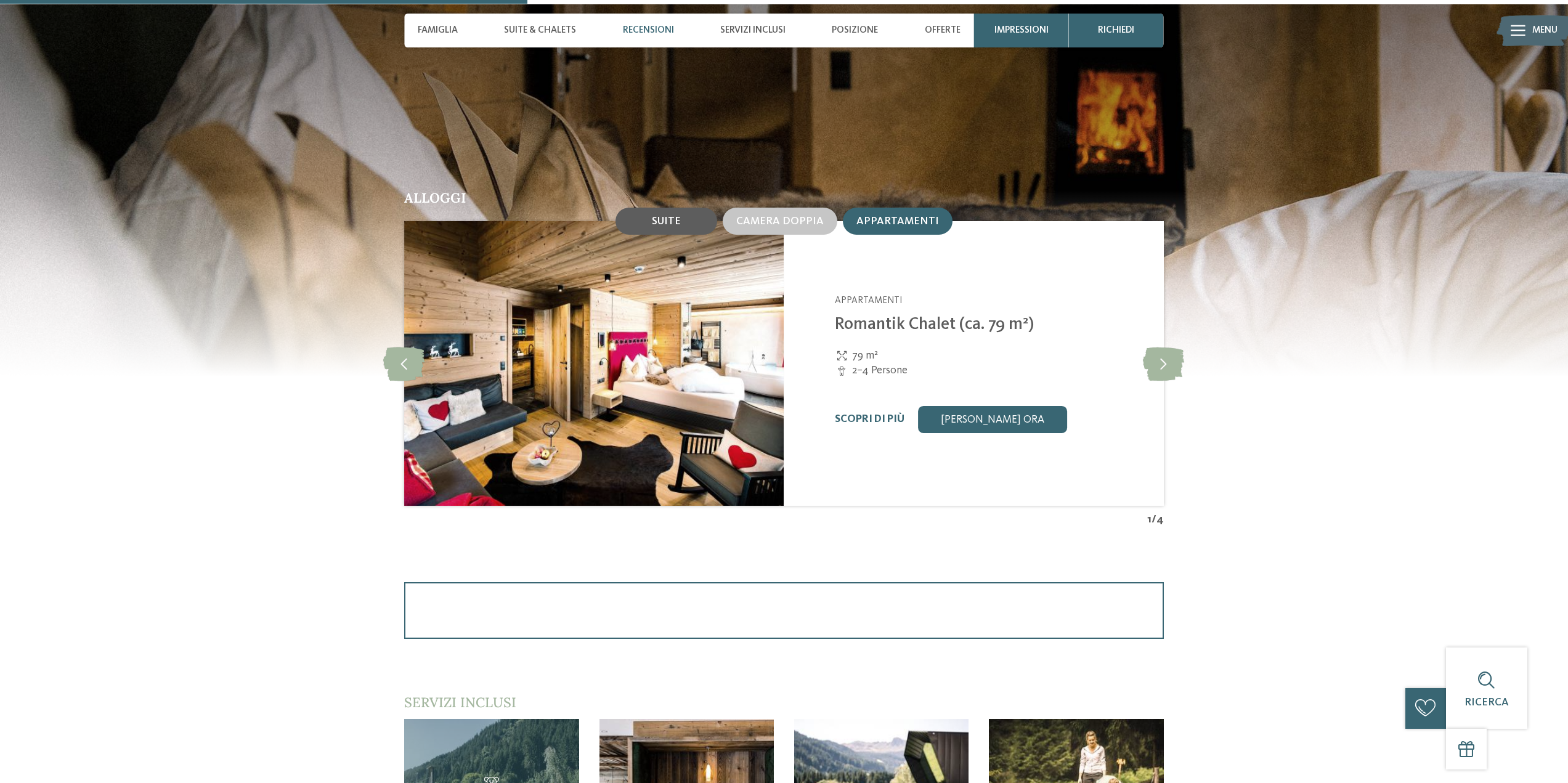
click at [654, 215] on div "Suite" at bounding box center [666, 221] width 102 height 27
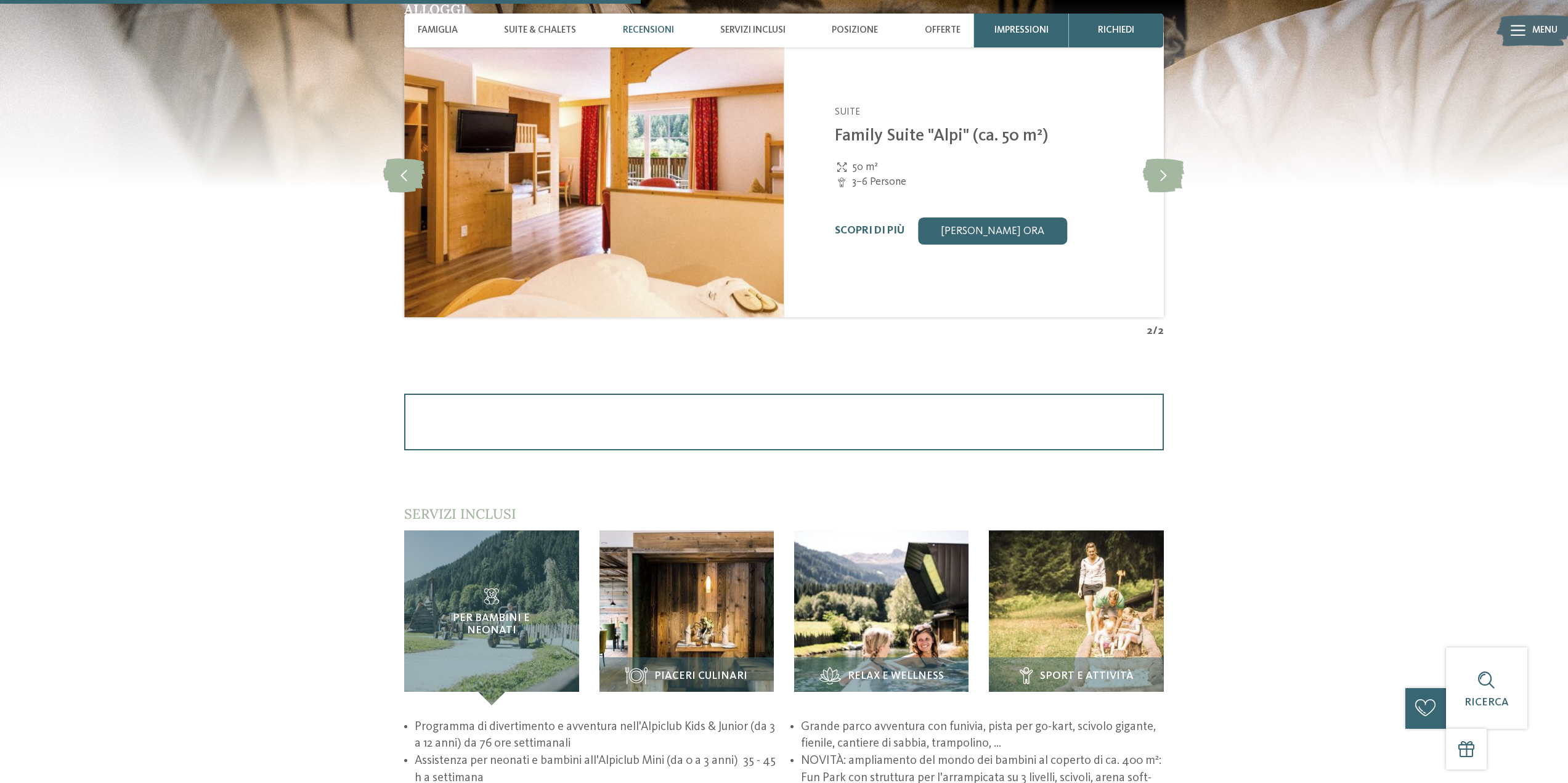
scroll to position [1664, 0]
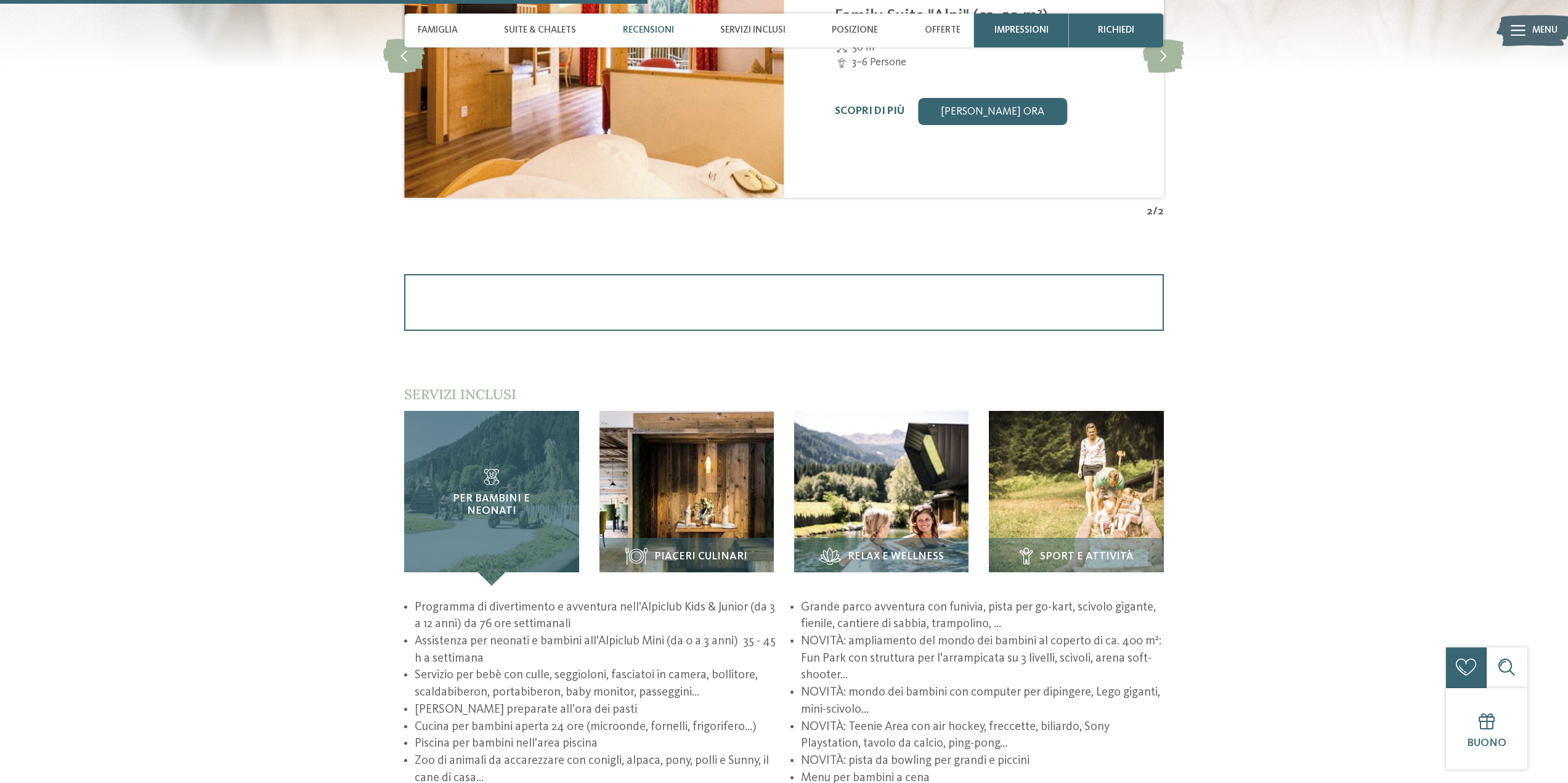
click at [491, 442] on div "Per bambini e neonati" at bounding box center [491, 498] width 175 height 175
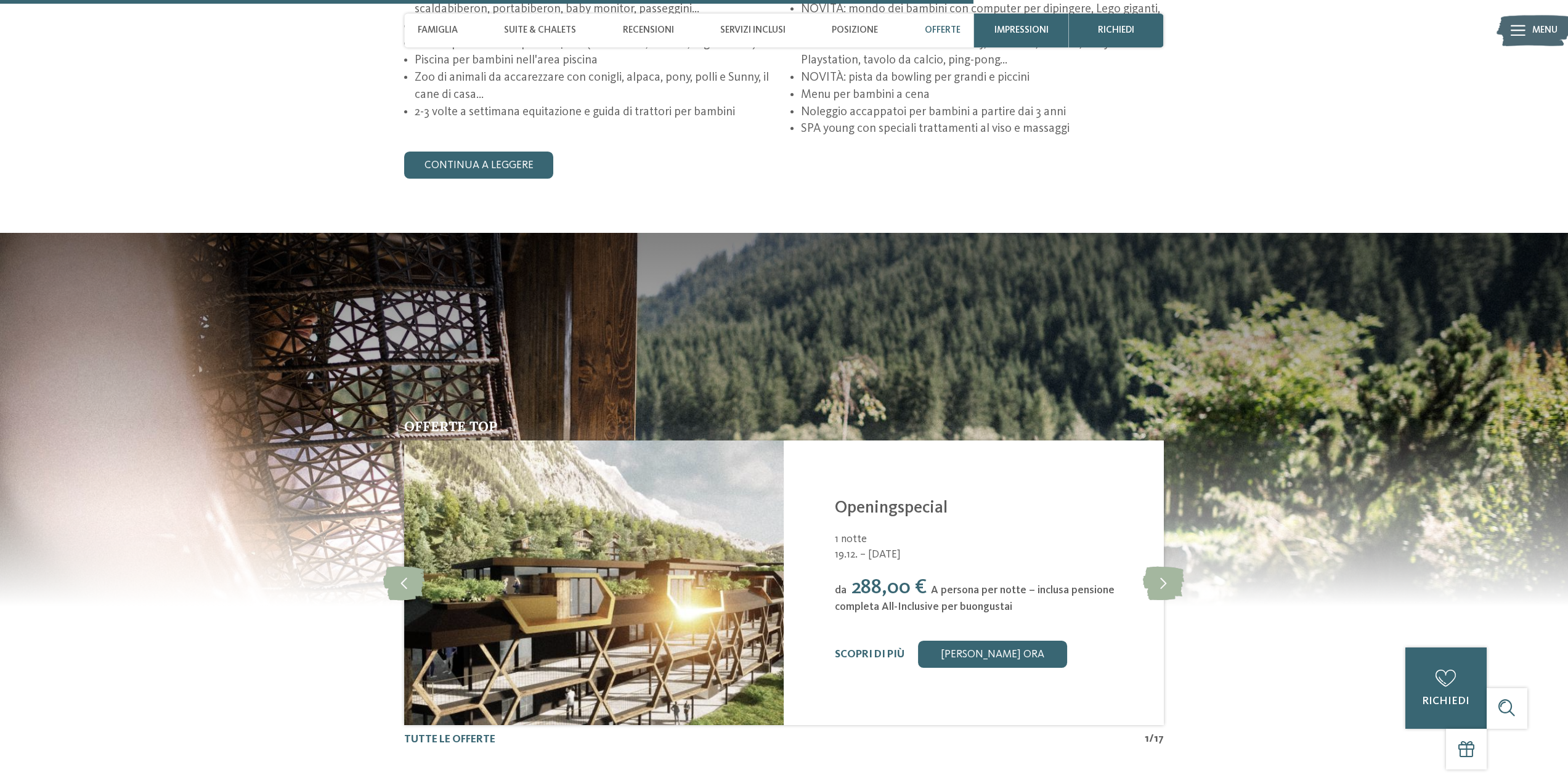
scroll to position [2526, 0]
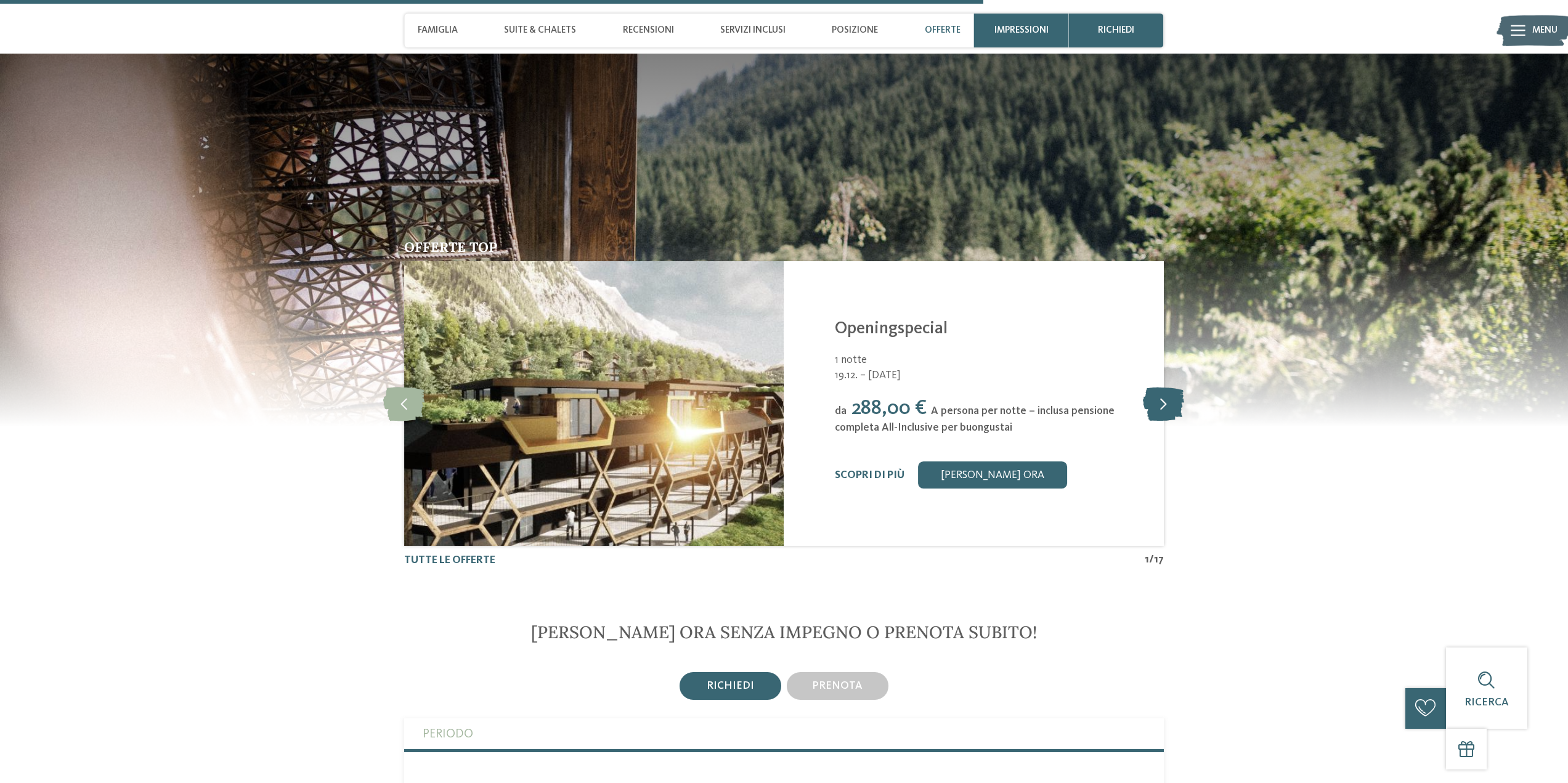
click at [1166, 395] on icon at bounding box center [1163, 404] width 41 height 34
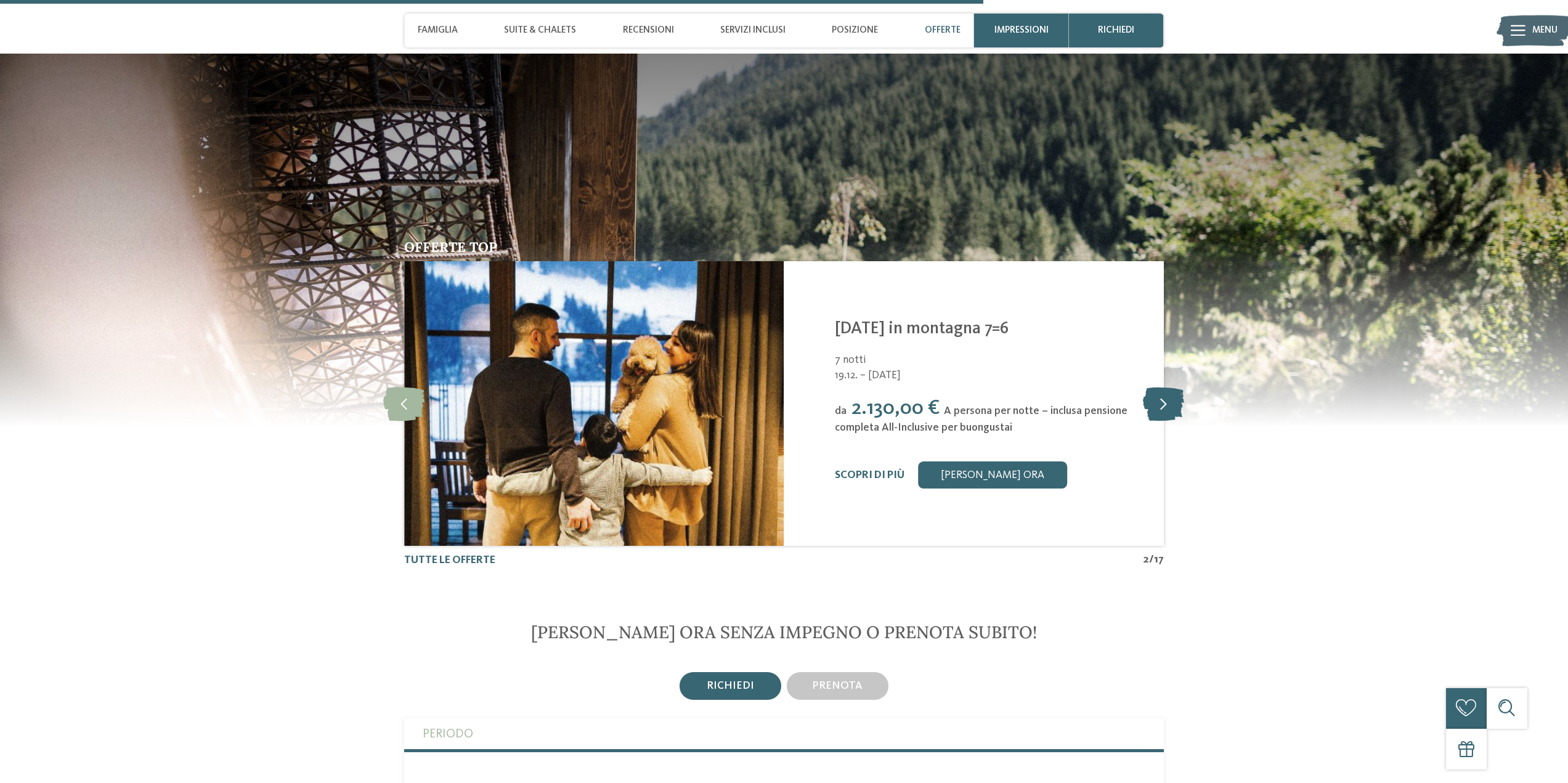
click at [1166, 394] on icon at bounding box center [1163, 404] width 41 height 34
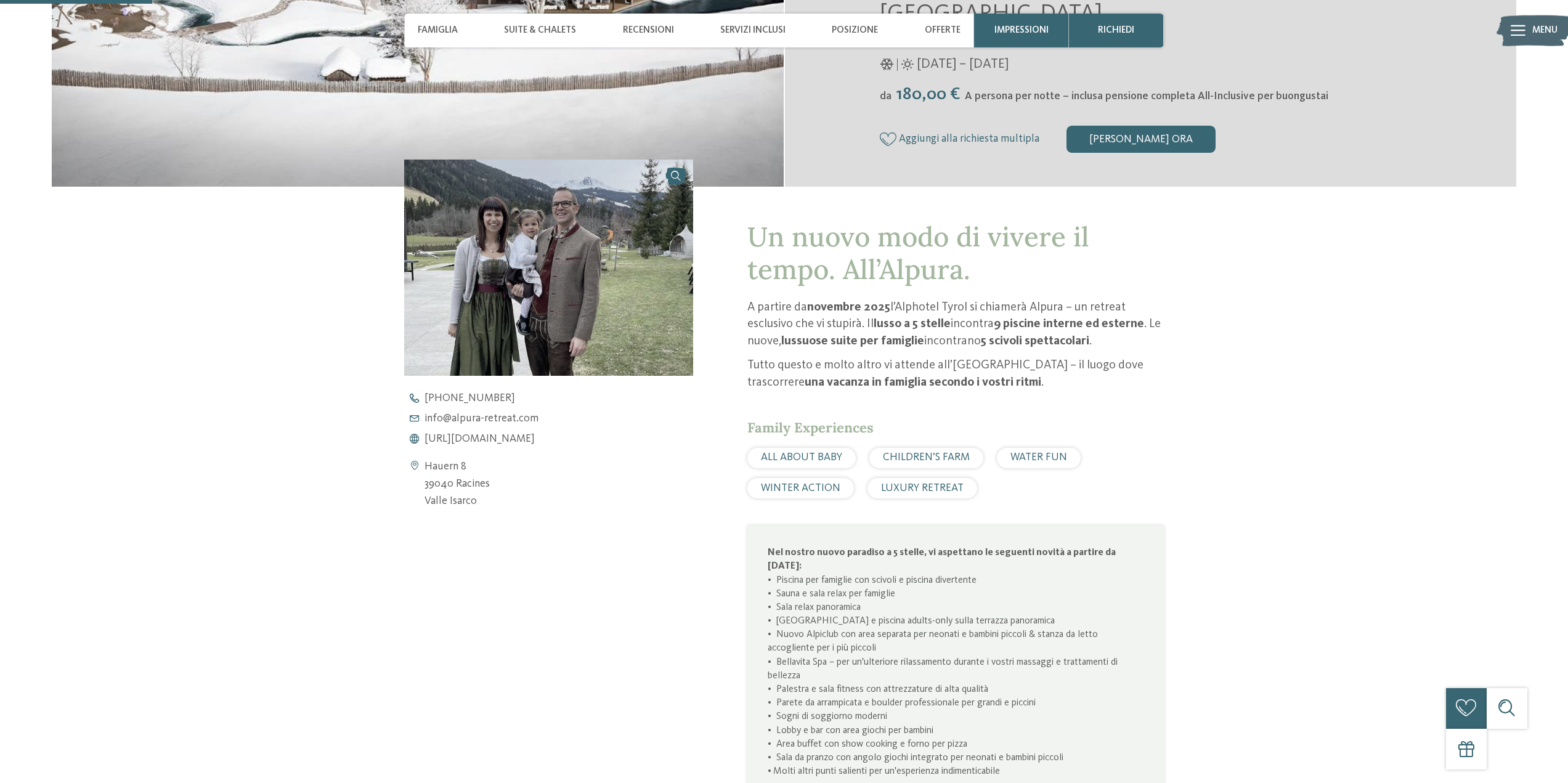
scroll to position [62, 0]
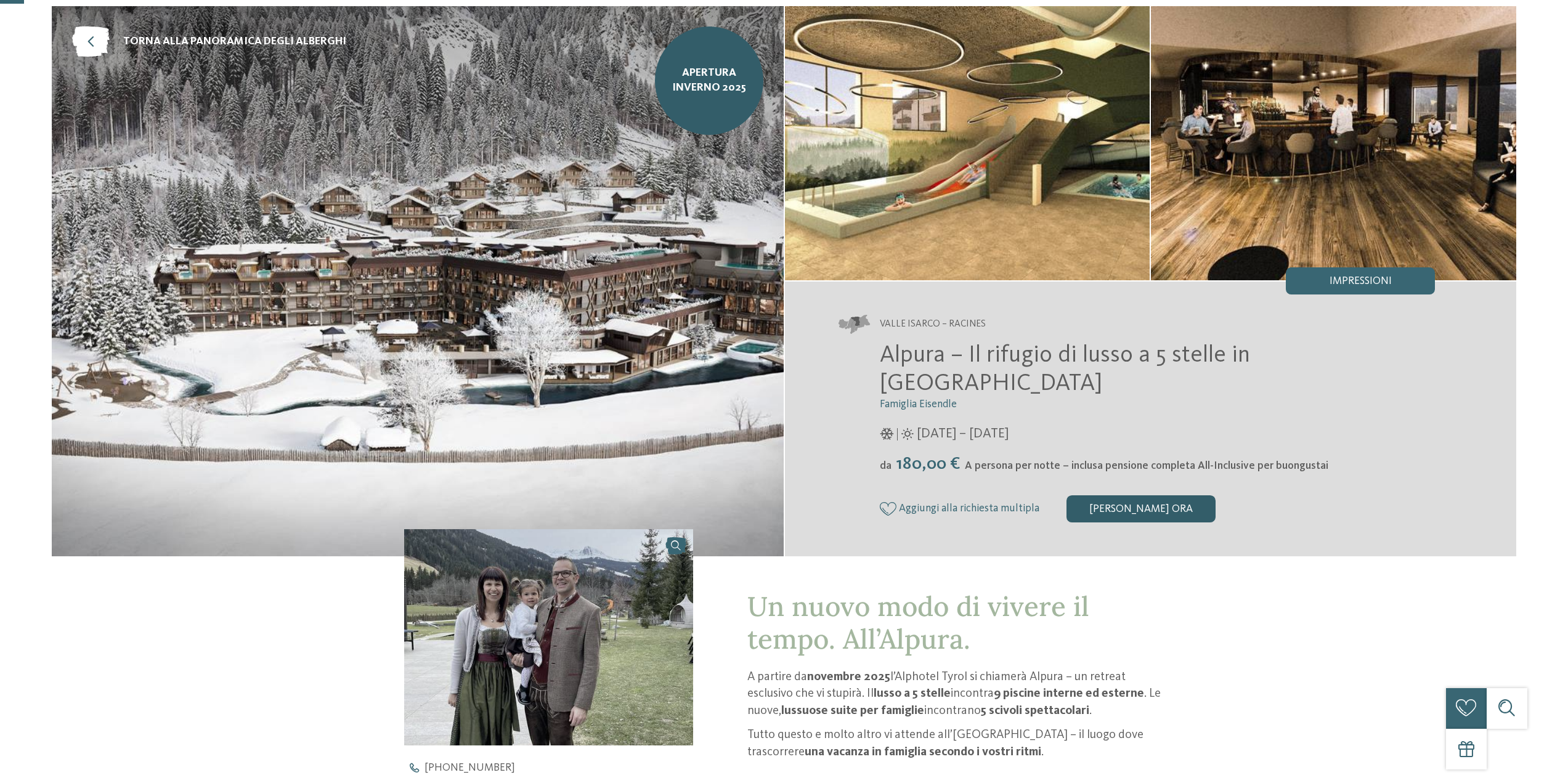
click at [1162, 500] on div "[PERSON_NAME] ora" at bounding box center [1140, 509] width 149 height 27
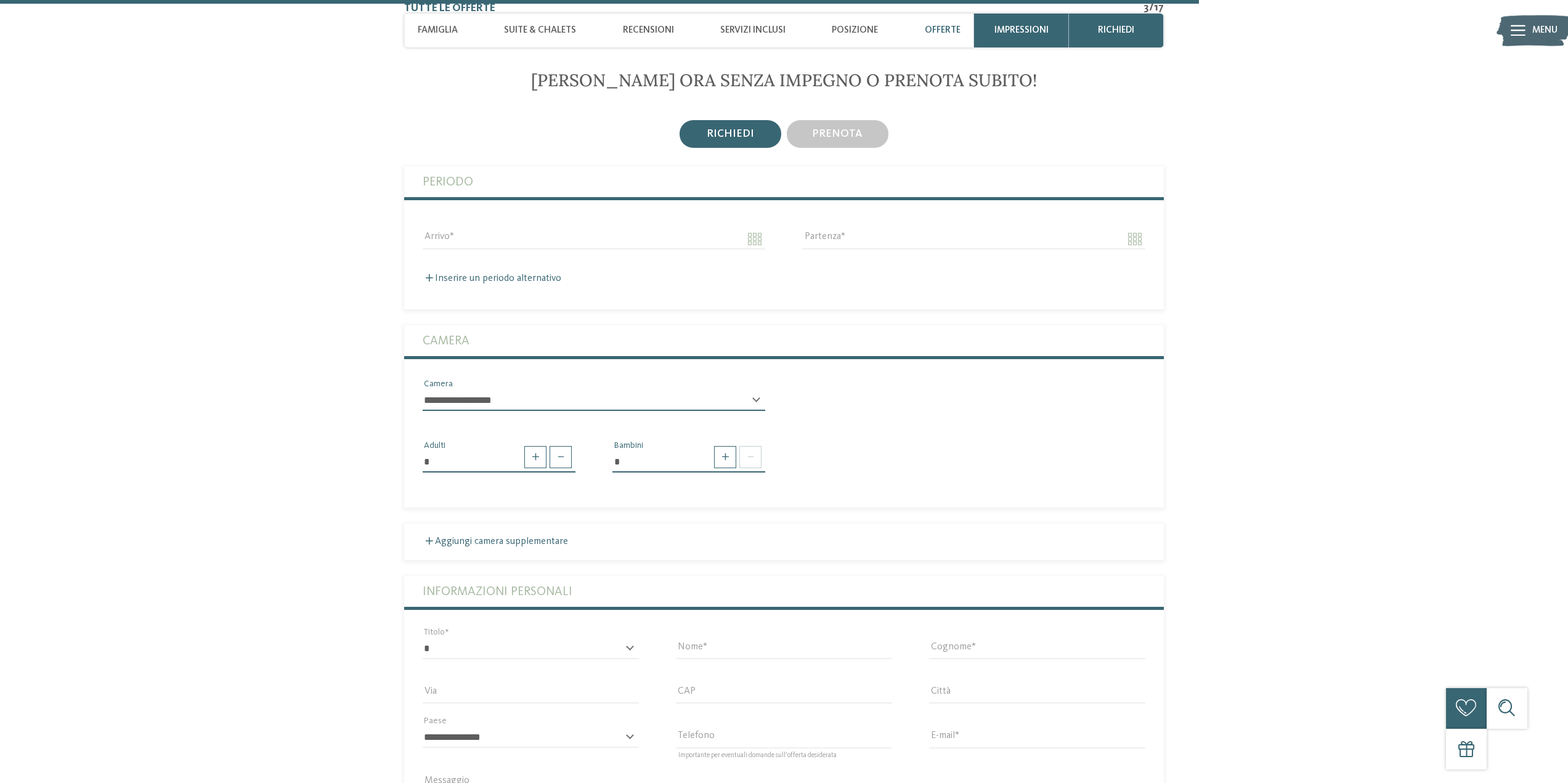
scroll to position [3080, 0]
click at [832, 122] on div "prenota" at bounding box center [837, 132] width 102 height 27
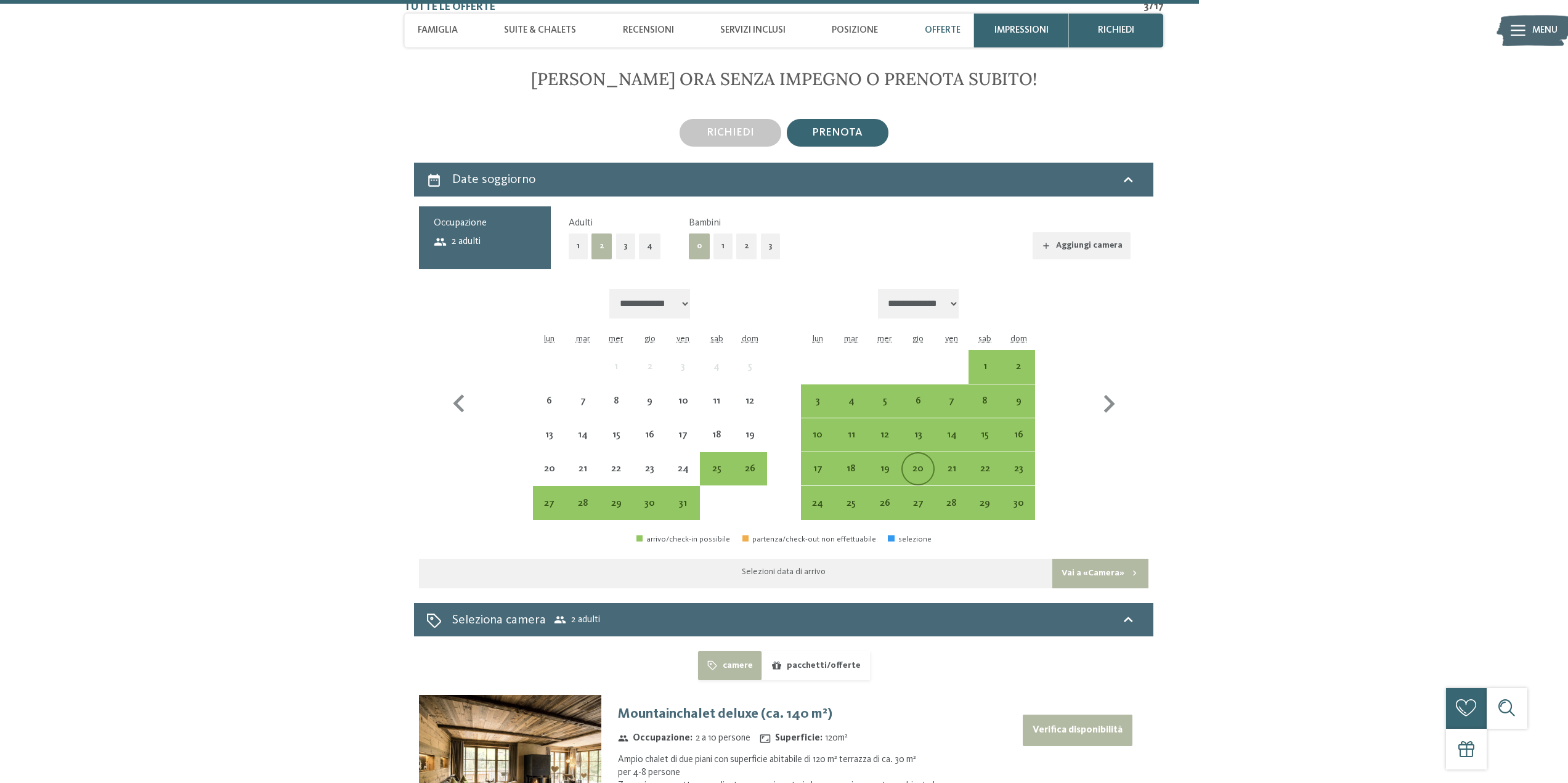
click at [923, 461] on div "20" at bounding box center [917, 469] width 31 height 31
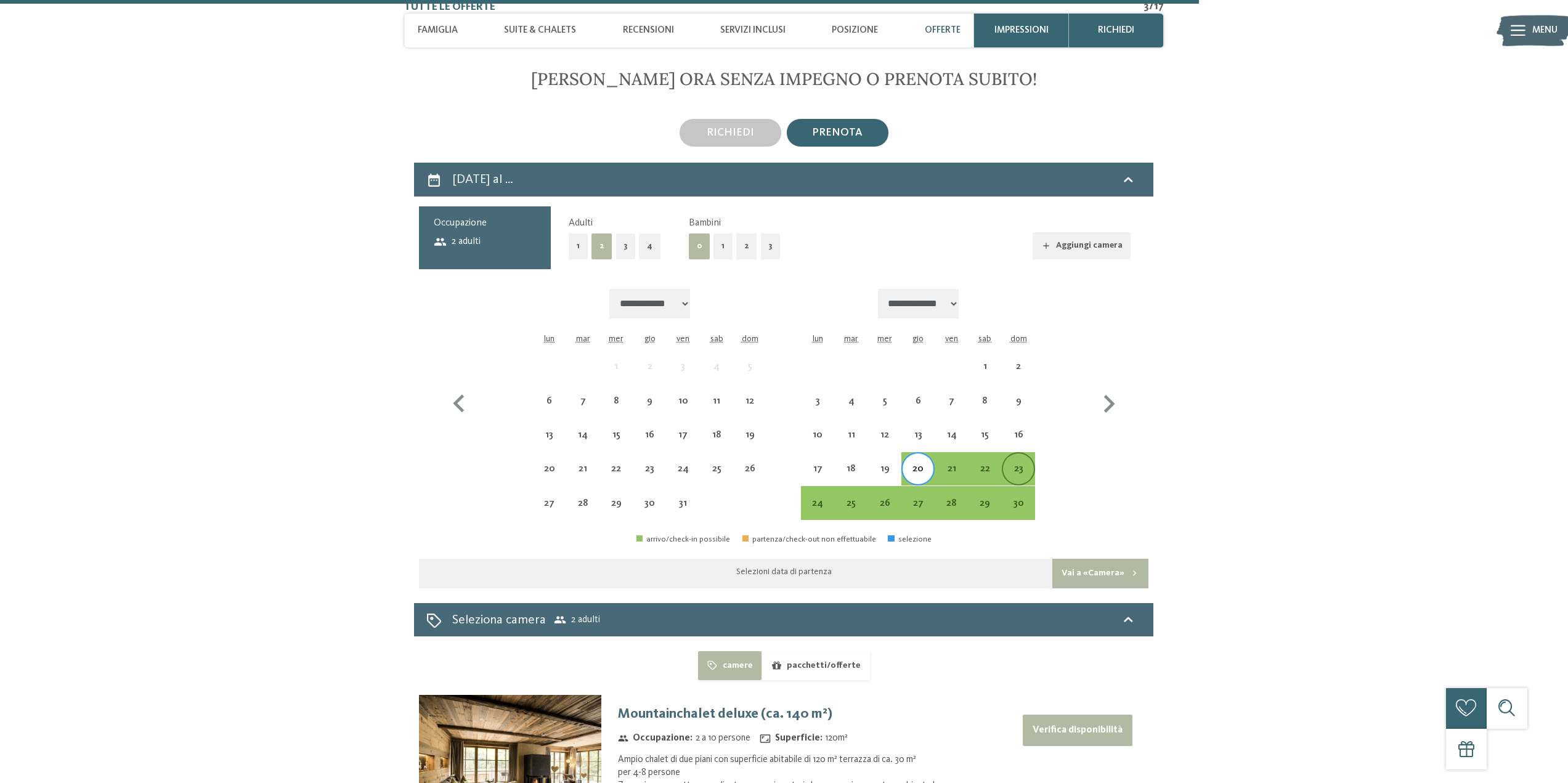
click at [1024, 470] on div "23" at bounding box center [1018, 479] width 31 height 31
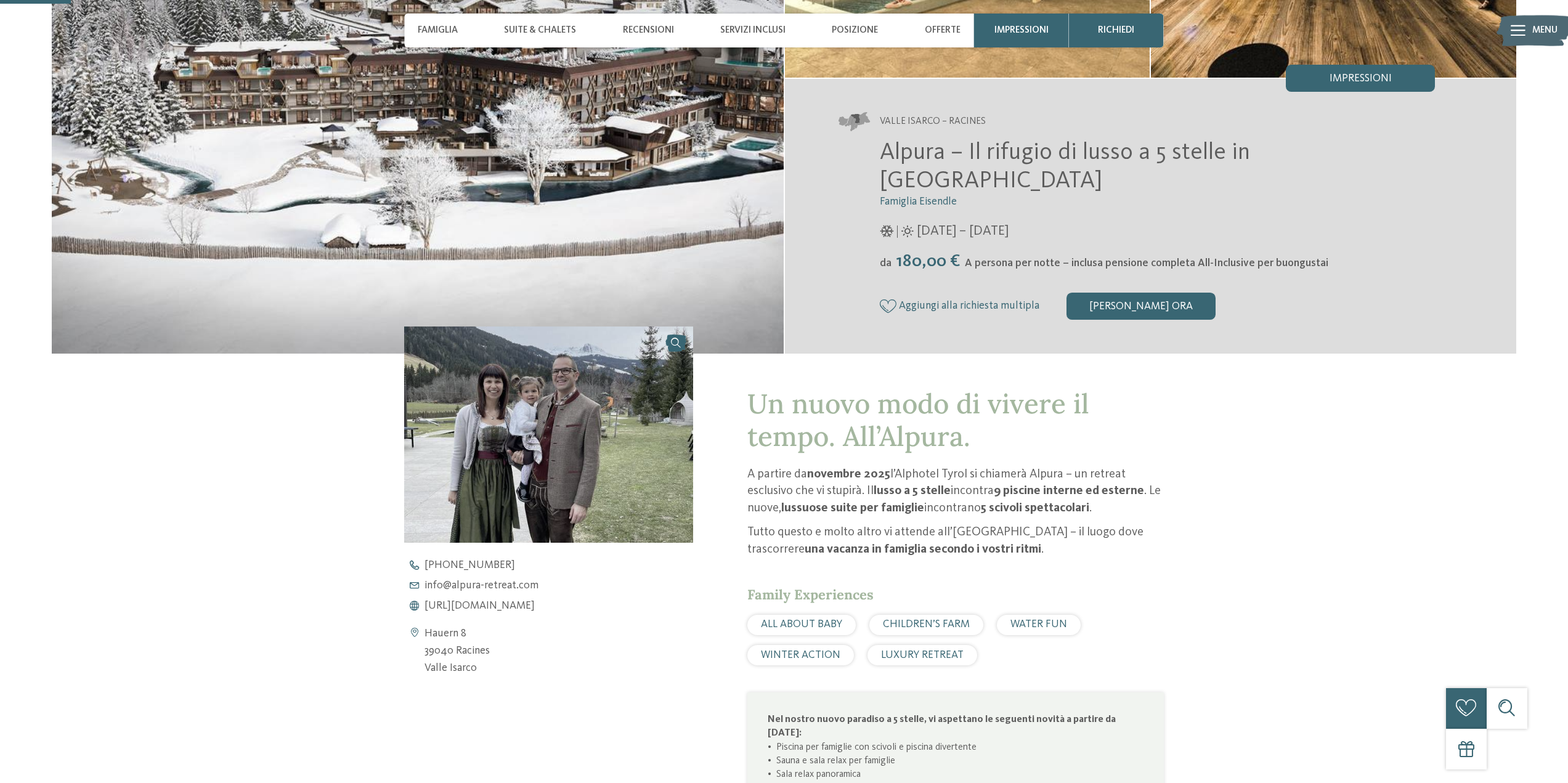
scroll to position [144, 0]
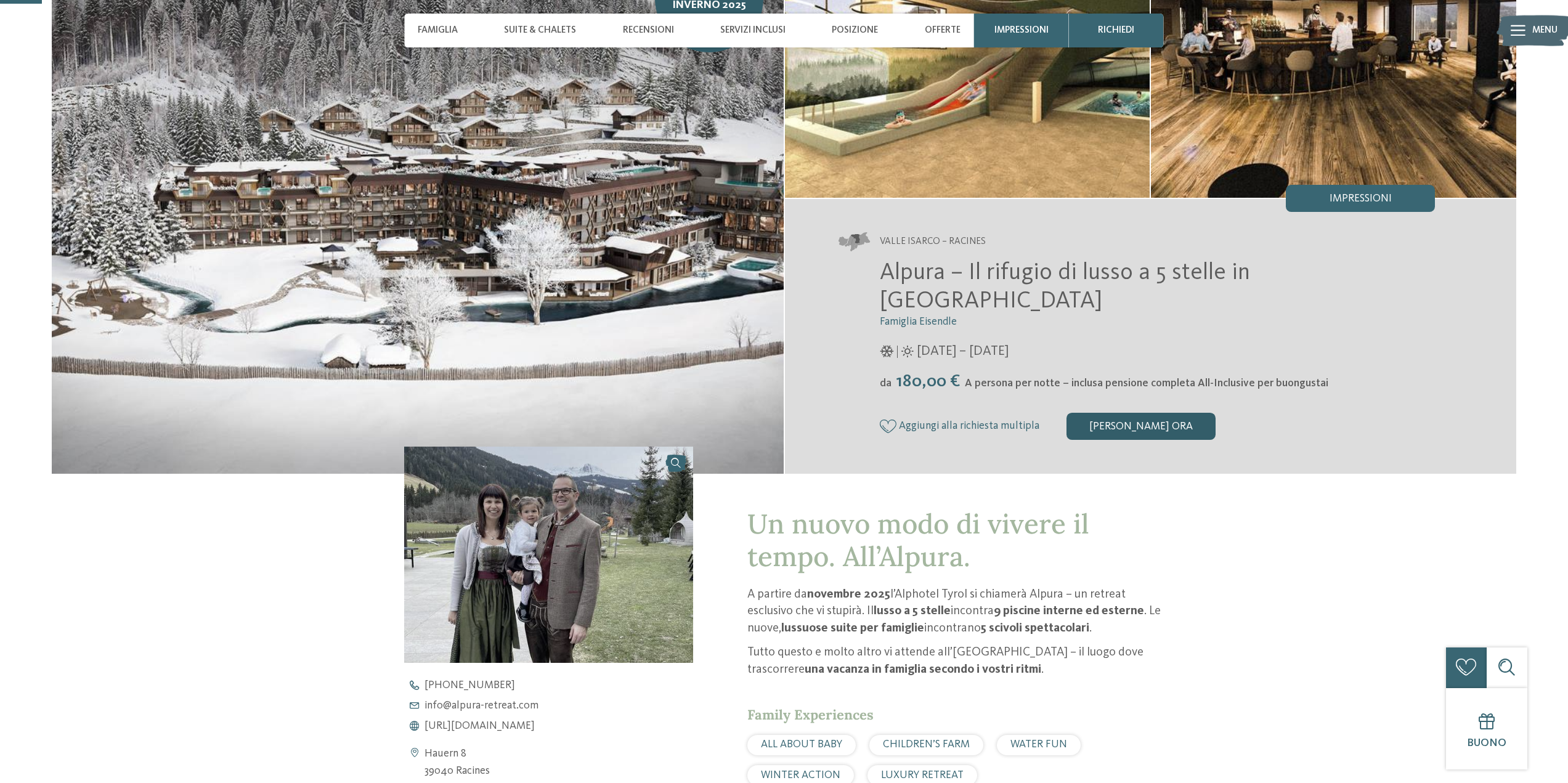
click at [1149, 413] on div "[PERSON_NAME] ora" at bounding box center [1140, 426] width 149 height 27
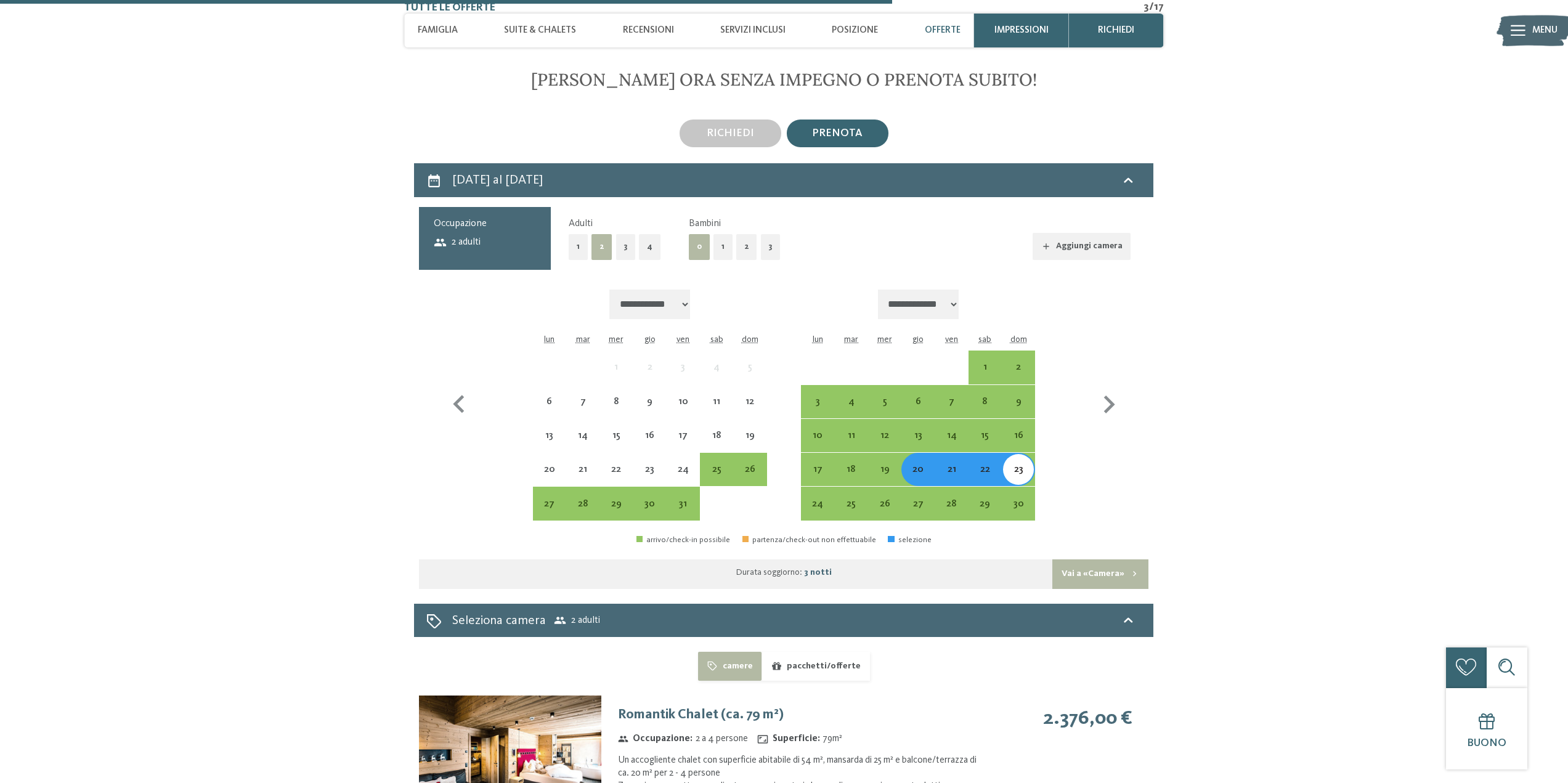
scroll to position [3080, 0]
click at [1056, 186] on div "20 novembre al 23 novembre 2025" at bounding box center [783, 179] width 714 height 18
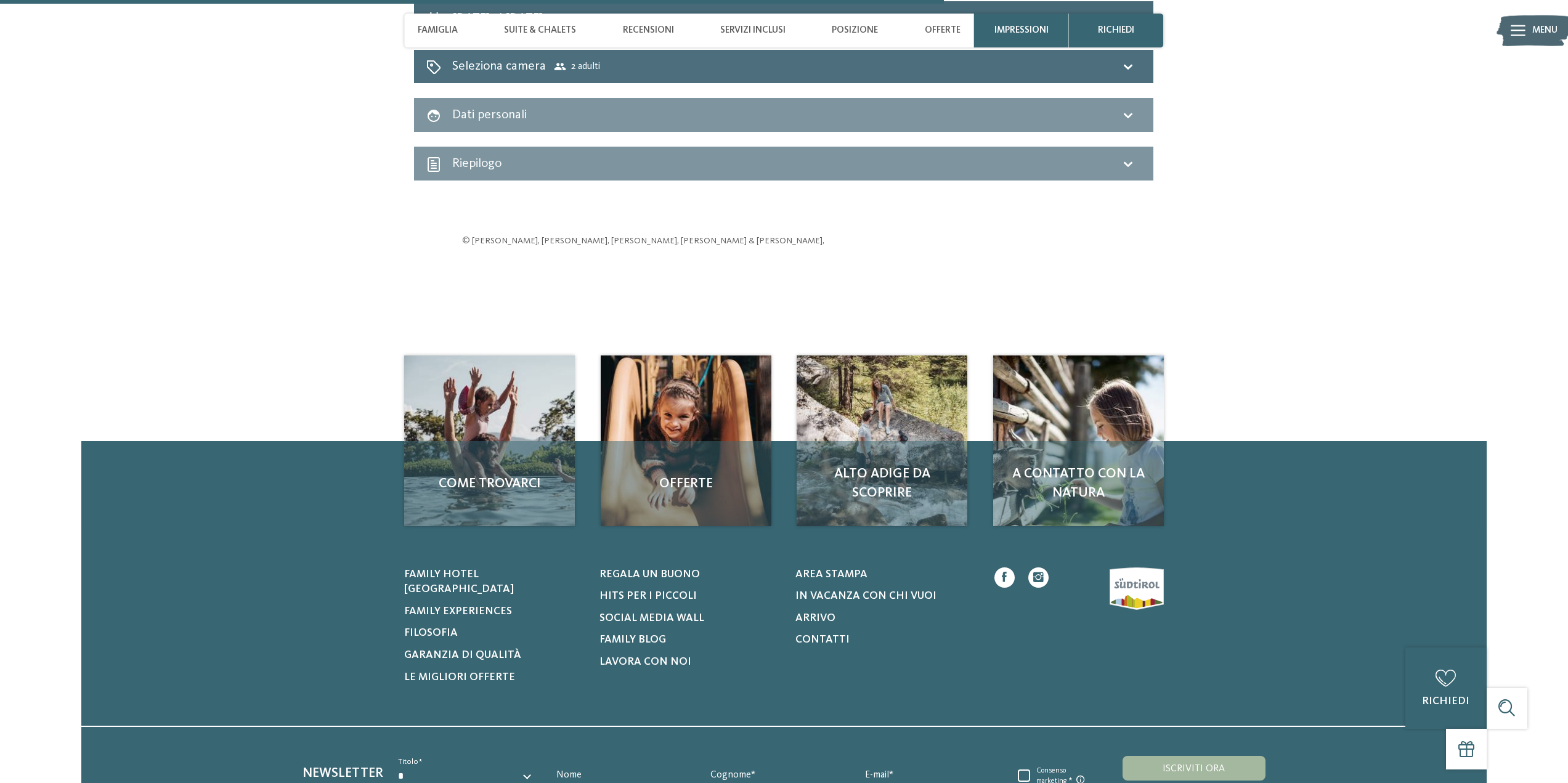
click at [1123, 72] on icon at bounding box center [1128, 66] width 15 height 15
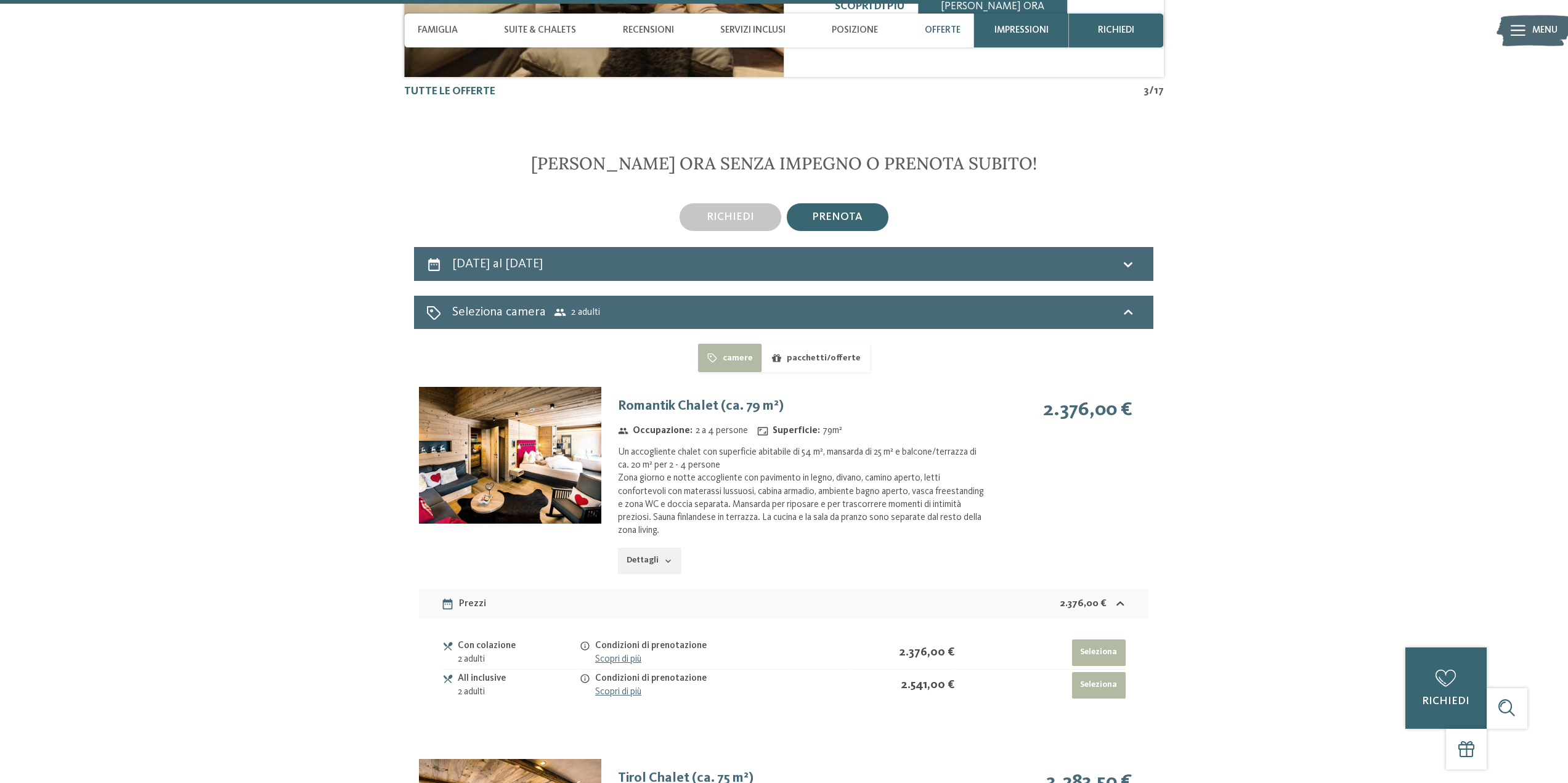
scroll to position [2995, 0]
drag, startPoint x: 826, startPoint y: 369, endPoint x: 821, endPoint y: 358, distance: 12.1
click at [823, 363] on button "pacchetti/offerte" at bounding box center [815, 359] width 108 height 29
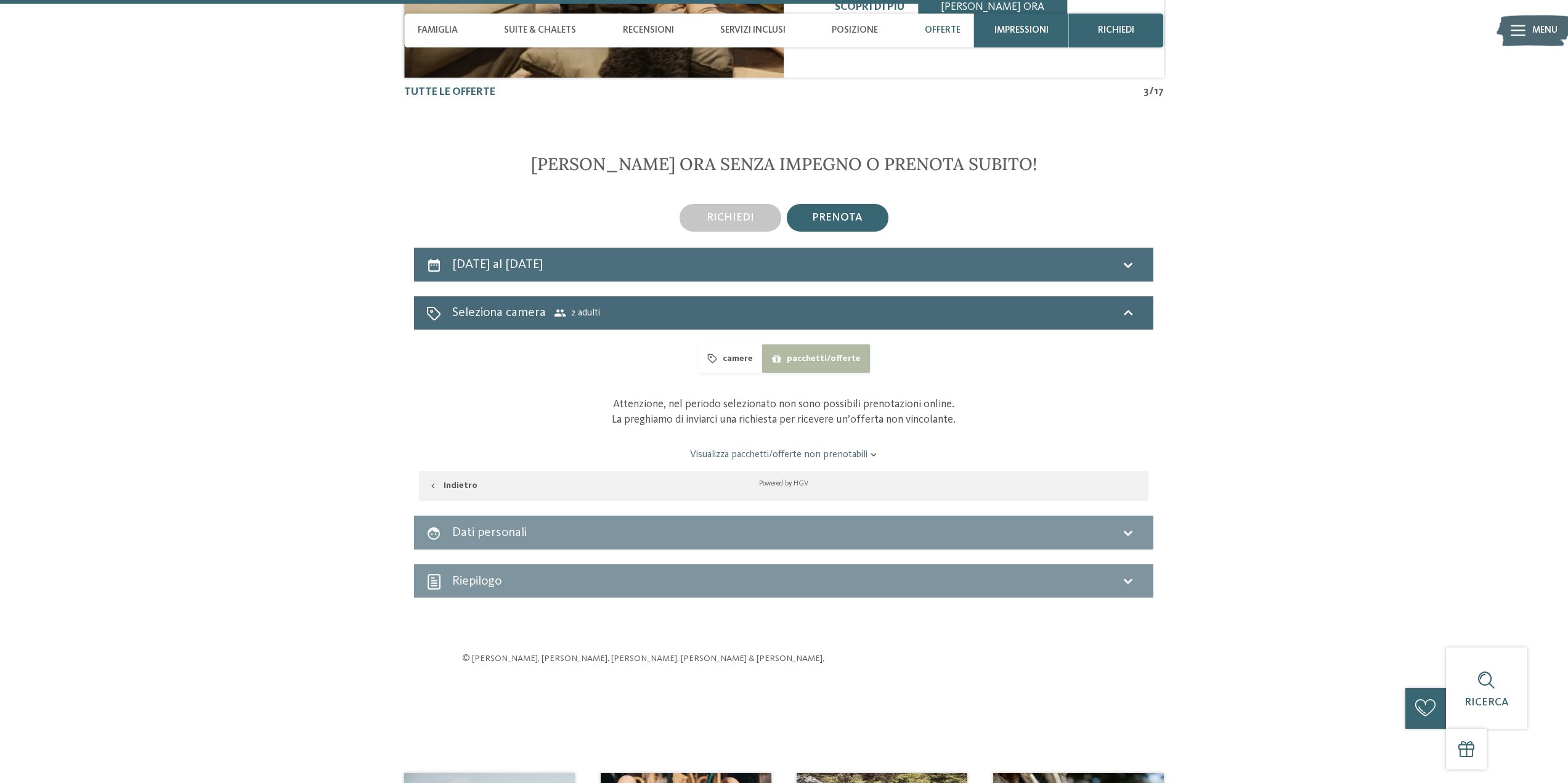
click at [1135, 262] on icon at bounding box center [1128, 265] width 15 height 15
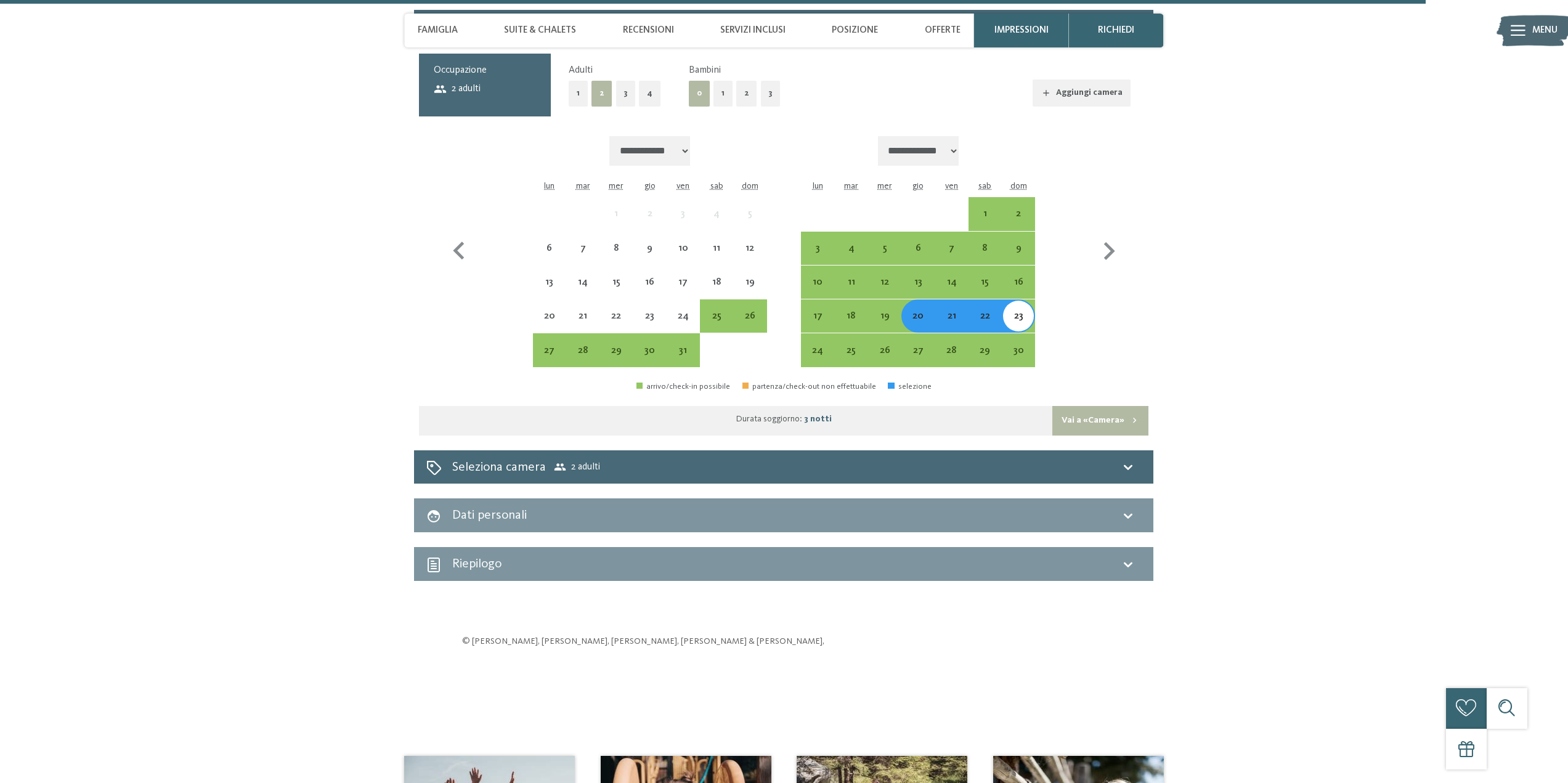
scroll to position [3118, 0]
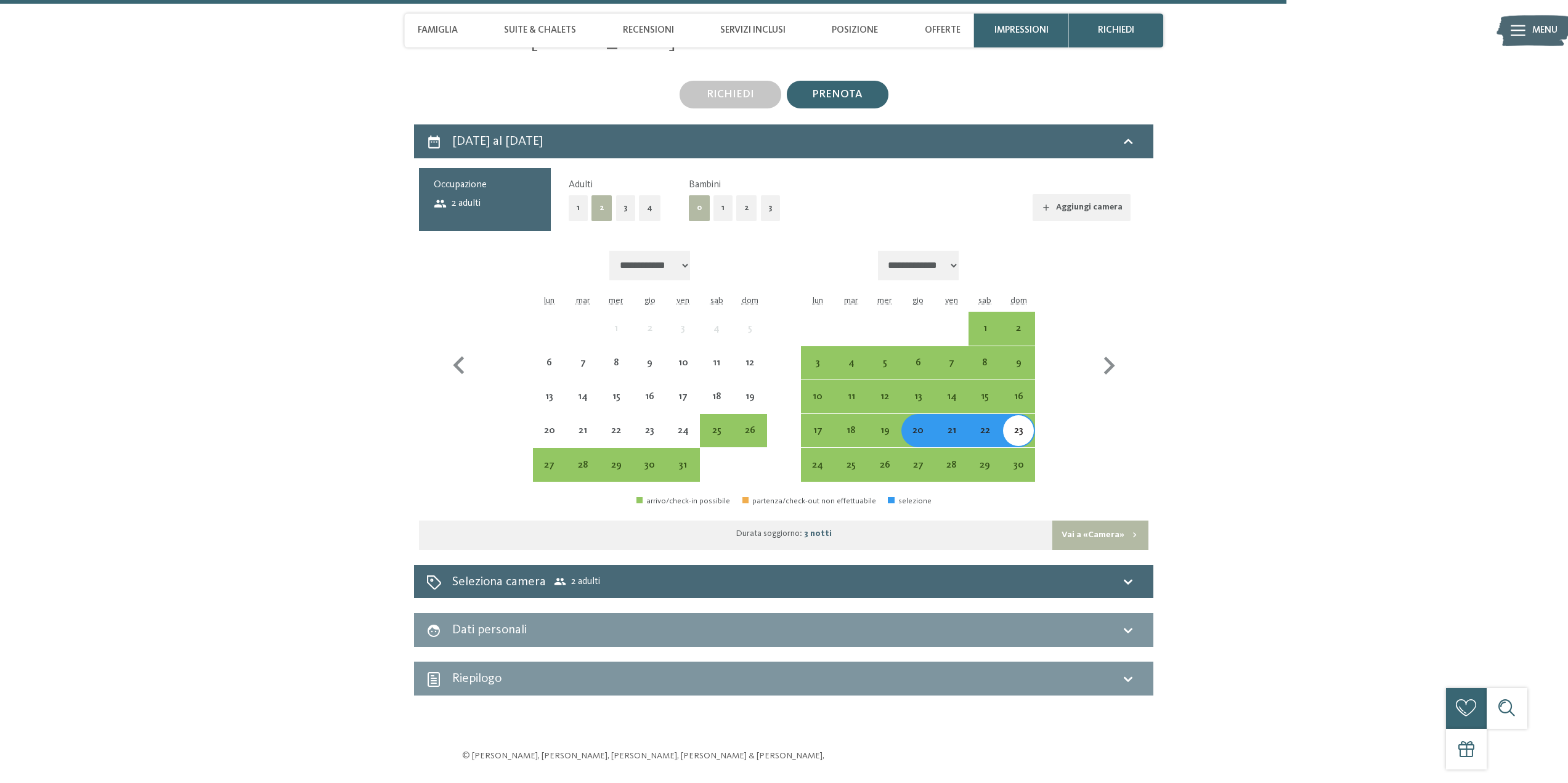
click at [455, 197] on span "2 adulti" at bounding box center [457, 203] width 47 height 13
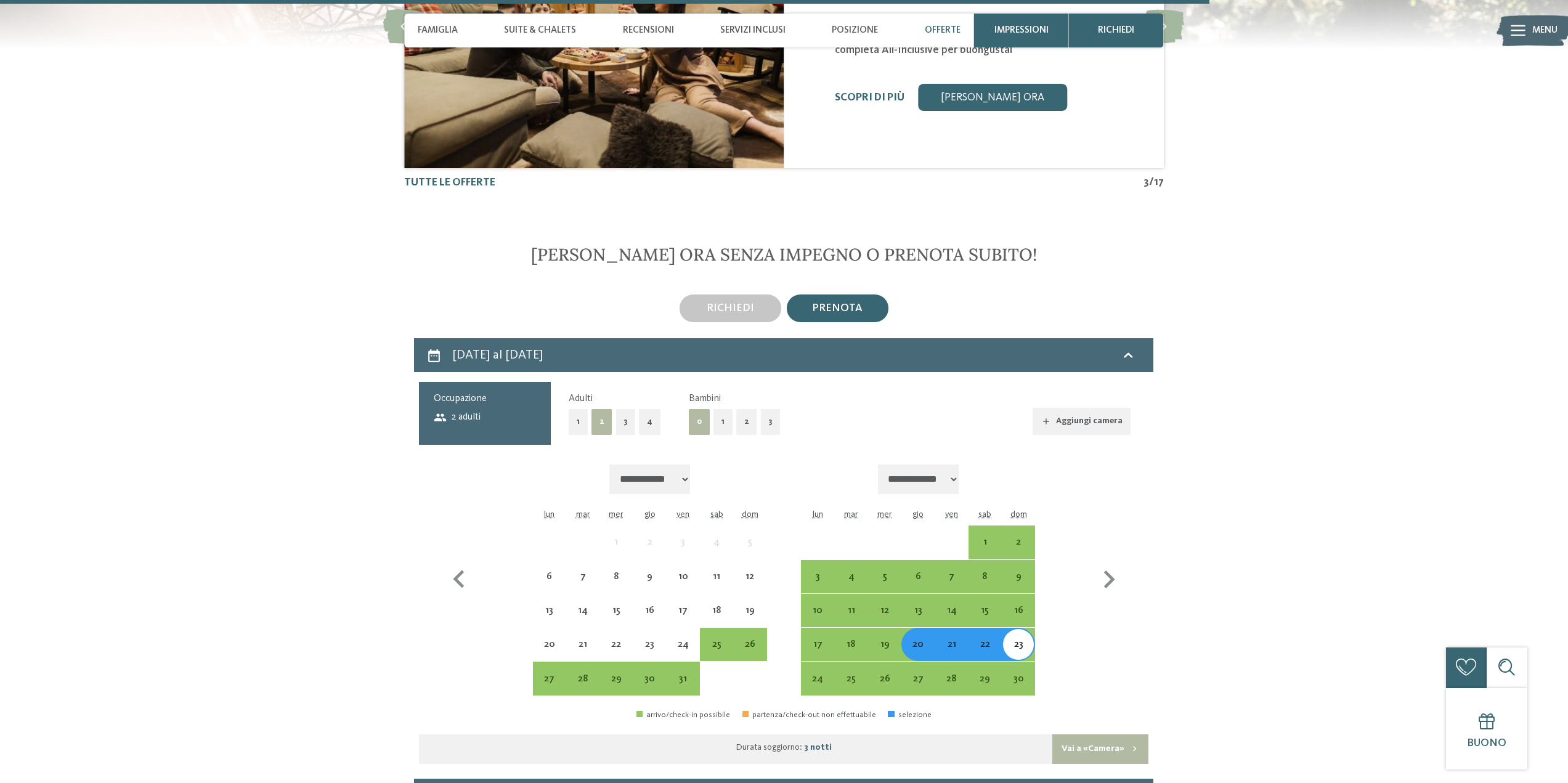
scroll to position [2933, 0]
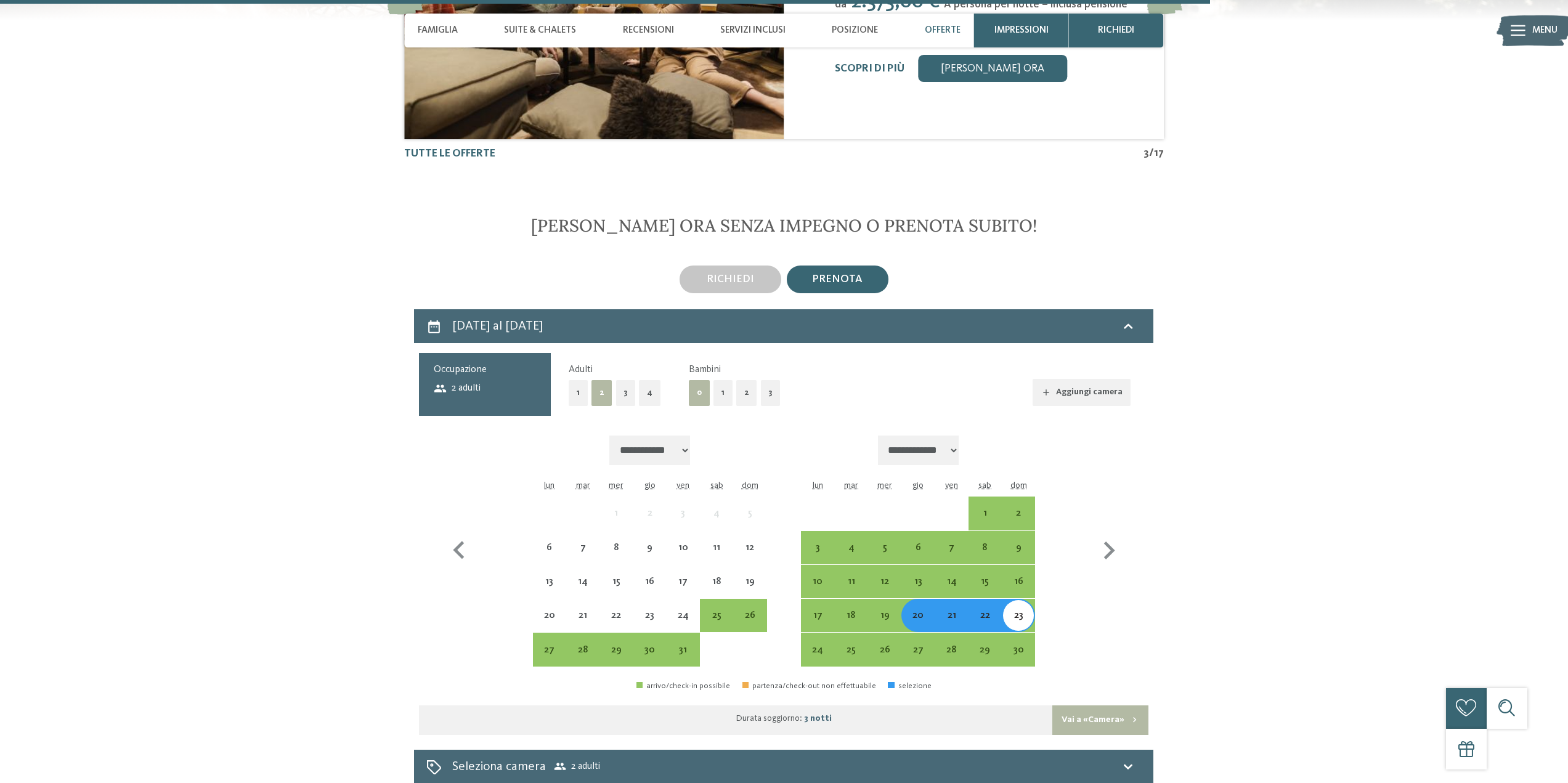
click at [739, 392] on button "2" at bounding box center [747, 393] width 21 height 25
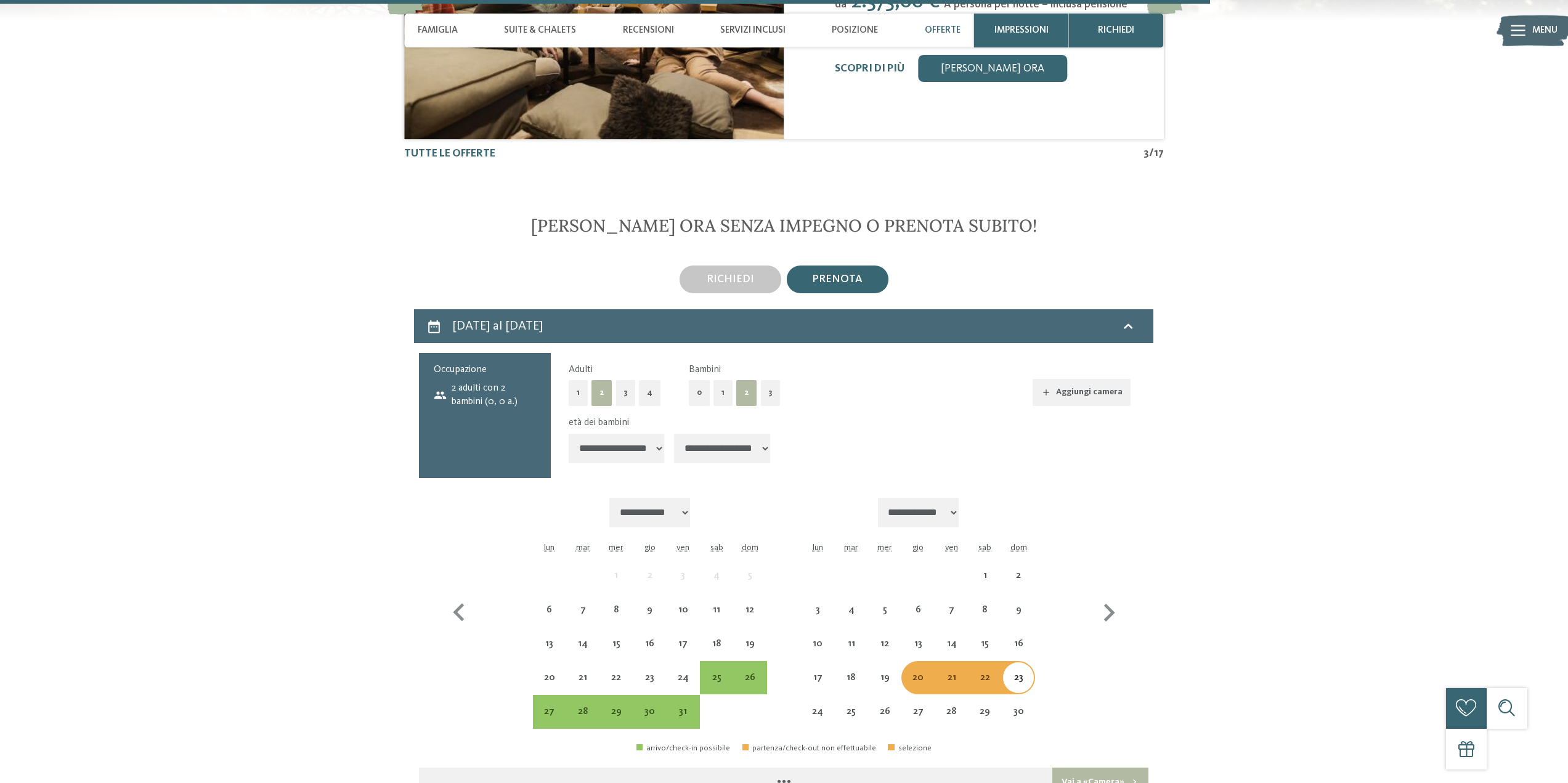
click at [619, 441] on select "**********" at bounding box center [616, 448] width 96 height 30
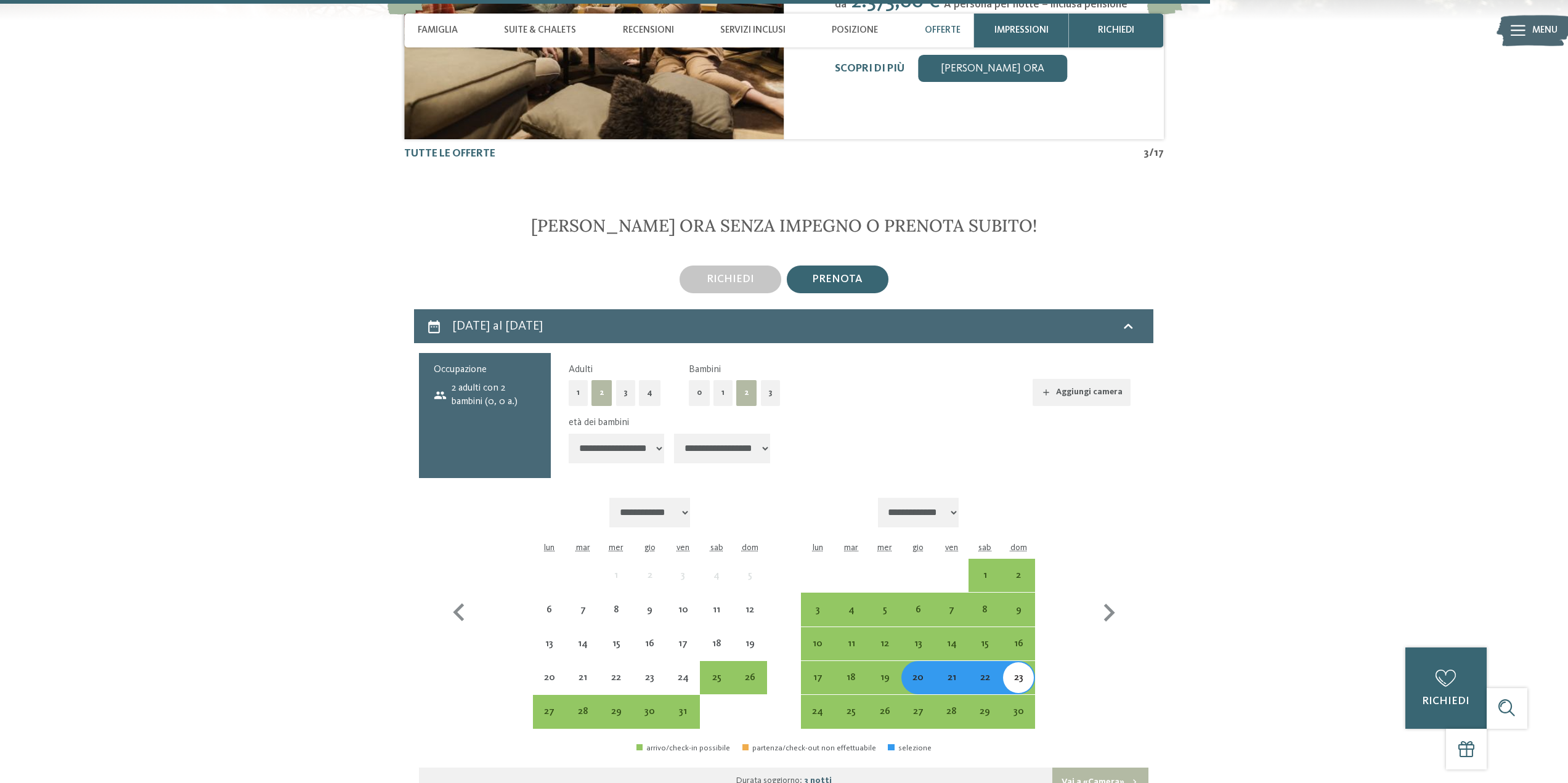
click at [568, 434] on select "**********" at bounding box center [616, 448] width 96 height 30
click at [738, 449] on select "**********" at bounding box center [722, 448] width 96 height 30
select select "*"
click at [676, 434] on select "**********" at bounding box center [722, 448] width 96 height 30
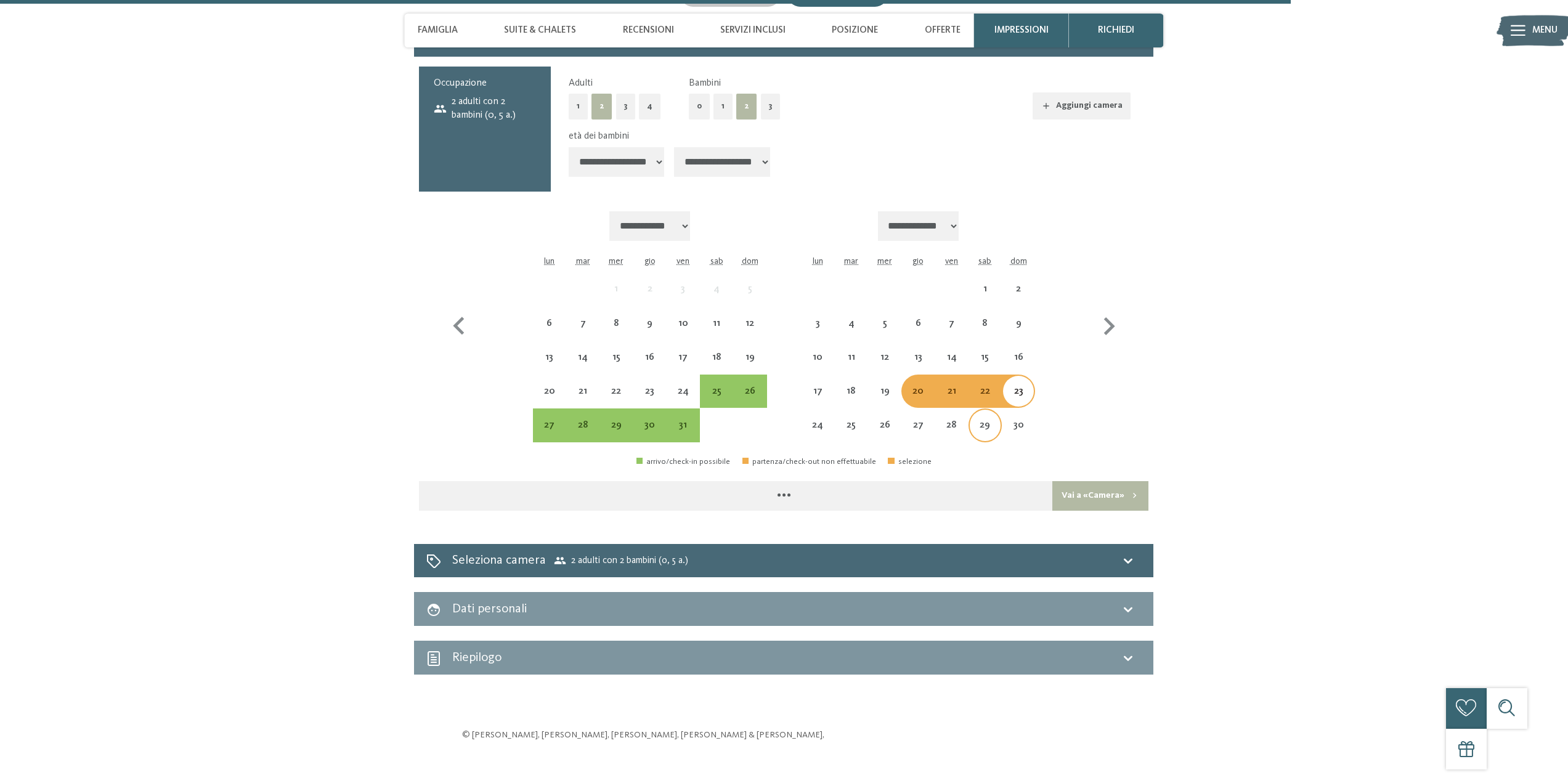
scroll to position [3242, 0]
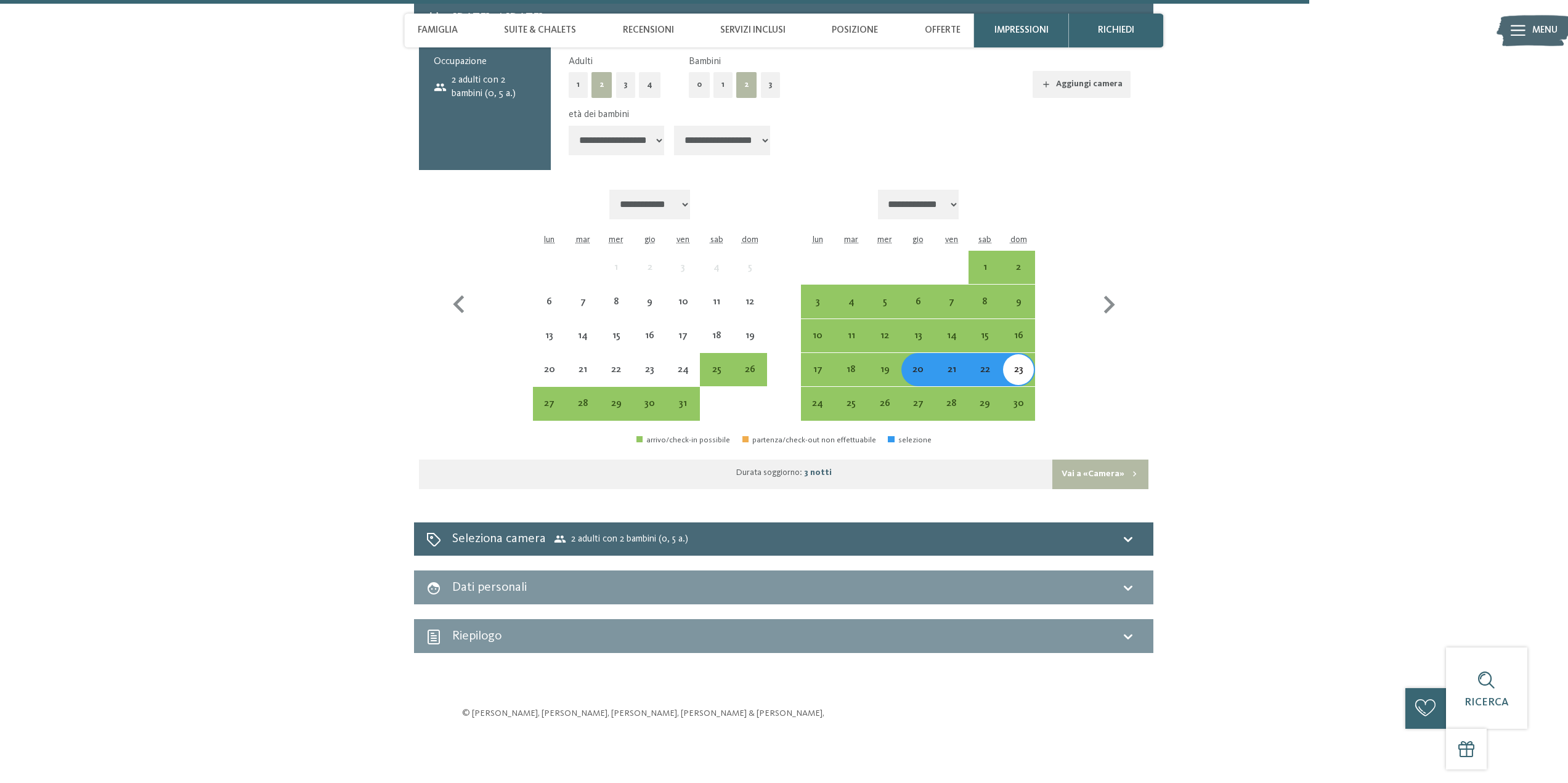
click at [1115, 474] on button "Vai a «Camera»" at bounding box center [1100, 474] width 96 height 30
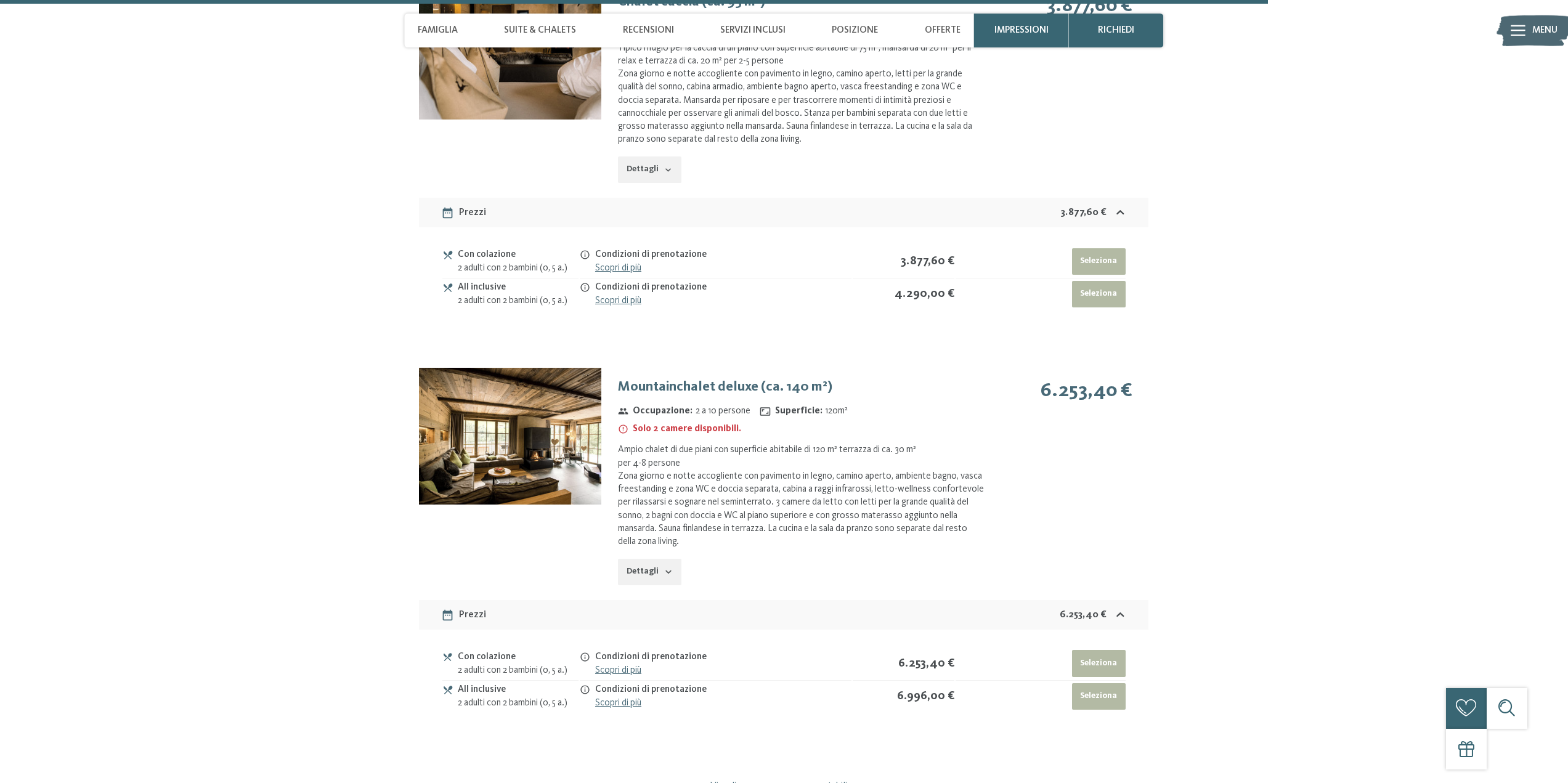
scroll to position [4166, 0]
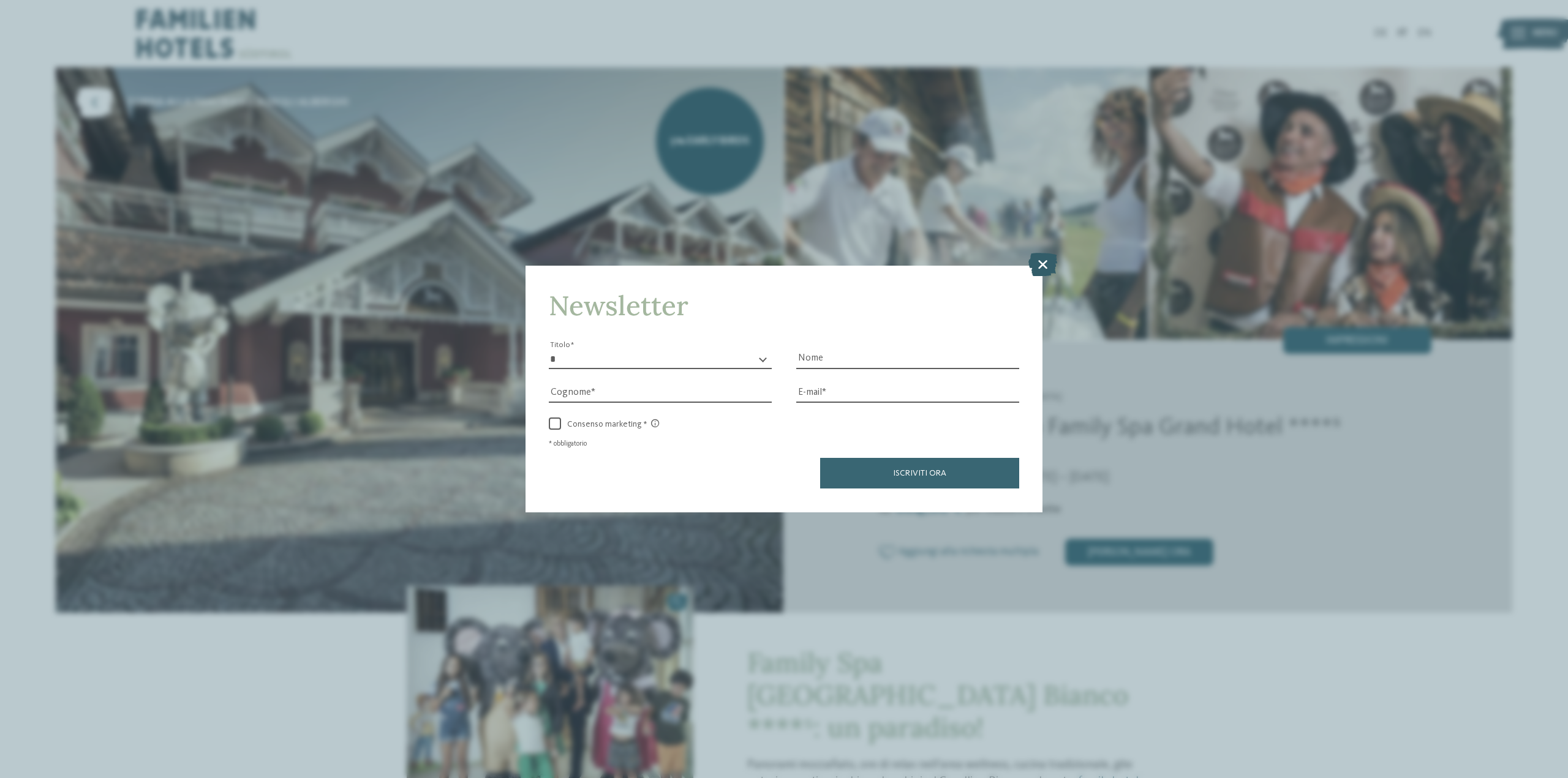
click at [1048, 272] on icon at bounding box center [1043, 264] width 29 height 23
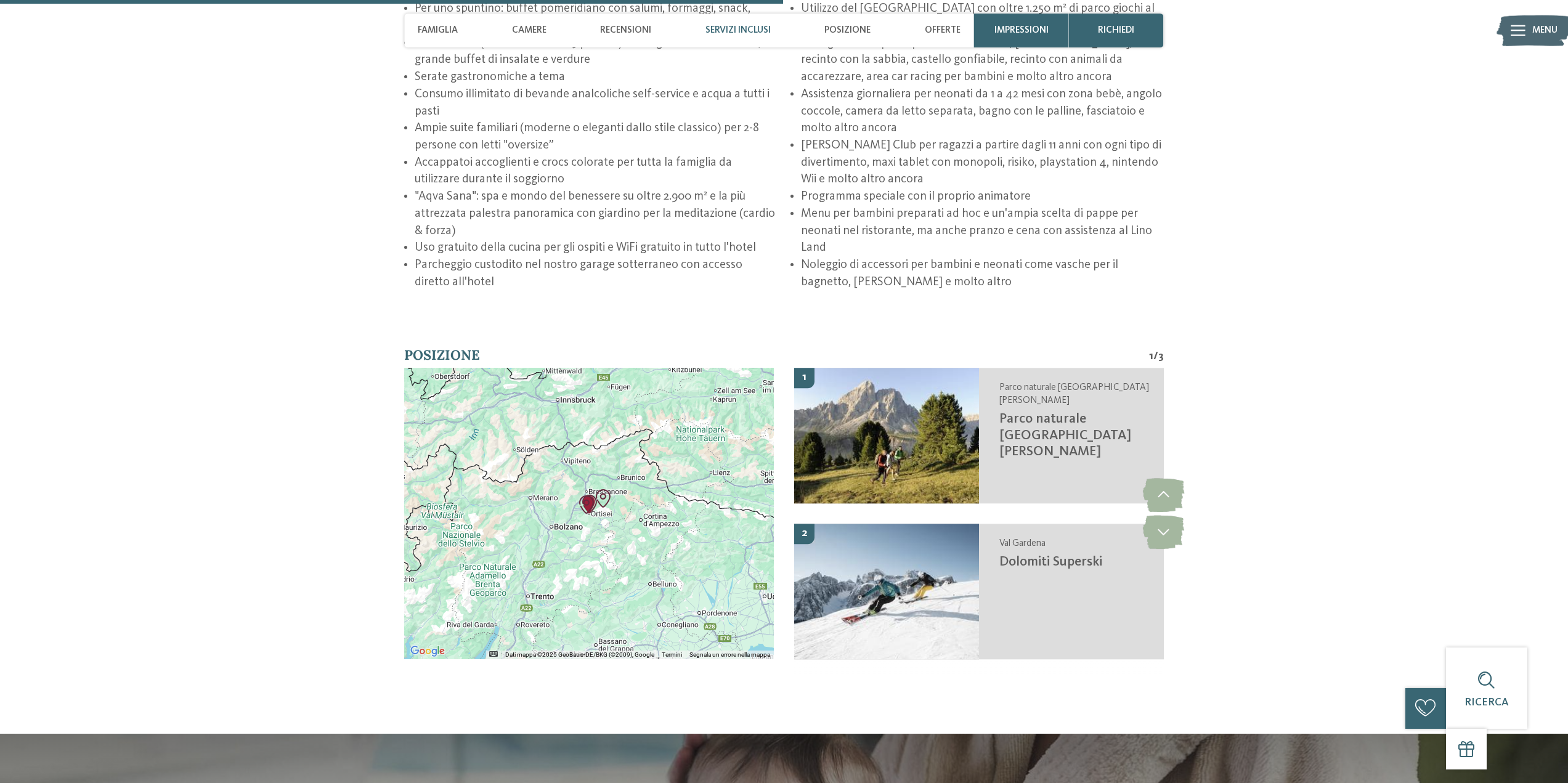
scroll to position [2650, 0]
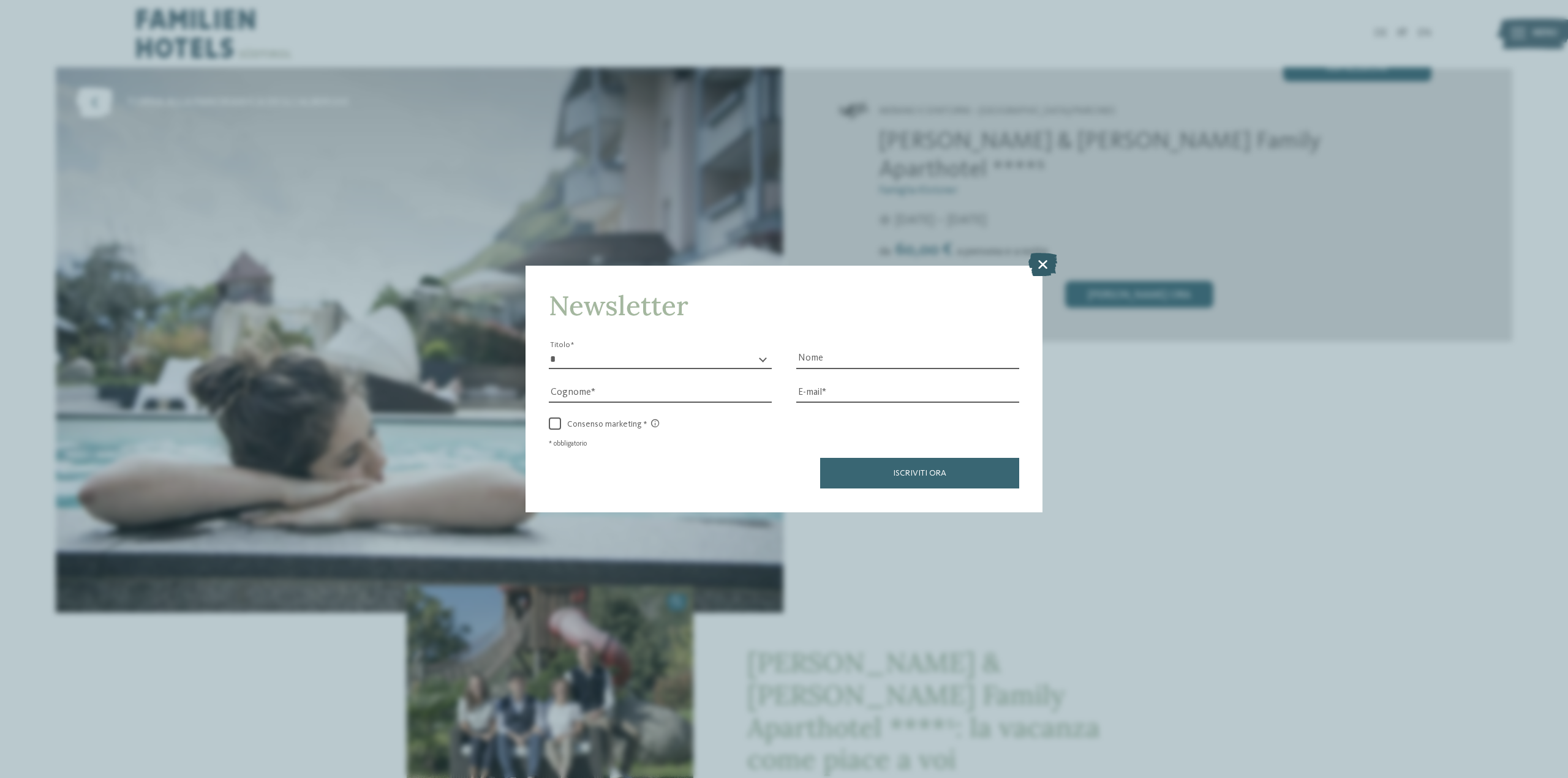
click at [1050, 267] on icon at bounding box center [1043, 264] width 29 height 23
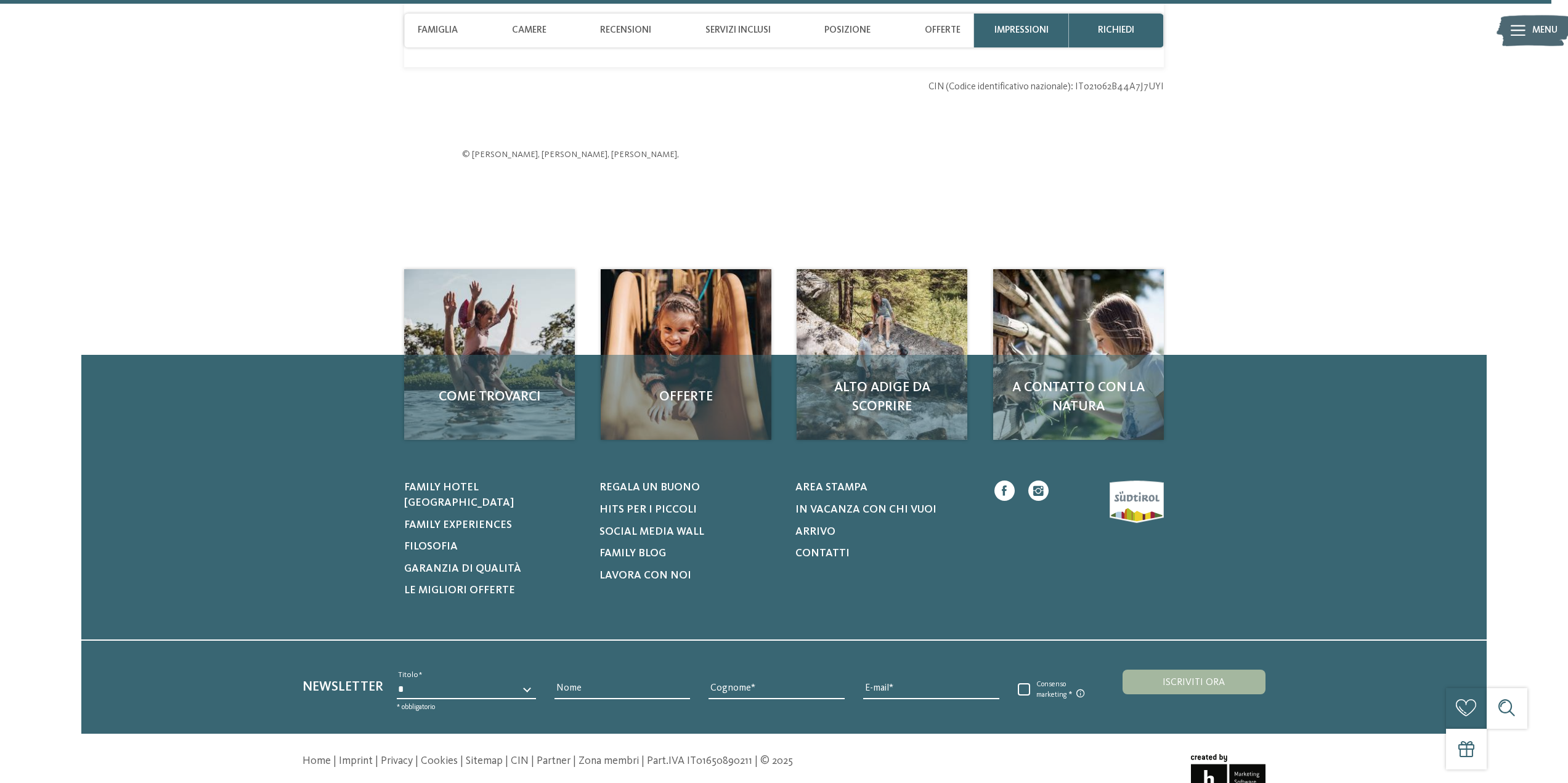
scroll to position [4005, 0]
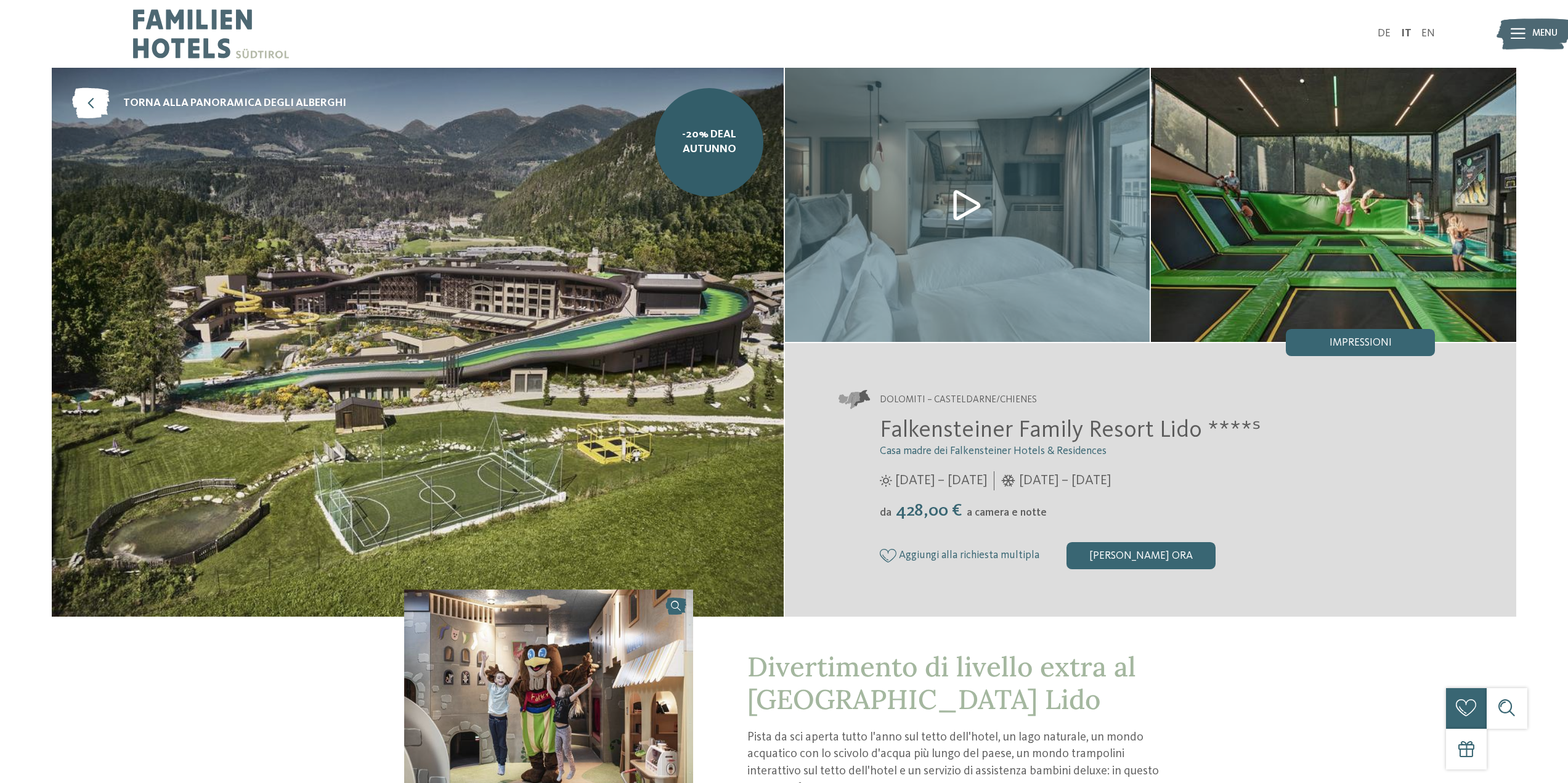
click at [1489, 485] on div "Dolomiti – Casteldarne/Chienes Falkensteiner Family Resort Lido ****ˢ Casa madr…" at bounding box center [1150, 479] width 732 height 246
click at [708, 165] on link "-20% Deal Autunno" at bounding box center [708, 142] width 108 height 108
click at [965, 201] on img at bounding box center [967, 205] width 365 height 274
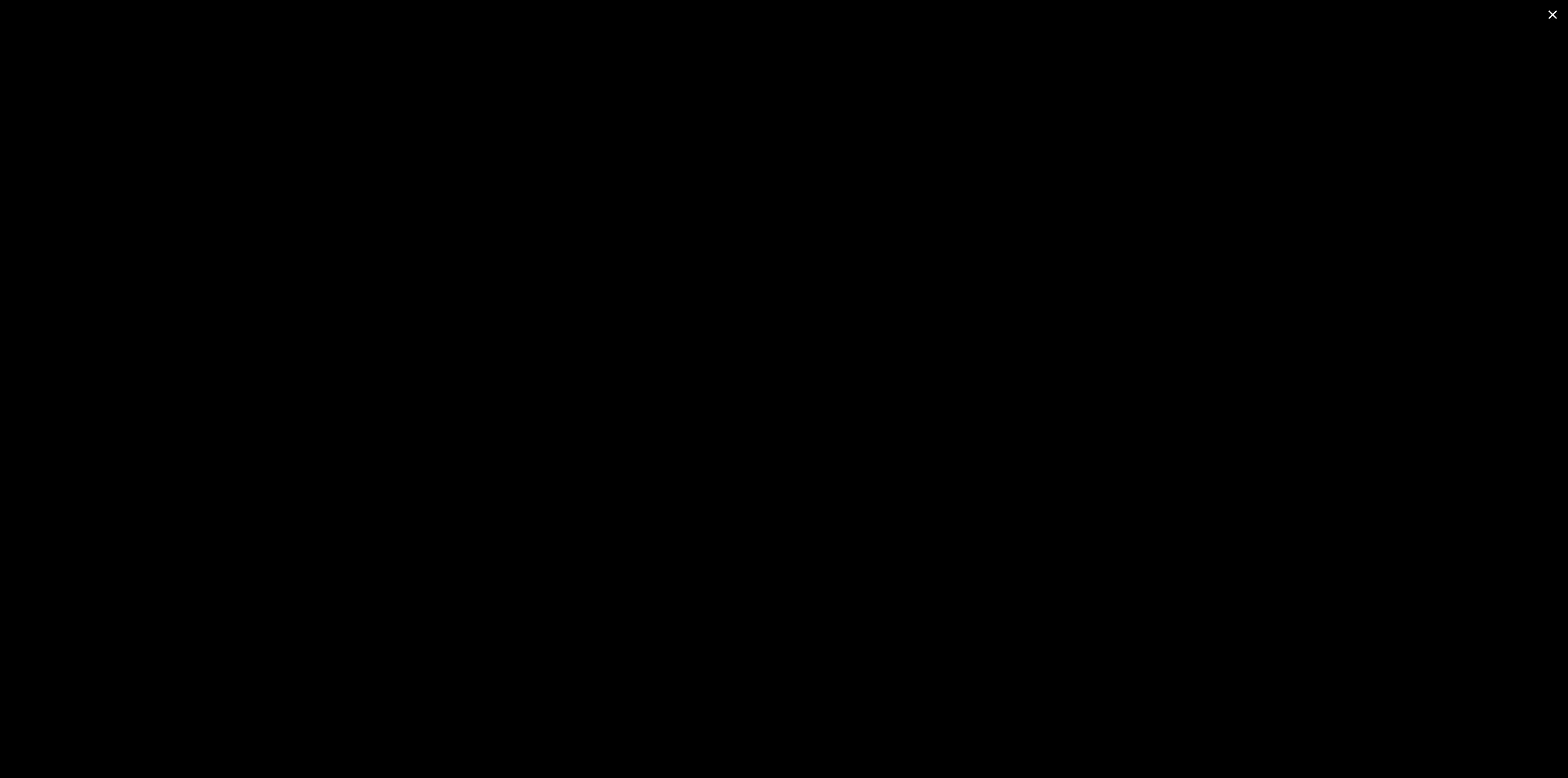
click at [1559, 8] on span at bounding box center [1553, 15] width 30 height 29
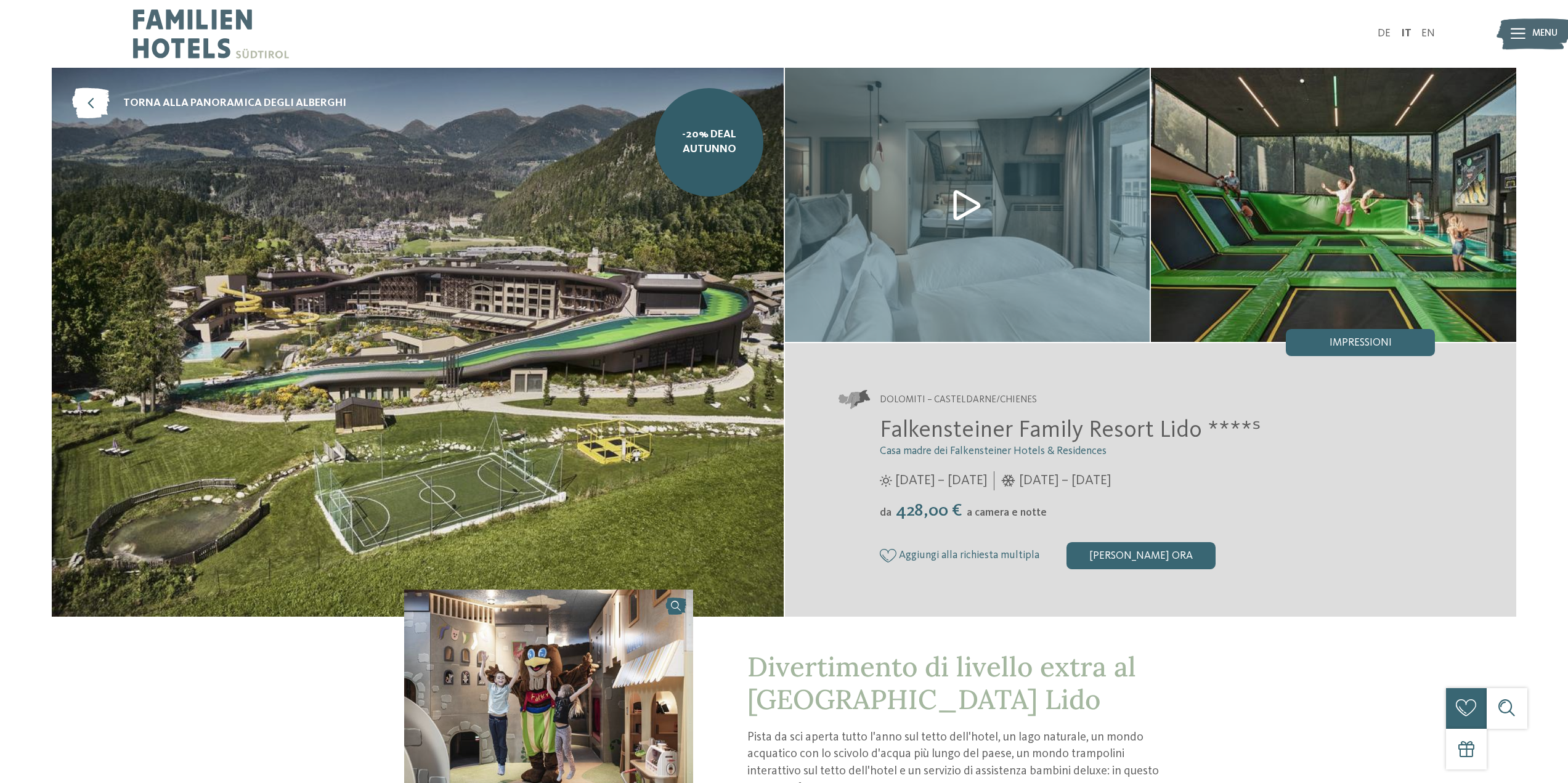
click at [1356, 242] on img at bounding box center [1333, 205] width 365 height 274
click at [1355, 311] on img at bounding box center [1333, 205] width 365 height 274
click at [1358, 331] on div "Impressioni" at bounding box center [1360, 343] width 149 height 27
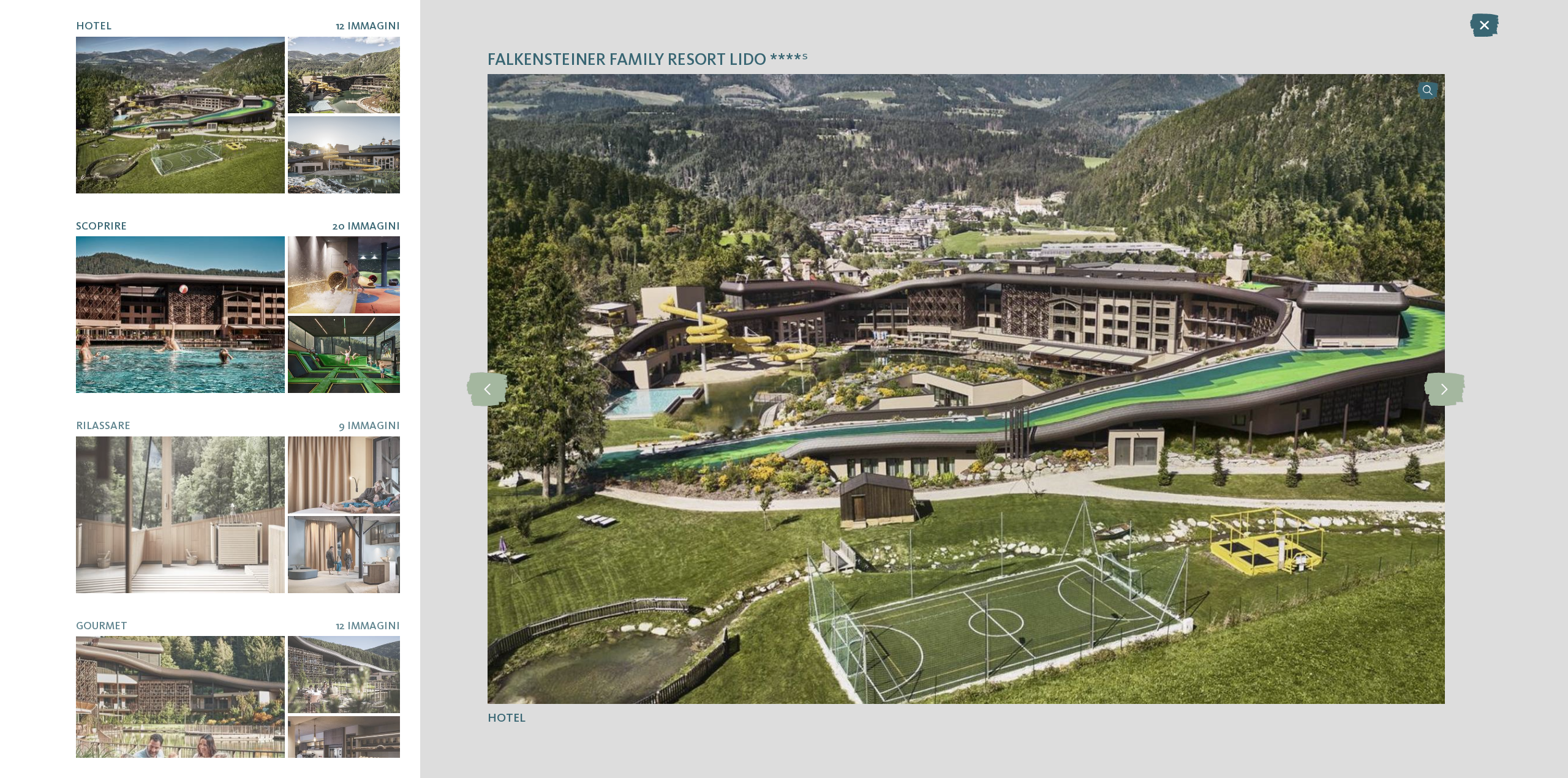
click at [344, 356] on div at bounding box center [344, 354] width 112 height 77
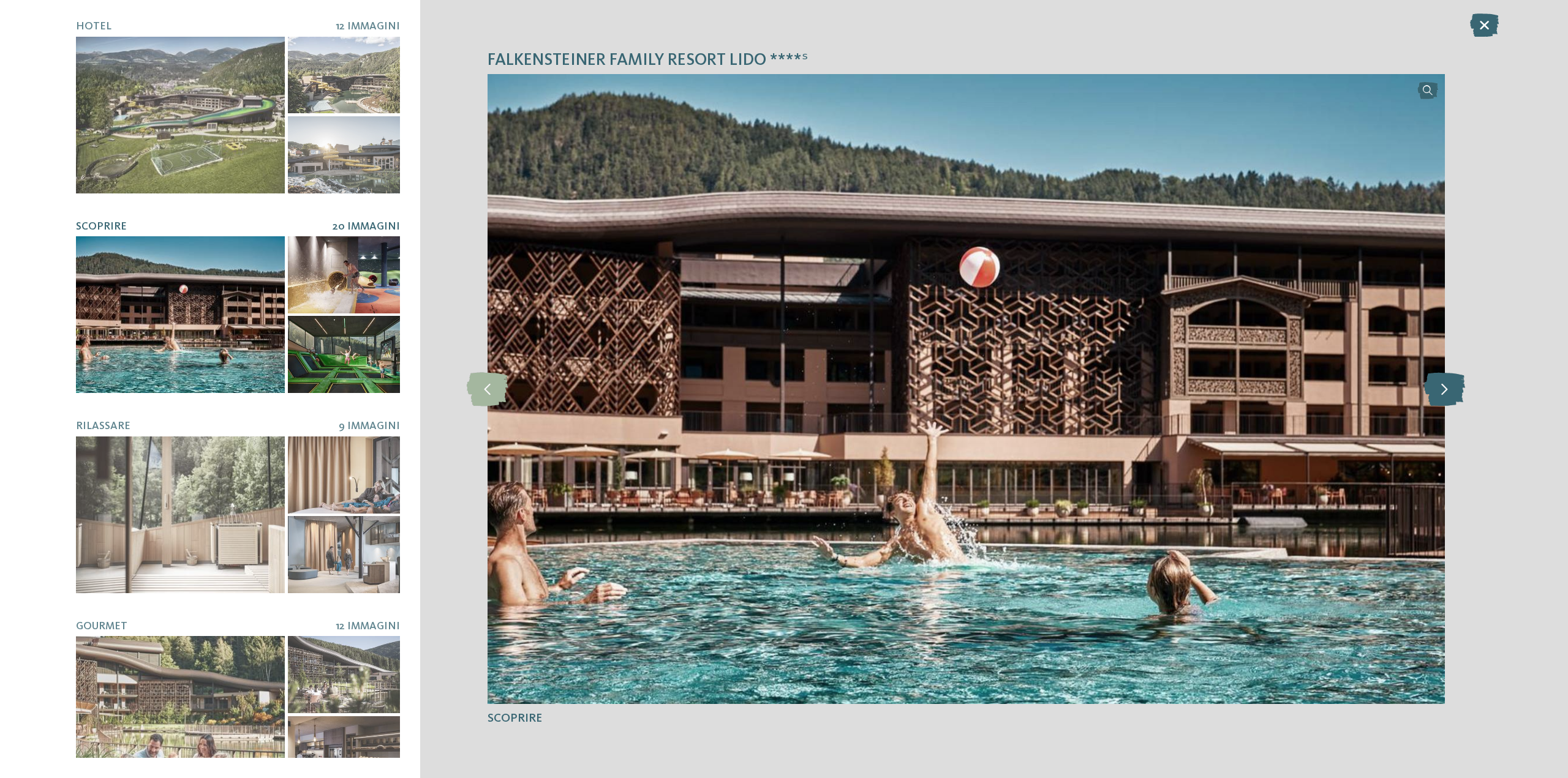
click at [1448, 395] on icon at bounding box center [1445, 389] width 41 height 34
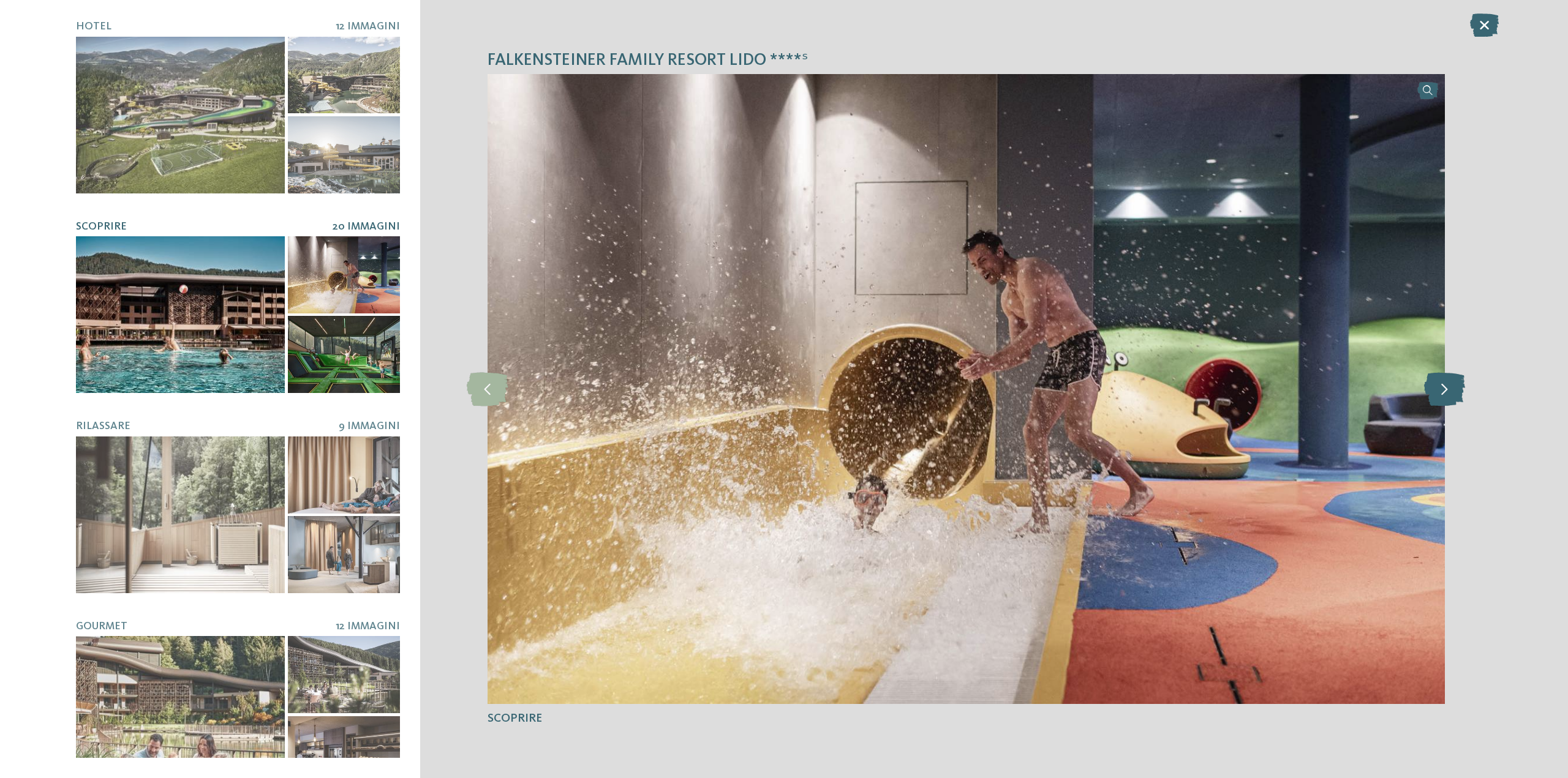
click at [1448, 395] on icon at bounding box center [1445, 389] width 41 height 34
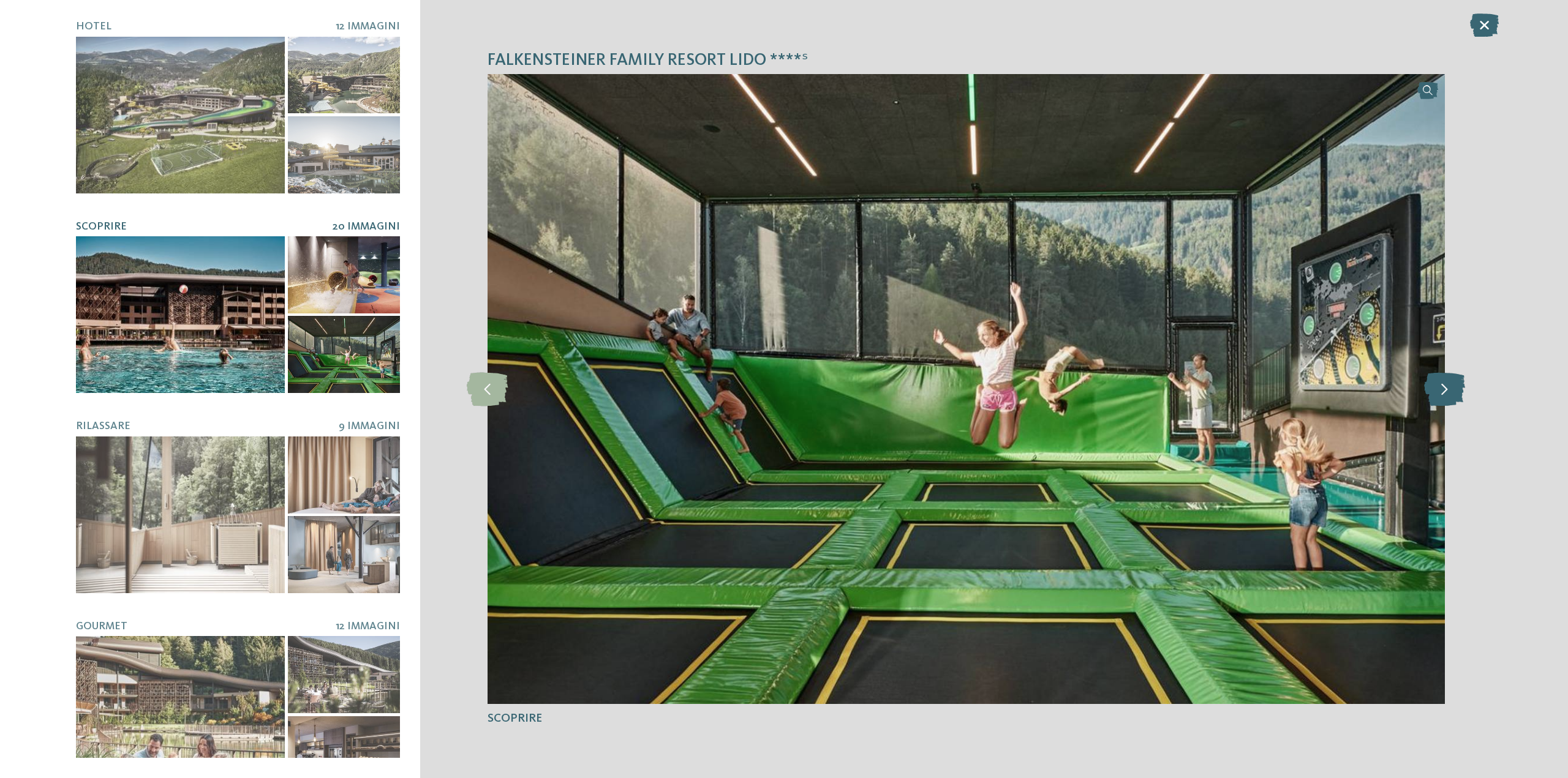
click at [1444, 395] on icon at bounding box center [1445, 389] width 41 height 34
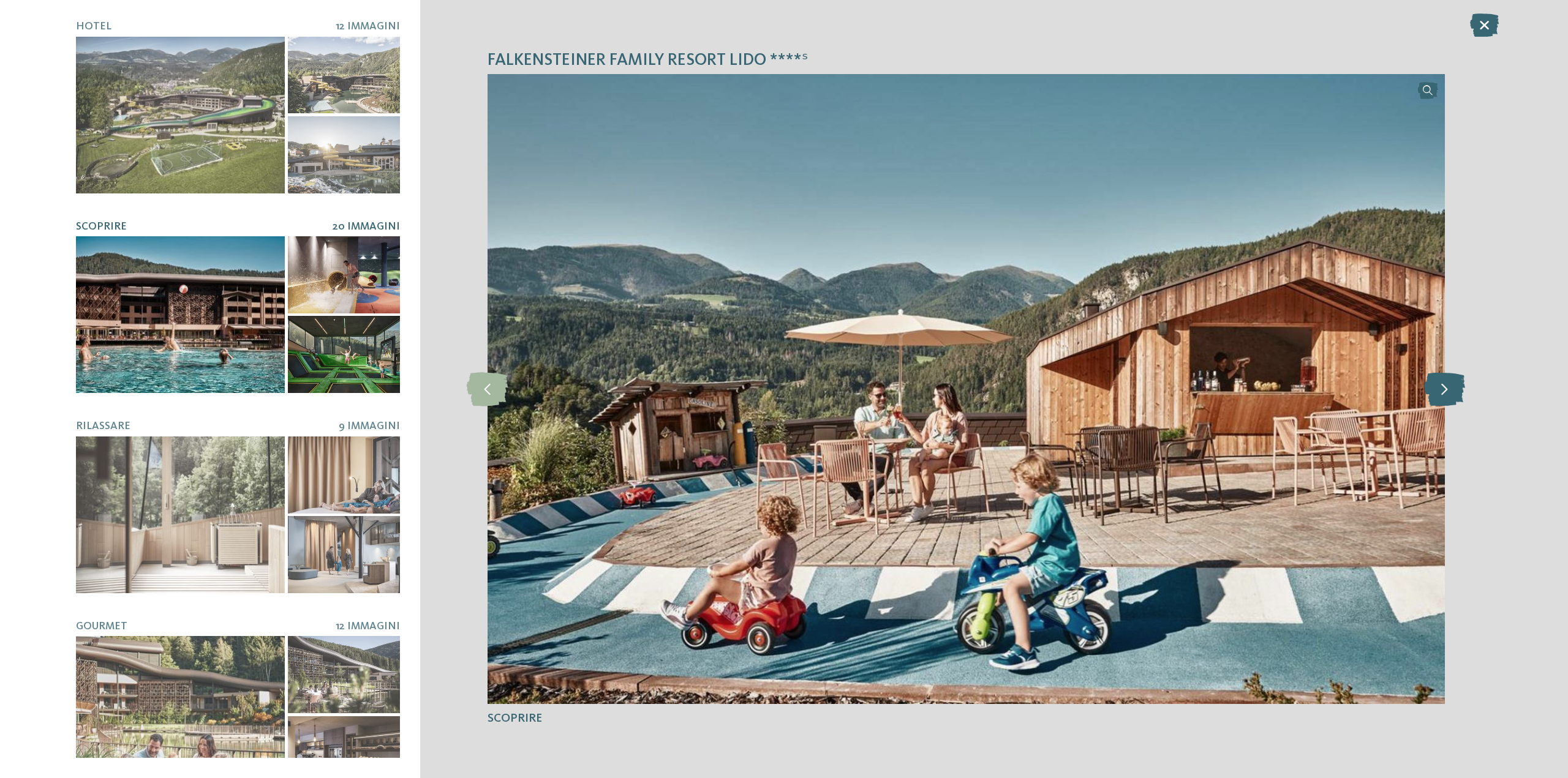
click at [1444, 395] on icon at bounding box center [1445, 389] width 41 height 34
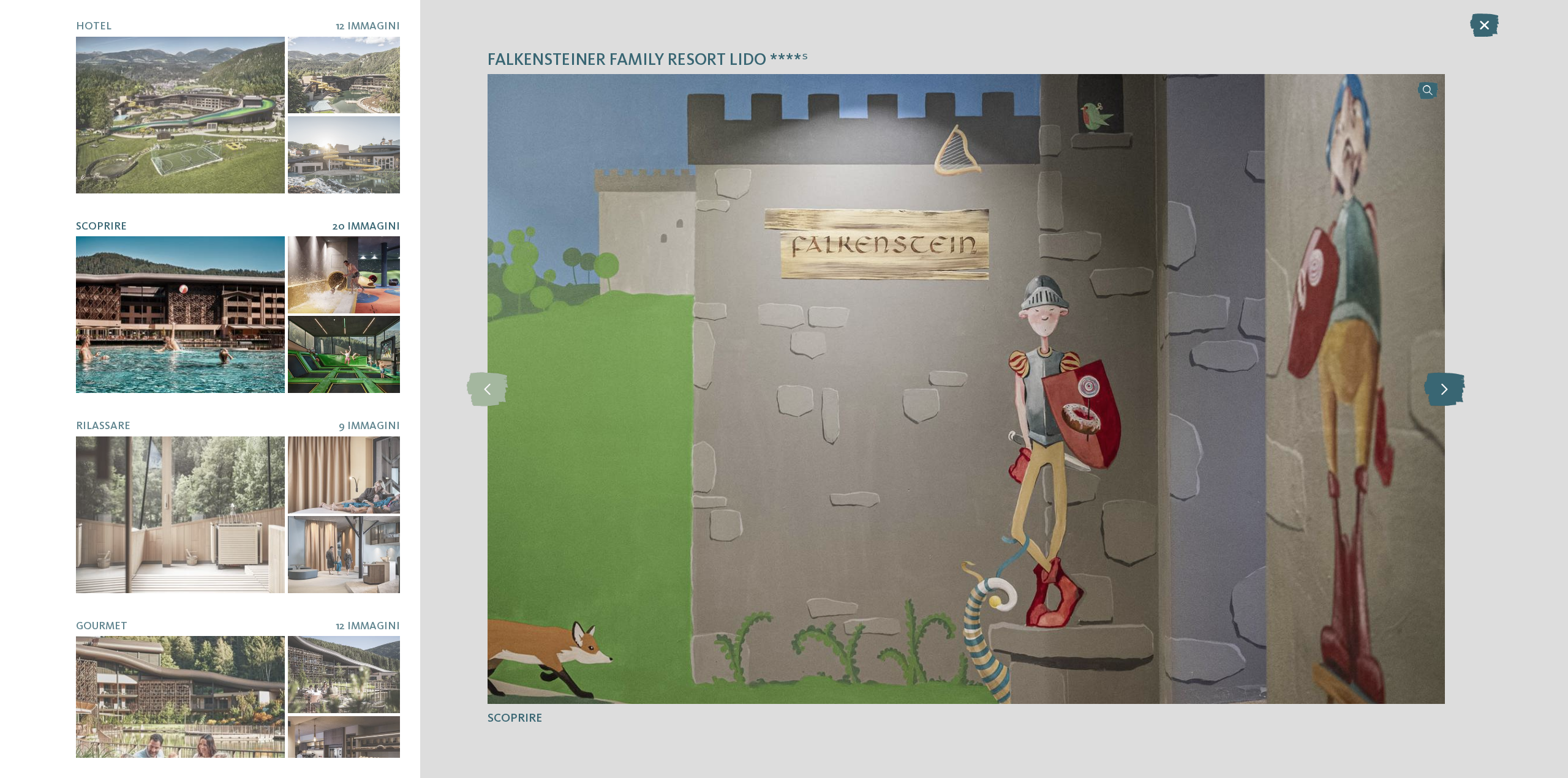
click at [1444, 395] on icon at bounding box center [1445, 389] width 41 height 34
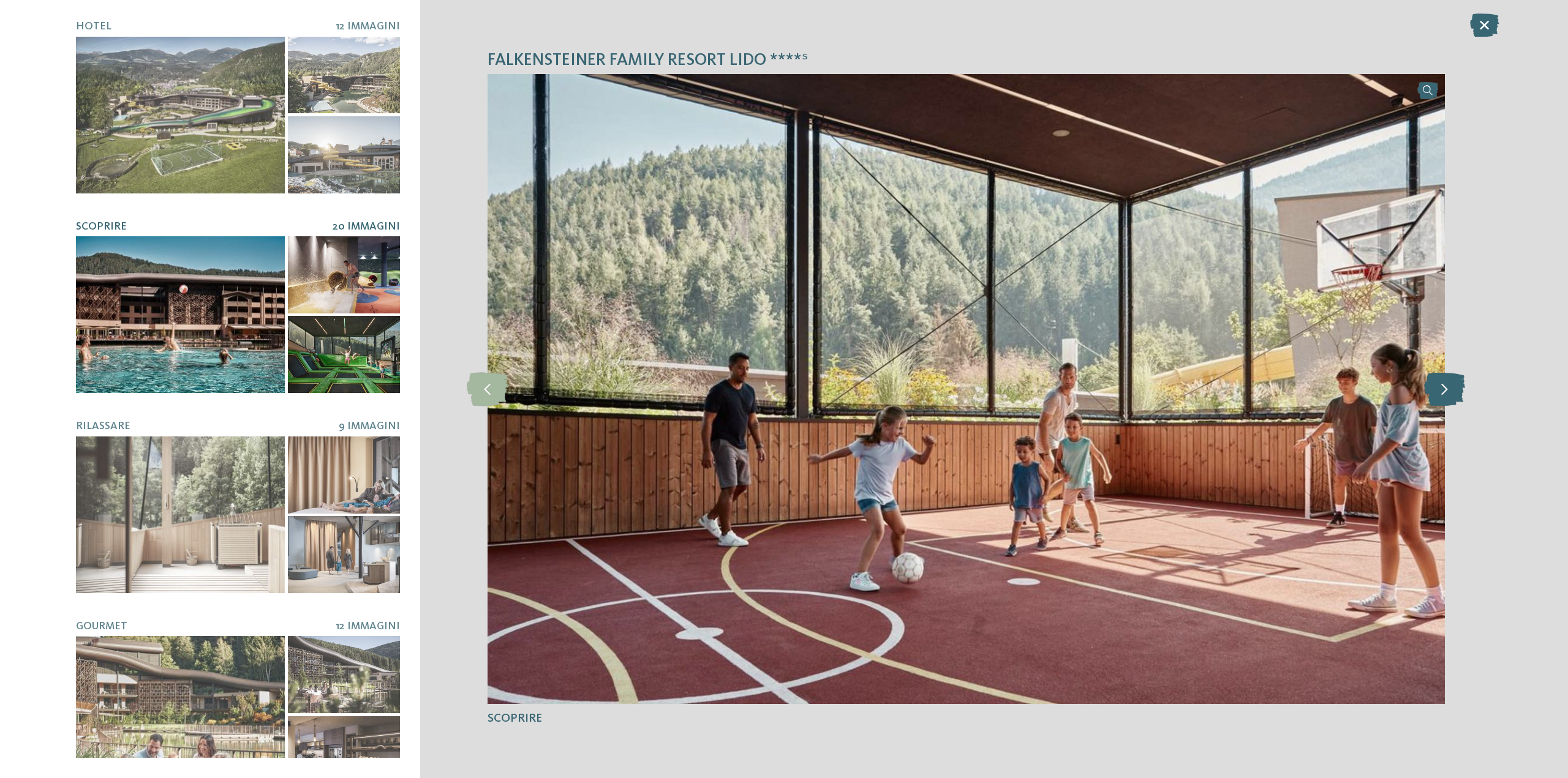
click at [1444, 395] on icon at bounding box center [1445, 389] width 41 height 34
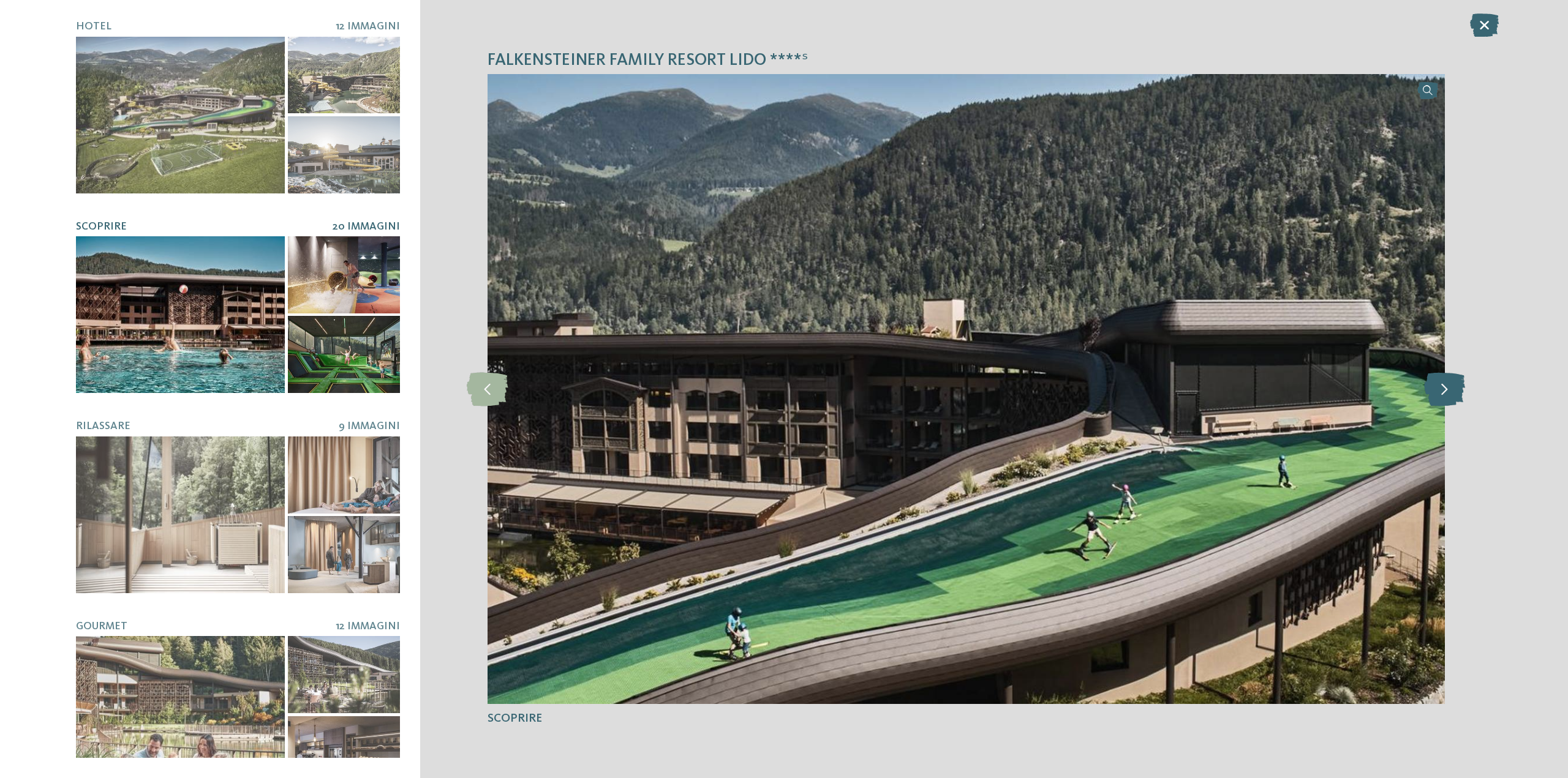
click at [1444, 395] on icon at bounding box center [1445, 389] width 41 height 34
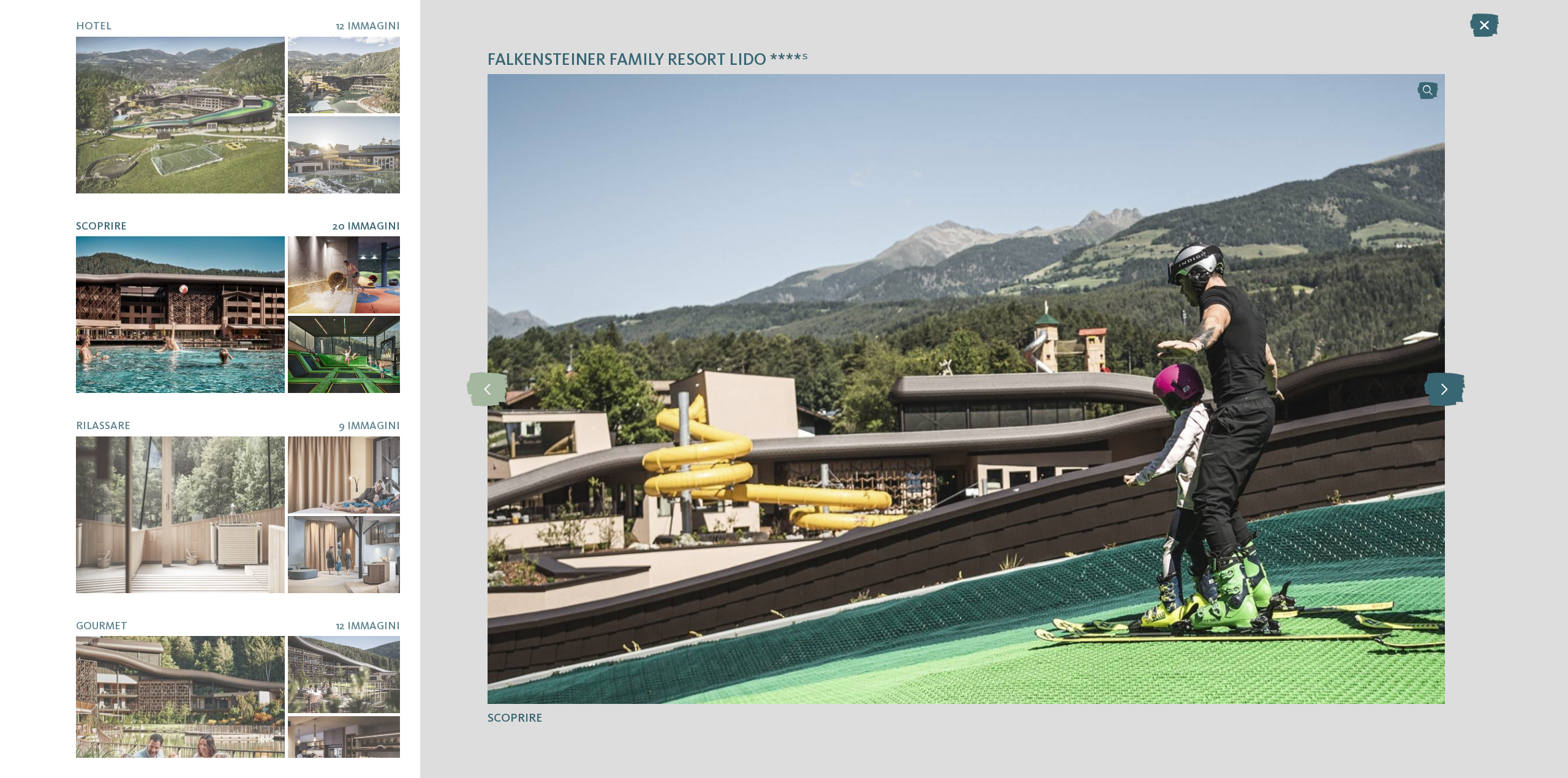
click at [1444, 395] on icon at bounding box center [1445, 389] width 41 height 34
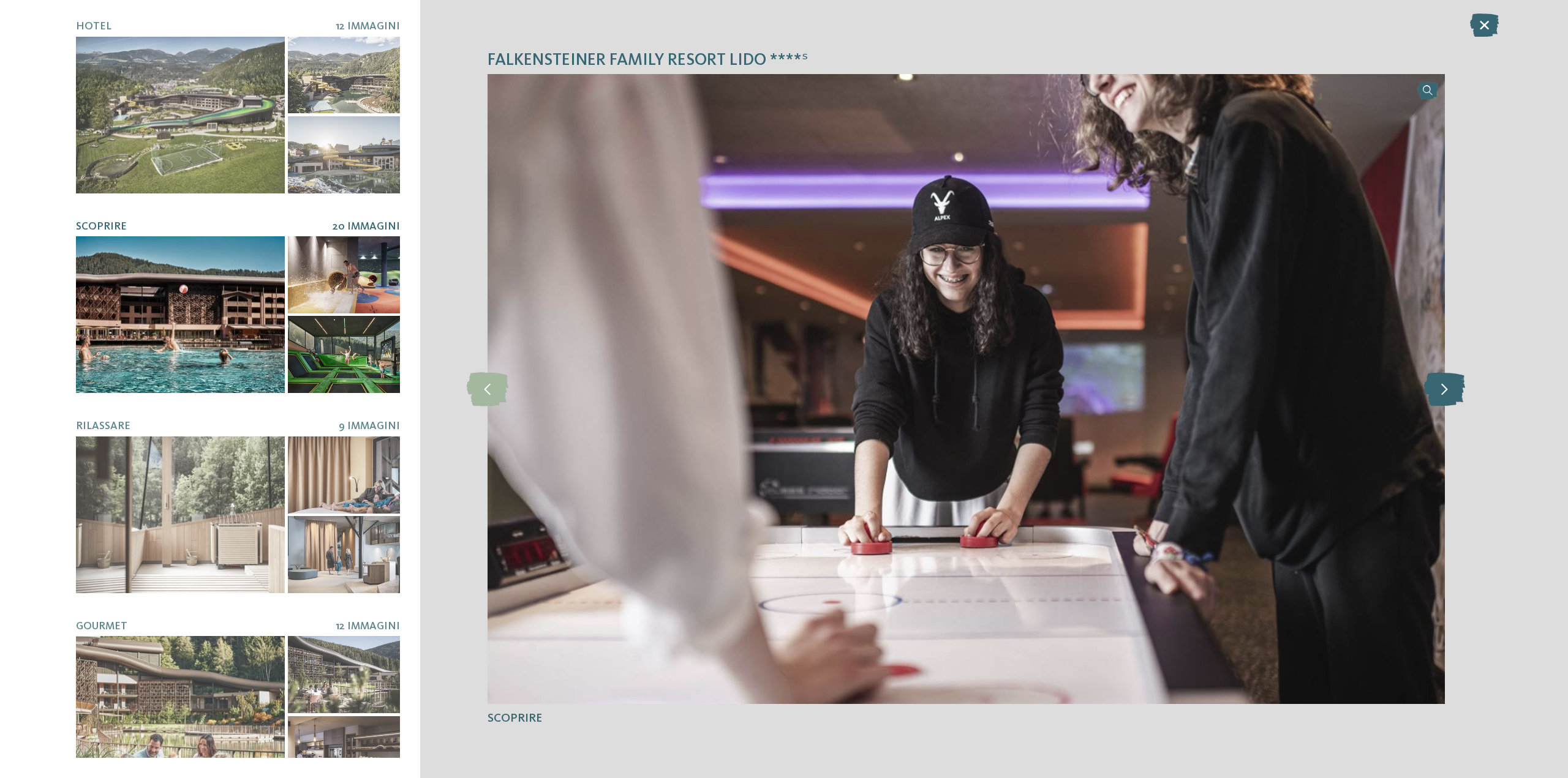
click at [1444, 395] on icon at bounding box center [1445, 389] width 41 height 34
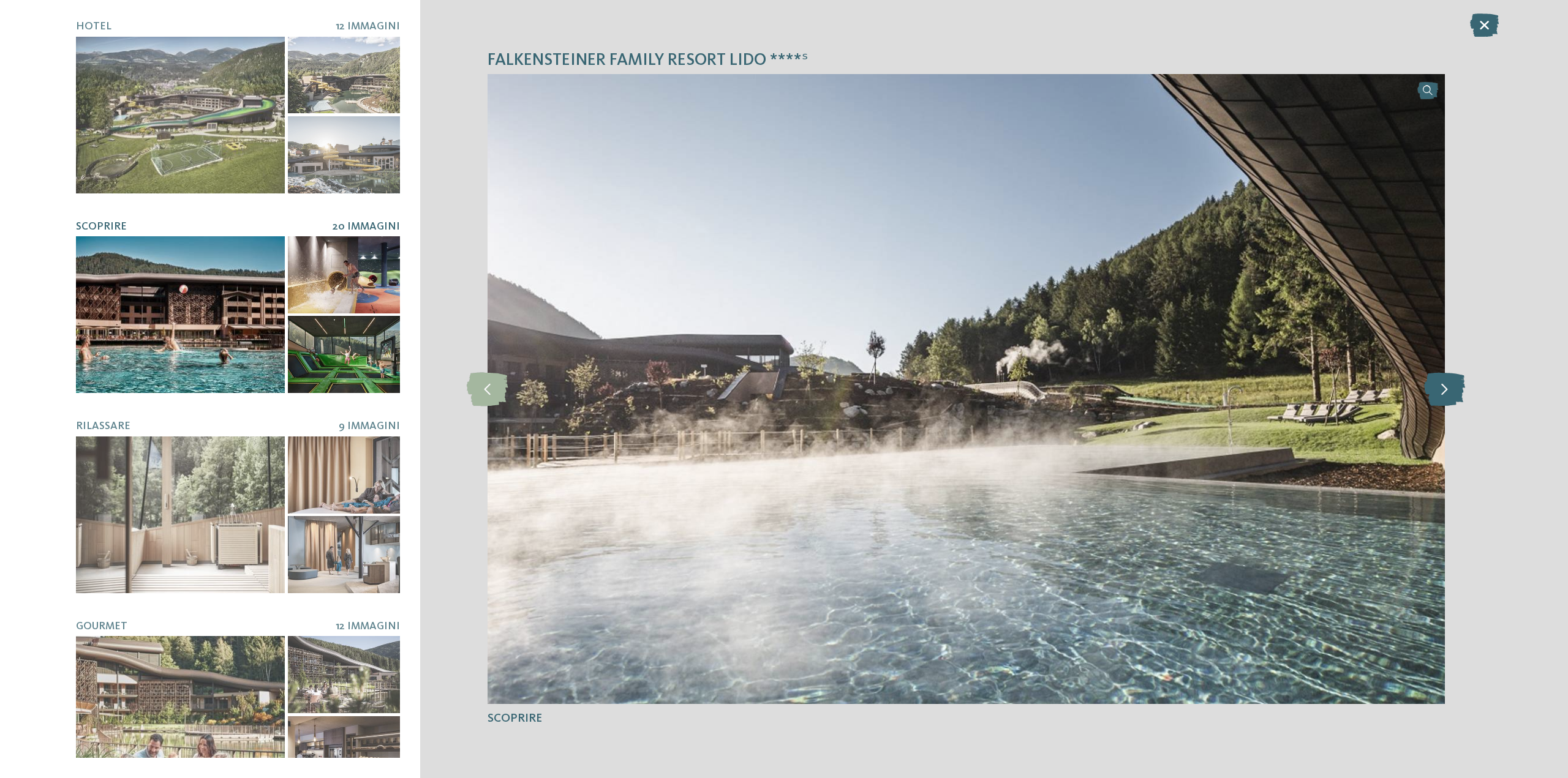
click at [1444, 395] on icon at bounding box center [1445, 389] width 41 height 34
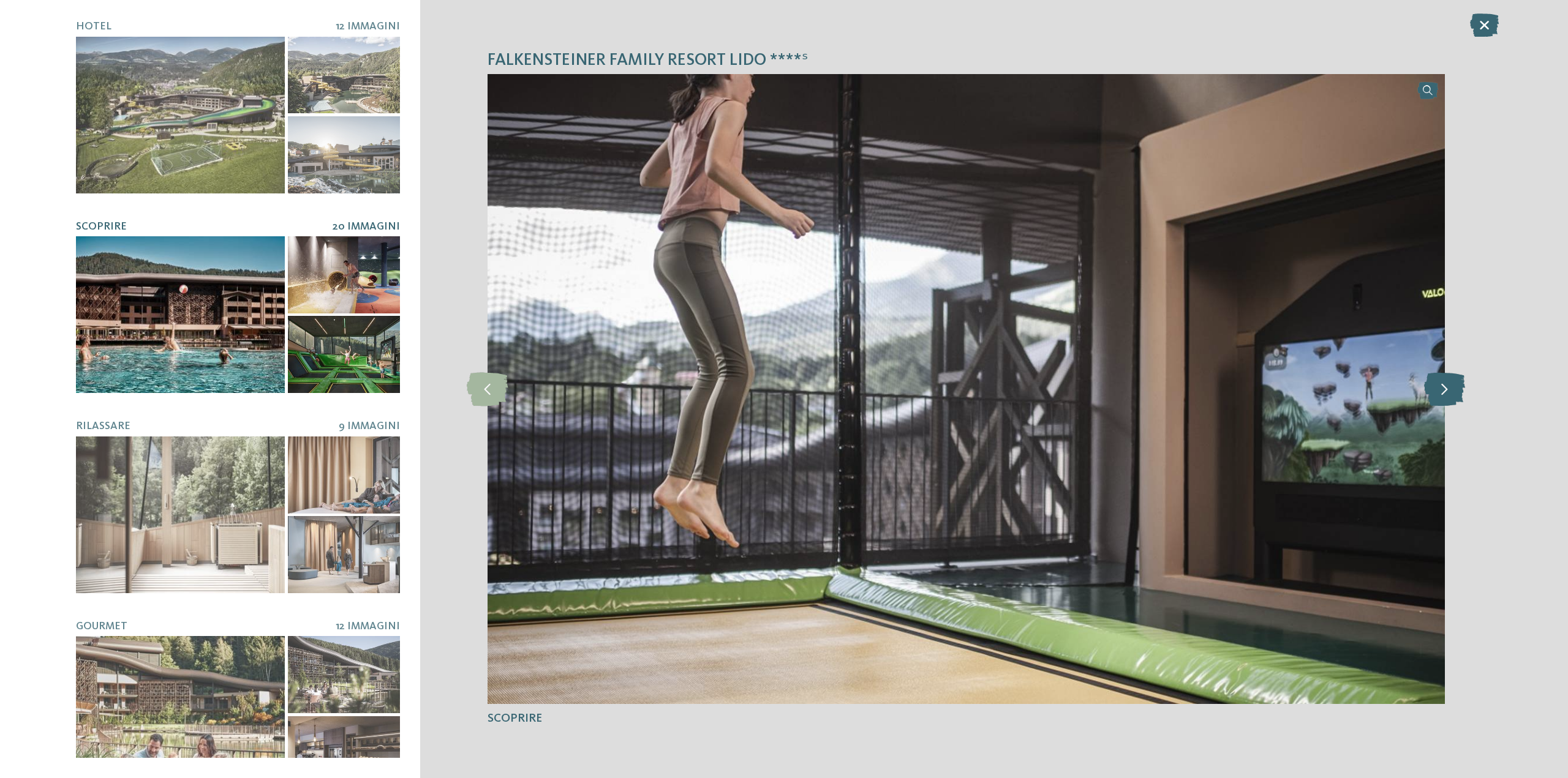
click at [1444, 395] on icon at bounding box center [1445, 389] width 41 height 34
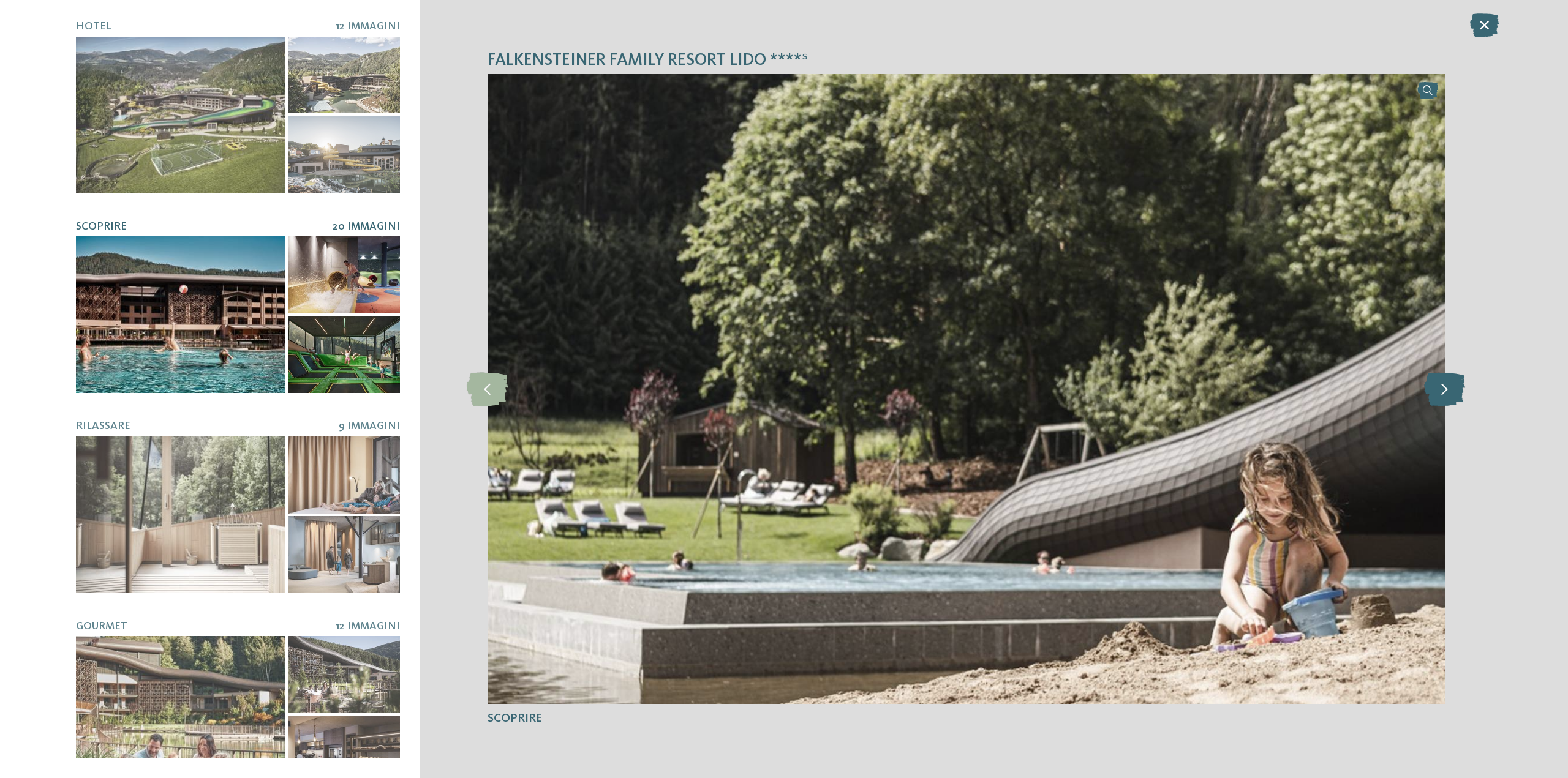
click at [1444, 395] on icon at bounding box center [1445, 389] width 41 height 34
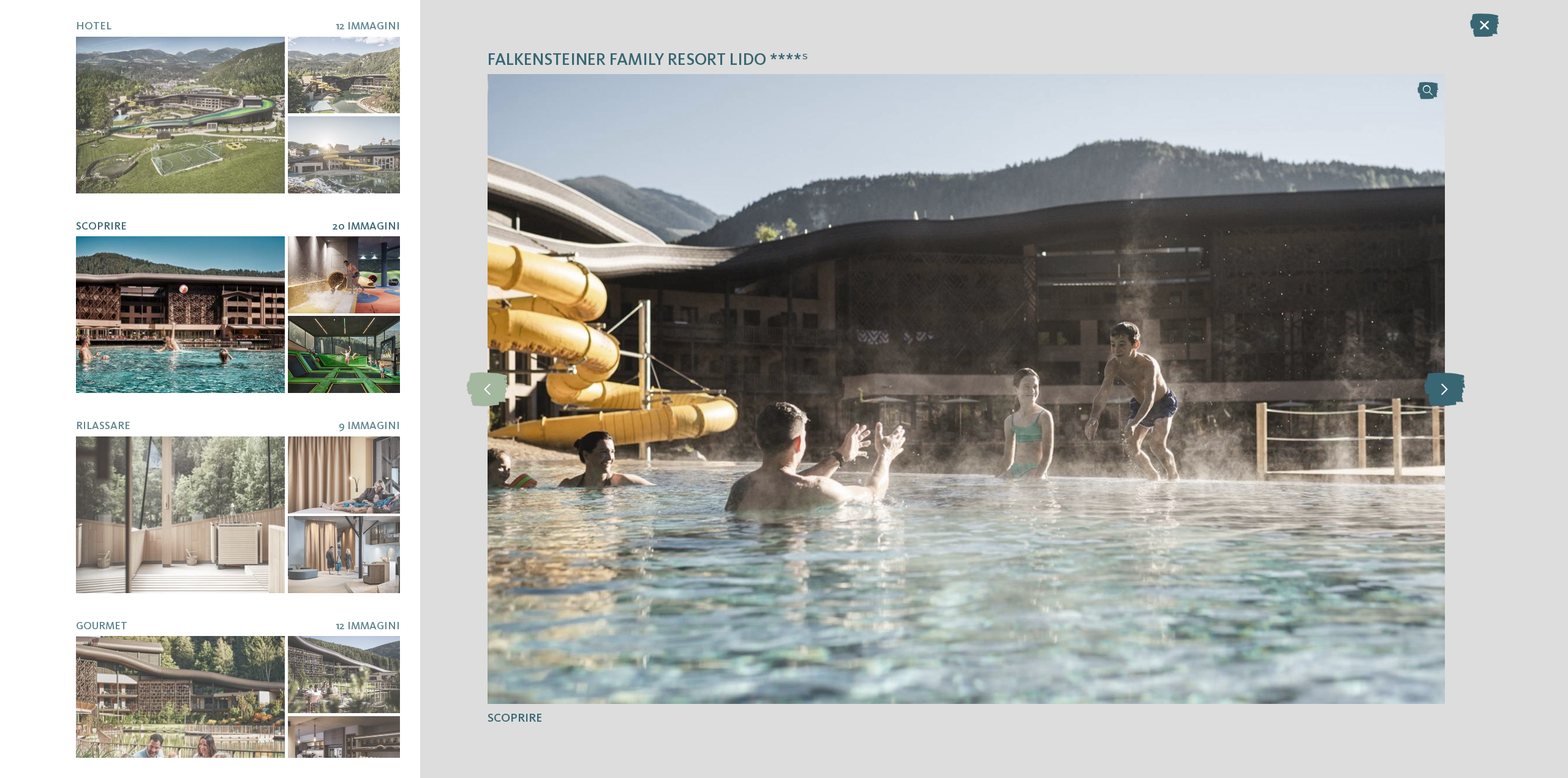
click at [1444, 395] on icon at bounding box center [1445, 389] width 41 height 34
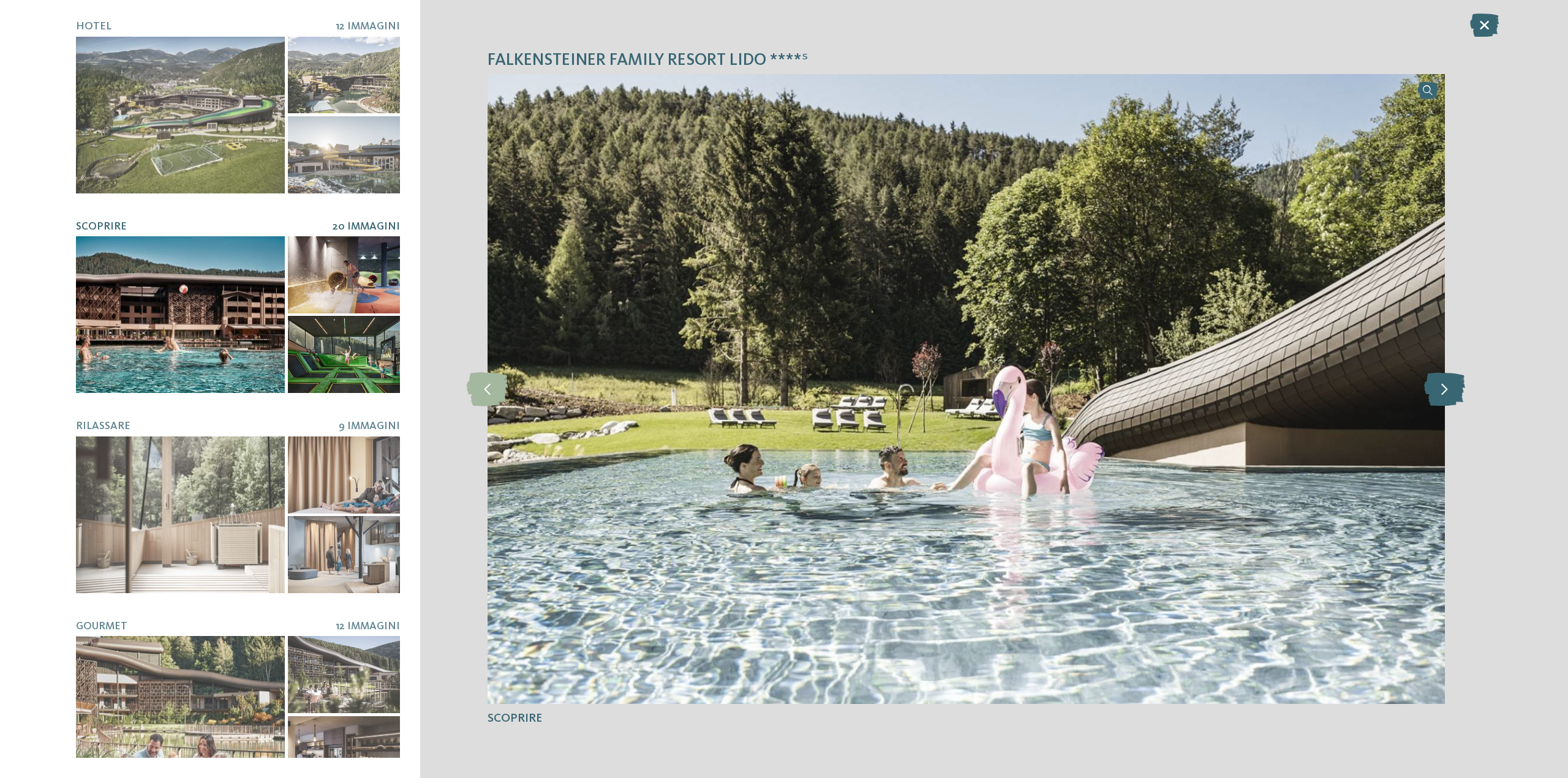
click at [1444, 395] on icon at bounding box center [1445, 389] width 41 height 34
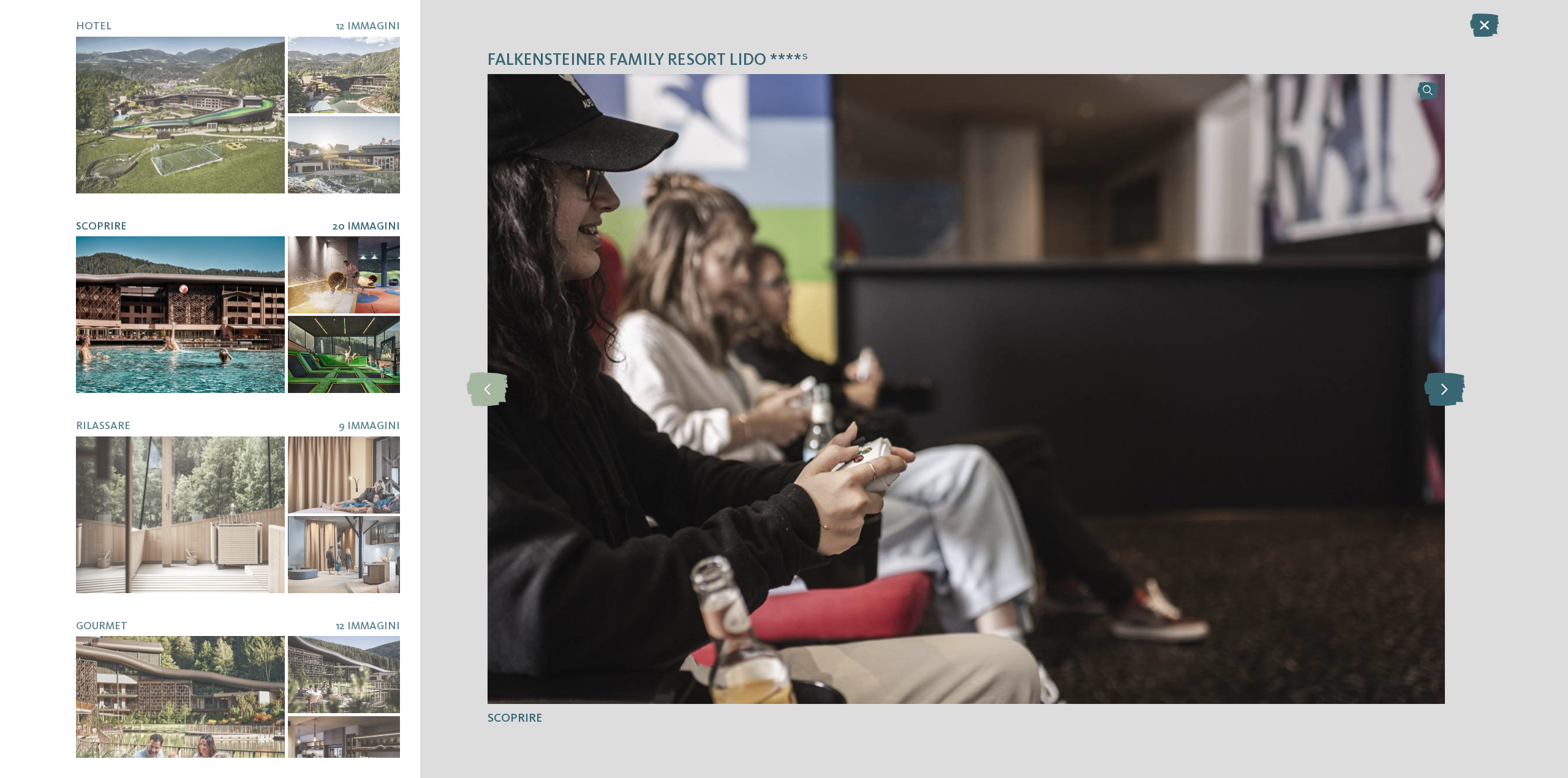
click at [1444, 395] on icon at bounding box center [1445, 389] width 41 height 34
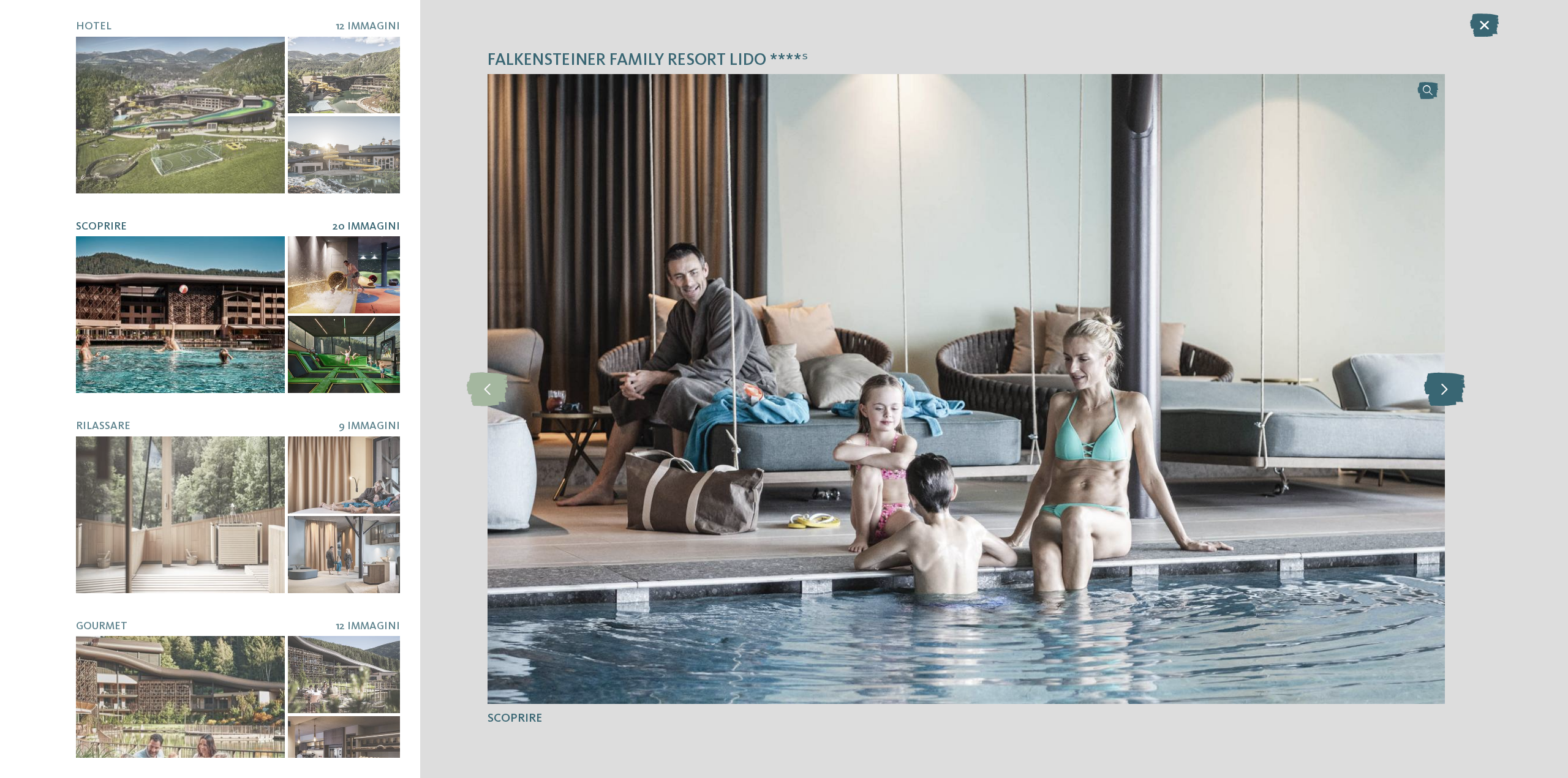
click at [1444, 395] on icon at bounding box center [1445, 389] width 41 height 34
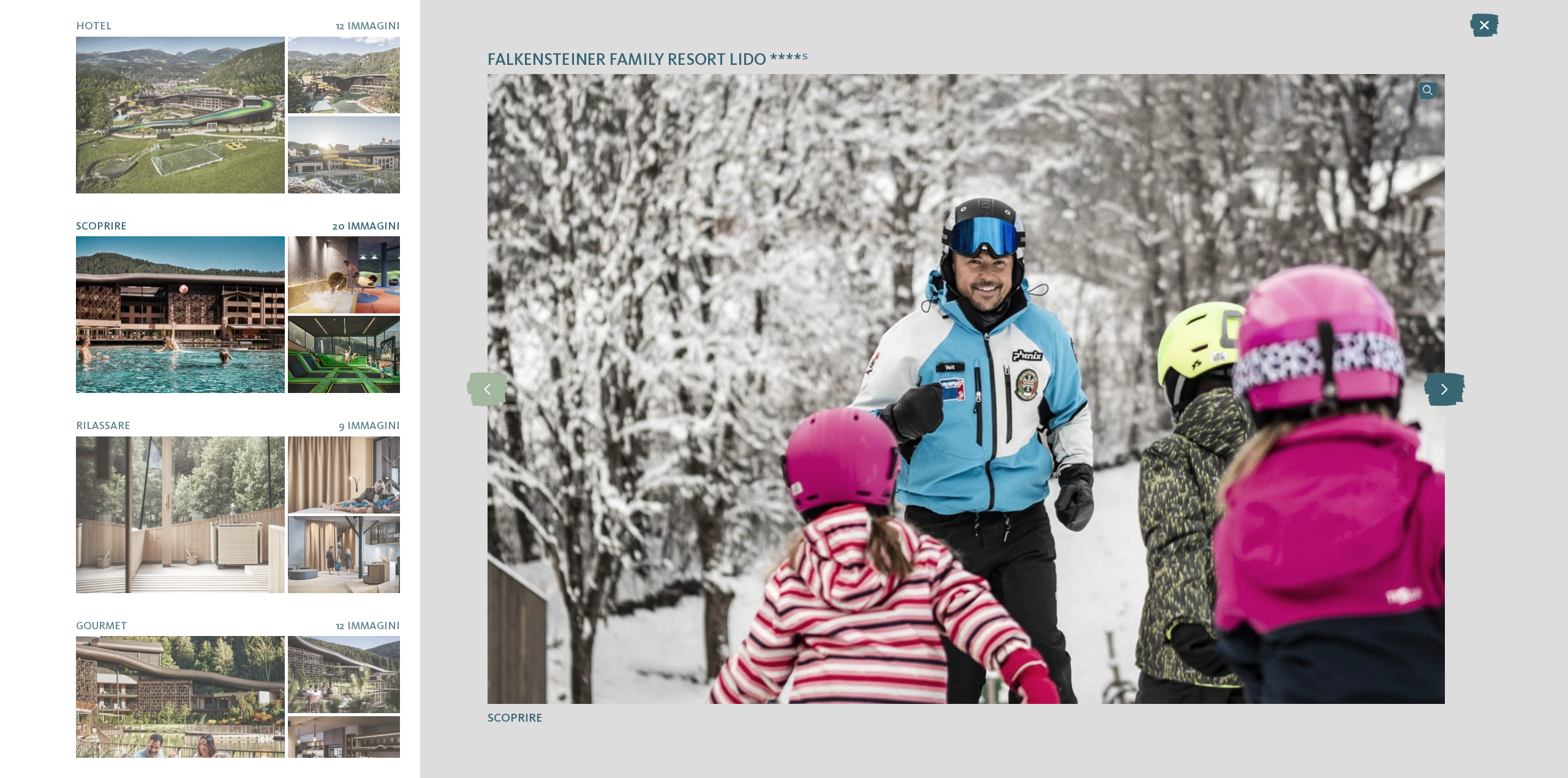
click at [1444, 395] on icon at bounding box center [1445, 389] width 41 height 34
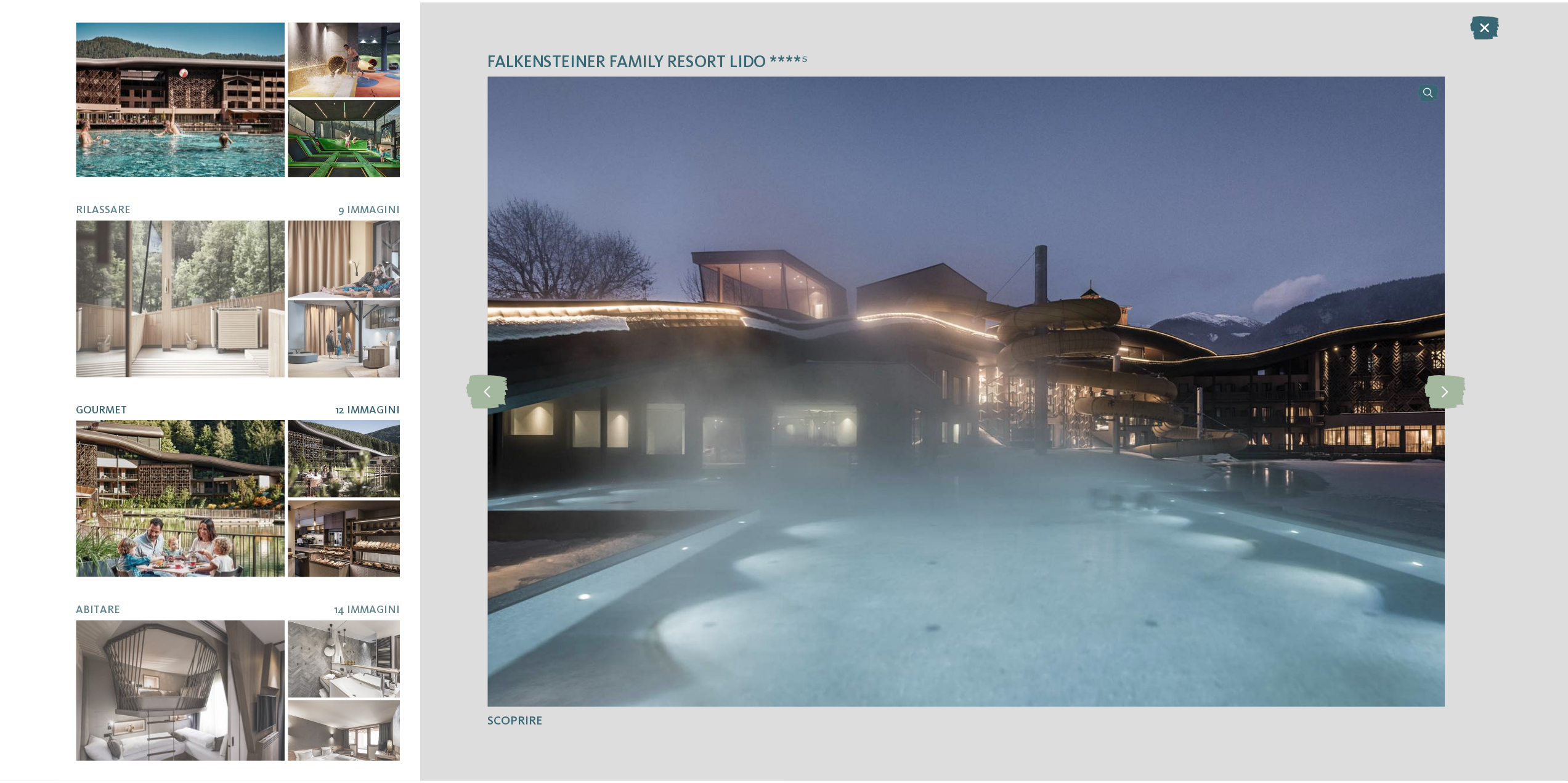
scroll to position [222, 0]
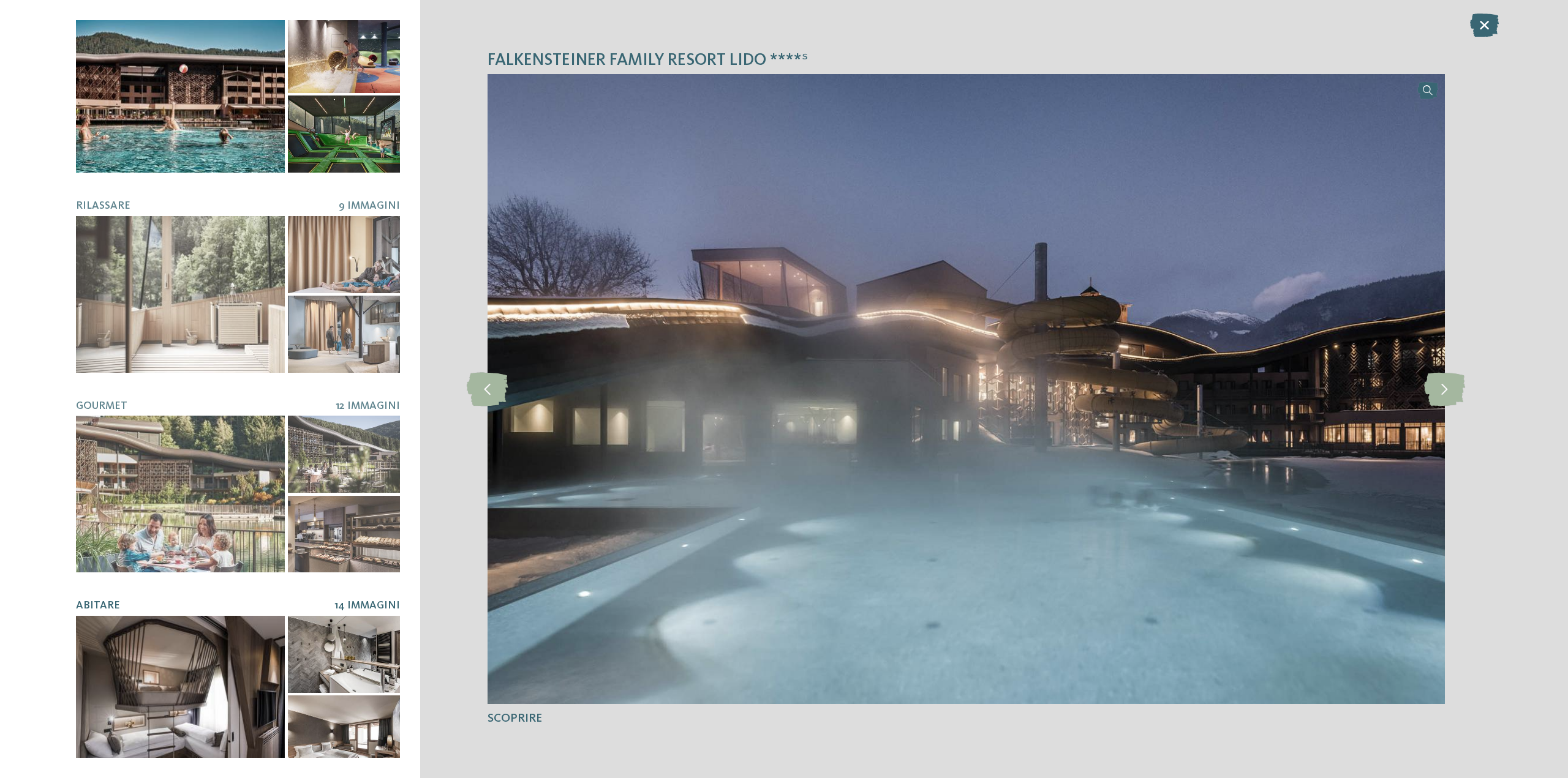
click at [193, 684] on div at bounding box center [180, 694] width 209 height 157
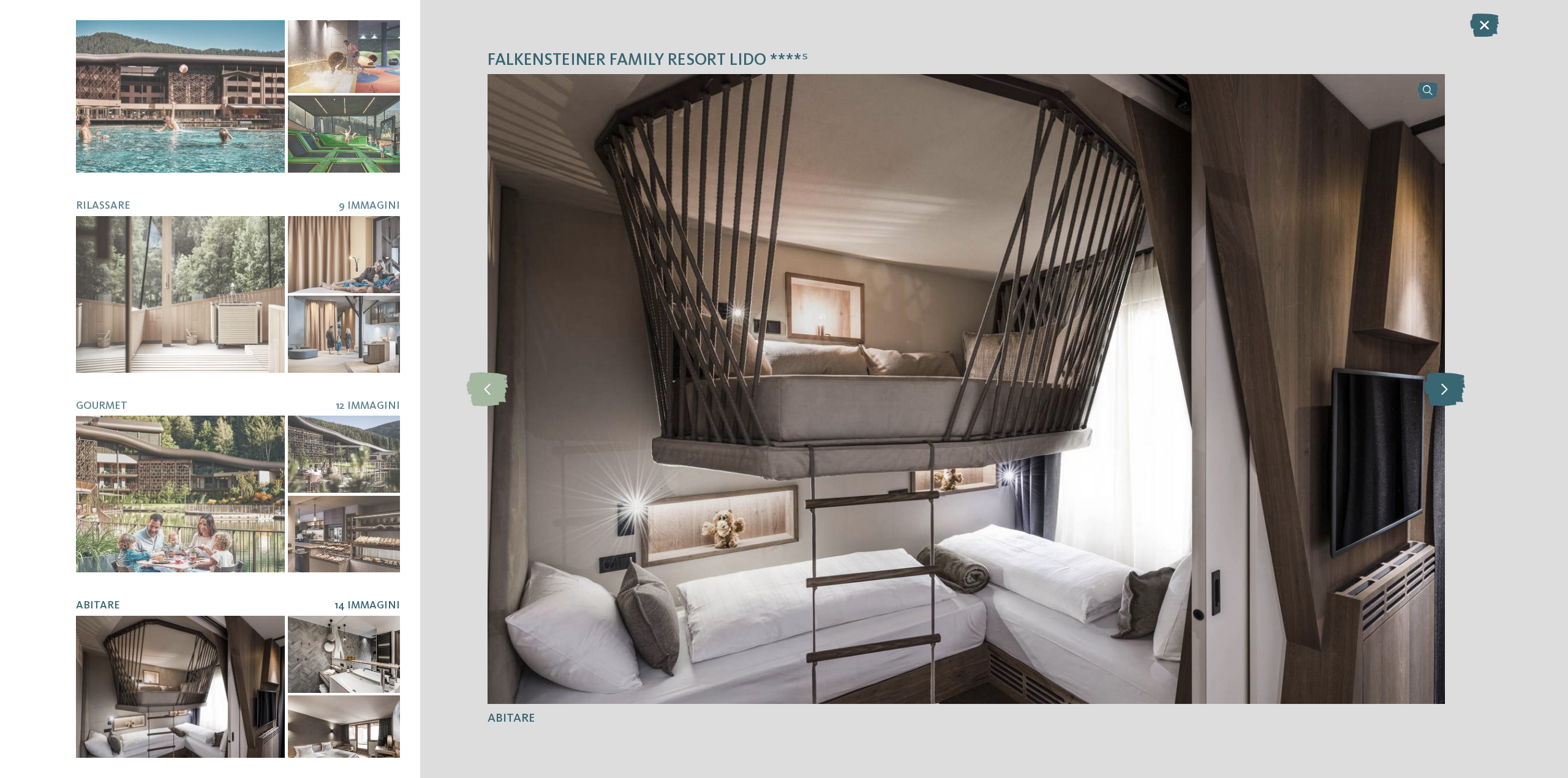
click at [1452, 389] on icon at bounding box center [1445, 389] width 41 height 34
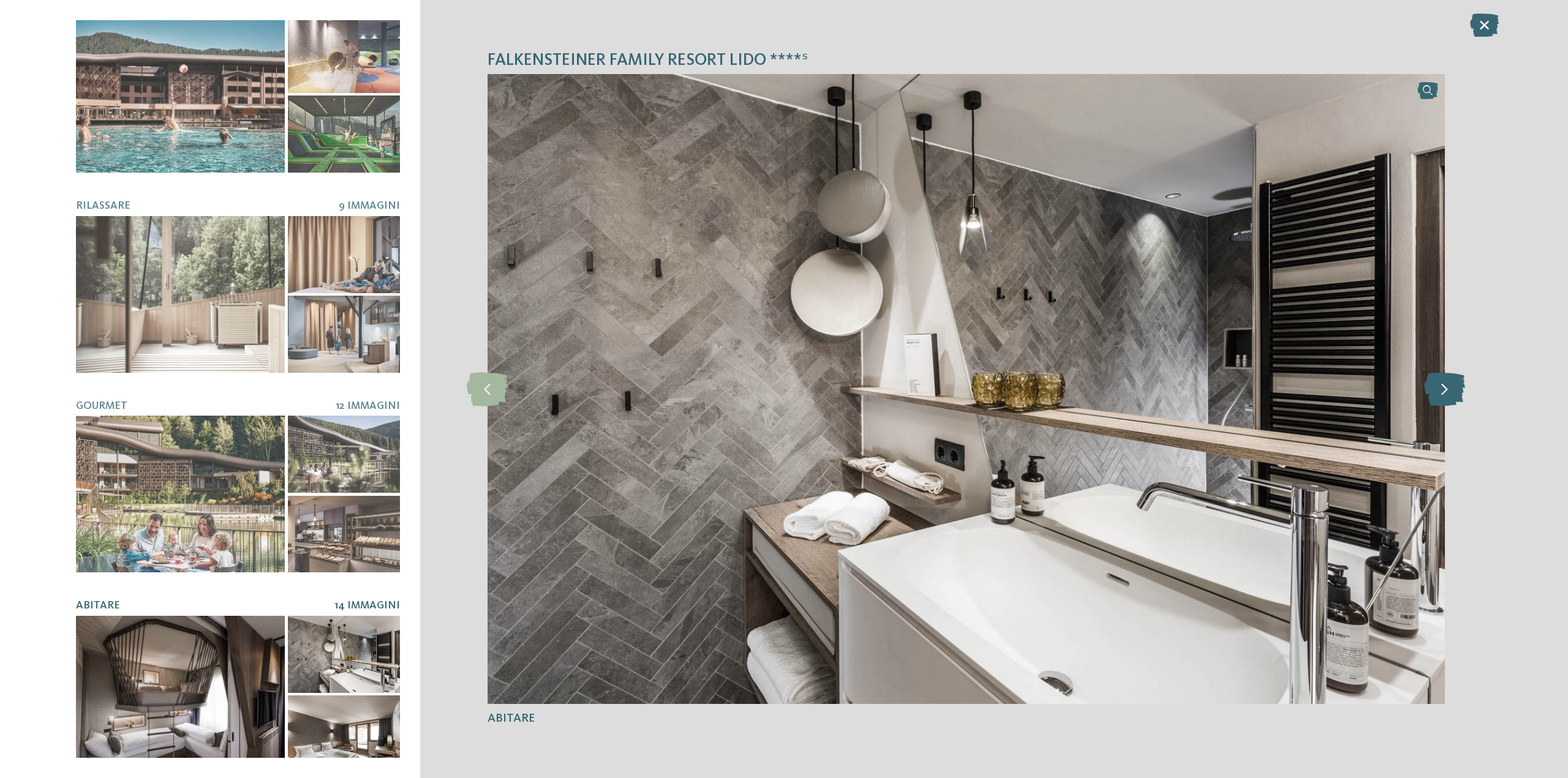
click at [1452, 389] on icon at bounding box center [1445, 389] width 41 height 34
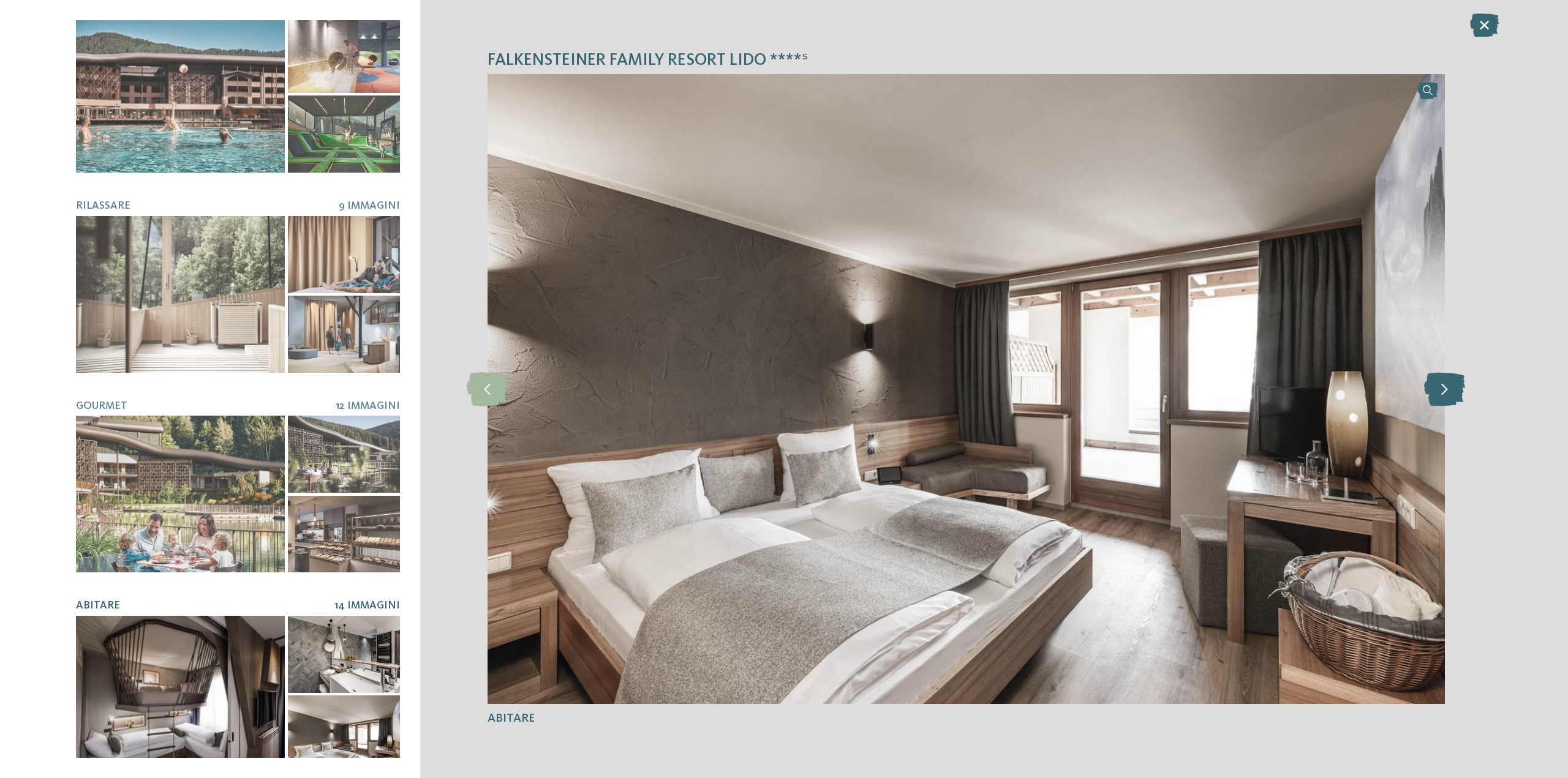
click at [1452, 389] on icon at bounding box center [1445, 389] width 41 height 34
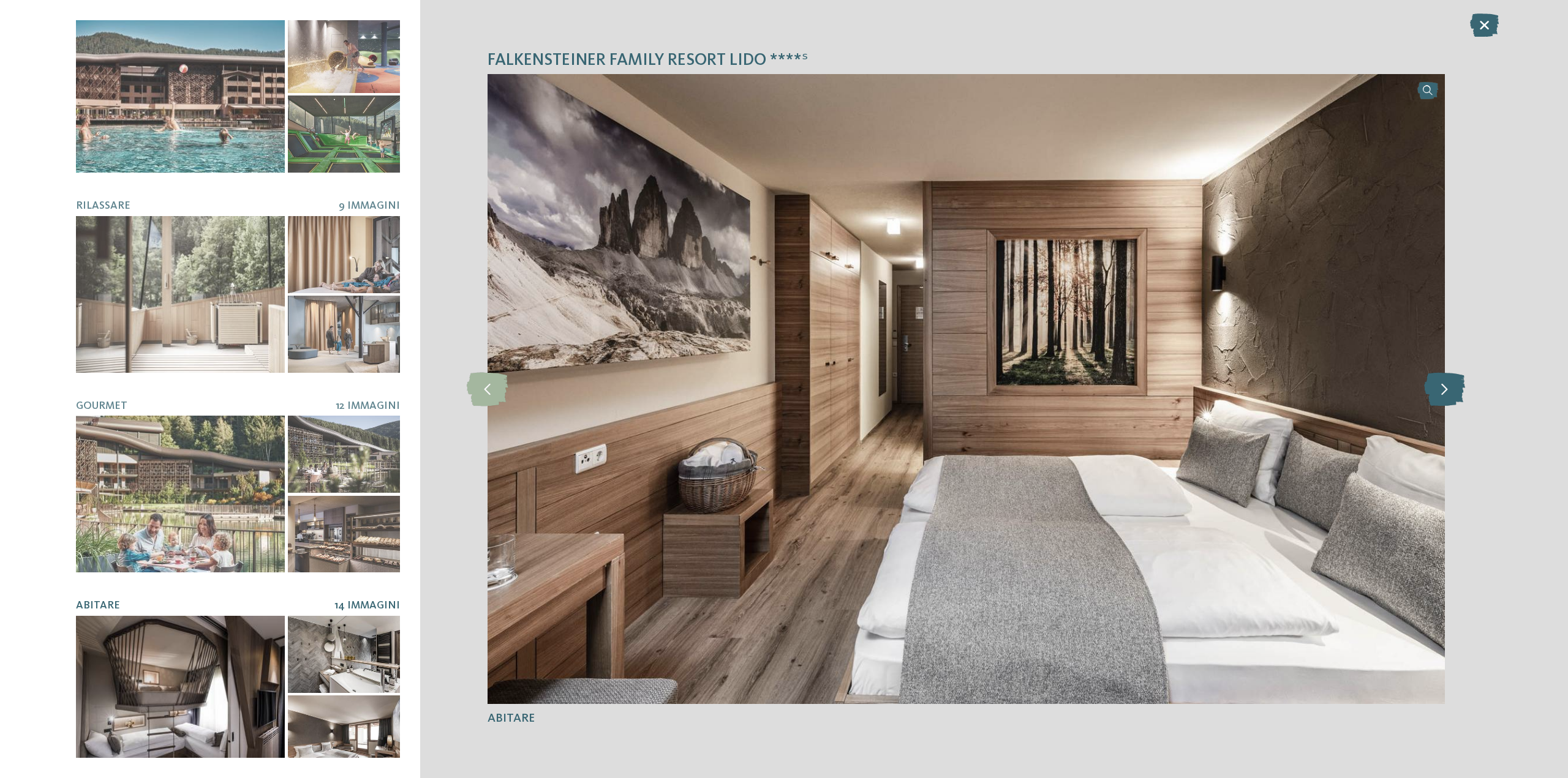
click at [1452, 389] on icon at bounding box center [1445, 389] width 41 height 34
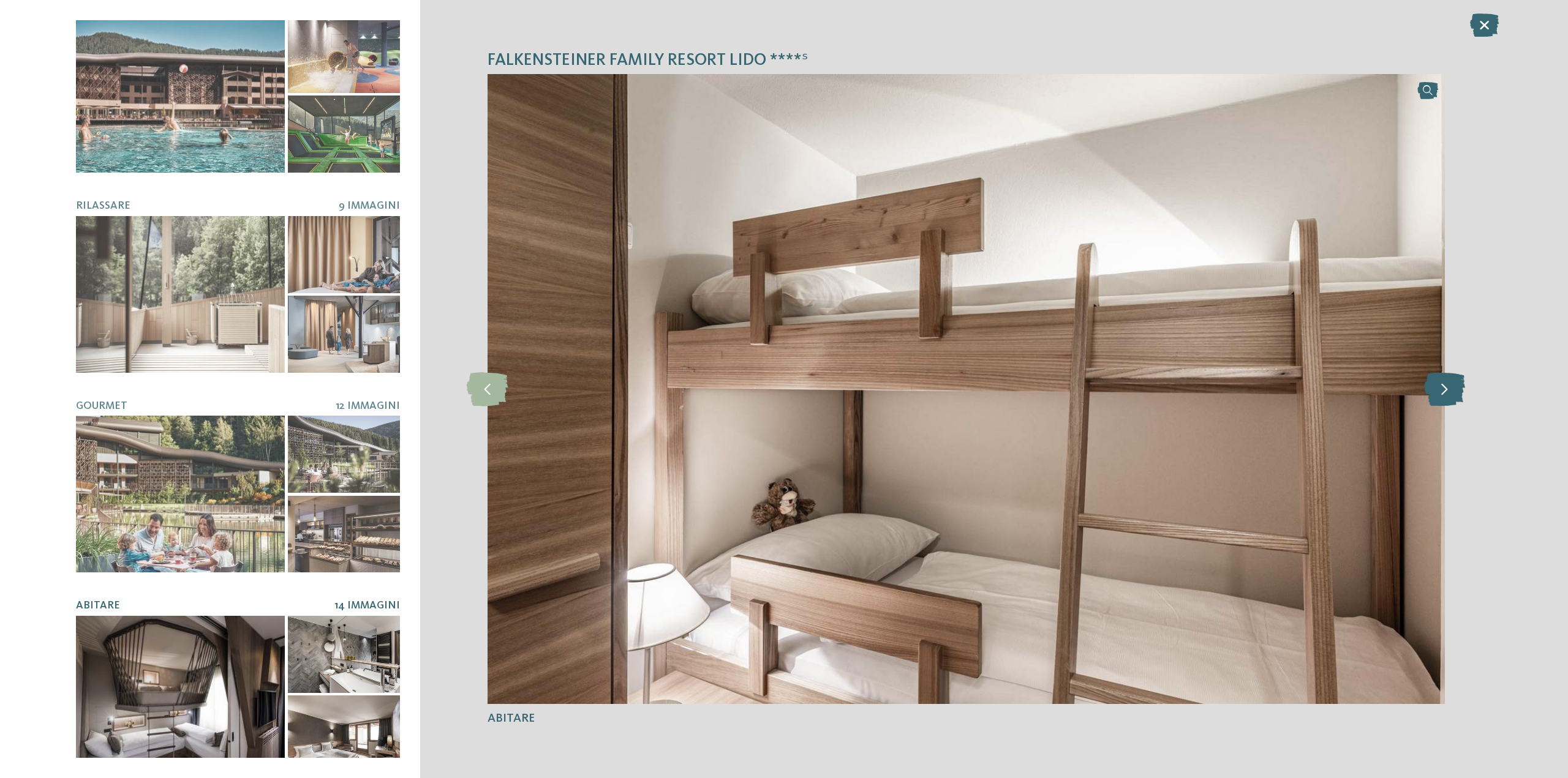
click at [1452, 389] on icon at bounding box center [1445, 389] width 41 height 34
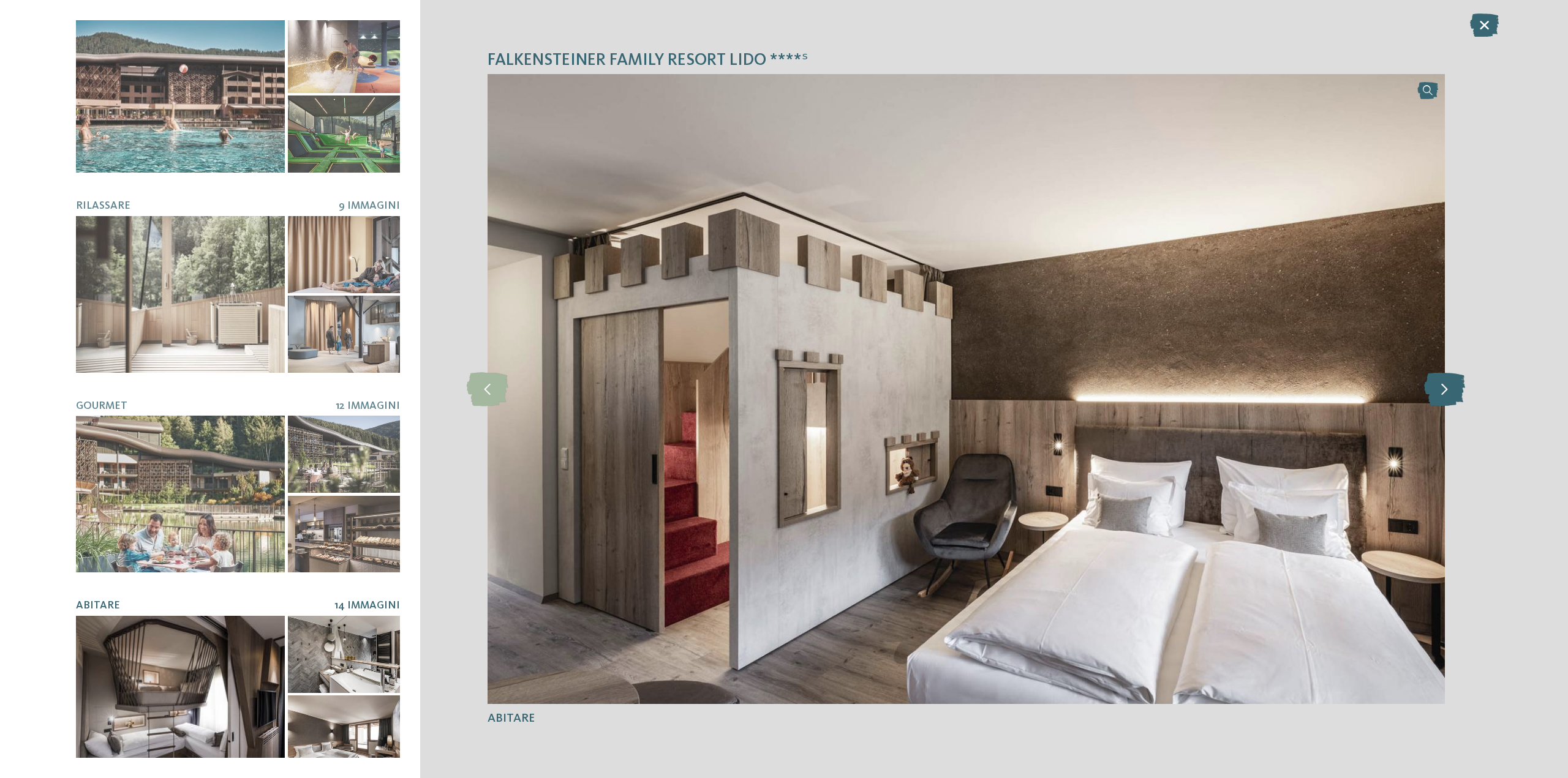
click at [1452, 389] on icon at bounding box center [1445, 389] width 41 height 34
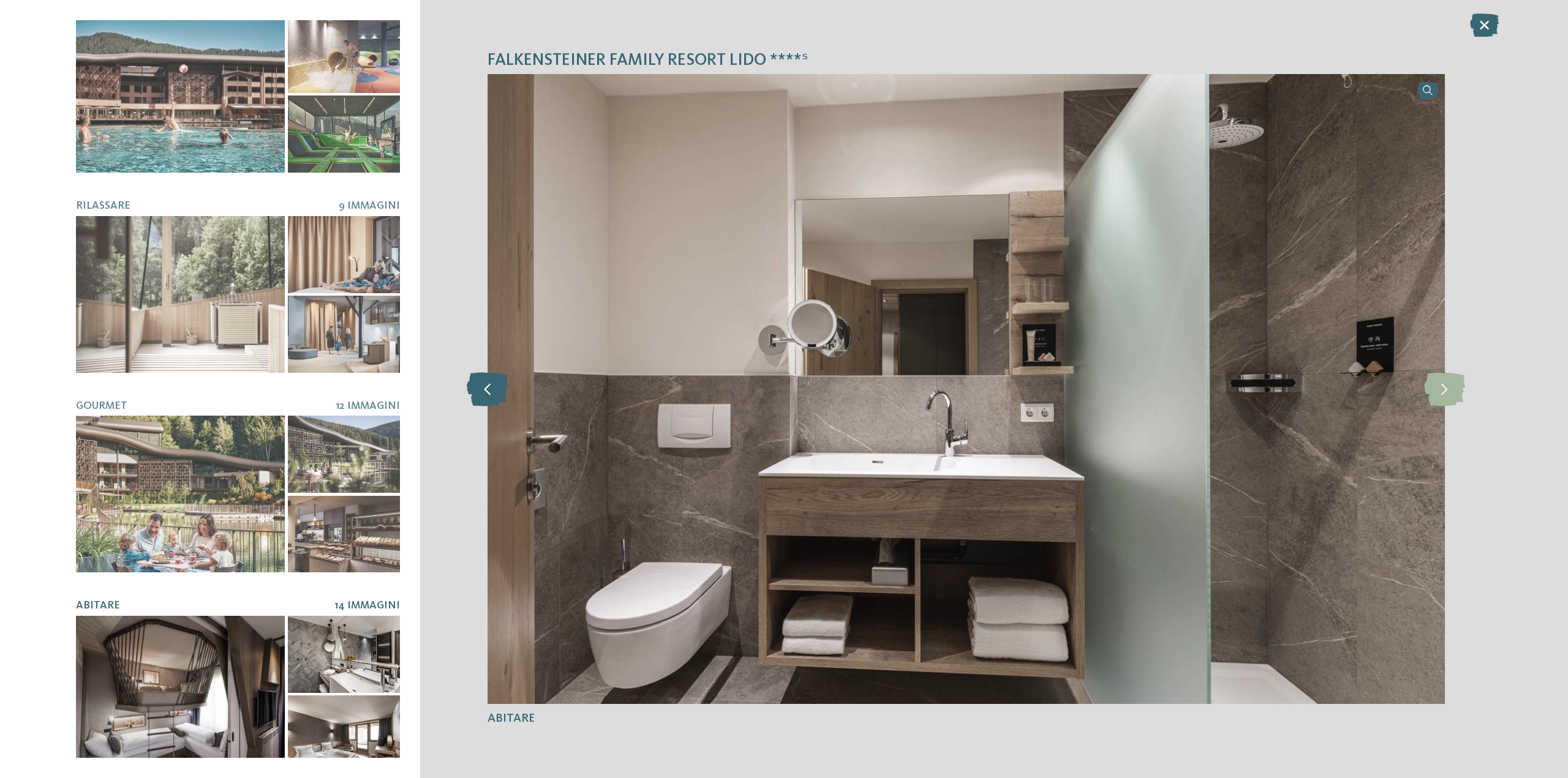
click at [487, 385] on icon at bounding box center [487, 389] width 42 height 34
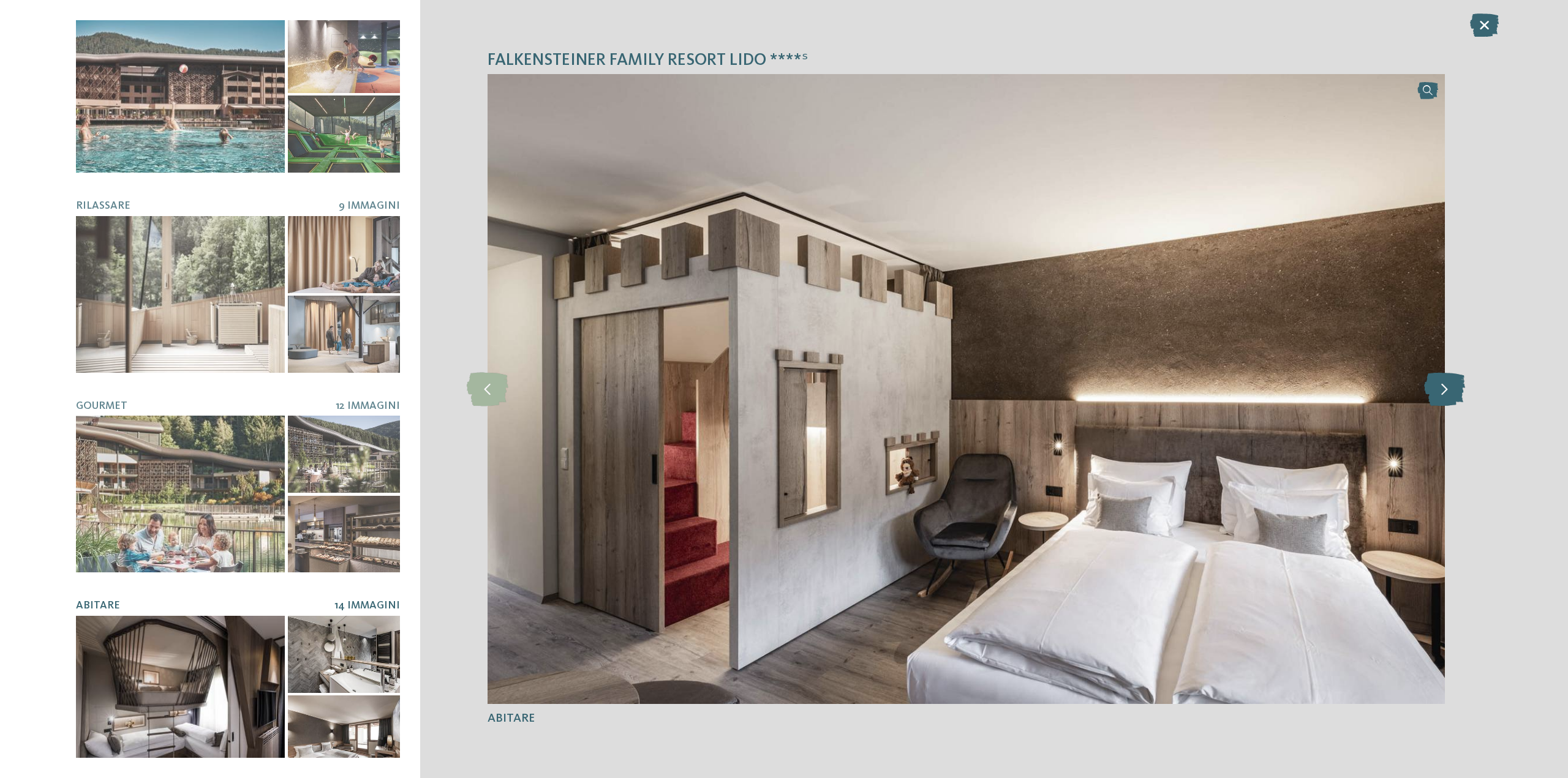
click at [1442, 384] on icon at bounding box center [1445, 389] width 41 height 34
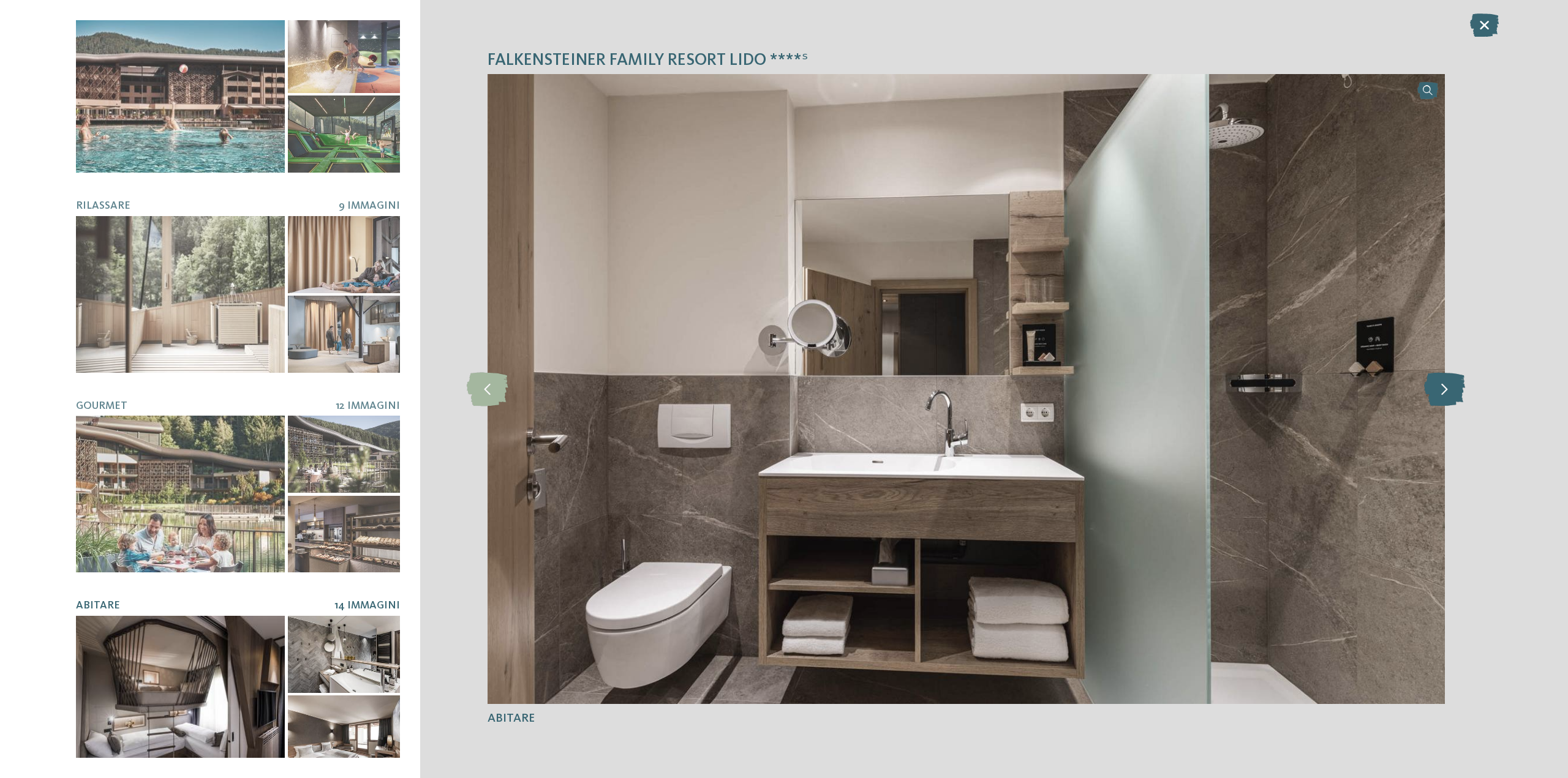
click at [1441, 384] on icon at bounding box center [1445, 389] width 41 height 34
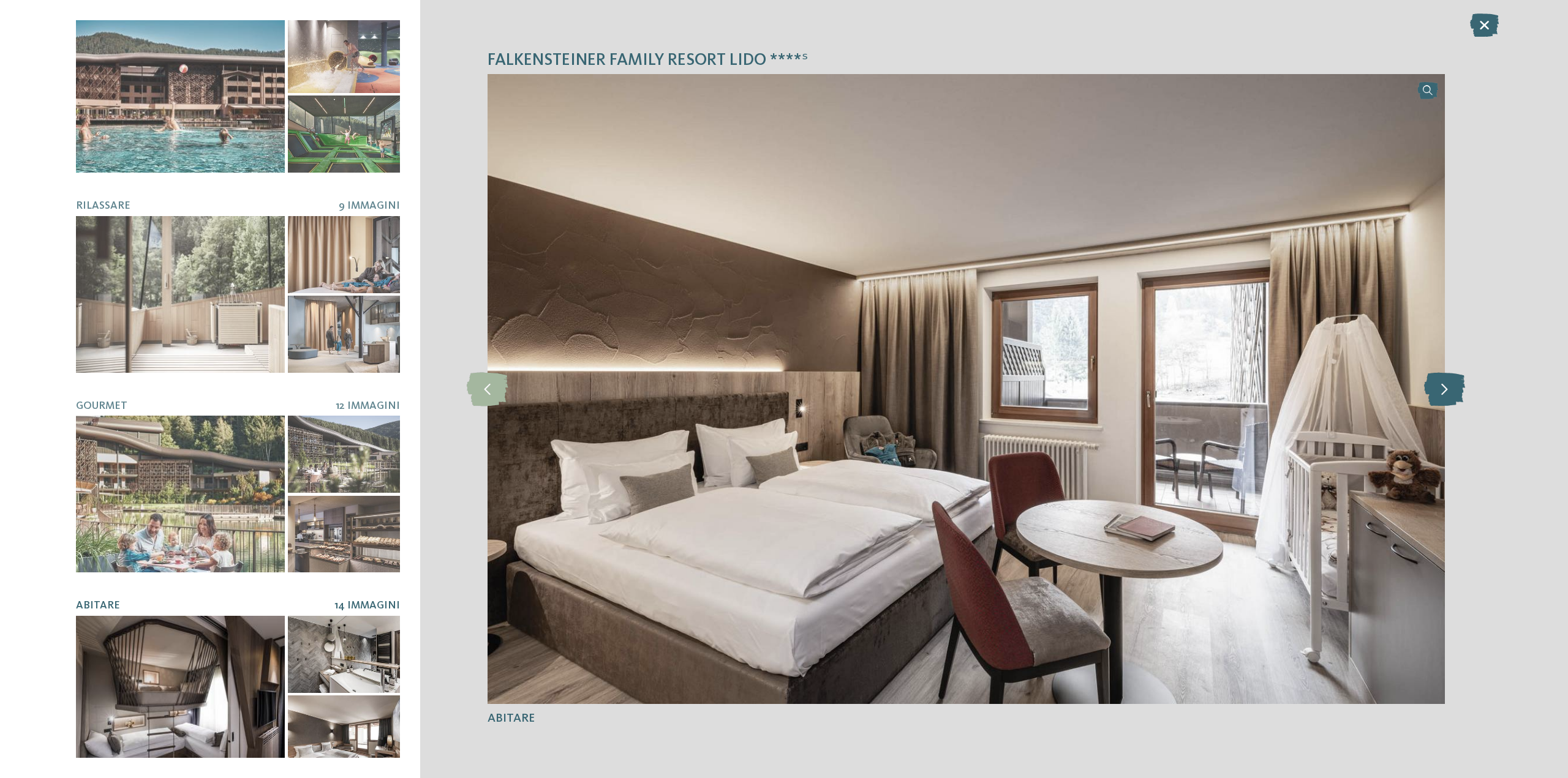
click at [1441, 384] on icon at bounding box center [1445, 389] width 41 height 34
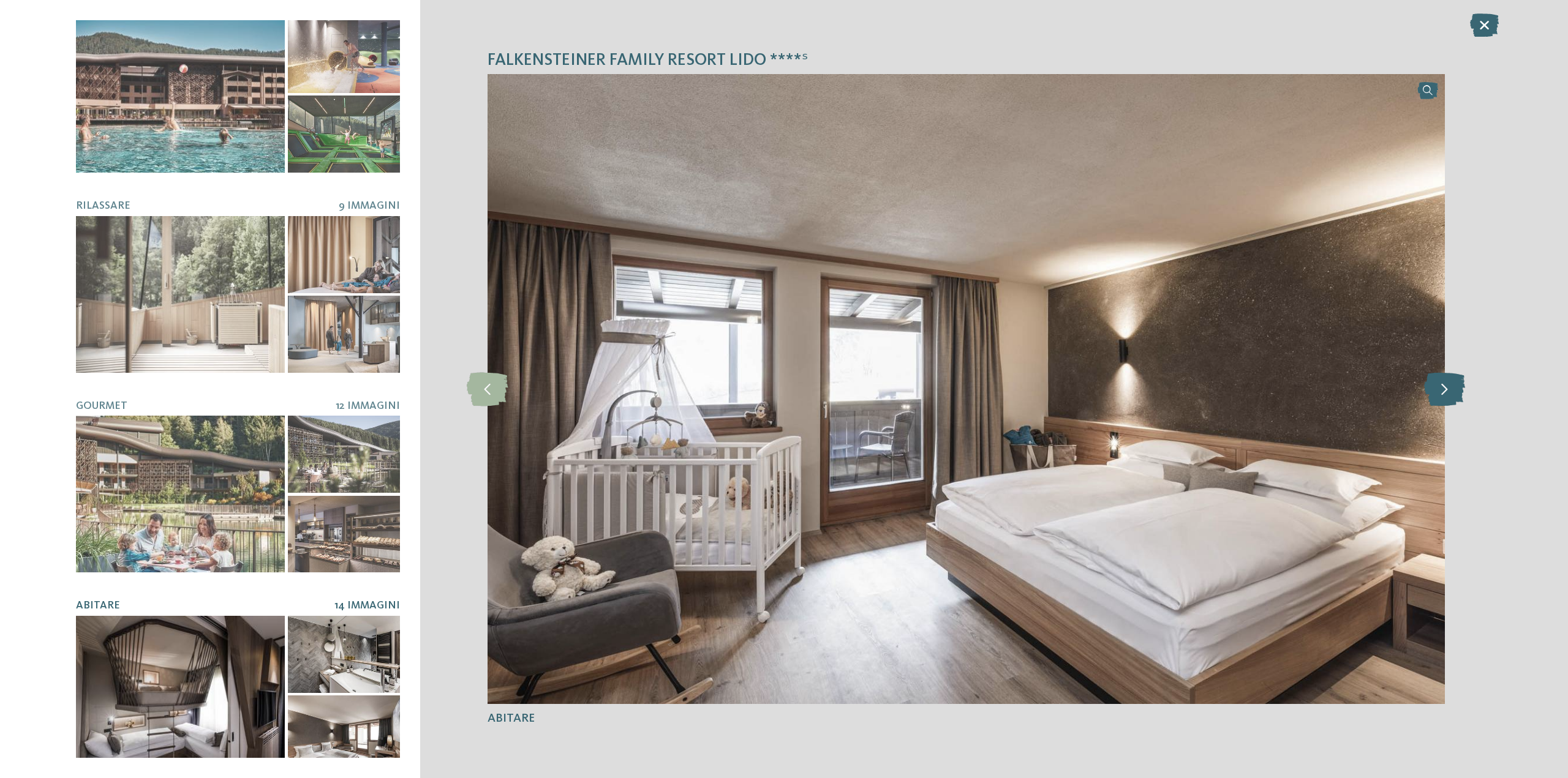
click at [1441, 384] on icon at bounding box center [1445, 389] width 41 height 34
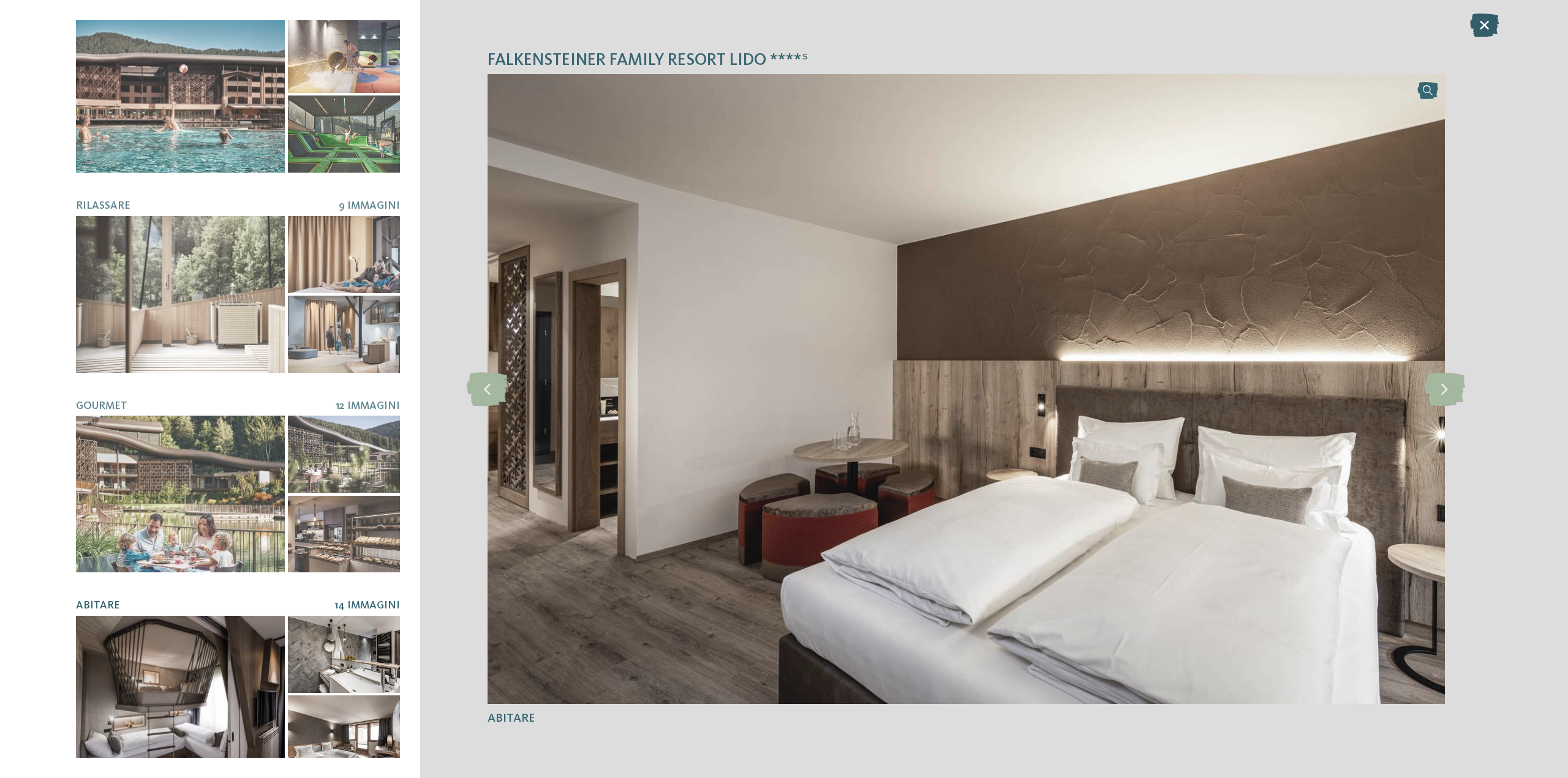
click at [1477, 20] on icon at bounding box center [1485, 24] width 29 height 23
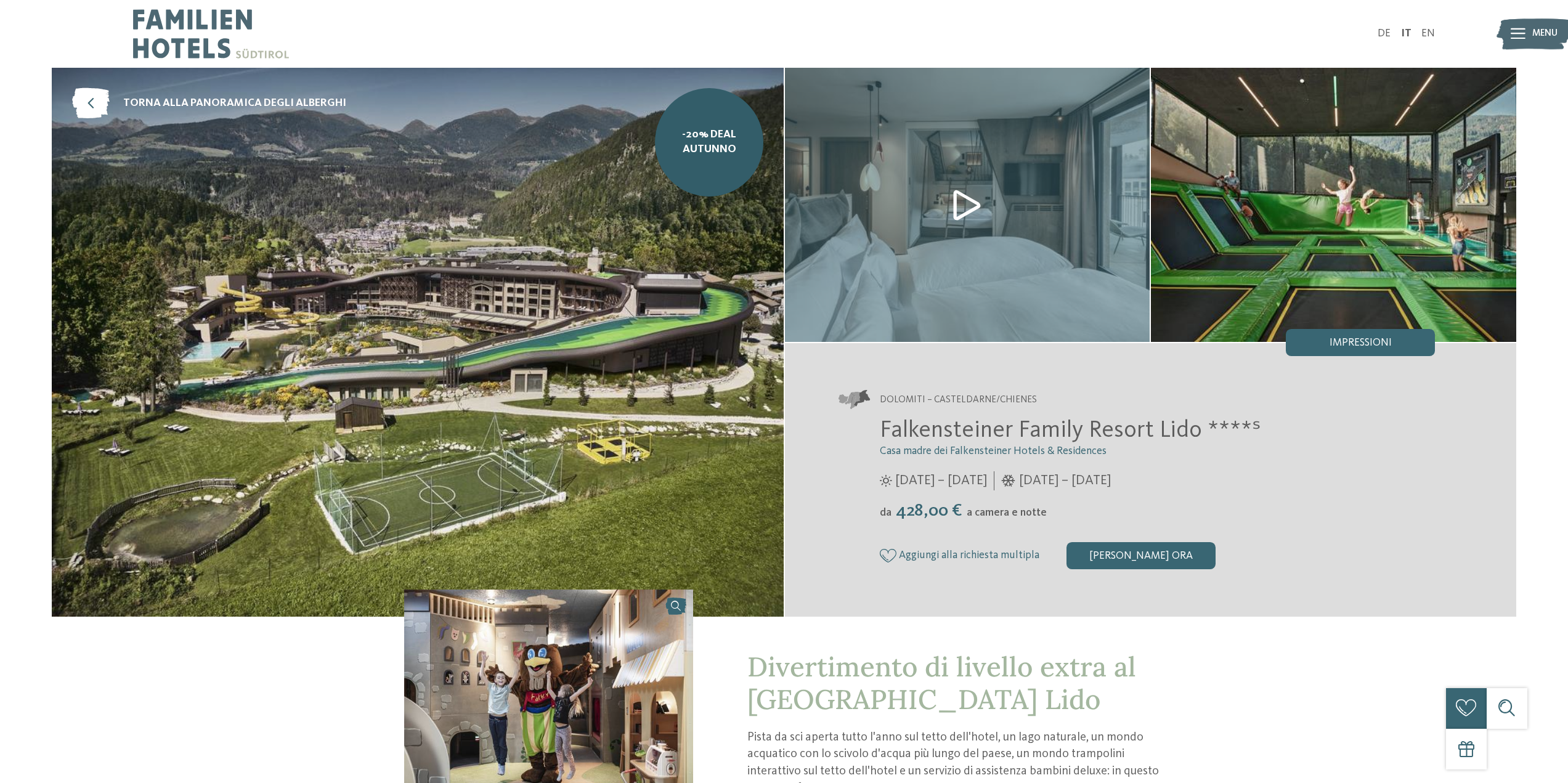
click at [162, 31] on img at bounding box center [210, 34] width 156 height 68
click at [1523, 39] on div at bounding box center [1518, 34] width 15 height 34
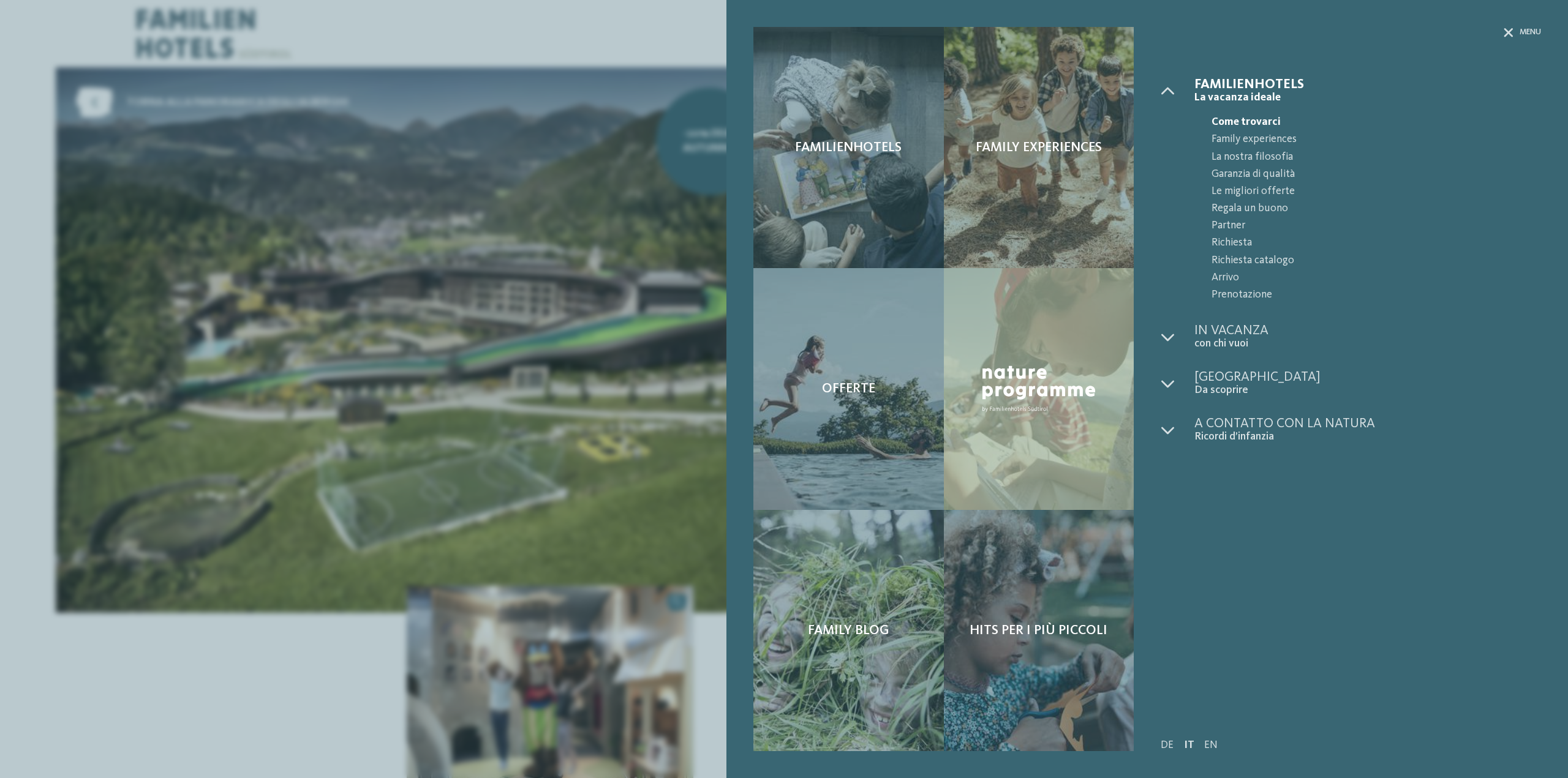
click at [1535, 26] on div "Familienhotels Family experiences" at bounding box center [1147, 389] width 842 height 778
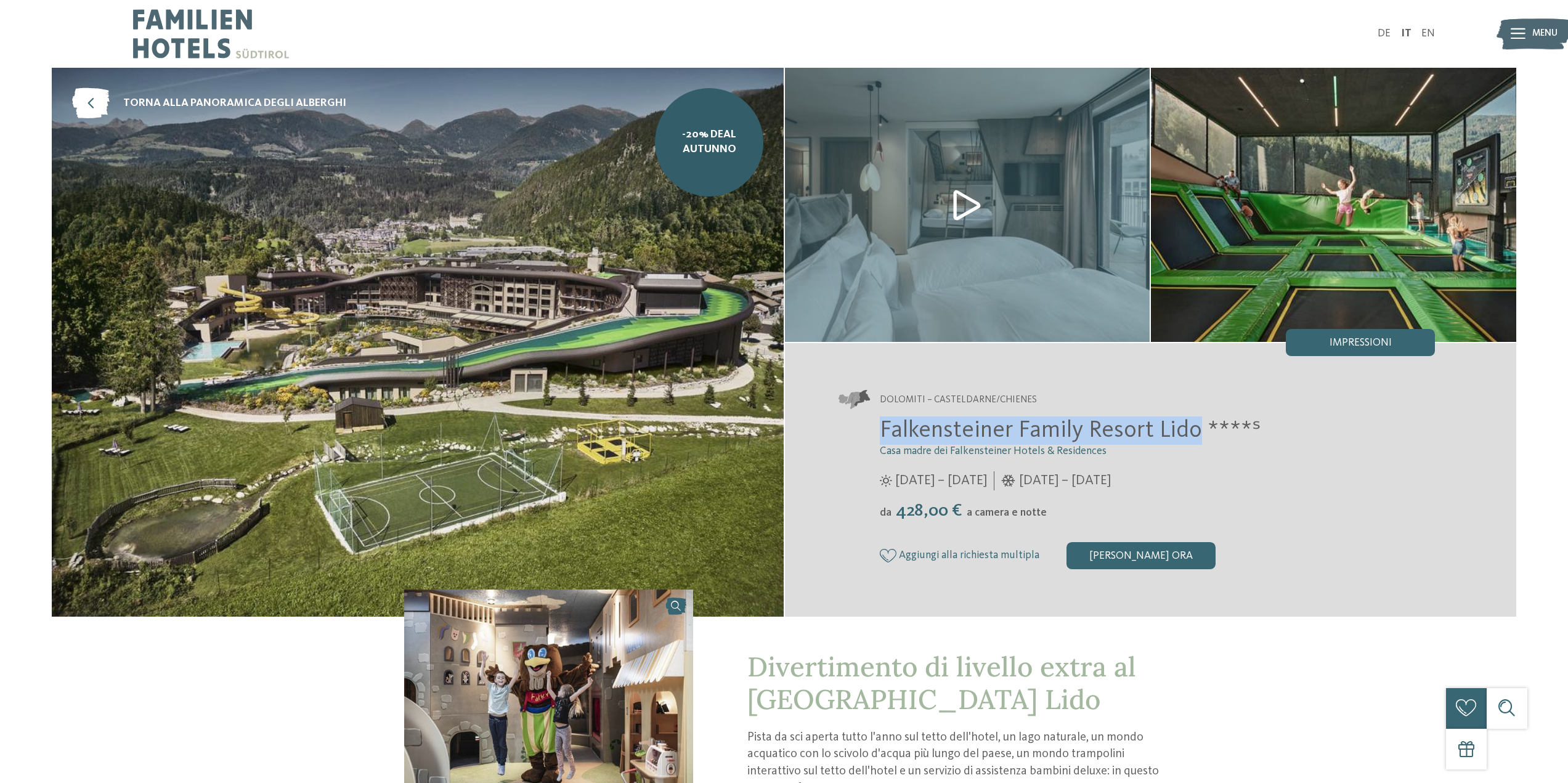
drag, startPoint x: 880, startPoint y: 428, endPoint x: 1192, endPoint y: 426, distance: 312.0
click at [1192, 426] on span "Falkensteiner Family Resort Lido ****ˢ" at bounding box center [1070, 430] width 381 height 23
copy span "Falkensteiner Family Resort Lido"
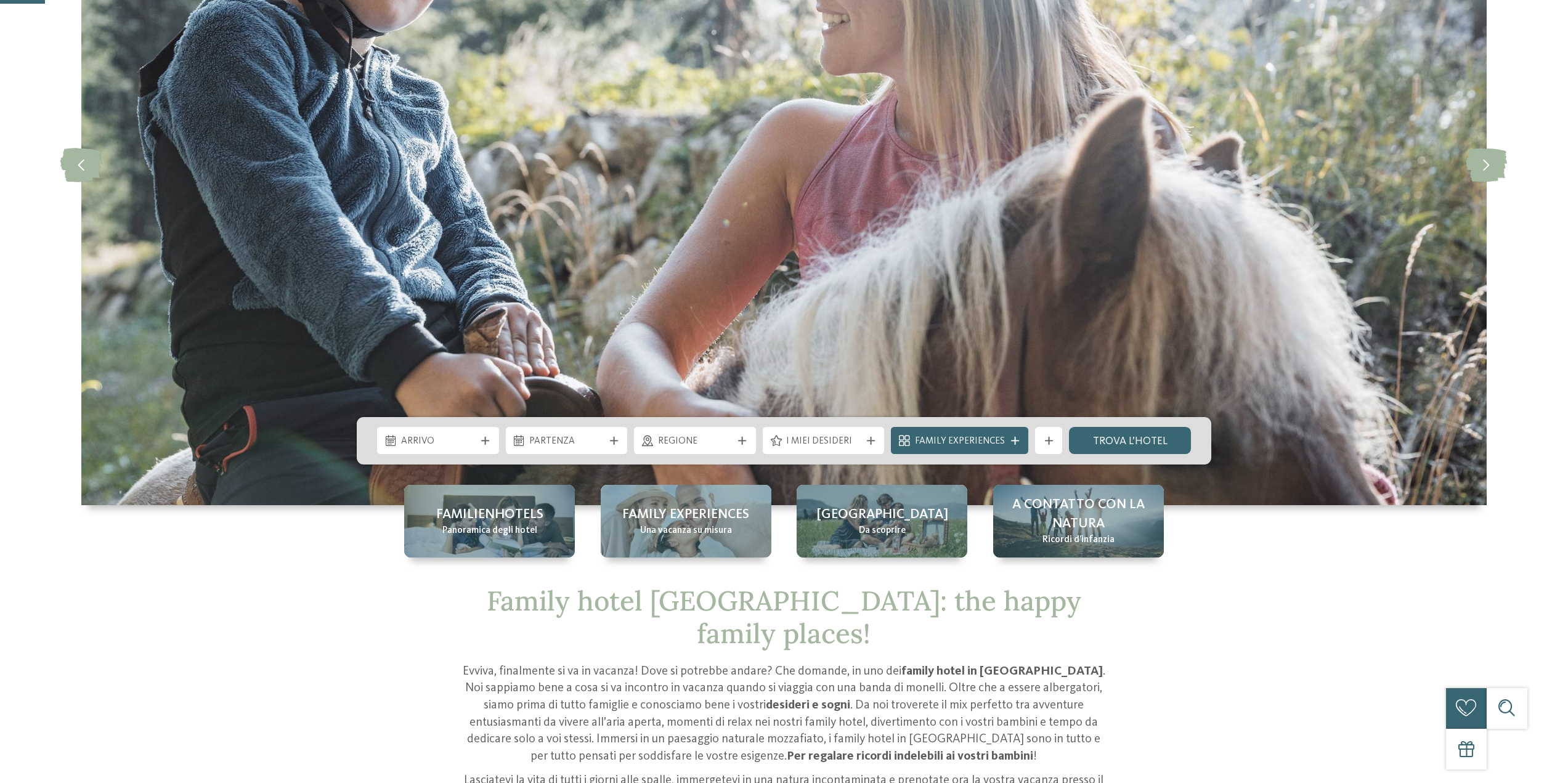
scroll to position [246, 0]
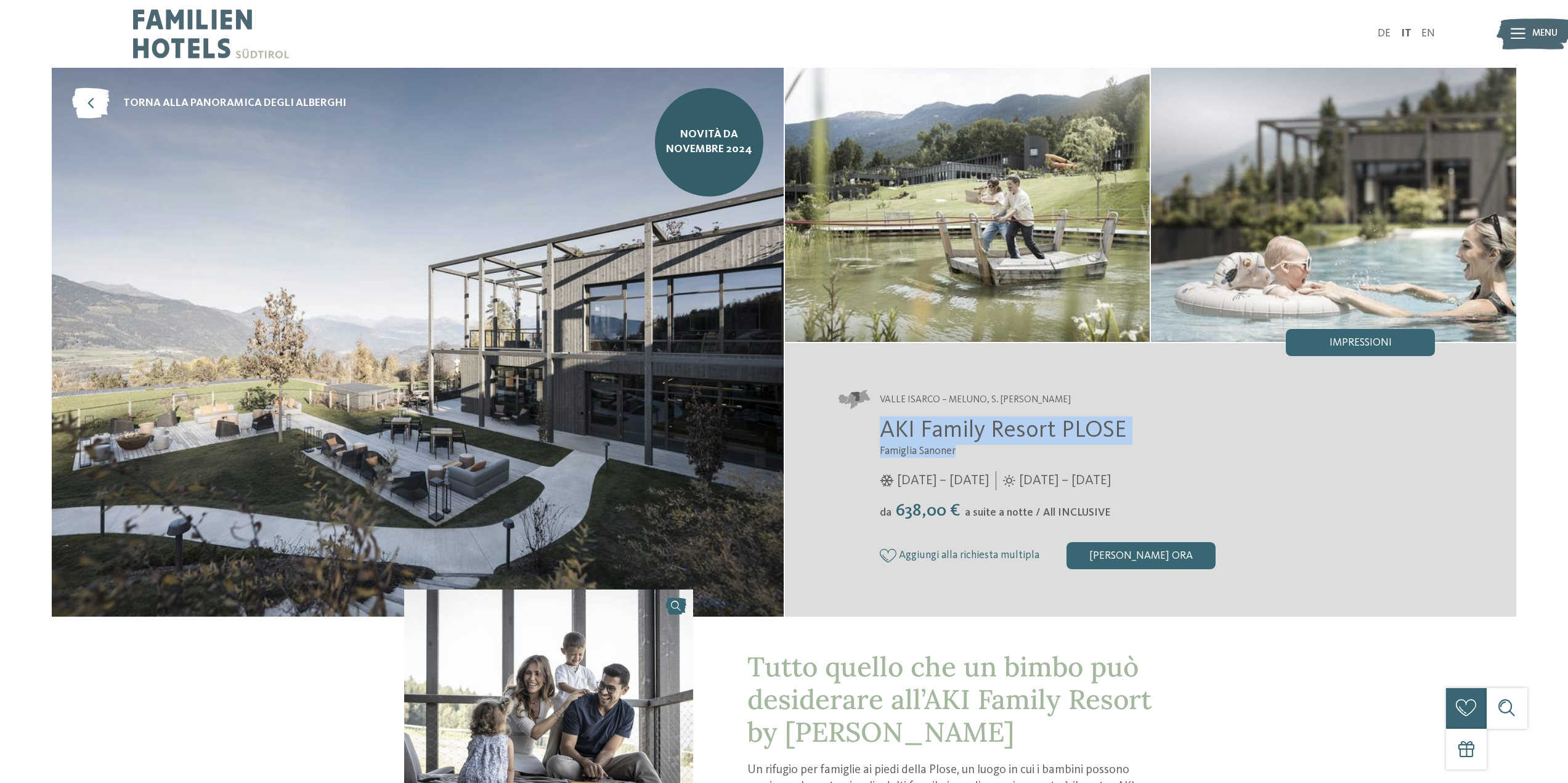
drag, startPoint x: 886, startPoint y: 423, endPoint x: 1137, endPoint y: 444, distance: 251.9
click at [1156, 450] on div "AKI Family Resort PLOSE Famiglia Sanoner 17/11/2024 – 03/05/2025 da" at bounding box center [1137, 493] width 596 height 153
copy div "AKI Family Resort PLOSE Famiglia Sanoner"
